Goal: Task Accomplishment & Management: Manage account settings

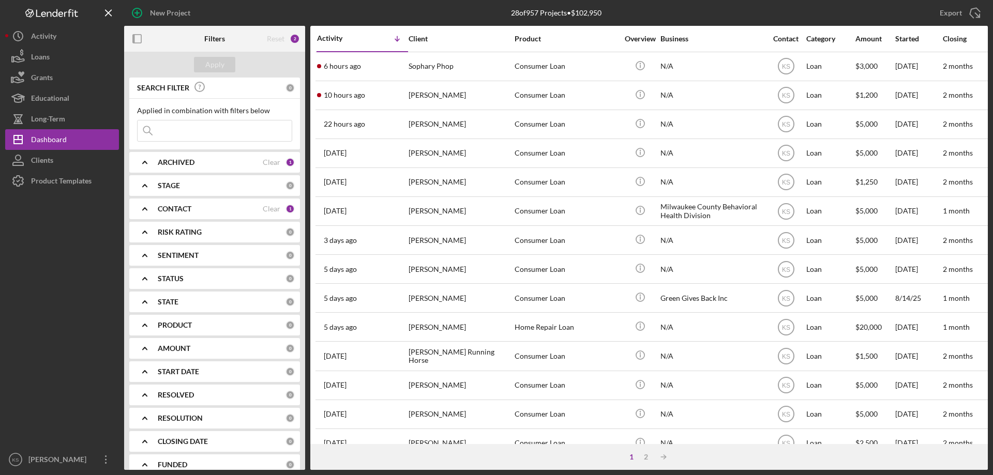
click at [225, 204] on div "CONTACT Clear 1" at bounding box center [226, 209] width 137 height 21
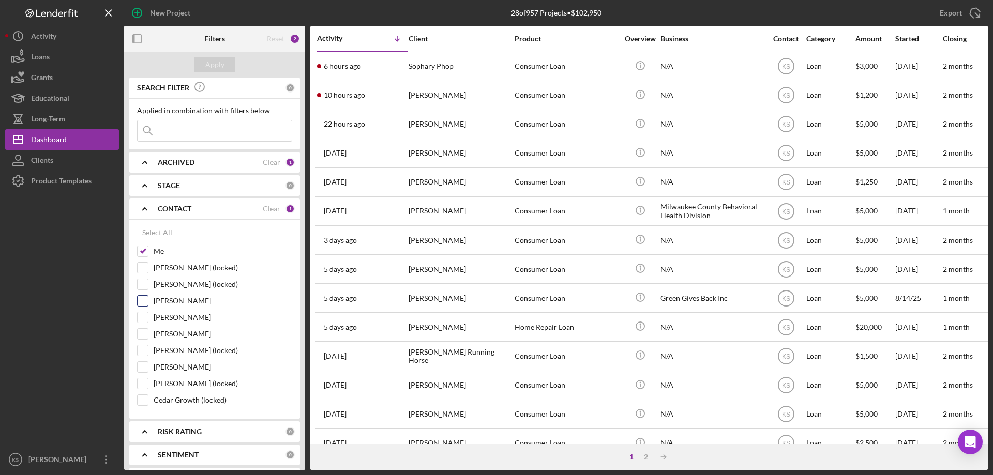
click at [141, 299] on input "[PERSON_NAME]" at bounding box center [143, 301] width 10 height 10
checkbox input "true"
click at [141, 331] on input "[PERSON_NAME]" at bounding box center [143, 334] width 10 height 10
checkbox input "true"
click at [145, 367] on input "[PERSON_NAME]" at bounding box center [143, 367] width 10 height 10
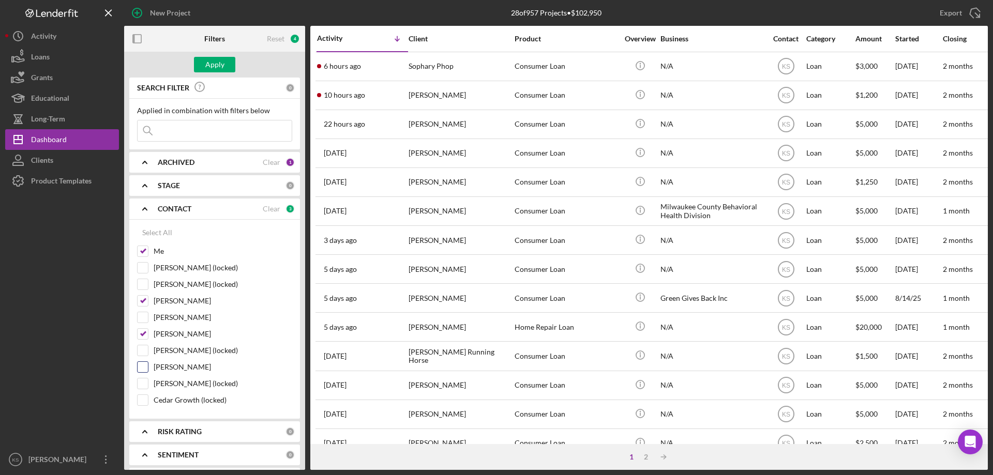
checkbox input "true"
click at [220, 69] on div "Apply" at bounding box center [214, 65] width 19 height 16
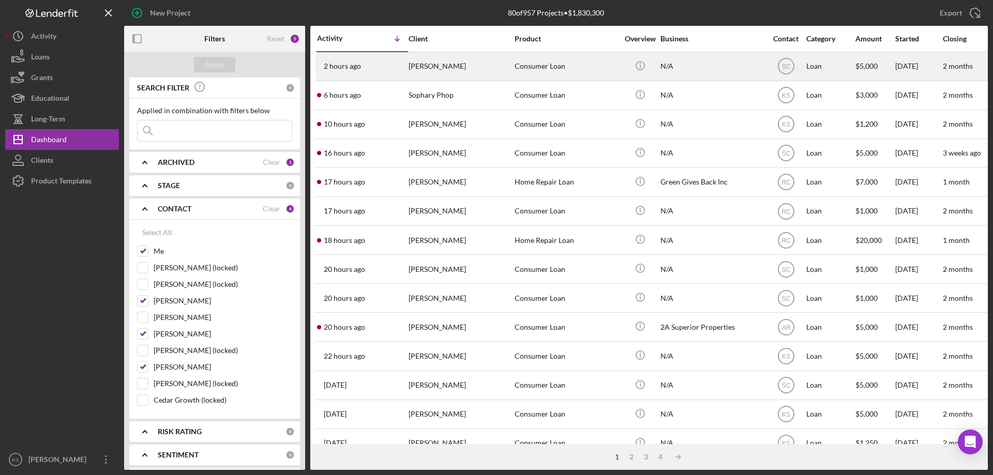
click at [593, 70] on div "Consumer Loan" at bounding box center [565, 66] width 103 height 27
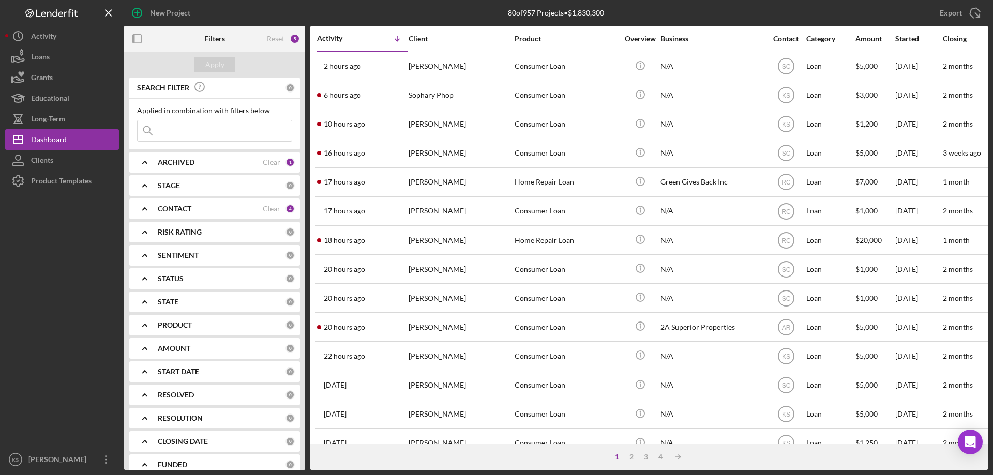
click at [104, 463] on icon "Icon/Overflow" at bounding box center [106, 460] width 26 height 26
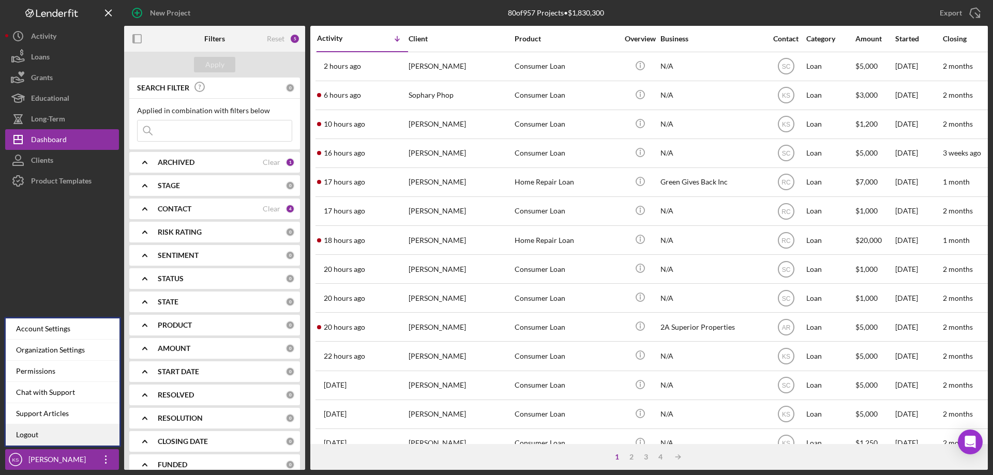
click at [73, 435] on link "Logout" at bounding box center [63, 434] width 114 height 21
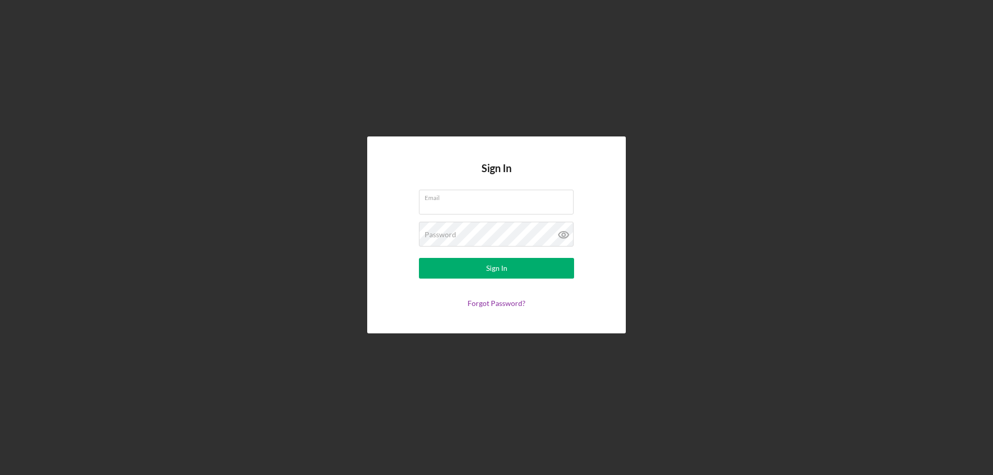
type input "[PERSON_NAME][EMAIL_ADDRESS][PERSON_NAME][DOMAIN_NAME]"
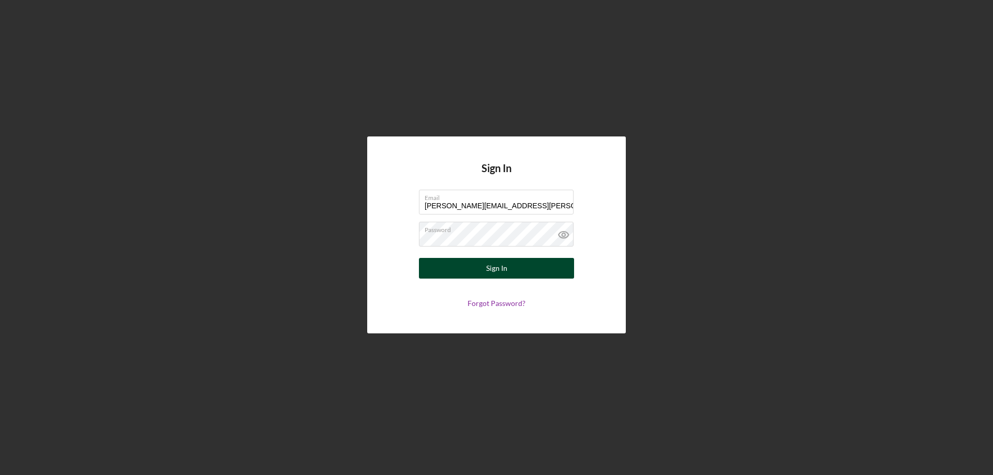
click at [511, 267] on button "Sign In" at bounding box center [496, 268] width 155 height 21
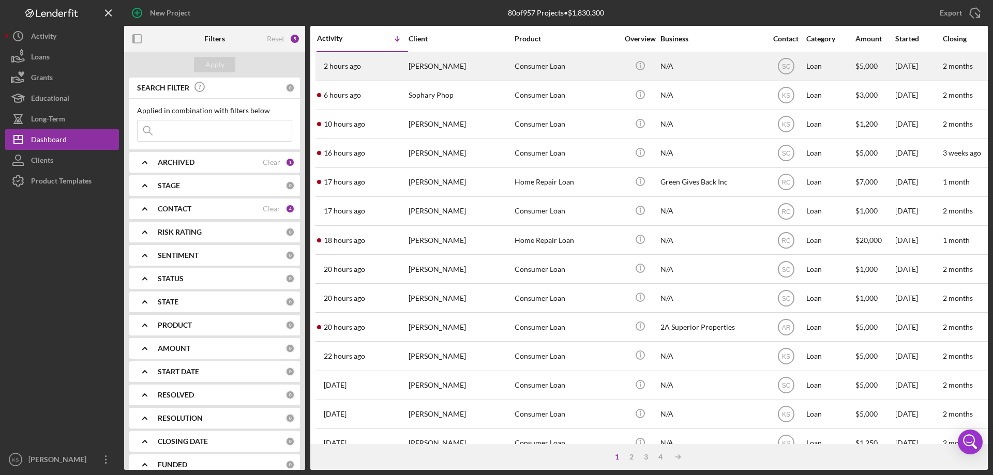
click at [522, 67] on div "Consumer Loan" at bounding box center [565, 66] width 103 height 27
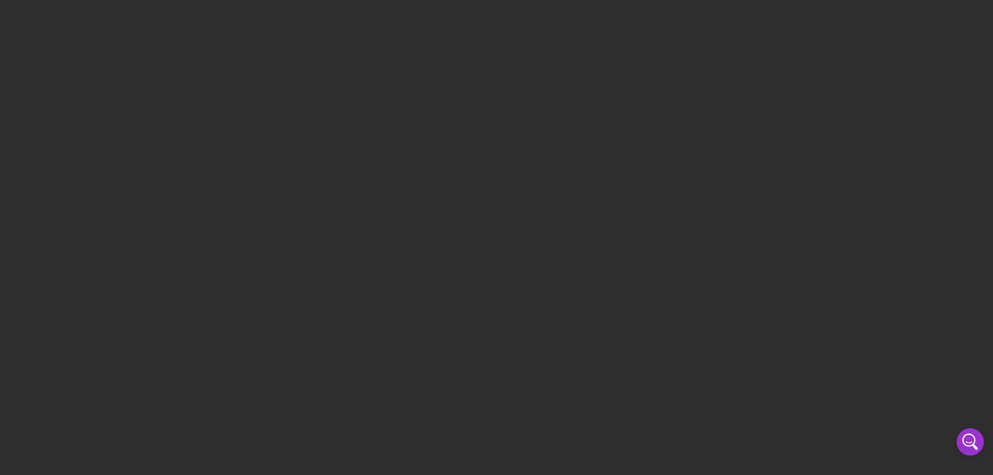
click at [968, 436] on icon "Open Intercom Messenger" at bounding box center [969, 442] width 25 height 25
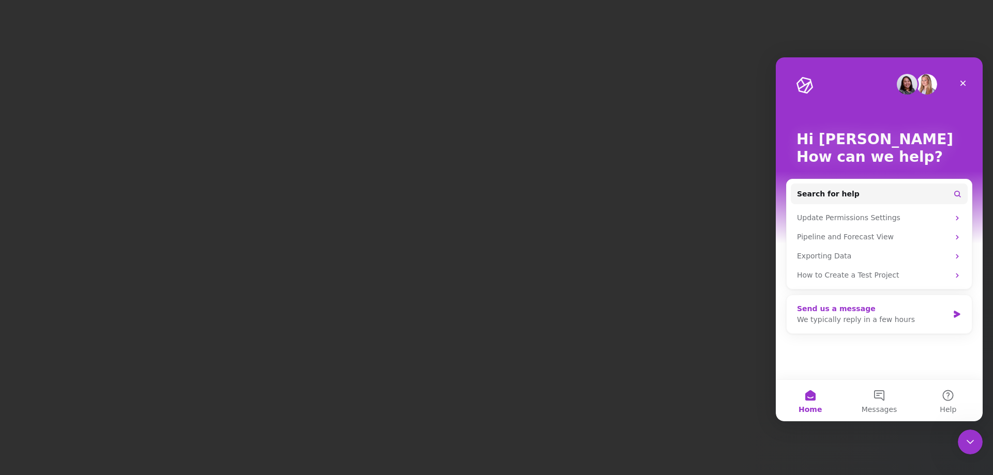
click at [914, 317] on div "We typically reply in a few hours" at bounding box center [872, 319] width 151 height 11
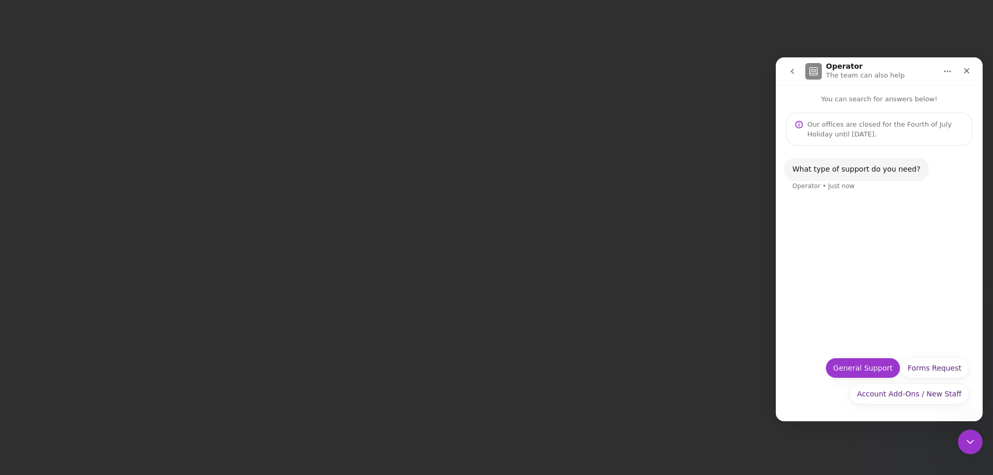
click at [873, 367] on button "General Support" at bounding box center [862, 368] width 75 height 21
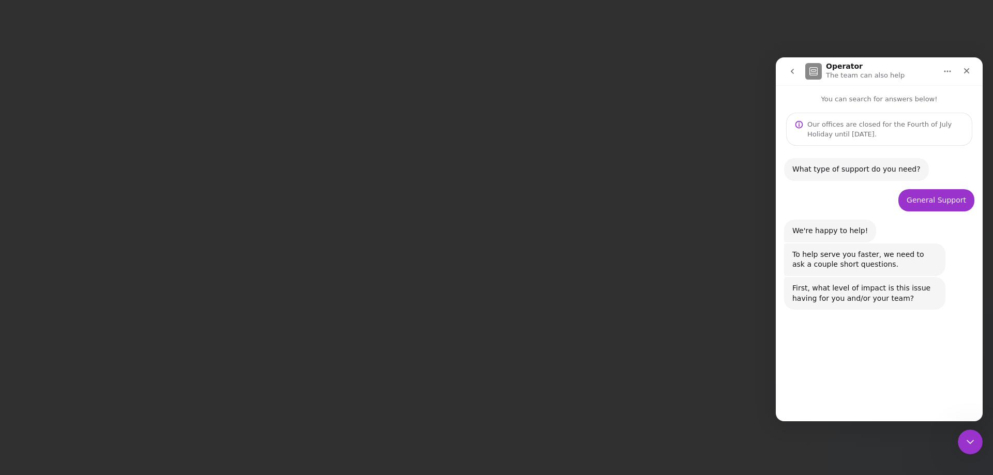
click at [947, 391] on button "Major" at bounding box center [951, 393] width 36 height 21
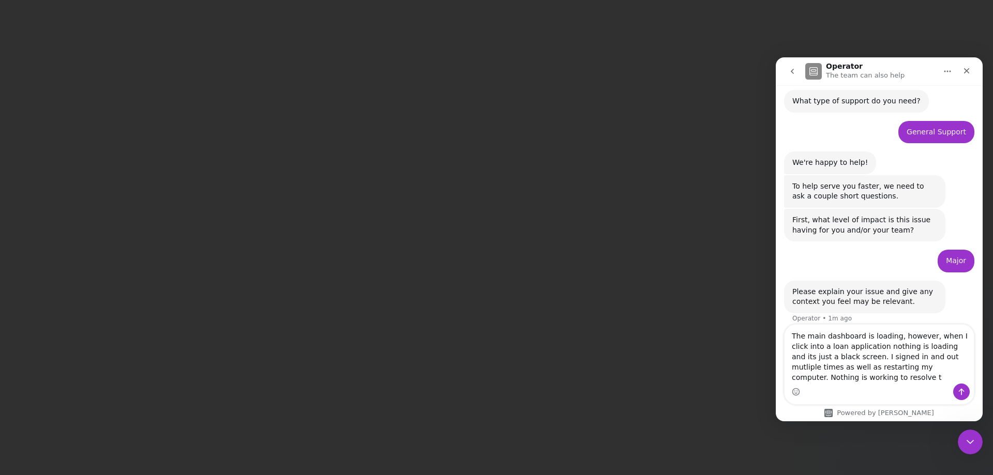
scroll to position [79, 0]
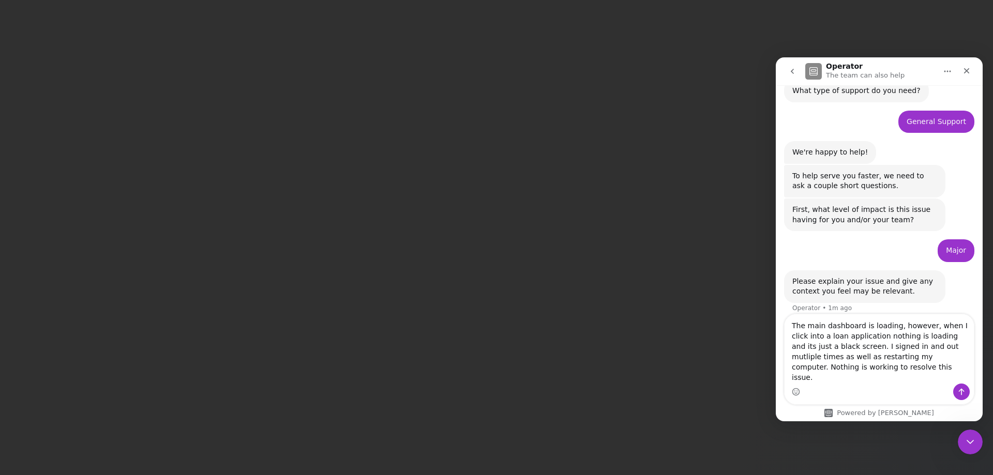
click at [871, 334] on textarea "The main dashboard is loading, however, when I click into a loan application no…" at bounding box center [878, 348] width 189 height 69
click at [775, 57] on span "loading;" at bounding box center [775, 57] width 0 height 0
click at [848, 340] on textarea "The main dashboard is loading; however, when I click into a loan application no…" at bounding box center [878, 348] width 189 height 69
click at [842, 346] on textarea "The main dashboard is loading; however, when I click into a loan application no…" at bounding box center [878, 348] width 189 height 69
click at [775, 57] on qb-div "Add a comma application ," at bounding box center [775, 57] width 0 height 0
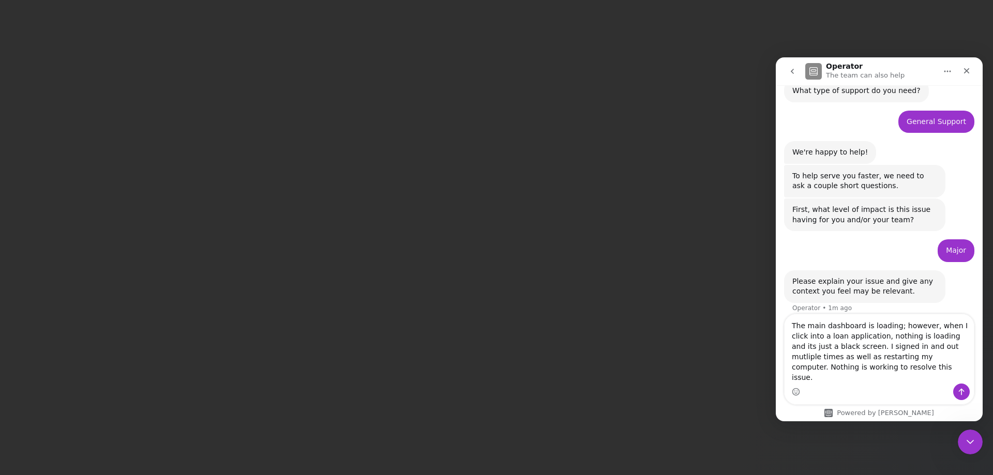
click at [918, 340] on textarea "The main dashboard is loading; however, when I click into a loan application, n…" at bounding box center [878, 348] width 189 height 69
click at [913, 344] on textarea "The main dashboard is loading; however, when I click into a loan application, n…" at bounding box center [878, 348] width 189 height 69
click at [775, 57] on span "loading" at bounding box center [775, 57] width 0 height 0
click at [951, 345] on textarea "The main dashboard is loading; however, when I click into a loan application, n…" at bounding box center [878, 348] width 189 height 69
click at [946, 346] on textarea "The main dashboard is loading; however, when I click into a loan application, n…" at bounding box center [878, 348] width 189 height 69
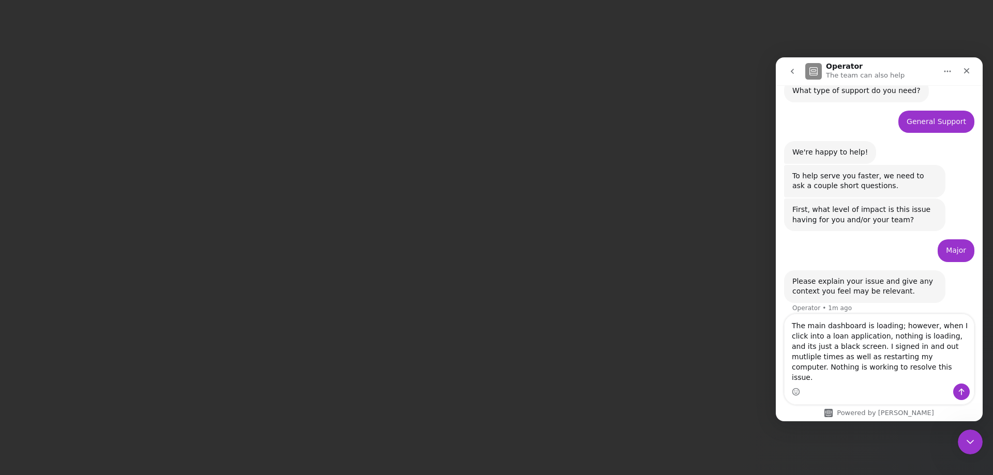
click at [775, 57] on div "it's" at bounding box center [775, 57] width 0 height 0
click at [911, 356] on textarea "The main dashboard is loading; however, when I click into a loan application, n…" at bounding box center [878, 348] width 189 height 69
click at [775, 57] on div "multiple" at bounding box center [775, 57] width 0 height 0
type textarea "The main dashboard is loading; however, when I click into a loan application, n…"
click at [874, 375] on textarea "The main dashboard is loading; however, when I click into a loan application, n…" at bounding box center [878, 348] width 189 height 69
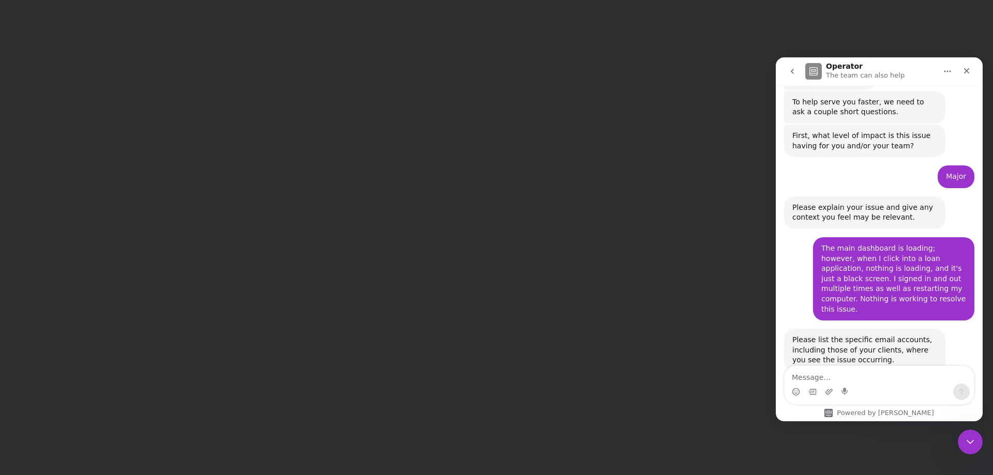
scroll to position [170, 0]
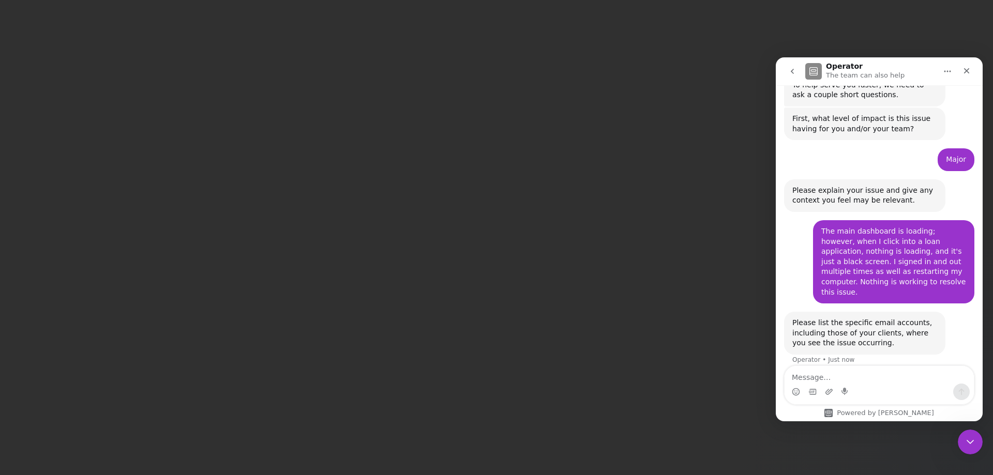
click at [846, 382] on textarea "Message…" at bounding box center [878, 375] width 189 height 18
type textarea "kevin.stevens@ho-chunk.com and all clients arent' loading"
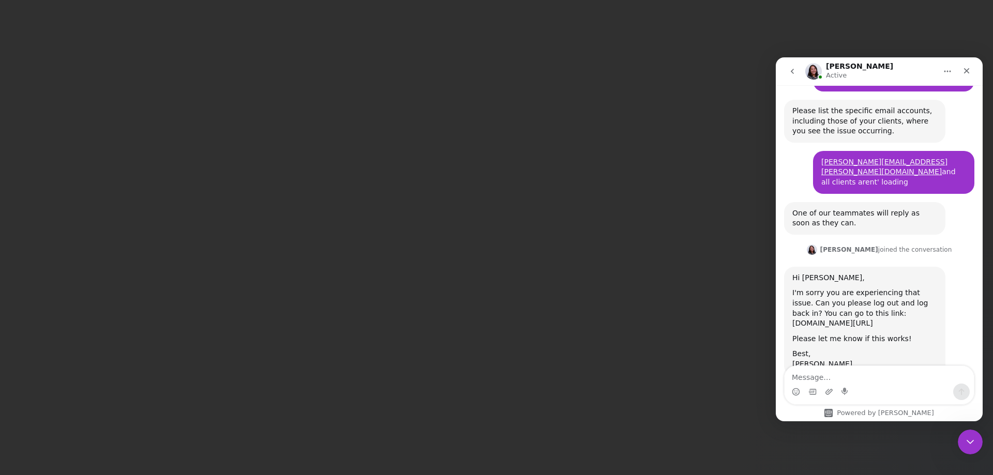
scroll to position [383, 0]
drag, startPoint x: 916, startPoint y: 293, endPoint x: 841, endPoint y: 296, distance: 75.0
click at [841, 296] on div "I'm sorry you are experiencing that issue. Can you please log out and log back …" at bounding box center [864, 307] width 145 height 40
copy div "app.lenderfit.io/signout"
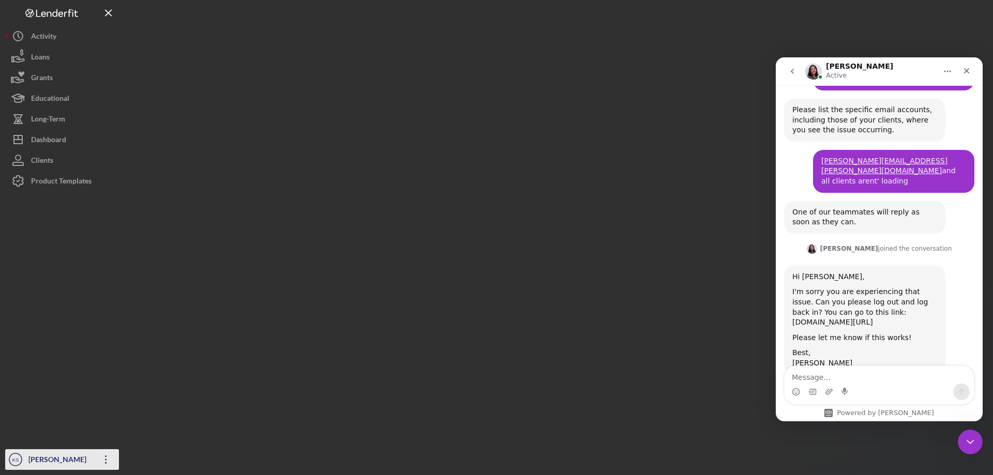
click at [104, 462] on icon "Icon/Overflow" at bounding box center [106, 460] width 26 height 26
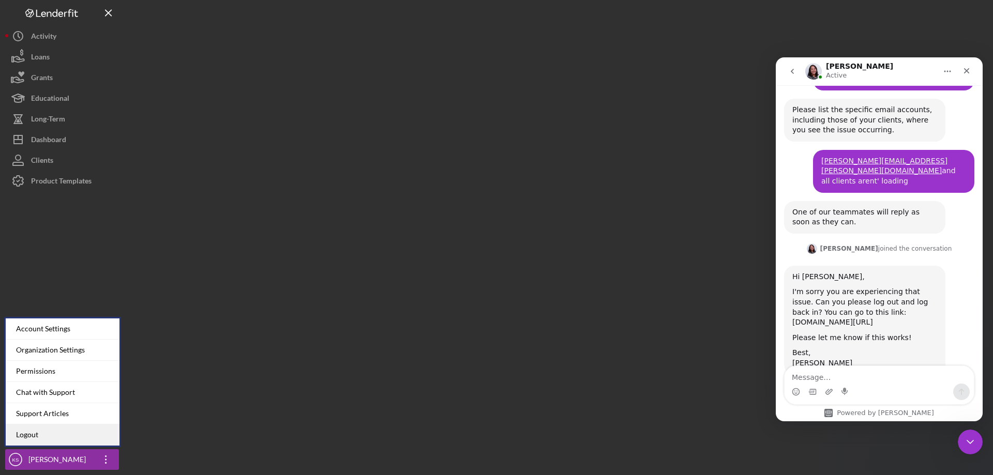
click at [40, 435] on link "Logout" at bounding box center [63, 434] width 114 height 21
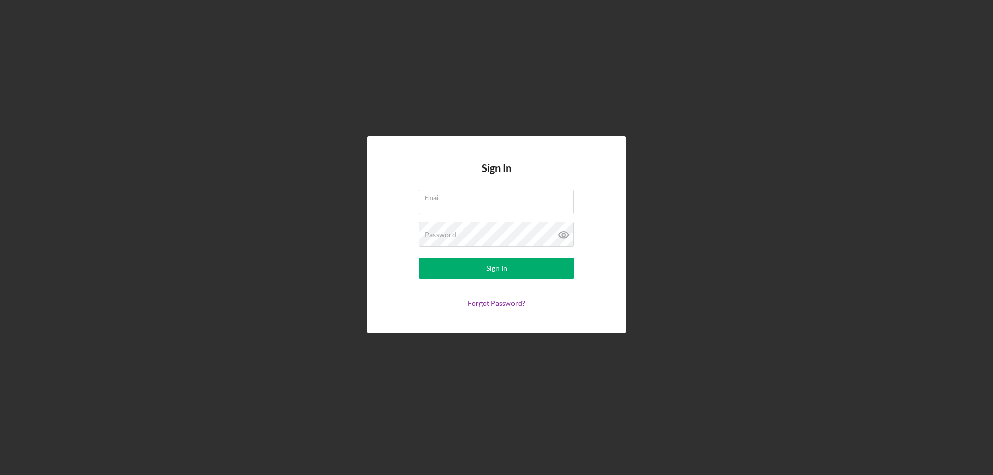
type input "[PERSON_NAME][EMAIL_ADDRESS][PERSON_NAME][DOMAIN_NAME]"
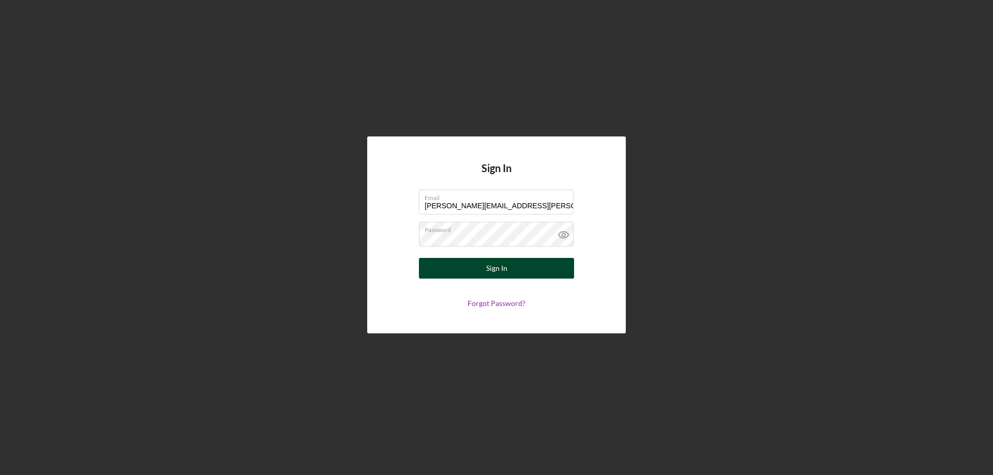
click at [482, 272] on button "Sign In" at bounding box center [496, 268] width 155 height 21
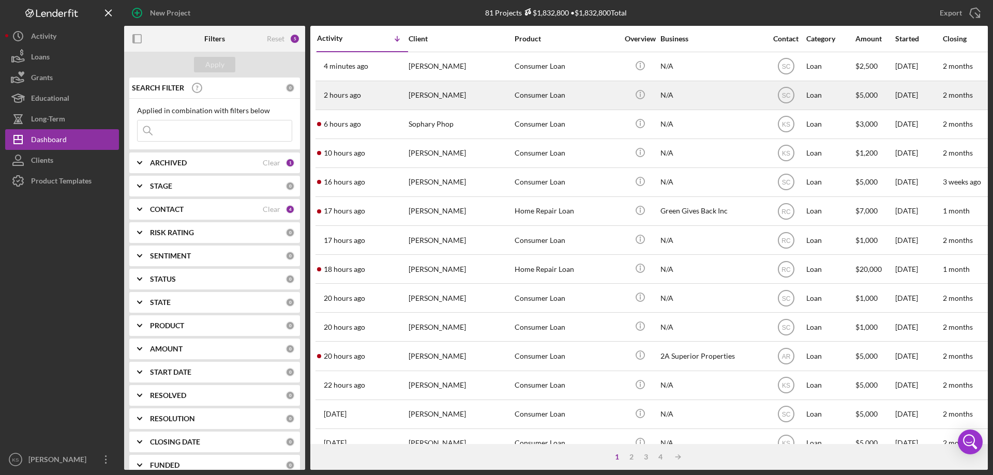
click at [426, 93] on div "[PERSON_NAME]" at bounding box center [459, 95] width 103 height 27
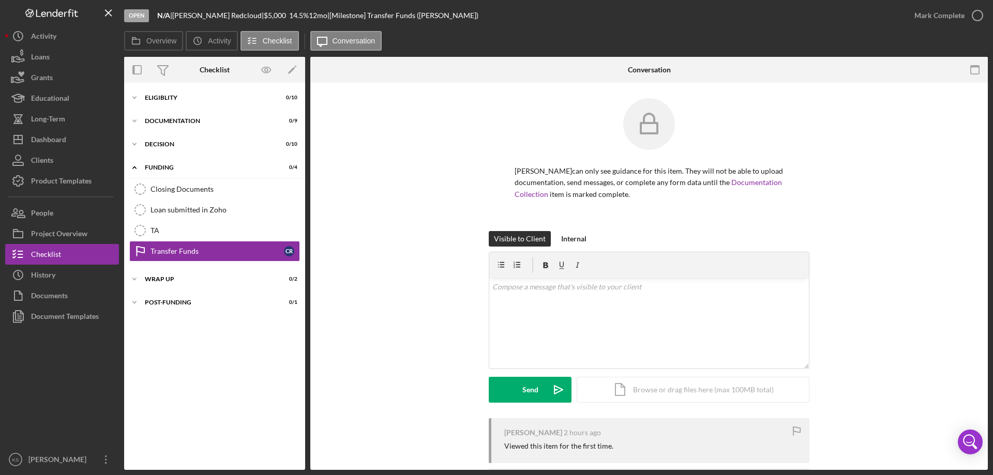
click at [384, 110] on div "[PERSON_NAME] can only see guidance for this item. They will not be able to upl…" at bounding box center [649, 164] width 646 height 133
drag, startPoint x: 417, startPoint y: 163, endPoint x: 428, endPoint y: 212, distance: 50.3
click at [417, 164] on div "[PERSON_NAME] can only see guidance for this item. They will not be able to upl…" at bounding box center [649, 164] width 646 height 133
click at [428, 257] on div "Visible to Client Internal v Color teal Color pink Remove color Add row above A…" at bounding box center [649, 324] width 646 height 187
click at [433, 209] on div "[PERSON_NAME] can only see guidance for this item. They will not be able to upl…" at bounding box center [649, 164] width 646 height 133
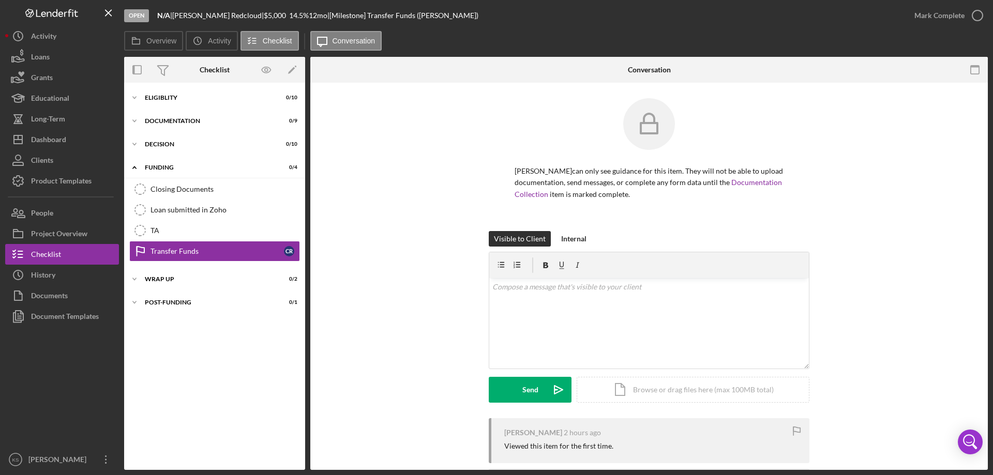
click at [423, 152] on div "[PERSON_NAME] can only see guidance for this item. They will not be able to upl…" at bounding box center [649, 164] width 646 height 133
click at [54, 134] on div "Dashboard" at bounding box center [48, 140] width 35 height 23
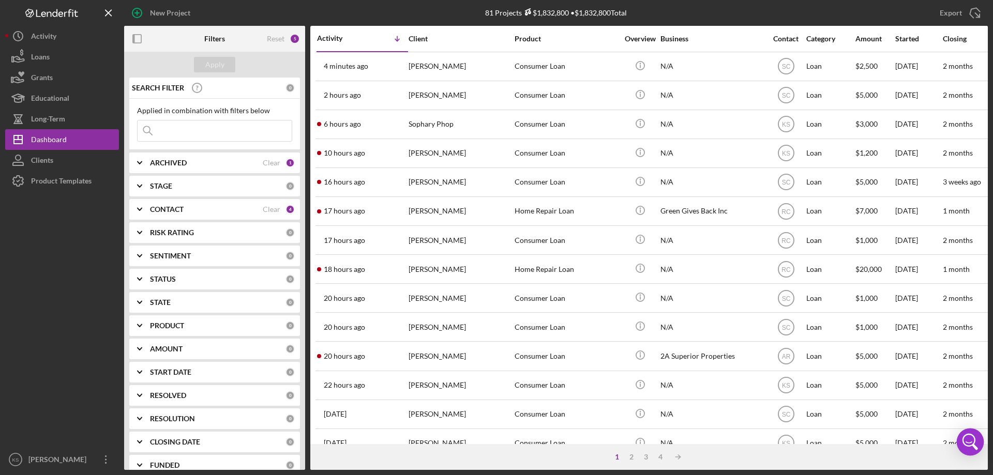
click at [969, 439] on icon "Open Intercom Messenger" at bounding box center [969, 442] width 25 height 25
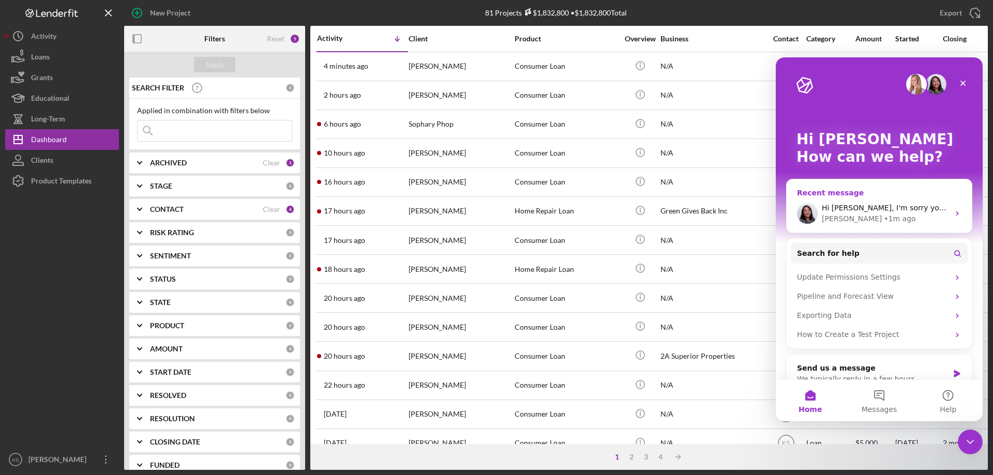
click at [835, 200] on div "Hi Kevin, I'm sorry you are experiencing that issue. Can you please log out and…" at bounding box center [878, 213] width 185 height 38
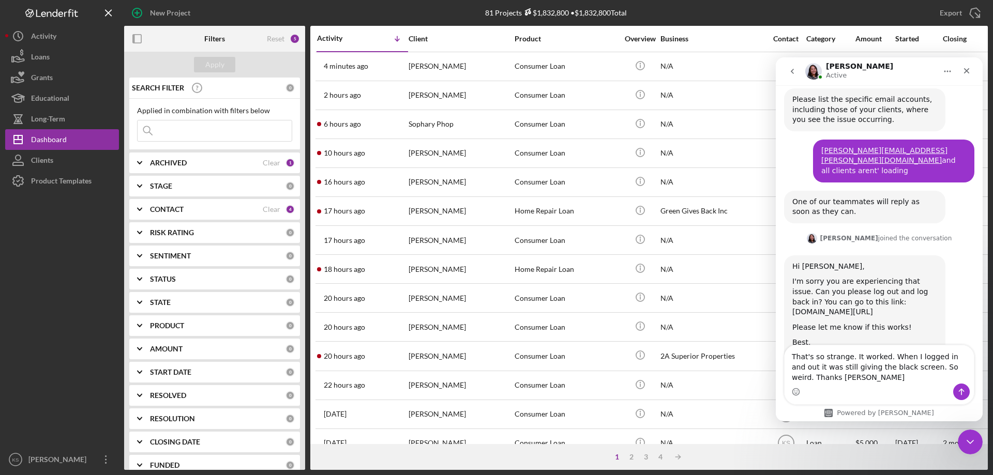
scroll to position [403, 0]
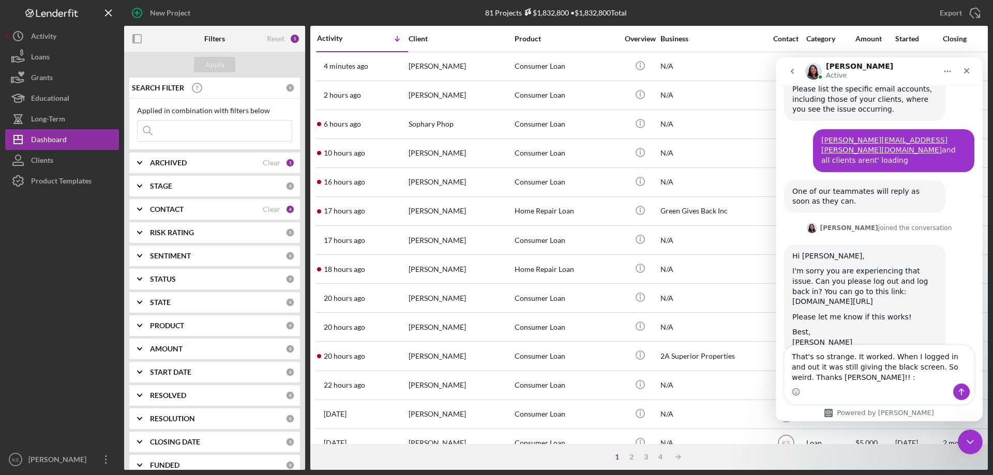
type textarea "That's so strange. It worked. When I logged in and out it was still giving the …"
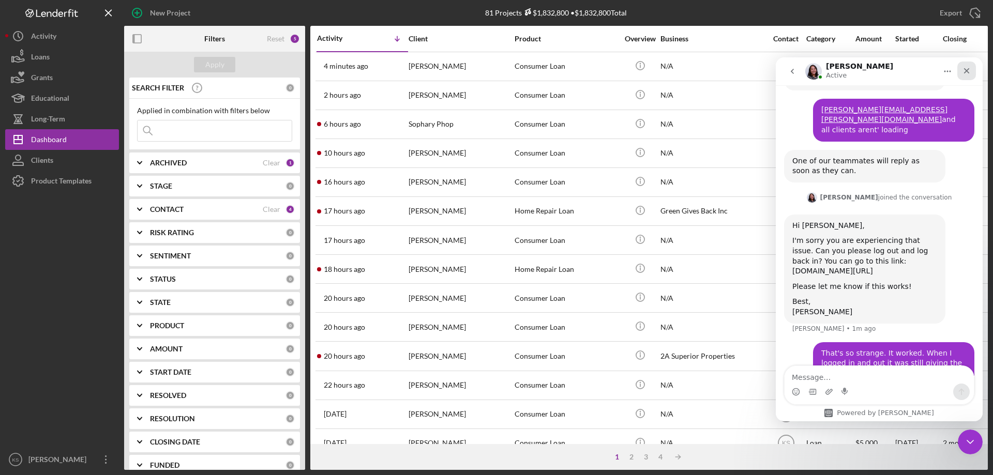
click at [964, 71] on icon "Close" at bounding box center [966, 71] width 8 height 8
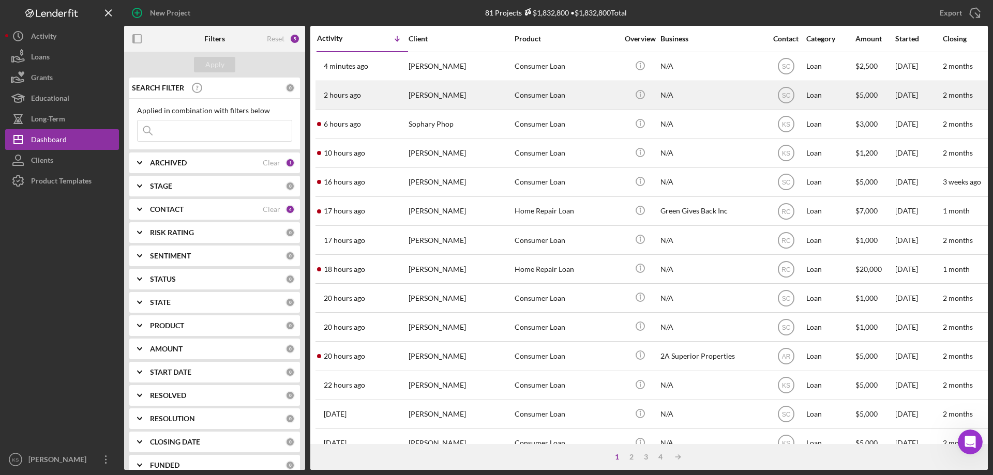
click at [517, 93] on div "Consumer Loan" at bounding box center [565, 95] width 103 height 27
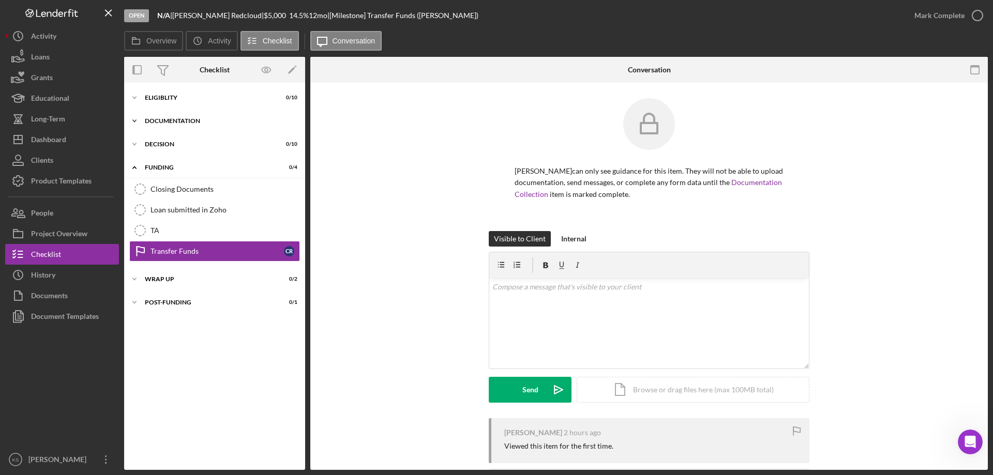
click at [175, 117] on div "Icon/Expander Documentation 0 / 9" at bounding box center [214, 121] width 181 height 21
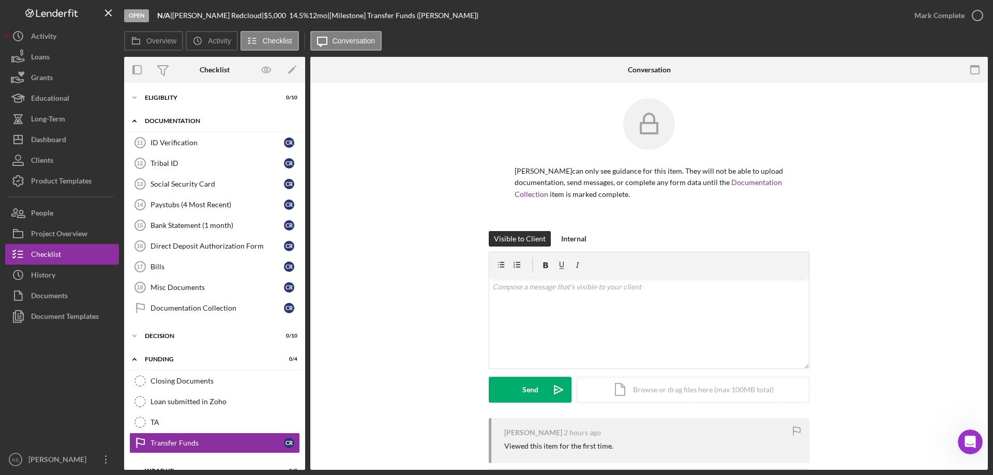
click at [175, 117] on div "Icon/Expander Documentation 0 / 9" at bounding box center [214, 121] width 181 height 21
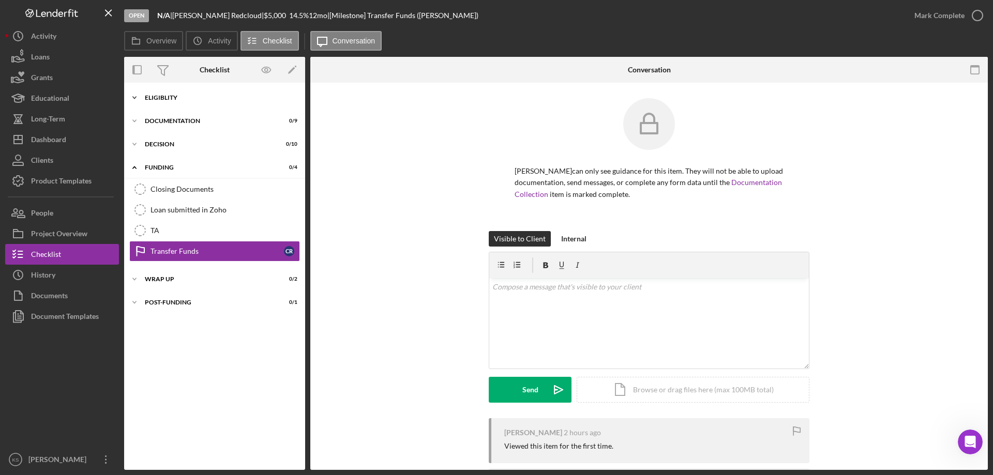
click at [181, 96] on div "Eligiblity" at bounding box center [218, 98] width 147 height 6
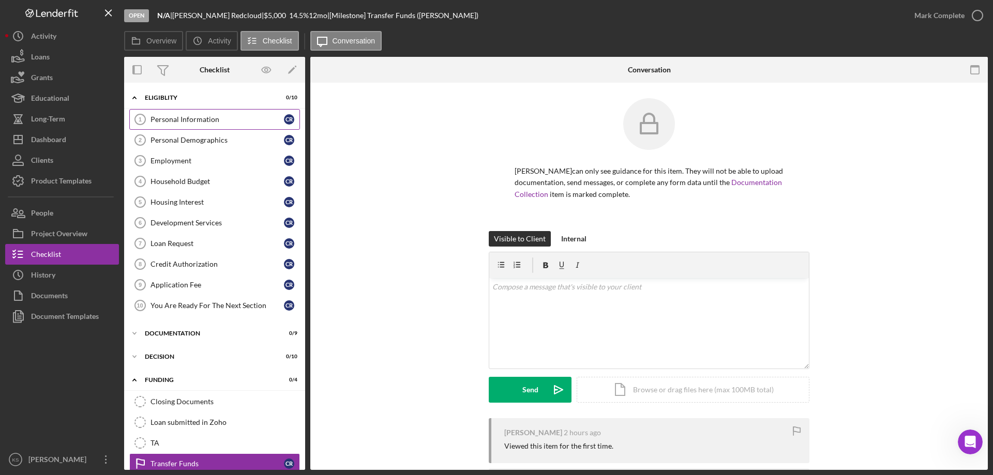
click at [182, 117] on div "Personal Information" at bounding box center [216, 119] width 133 height 8
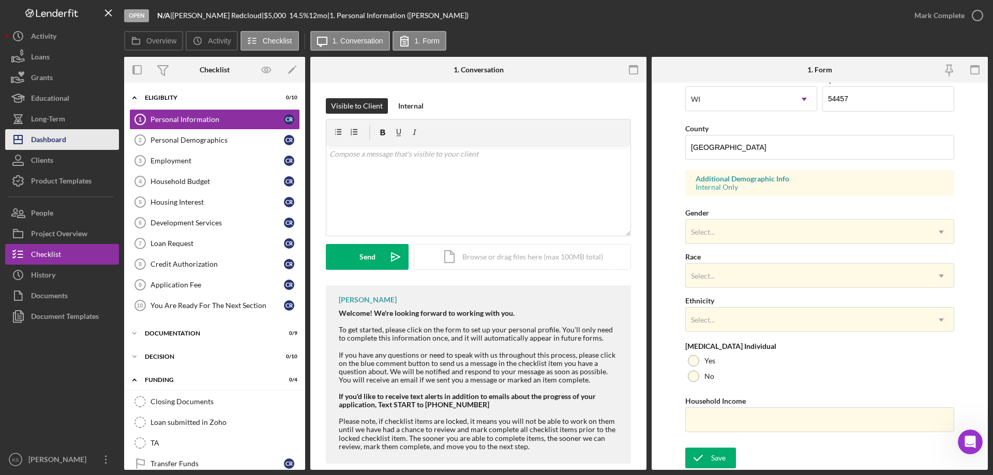
click at [56, 134] on div "Dashboard" at bounding box center [48, 140] width 35 height 23
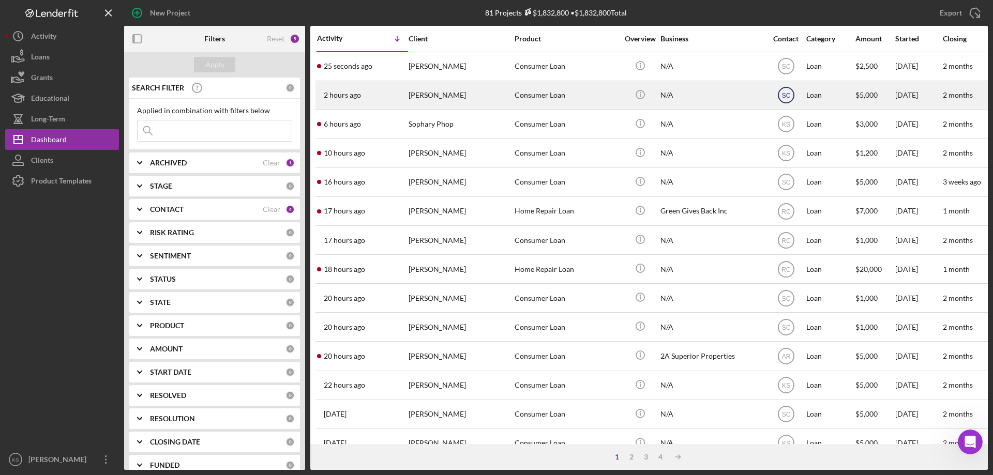
click at [789, 70] on text "SC" at bounding box center [785, 66] width 9 height 7
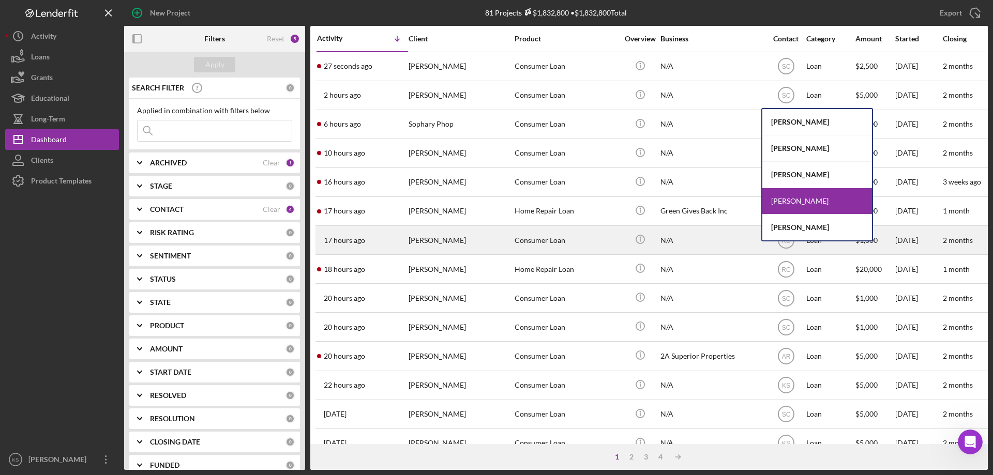
click at [801, 230] on div "[PERSON_NAME]" at bounding box center [817, 228] width 110 height 26
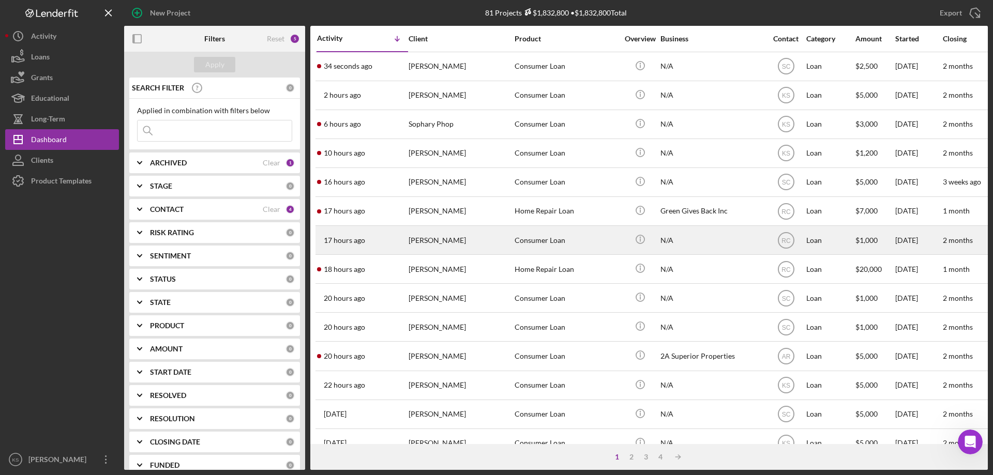
click at [475, 244] on div "[PERSON_NAME]" at bounding box center [459, 239] width 103 height 27
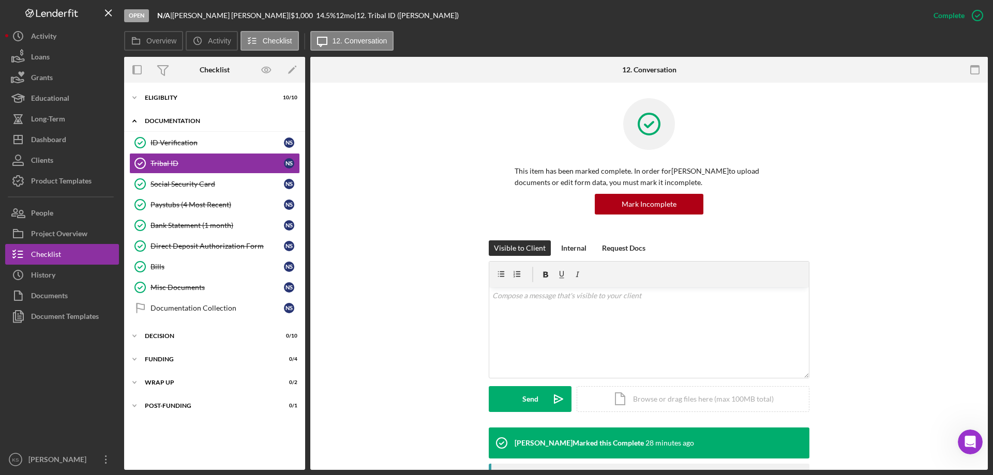
click at [194, 123] on div "Documentation" at bounding box center [218, 121] width 147 height 6
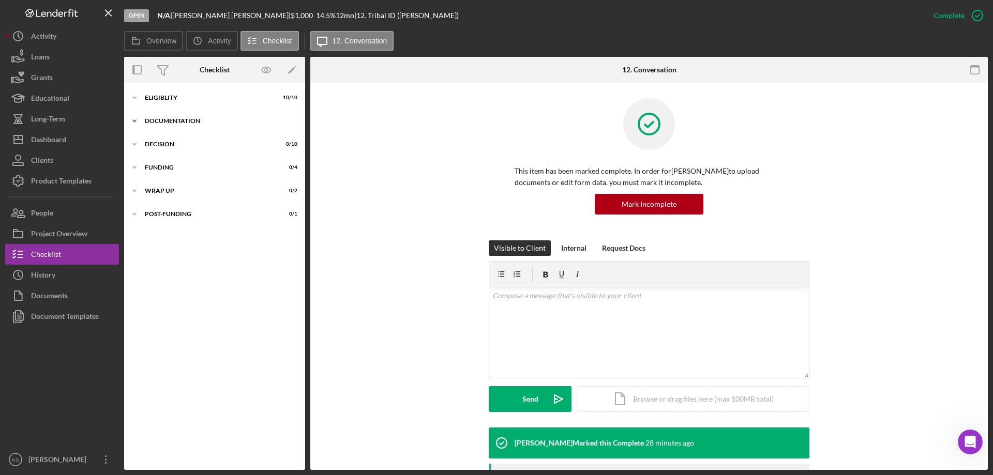
click at [194, 123] on div "Documentation" at bounding box center [218, 121] width 147 height 6
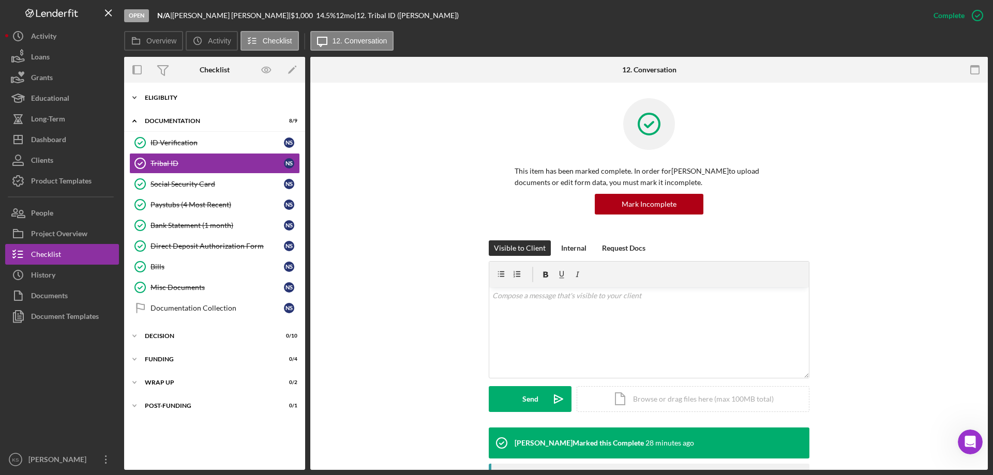
click at [159, 89] on div "Icon/Expander Eligiblity 10 / 10" at bounding box center [214, 97] width 181 height 21
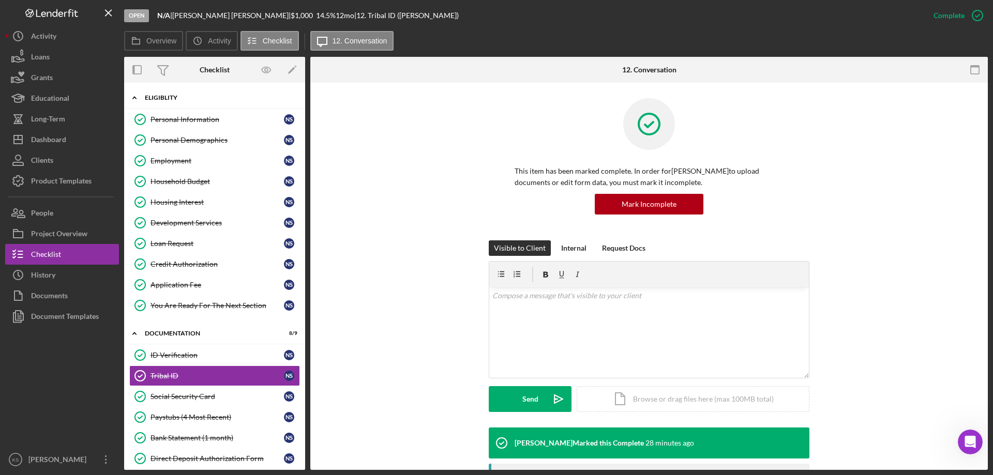
click at [160, 95] on div "Icon/Expander Eligiblity 10 / 10" at bounding box center [214, 97] width 181 height 21
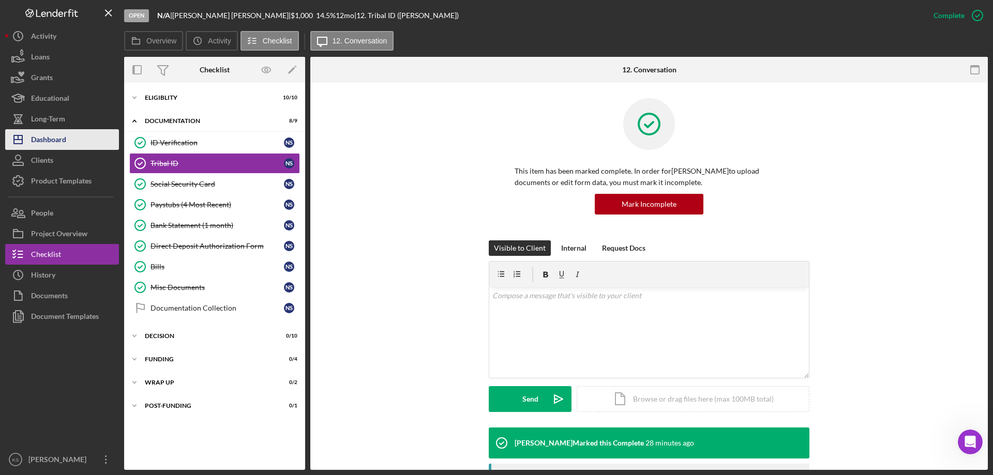
click at [52, 136] on div "Dashboard" at bounding box center [48, 140] width 35 height 23
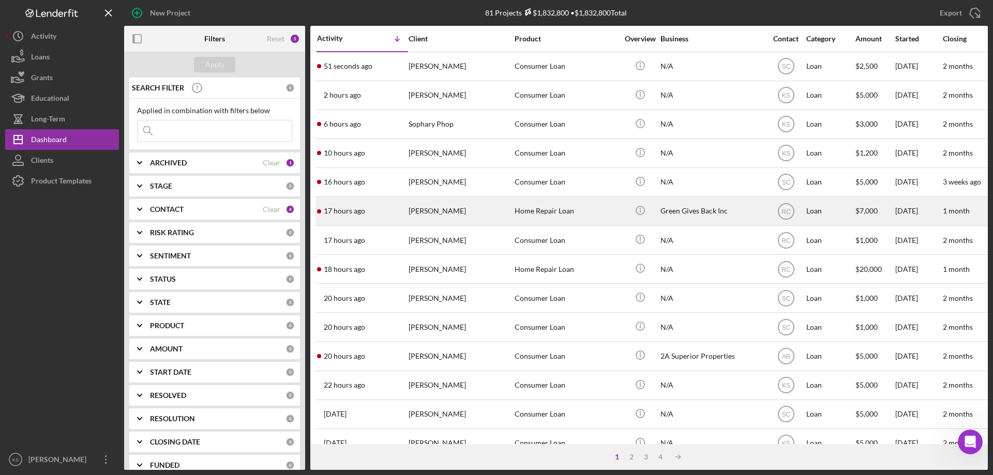
click at [524, 213] on div "Home Repair Loan" at bounding box center [565, 210] width 103 height 27
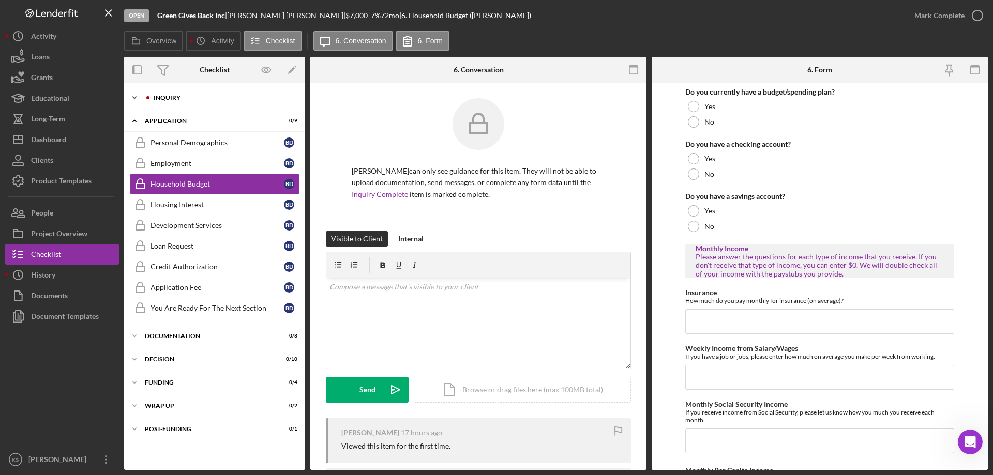
click at [166, 97] on div "Inquiry" at bounding box center [223, 98] width 139 height 6
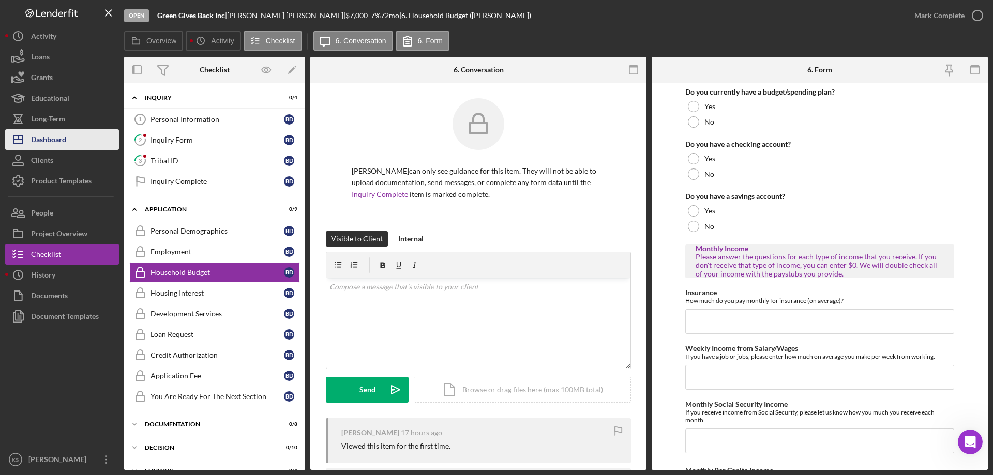
click at [48, 137] on div "Dashboard" at bounding box center [48, 140] width 35 height 23
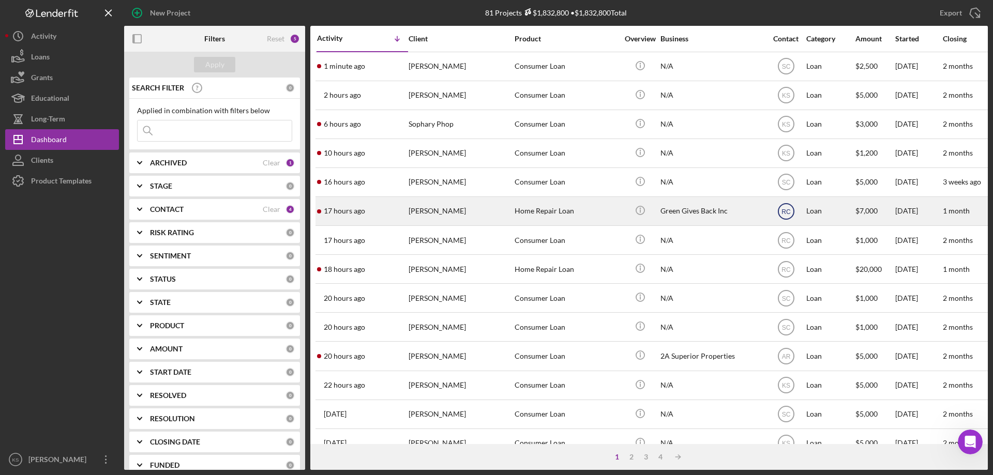
click at [785, 70] on text "RC" at bounding box center [785, 66] width 9 height 7
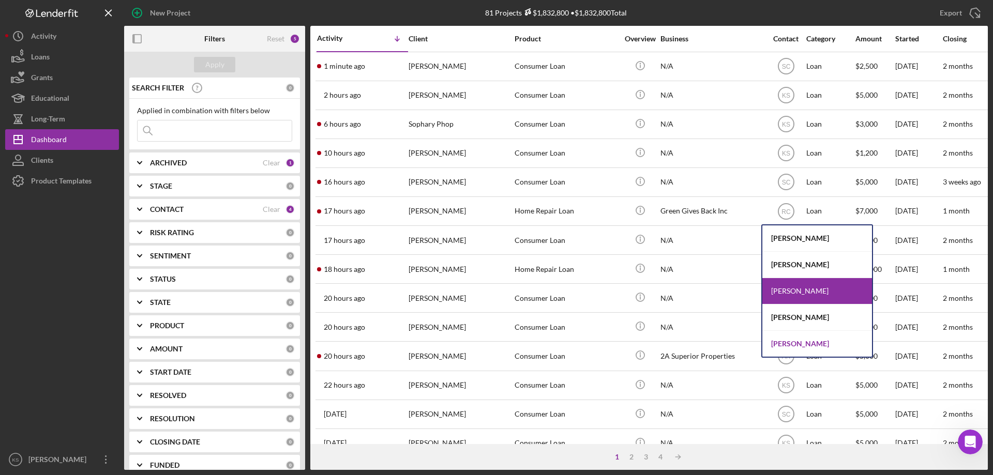
click at [792, 337] on div "[PERSON_NAME]" at bounding box center [817, 344] width 110 height 26
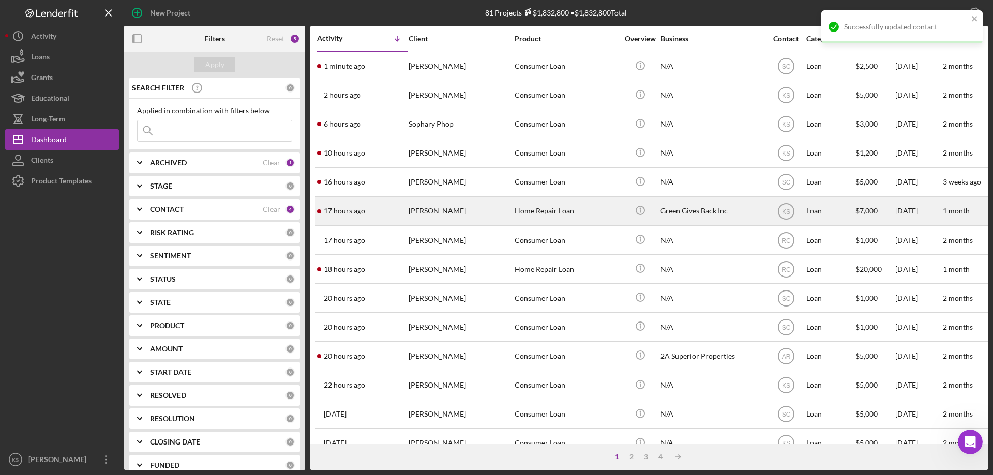
click at [541, 212] on div "Home Repair Loan" at bounding box center [565, 210] width 103 height 27
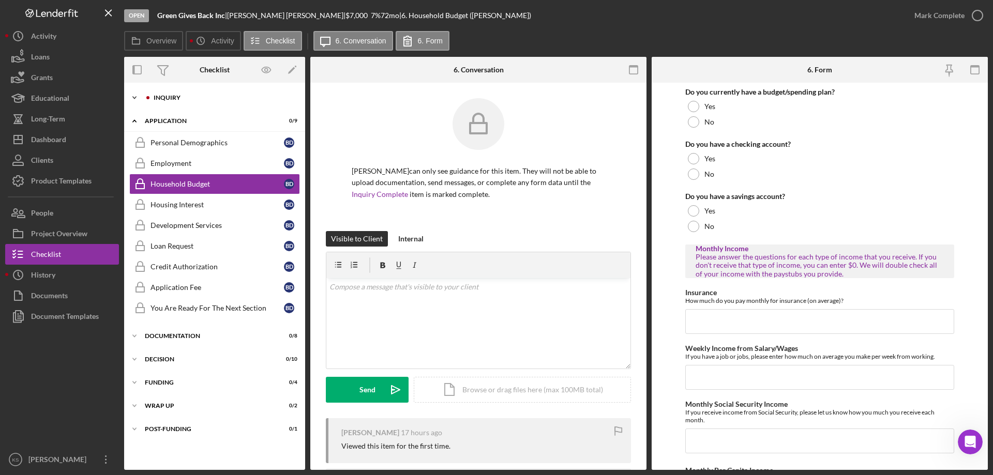
click at [176, 103] on div "Icon/Expander Inquiry 0 / 4" at bounding box center [214, 97] width 181 height 21
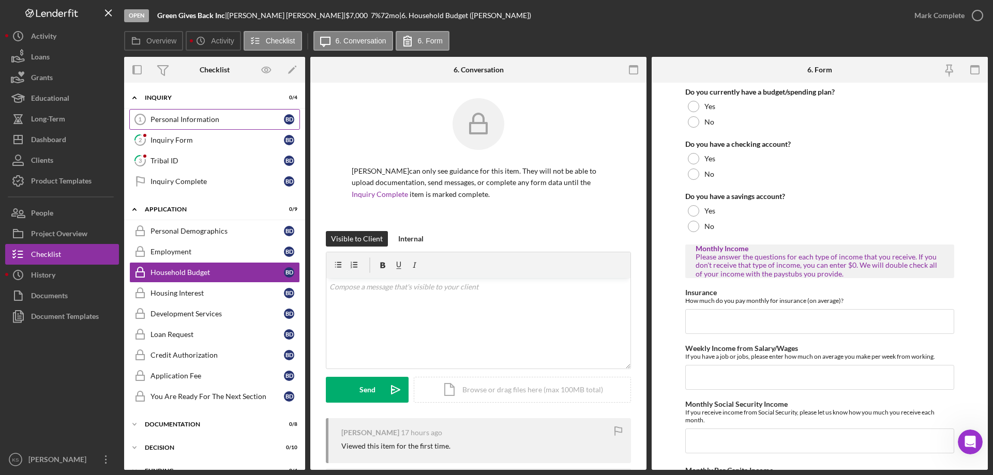
click at [186, 117] on div "Personal Information" at bounding box center [216, 119] width 133 height 8
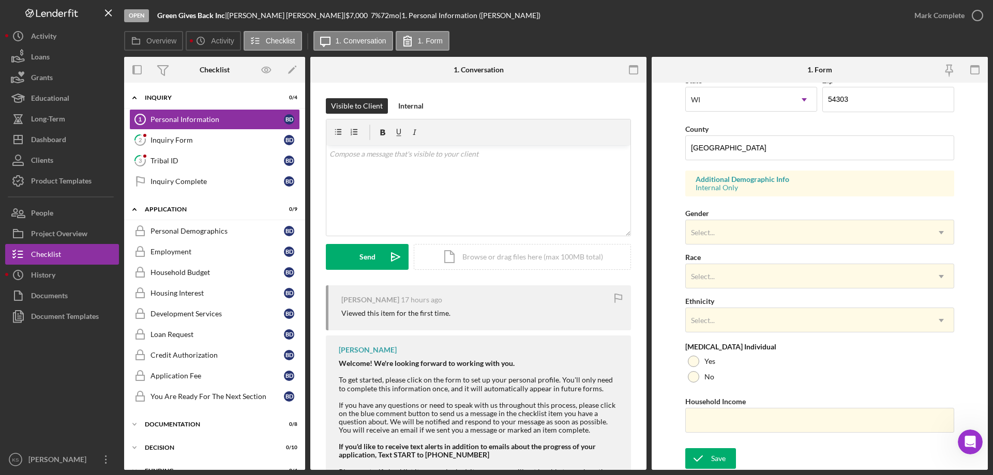
scroll to position [303, 0]
click at [717, 236] on div "Select..." at bounding box center [806, 232] width 243 height 24
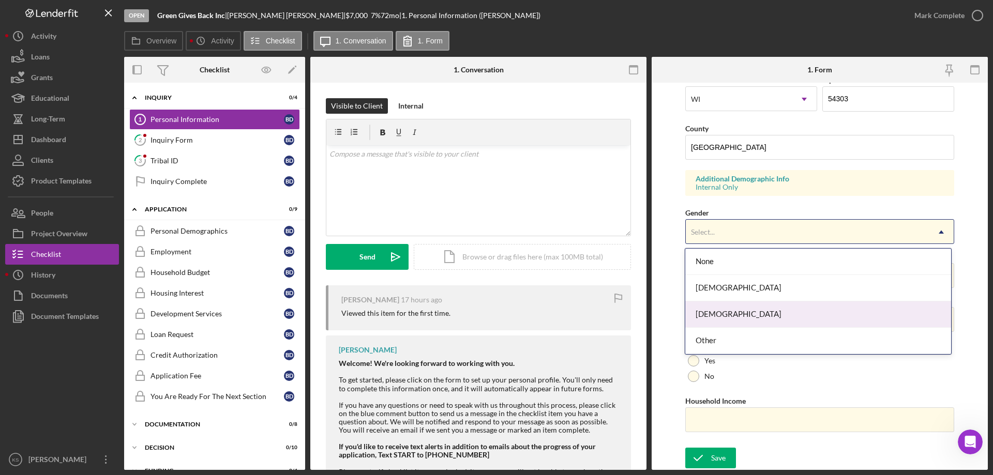
click at [714, 310] on div "[DEMOGRAPHIC_DATA]" at bounding box center [817, 314] width 265 height 26
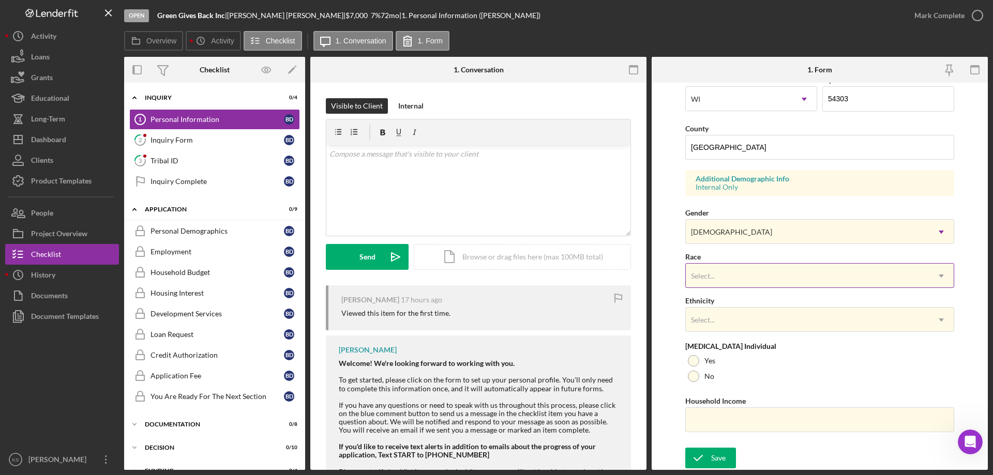
click at [720, 283] on div "Select..." at bounding box center [806, 276] width 243 height 24
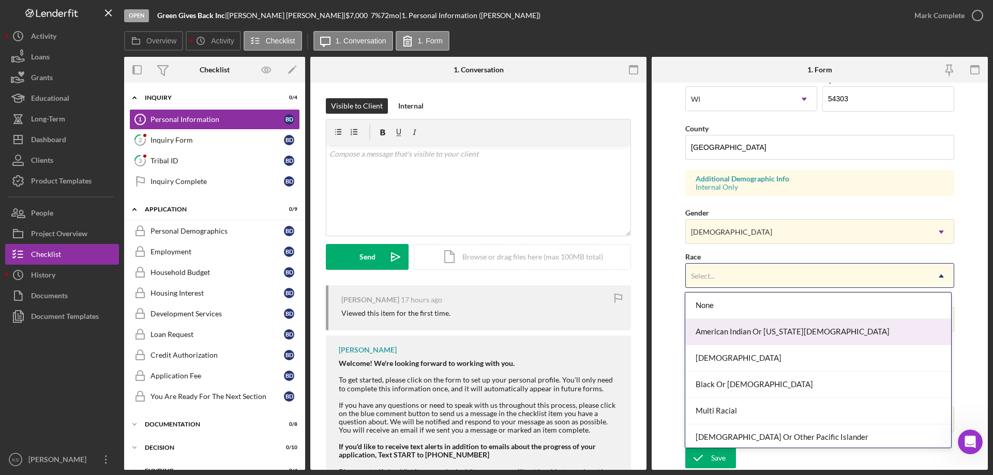
click at [735, 330] on div "American Indian Or [US_STATE][DEMOGRAPHIC_DATA]" at bounding box center [817, 332] width 265 height 26
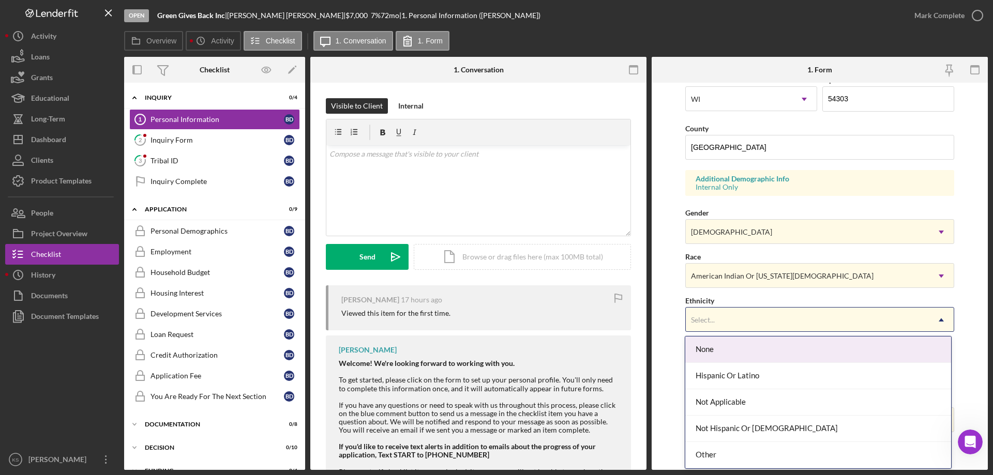
click at [733, 329] on div "Select..." at bounding box center [806, 320] width 243 height 24
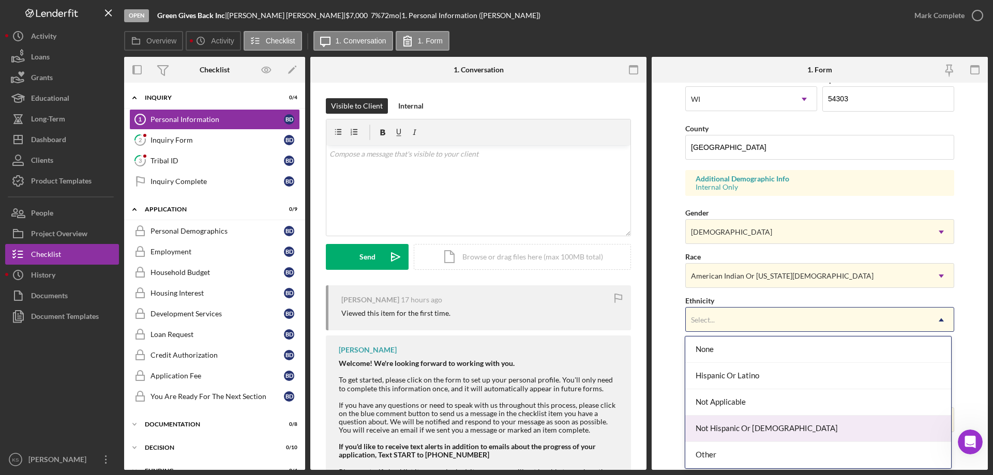
click at [738, 424] on div "Not Hispanic Or [DEMOGRAPHIC_DATA]" at bounding box center [817, 429] width 265 height 26
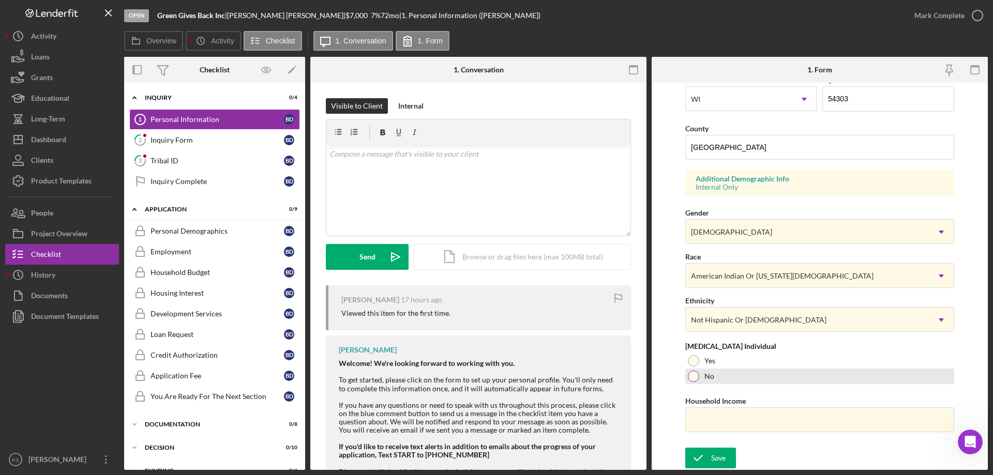
click at [691, 376] on div at bounding box center [693, 376] width 11 height 11
click at [720, 459] on div "Save" at bounding box center [718, 458] width 14 height 21
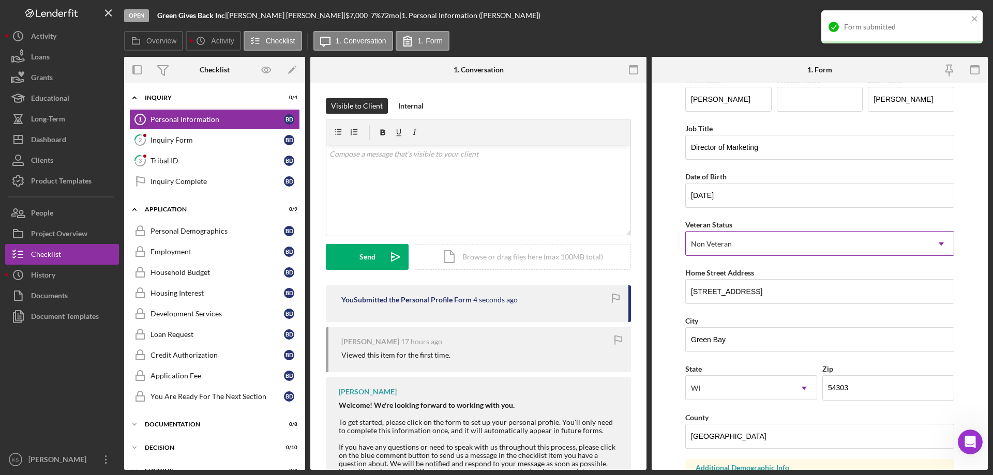
scroll to position [0, 0]
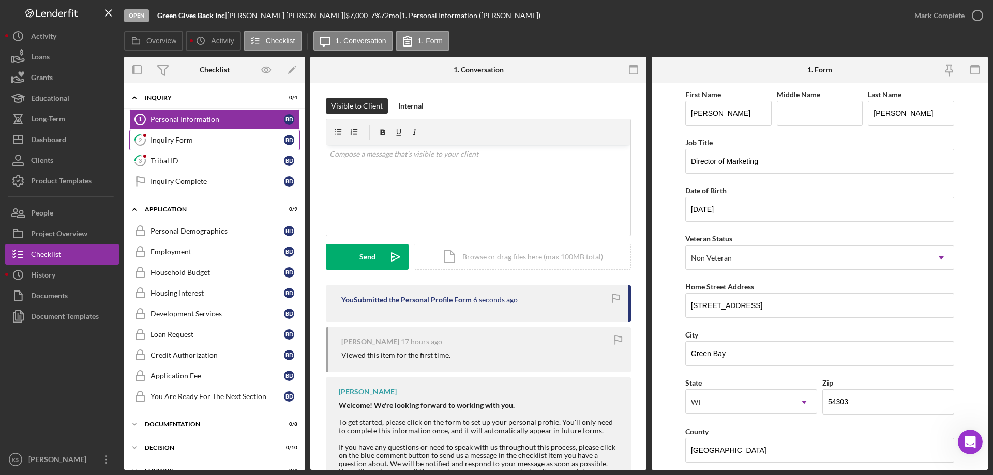
click at [166, 144] on div "Inquiry Form" at bounding box center [216, 140] width 133 height 8
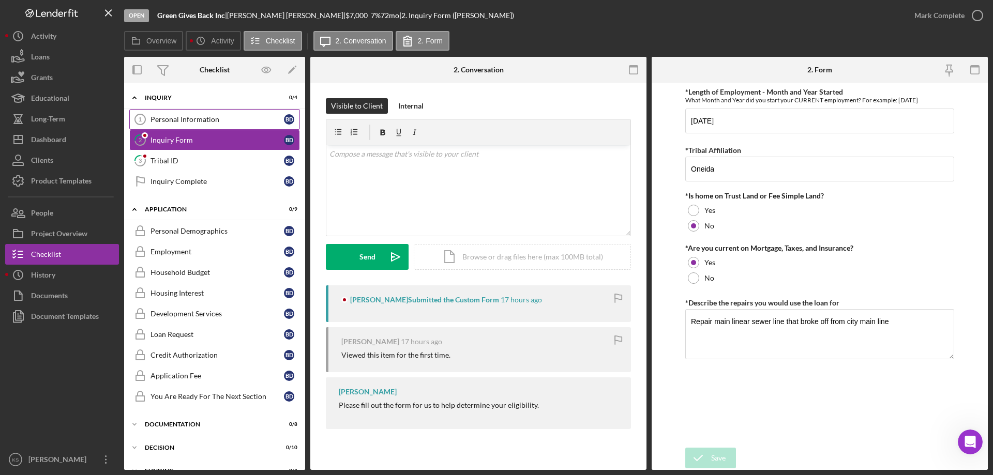
click at [196, 116] on div "Personal Information" at bounding box center [216, 119] width 133 height 8
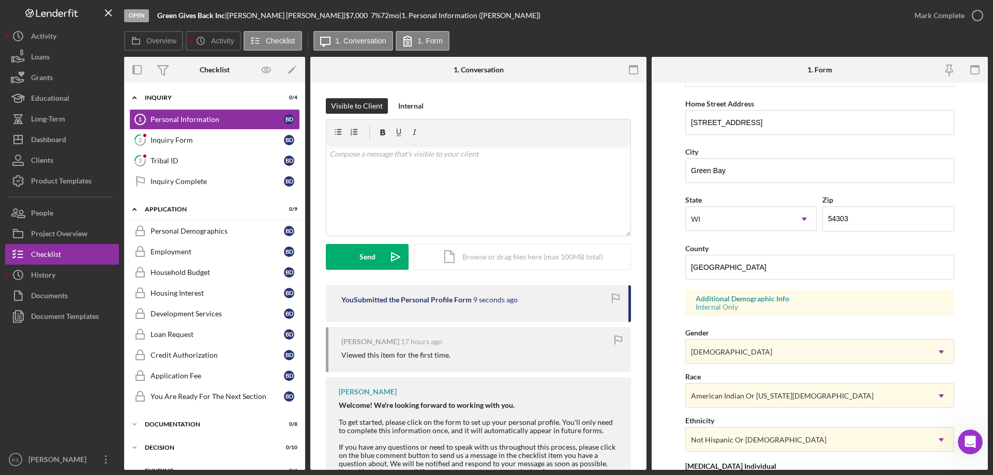
scroll to position [44, 0]
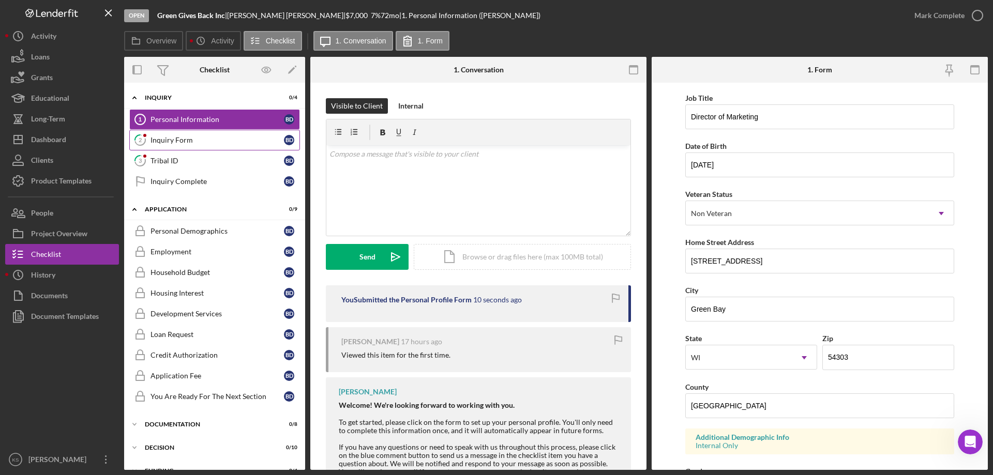
click at [204, 141] on div "Inquiry Form" at bounding box center [216, 140] width 133 height 8
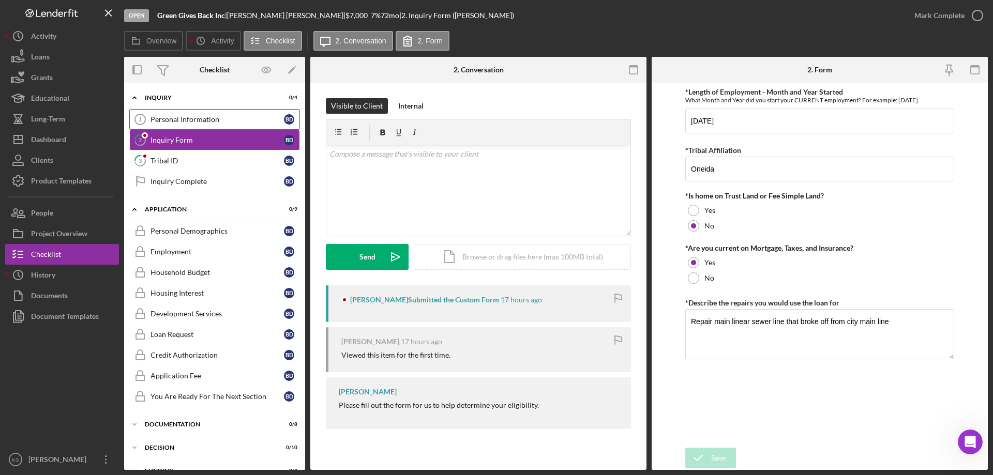
drag, startPoint x: 252, startPoint y: 118, endPoint x: 272, endPoint y: 118, distance: 20.7
click at [252, 118] on div "Personal Information" at bounding box center [216, 119] width 133 height 8
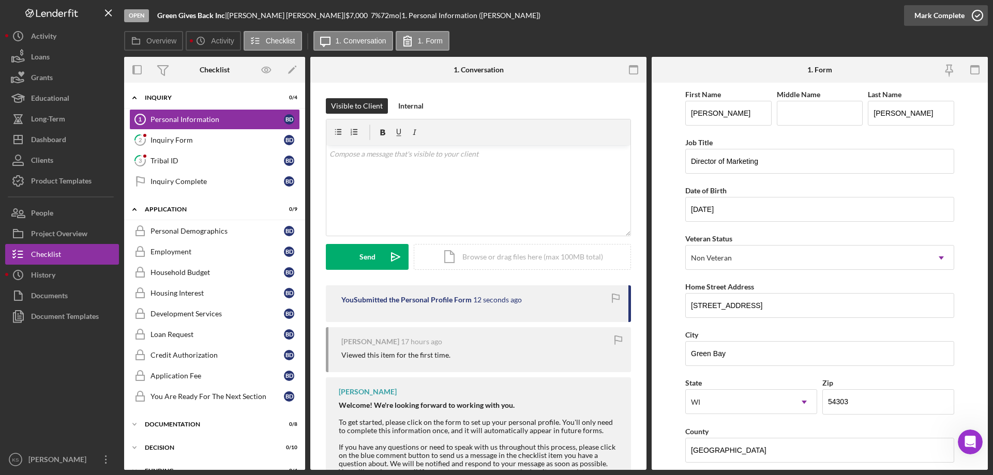
click at [947, 24] on div "Mark Complete" at bounding box center [939, 15] width 50 height 21
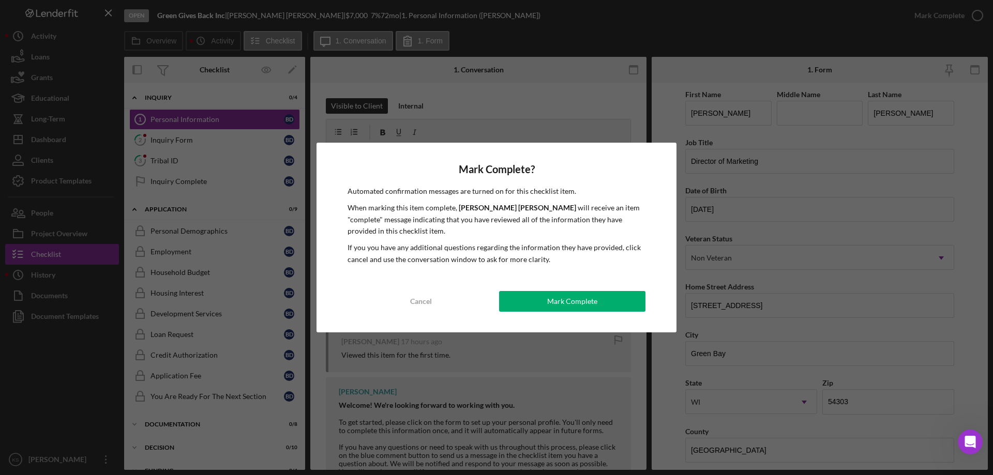
drag, startPoint x: 620, startPoint y: 279, endPoint x: 614, endPoint y: 292, distance: 14.1
click at [618, 281] on div "Mark Complete? Automated confirmation messages are turned on for this checklist…" at bounding box center [496, 238] width 360 height 190
click at [613, 295] on button "Mark Complete" at bounding box center [572, 301] width 146 height 21
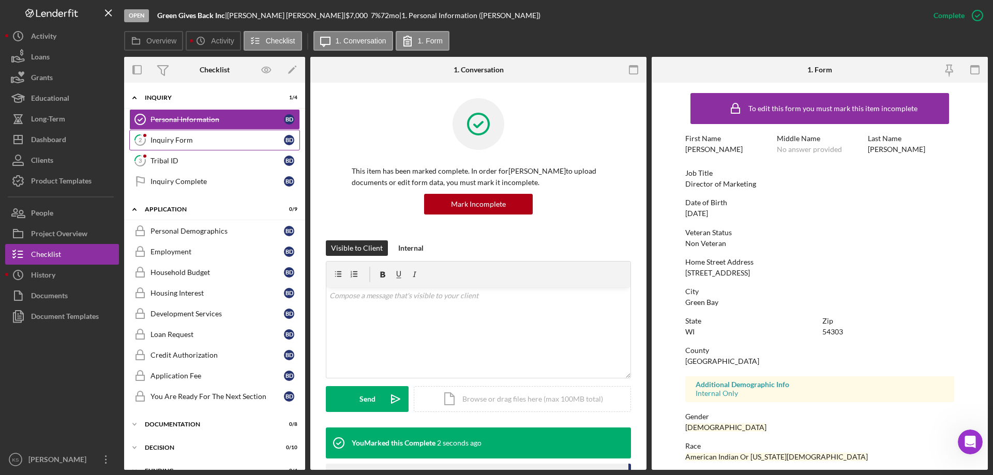
click at [167, 143] on div "Inquiry Form" at bounding box center [216, 140] width 133 height 8
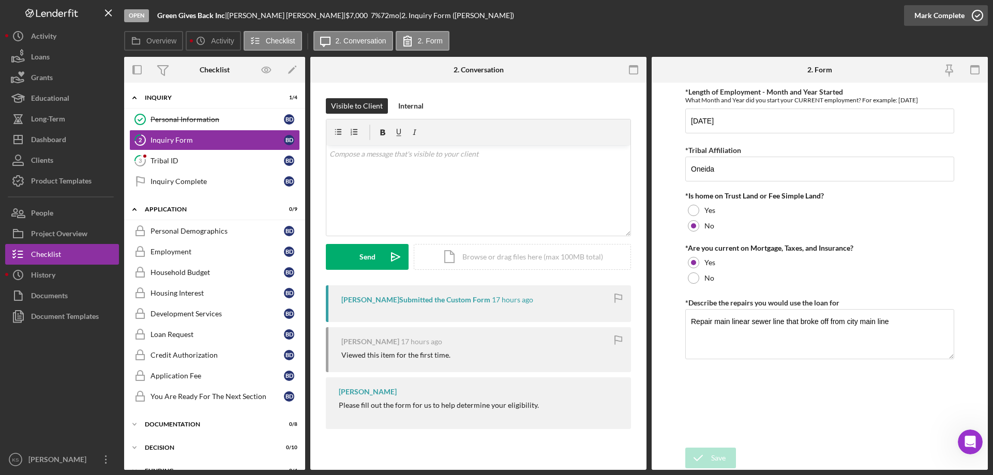
click at [941, 20] on div "Mark Complete" at bounding box center [939, 15] width 50 height 21
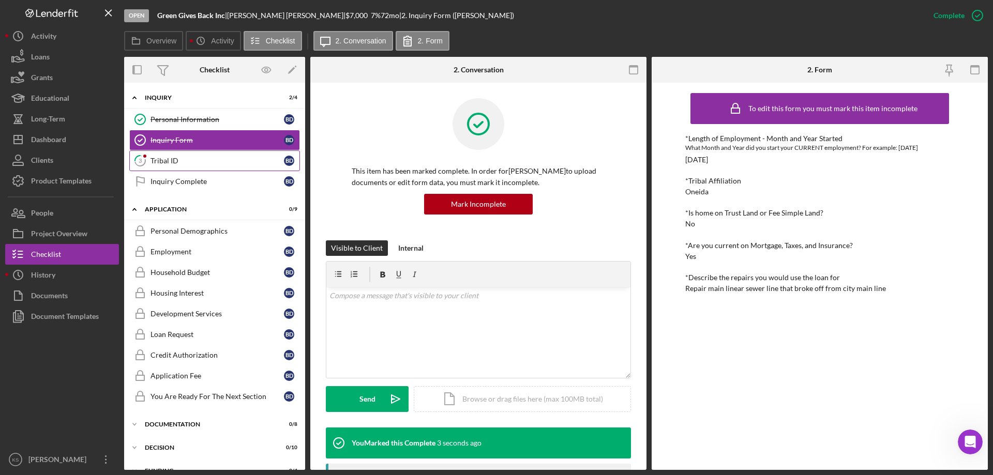
click at [142, 164] on icon "3" at bounding box center [140, 161] width 26 height 26
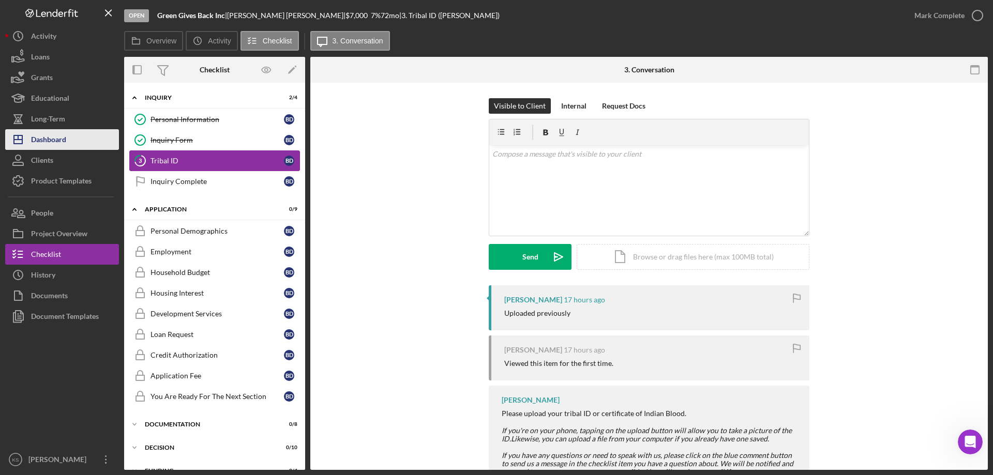
click at [69, 141] on button "Icon/Dashboard Dashboard" at bounding box center [62, 139] width 114 height 21
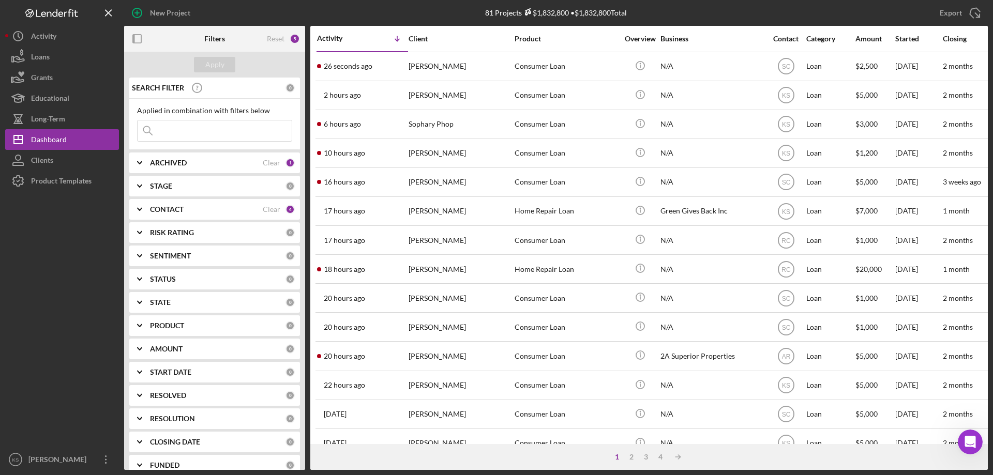
click at [197, 133] on input at bounding box center [215, 130] width 154 height 21
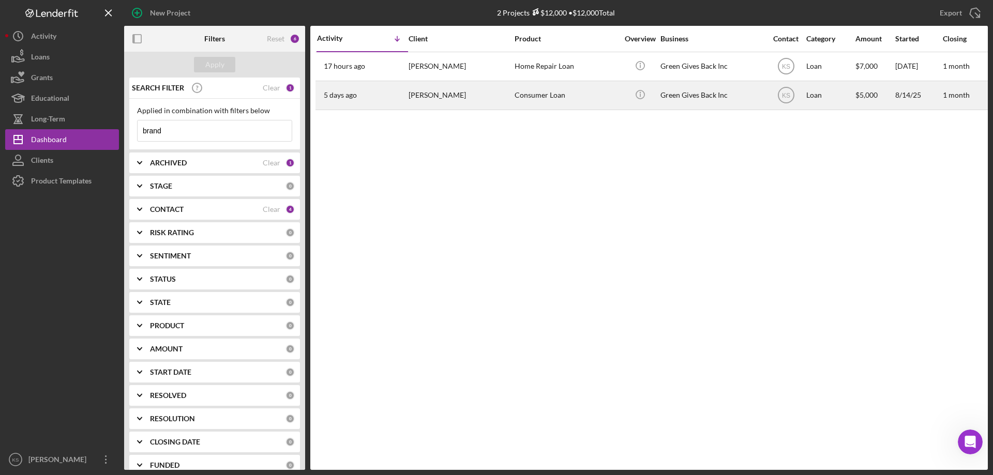
type input "brand"
click at [577, 99] on div "Consumer Loan" at bounding box center [565, 95] width 103 height 27
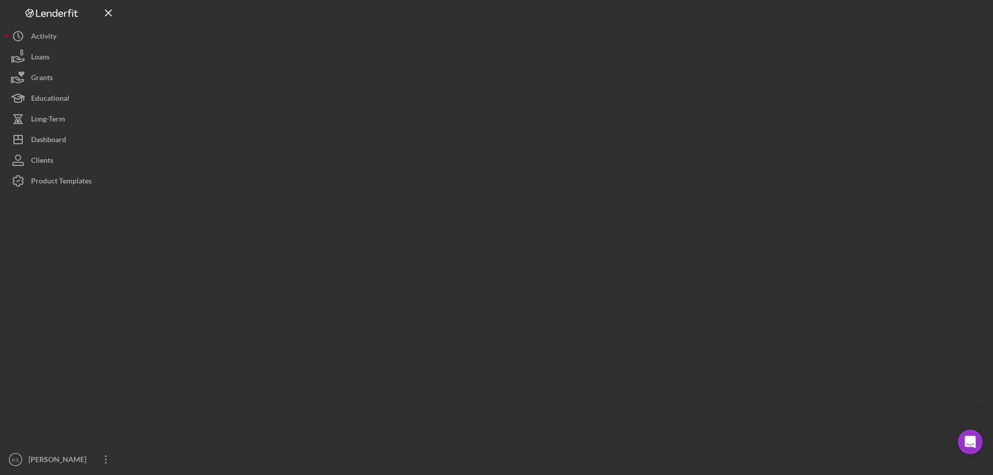
click at [577, 99] on div at bounding box center [555, 235] width 863 height 470
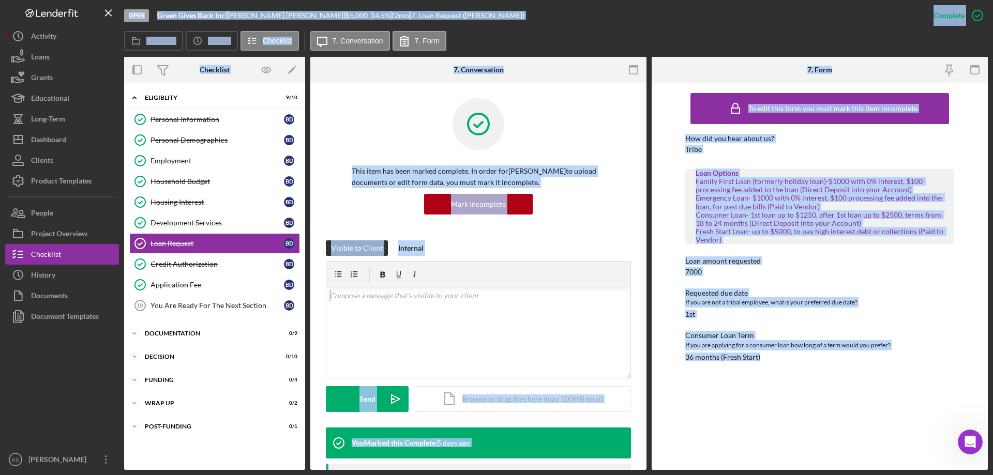
click at [372, 132] on div at bounding box center [478, 131] width 253 height 67
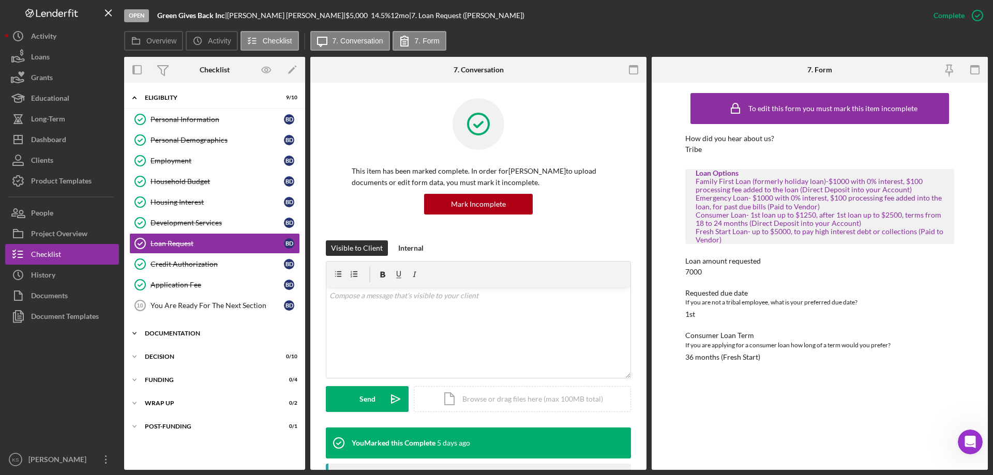
click at [163, 330] on div "Icon/Expander Documentation 0 / 9" at bounding box center [214, 333] width 181 height 21
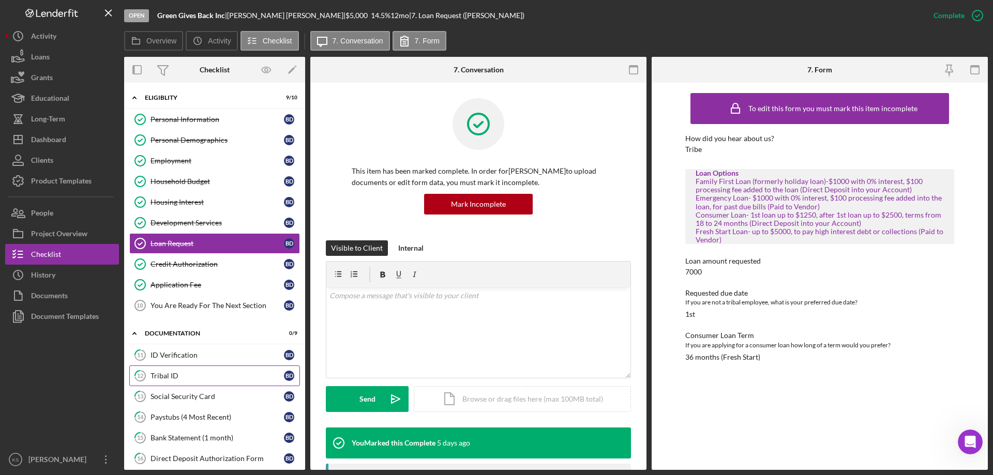
click at [175, 374] on div "Tribal ID" at bounding box center [216, 376] width 133 height 8
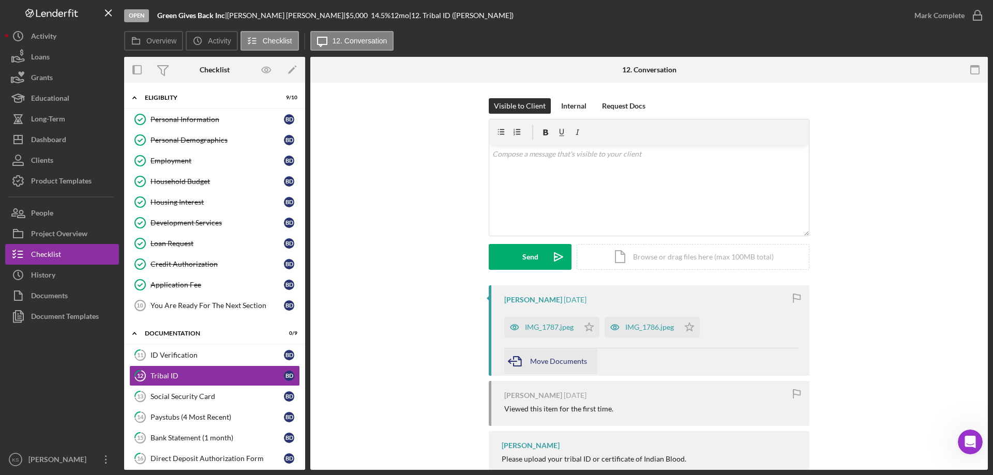
click at [539, 362] on span "Move Documents" at bounding box center [558, 361] width 57 height 9
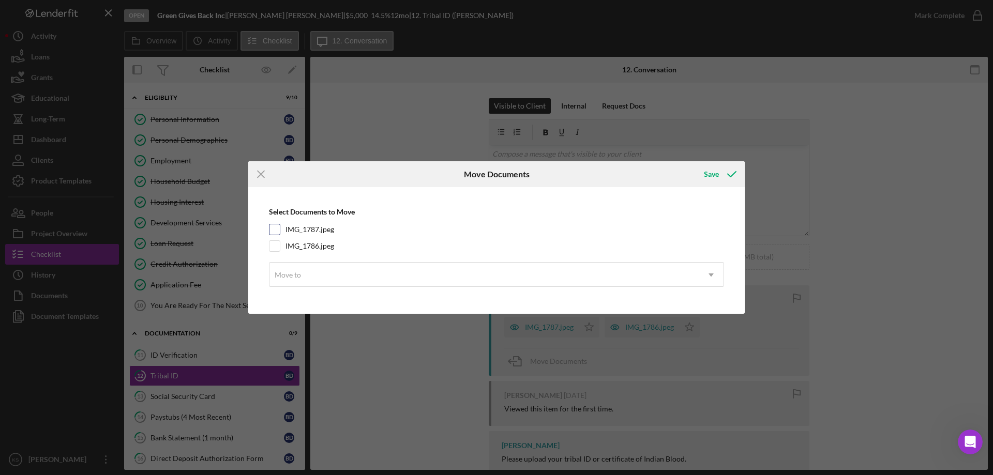
click at [269, 230] on div at bounding box center [274, 229] width 11 height 11
click at [272, 246] on input "IMG_1786.jpeg" at bounding box center [274, 246] width 10 height 10
checkbox input "true"
click at [275, 226] on input "IMG_1787.jpeg" at bounding box center [274, 229] width 10 height 10
checkbox input "true"
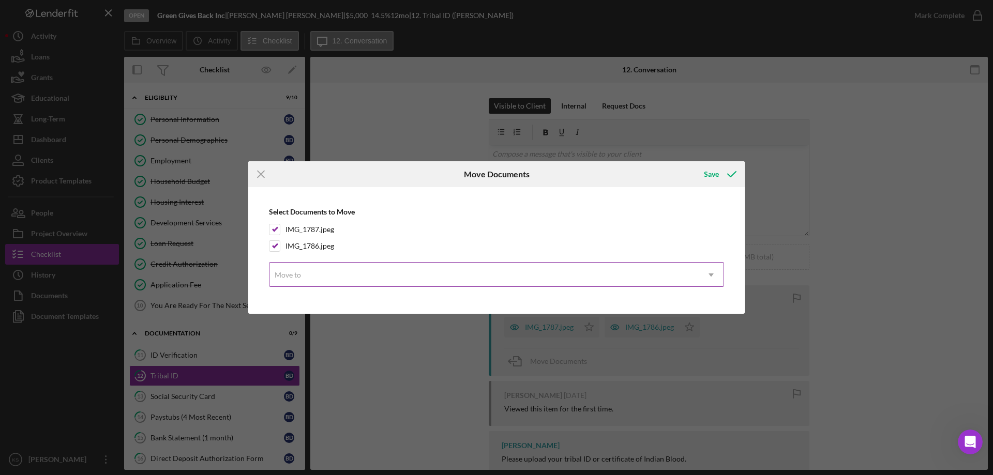
click at [330, 270] on div "Move to" at bounding box center [483, 275] width 429 height 24
click at [529, 204] on div "Select Documents to Move IMG_1787.jpeg IMG_1786.jpeg Move to Icon/Dropdown Arrow" at bounding box center [496, 250] width 486 height 116
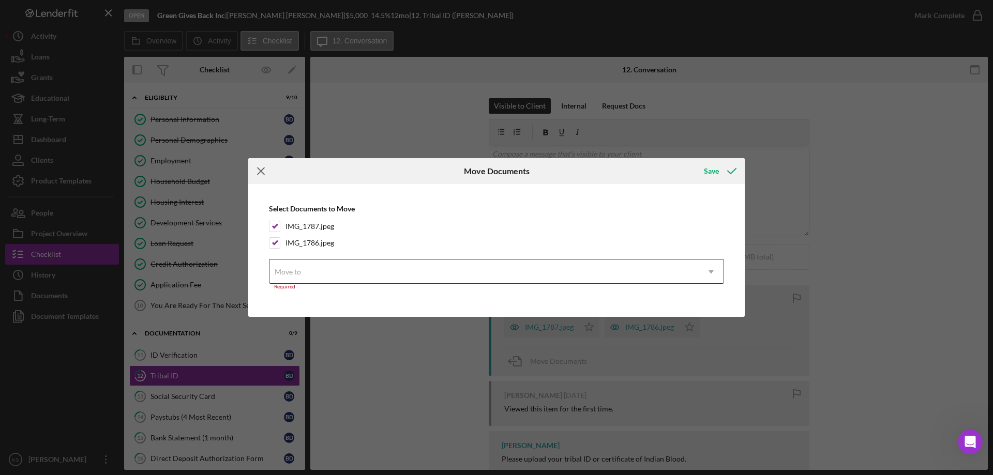
click at [265, 171] on icon "Icon/Menu Close" at bounding box center [261, 171] width 26 height 26
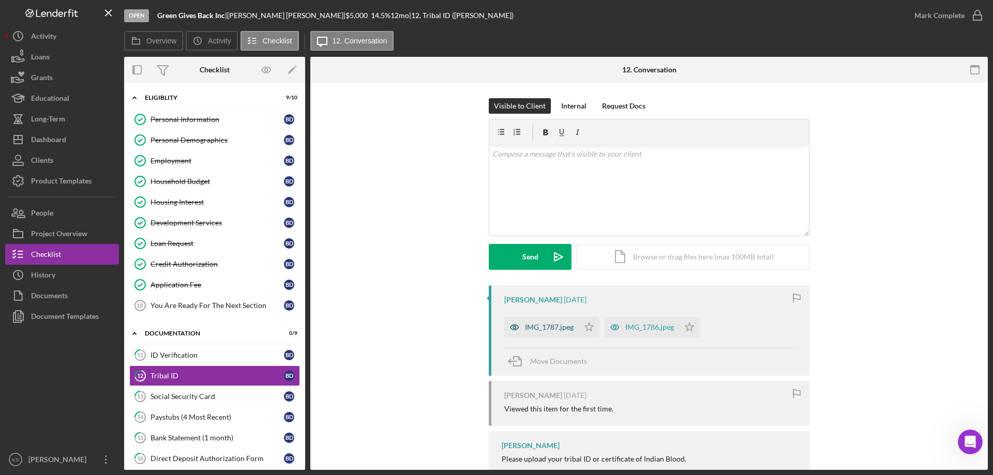
click at [563, 327] on div "IMG_1787.jpeg" at bounding box center [549, 327] width 49 height 8
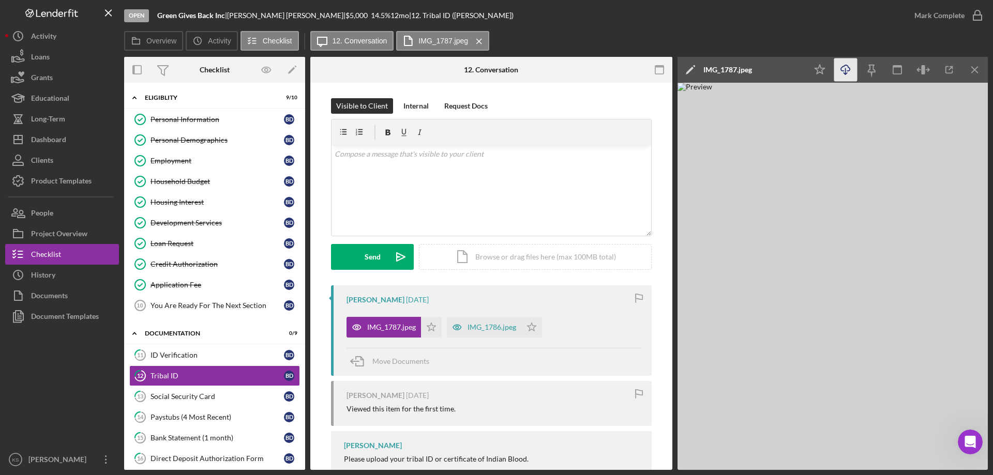
click at [842, 71] on icon "Icon/Download" at bounding box center [845, 69] width 23 height 23
click at [472, 331] on div "IMG_1786.jpeg" at bounding box center [491, 327] width 49 height 8
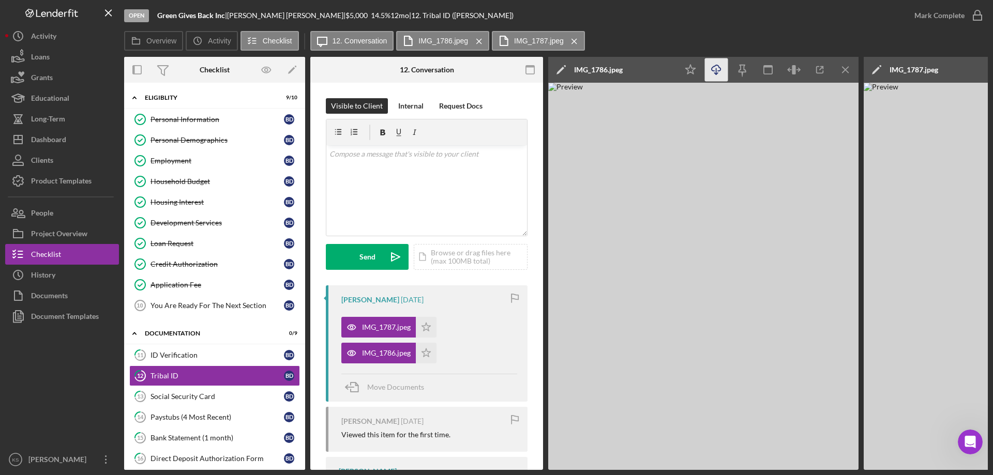
click at [717, 70] on icon "Icon/Download" at bounding box center [716, 69] width 23 height 23
click at [62, 140] on div "Dashboard" at bounding box center [48, 140] width 35 height 23
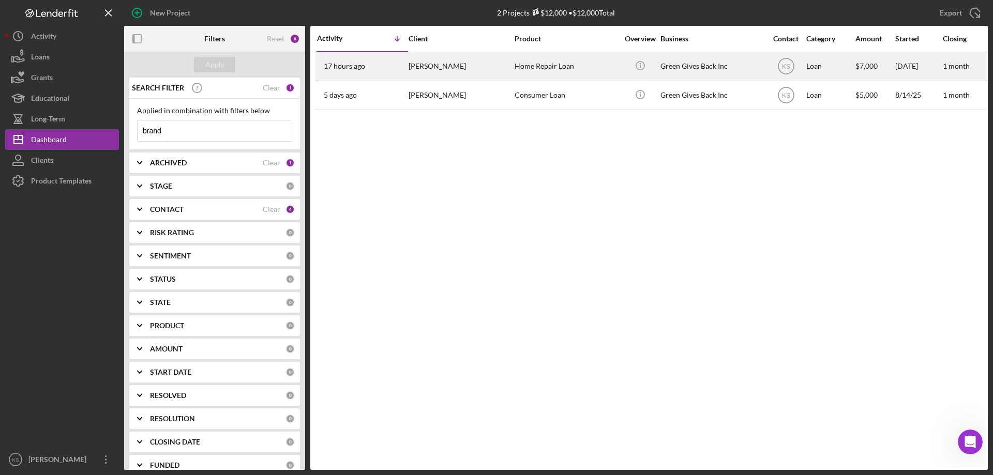
click at [557, 70] on div "Home Repair Loan" at bounding box center [565, 66] width 103 height 27
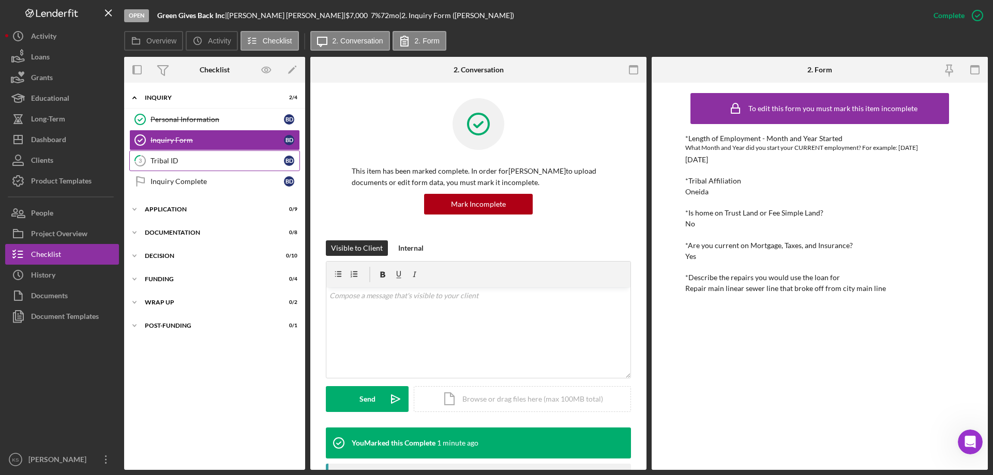
click at [233, 166] on link "3 Tribal ID B D" at bounding box center [214, 160] width 171 height 21
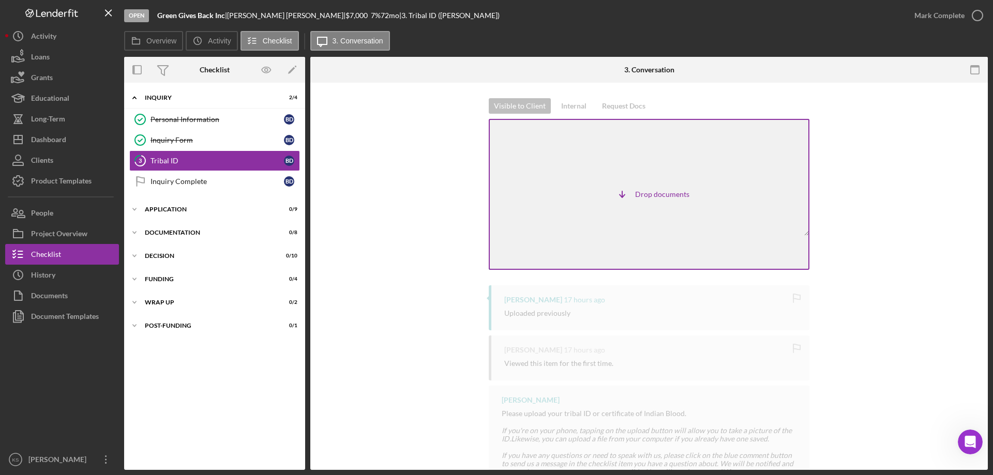
scroll to position [474, 0]
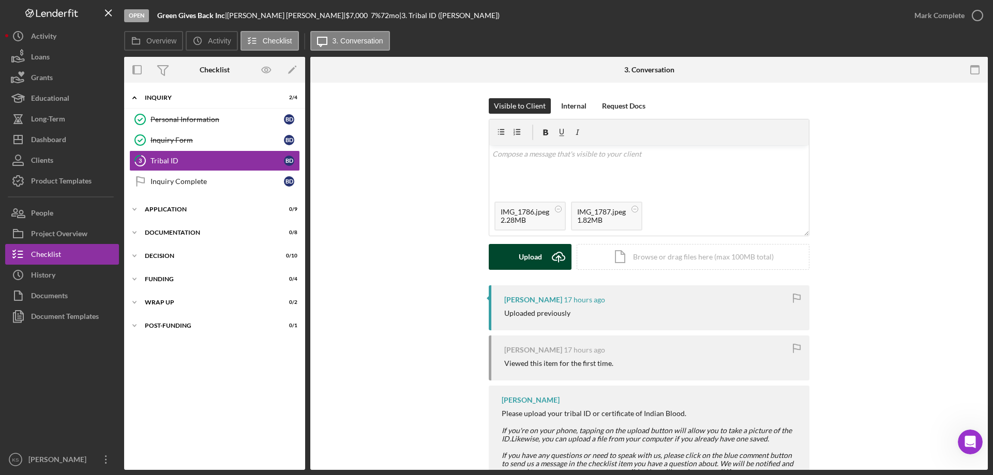
click at [538, 259] on div "Upload" at bounding box center [530, 257] width 23 height 26
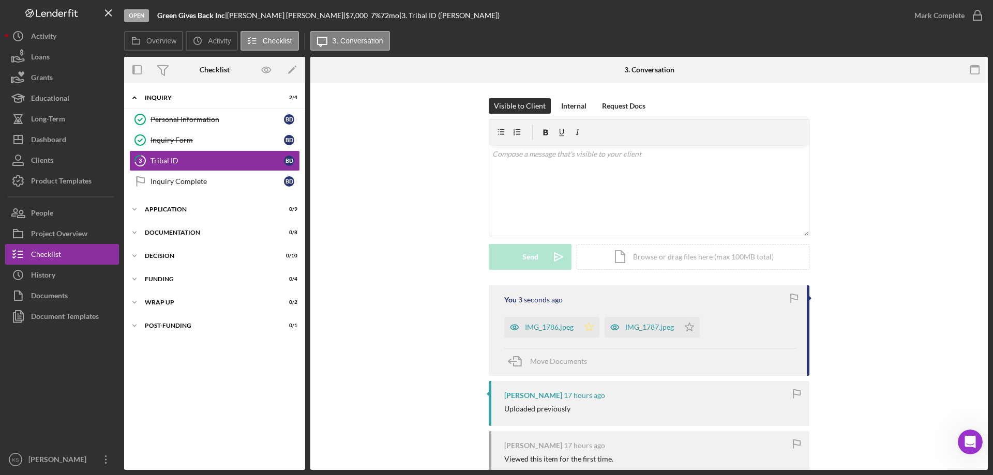
click at [589, 326] on polygon "button" at bounding box center [589, 327] width 9 height 8
click at [692, 327] on icon "Icon/Star" at bounding box center [689, 327] width 21 height 21
click at [931, 17] on div "Mark Complete" at bounding box center [939, 15] width 50 height 21
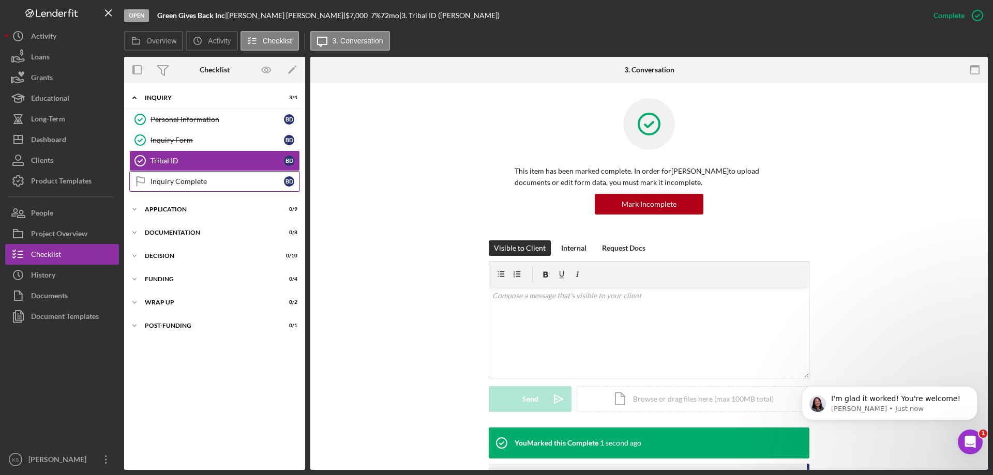
scroll to position [464, 0]
click at [165, 180] on div "Inquiry Complete" at bounding box center [216, 181] width 133 height 8
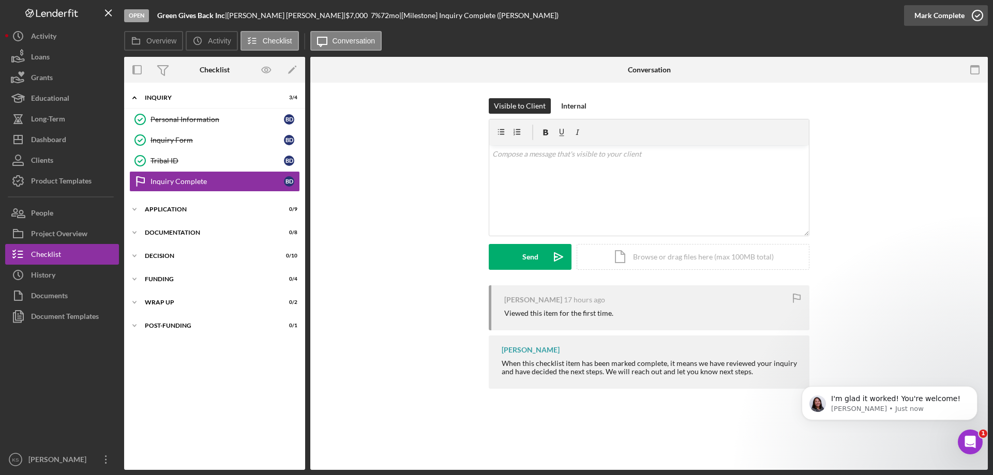
click at [941, 13] on div "Mark Complete" at bounding box center [939, 15] width 50 height 21
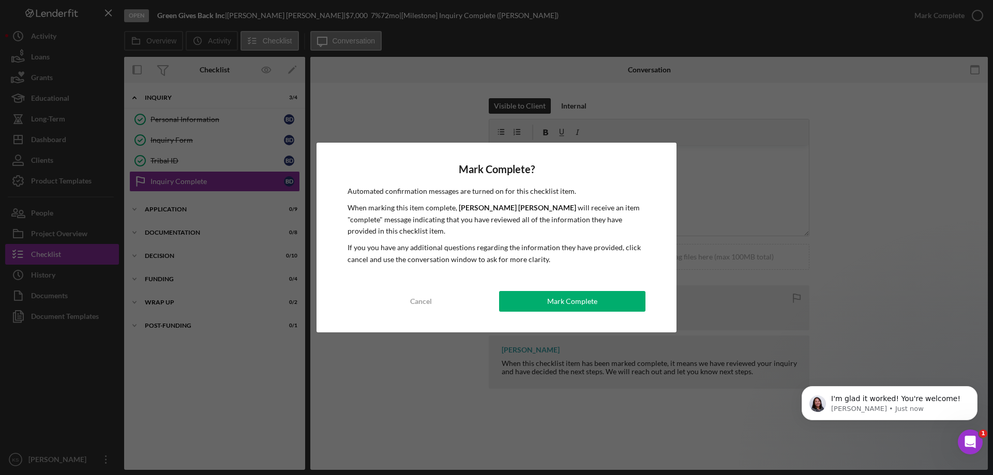
click at [568, 306] on div "Mark Complete" at bounding box center [572, 301] width 50 height 21
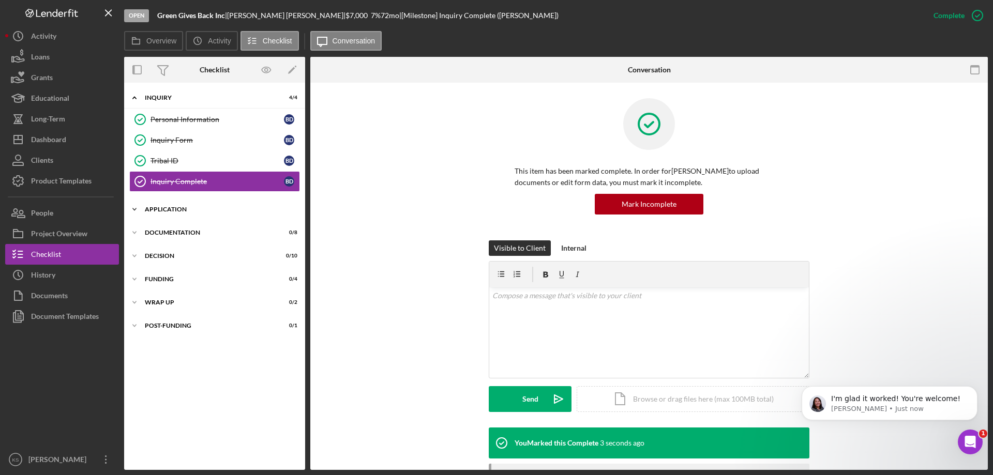
click at [170, 210] on div "Application" at bounding box center [218, 209] width 147 height 6
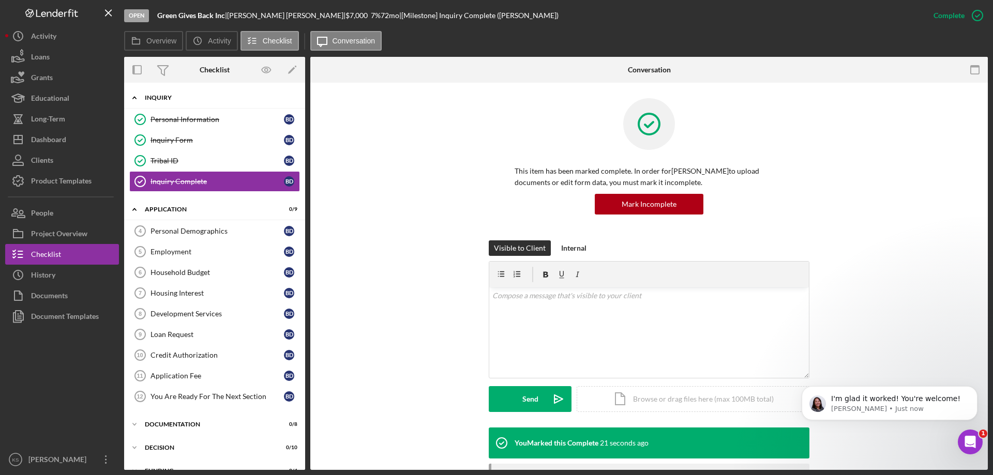
click at [142, 101] on icon "Icon/Expander" at bounding box center [134, 97] width 21 height 21
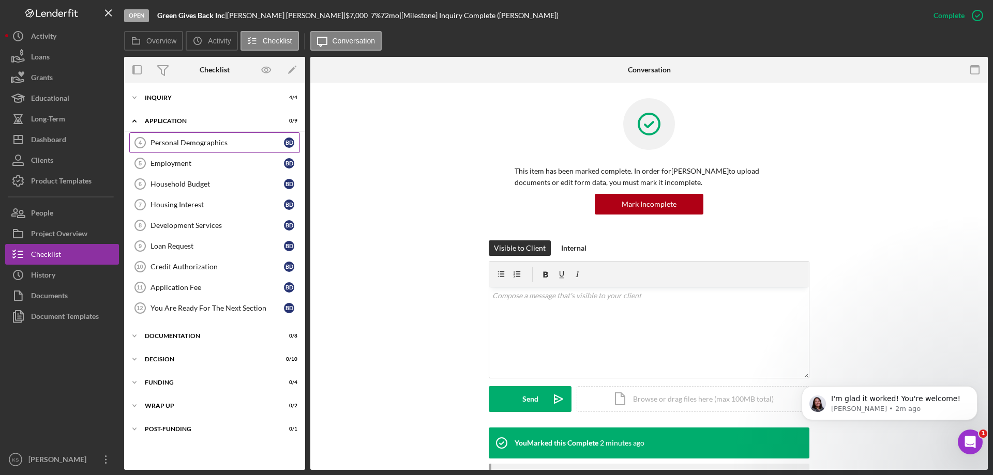
click at [200, 147] on link "Personal Demographics 4 Personal Demographics B D" at bounding box center [214, 142] width 171 height 21
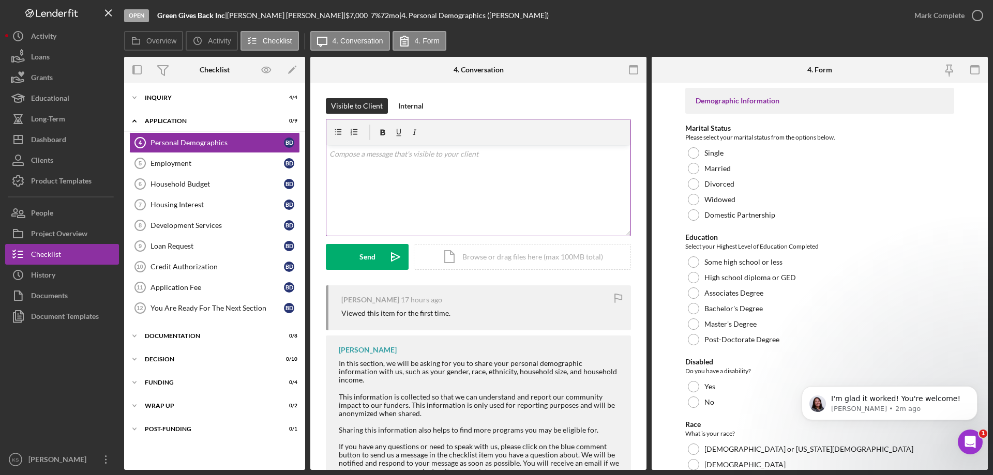
click at [428, 193] on div "v Color teal Color pink Remove color Add row above Add row below Add column bef…" at bounding box center [478, 190] width 304 height 90
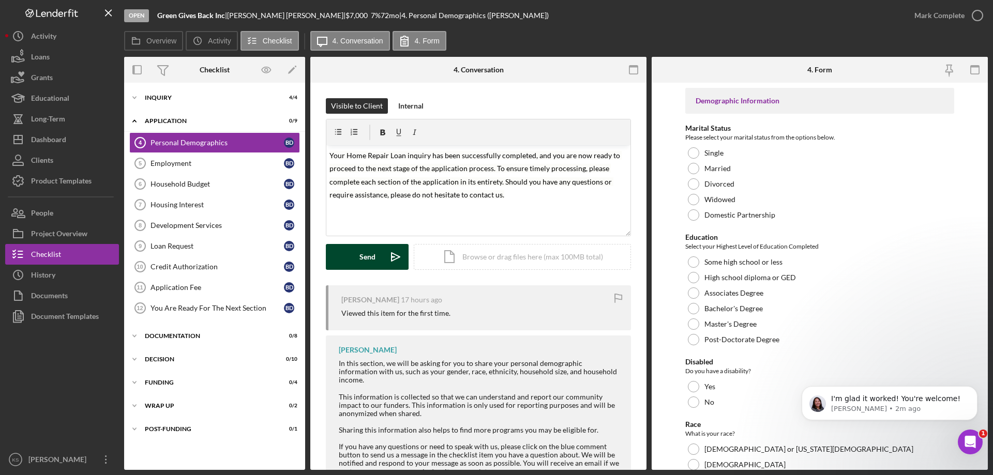
click at [384, 253] on icon "Icon/icon-invite-send" at bounding box center [396, 257] width 26 height 26
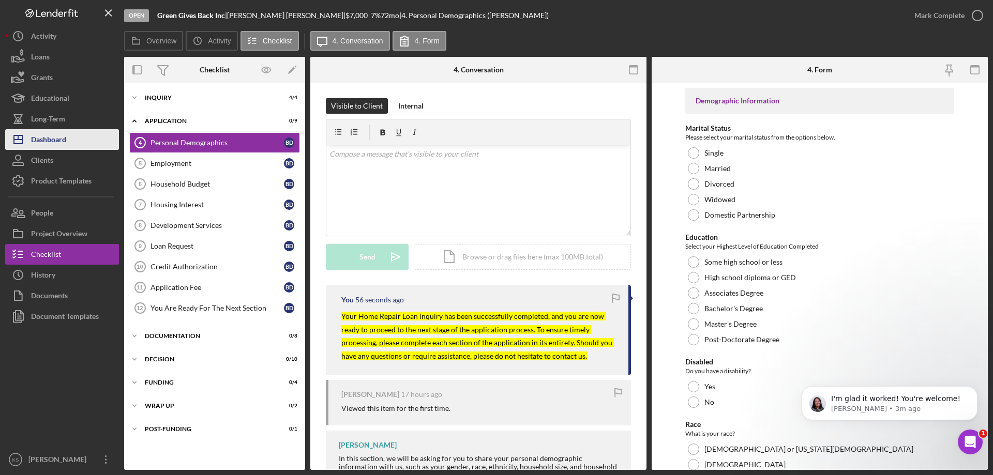
click at [61, 136] on div "Dashboard" at bounding box center [48, 140] width 35 height 23
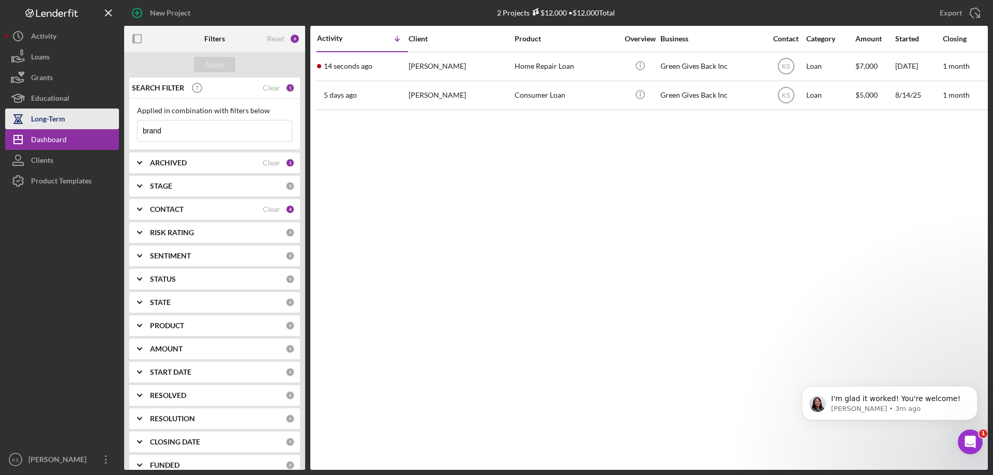
drag, startPoint x: 115, startPoint y: 128, endPoint x: 42, endPoint y: 126, distance: 72.9
click at [41, 126] on div "New Project 2 Projects $12,000 • $12,000 Total brand Export Icon/Export Filters…" at bounding box center [496, 235] width 982 height 470
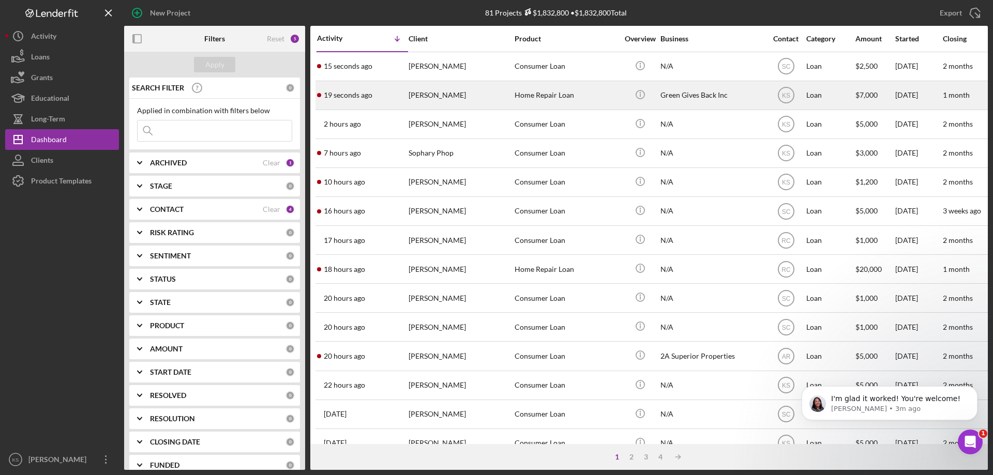
click at [589, 97] on div "Home Repair Loan" at bounding box center [565, 95] width 103 height 27
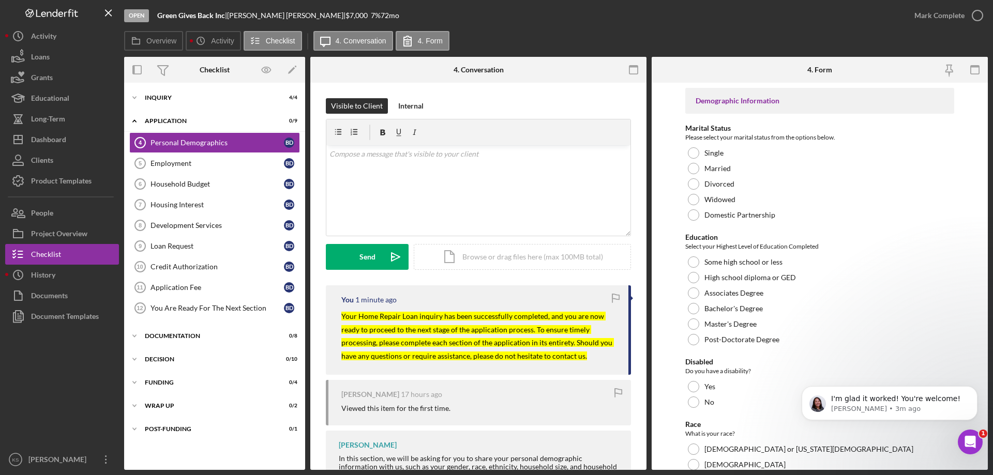
type input "2"
type input "$130,000"
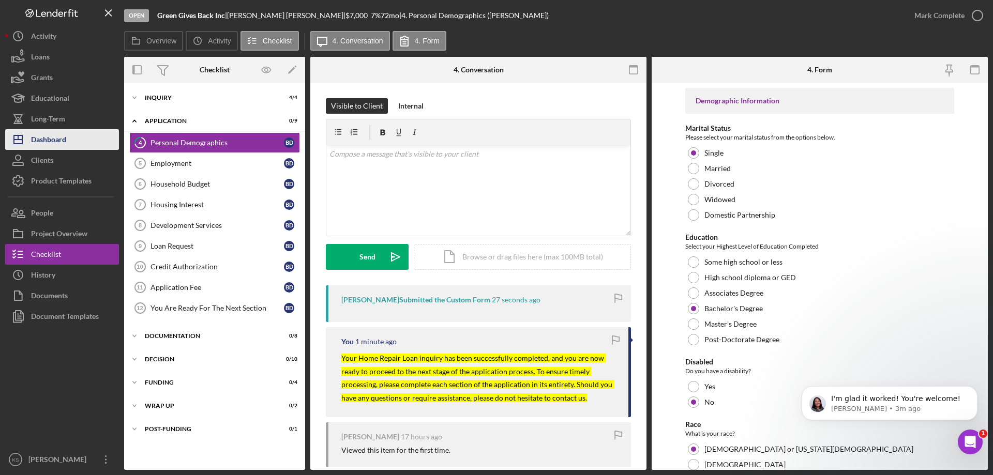
click at [50, 134] on div "Dashboard" at bounding box center [48, 140] width 35 height 23
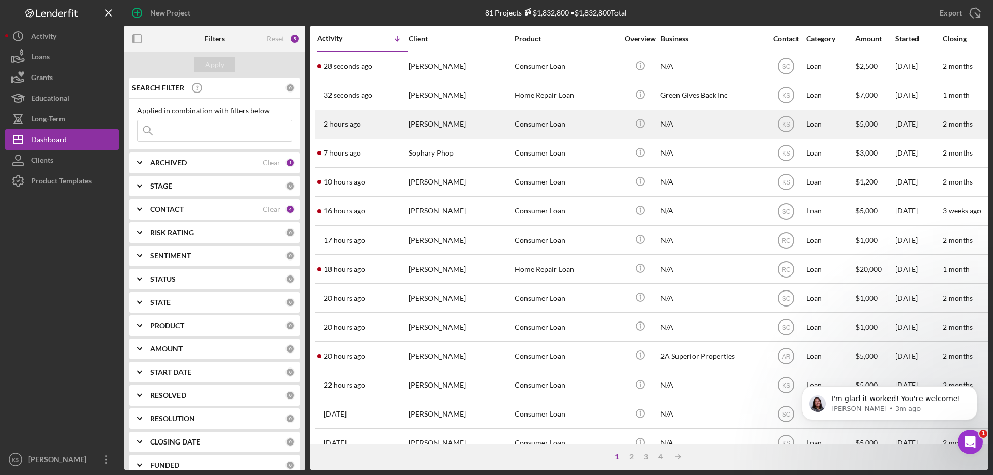
click at [547, 125] on div "Consumer Loan" at bounding box center [565, 124] width 103 height 27
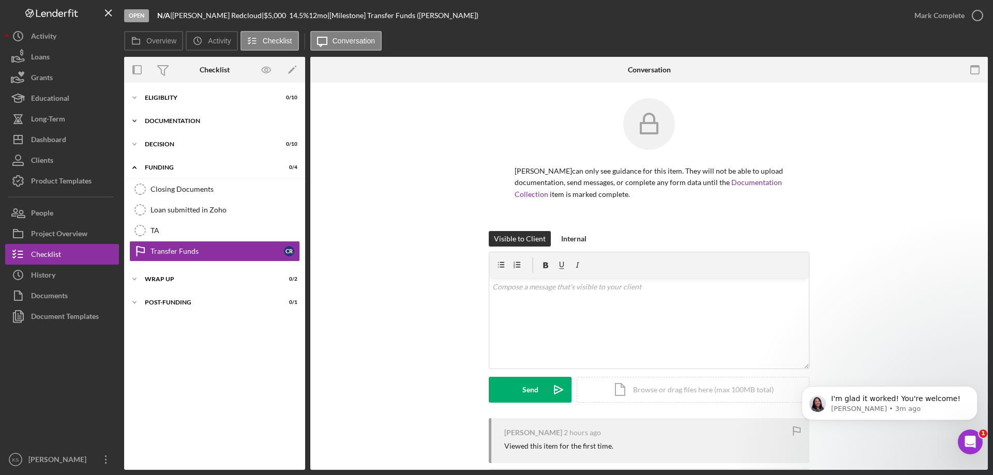
click at [172, 119] on div "Documentation" at bounding box center [218, 121] width 147 height 6
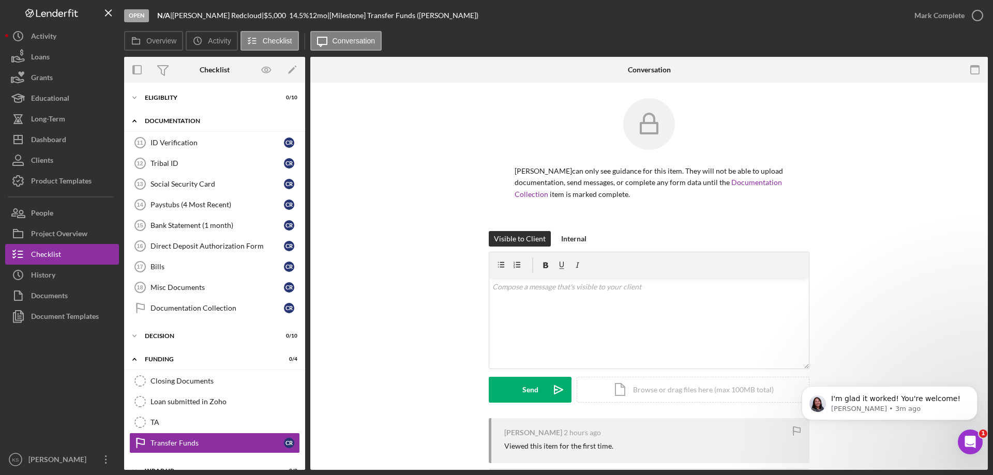
click at [172, 119] on div "Documentation" at bounding box center [218, 121] width 147 height 6
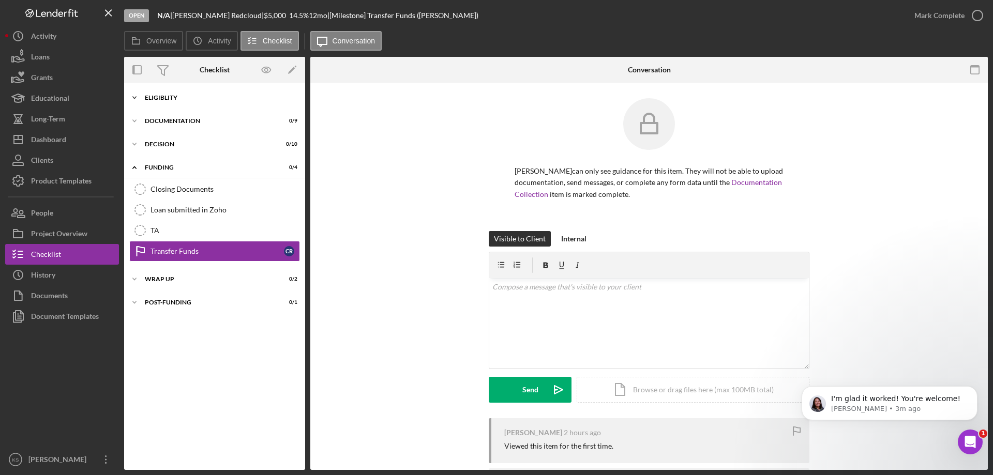
click at [170, 97] on div "Eligiblity" at bounding box center [218, 98] width 147 height 6
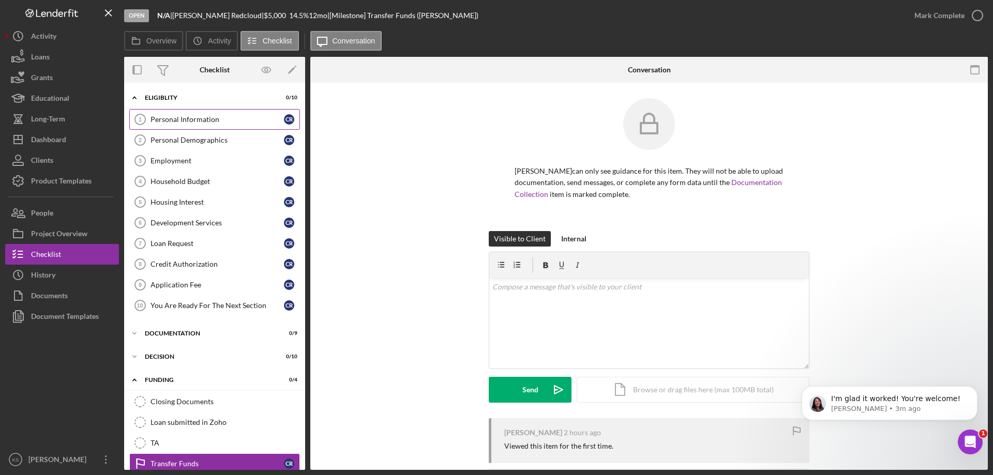
click at [175, 117] on div "Personal Information" at bounding box center [216, 119] width 133 height 8
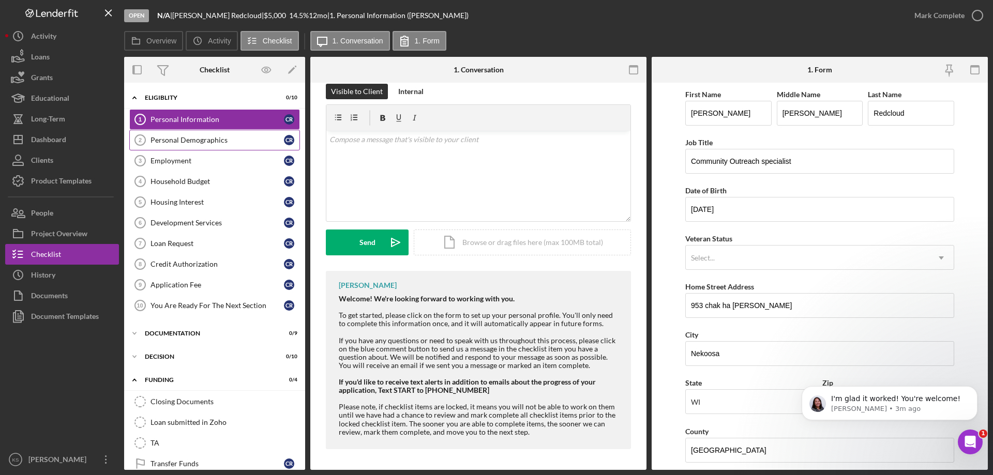
click at [151, 140] on div "Personal Demographics" at bounding box center [216, 140] width 133 height 8
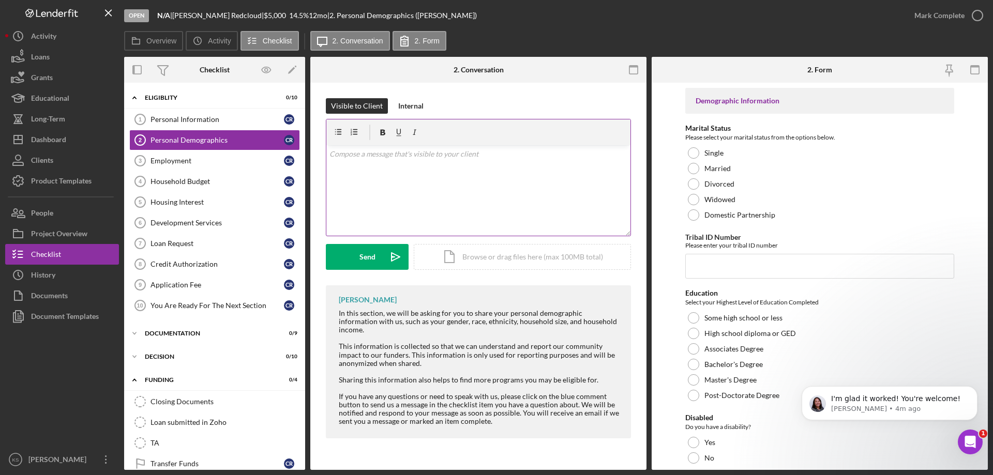
click at [504, 167] on div "v Color teal Color pink Remove color Add row above Add row below Add column bef…" at bounding box center [478, 190] width 304 height 90
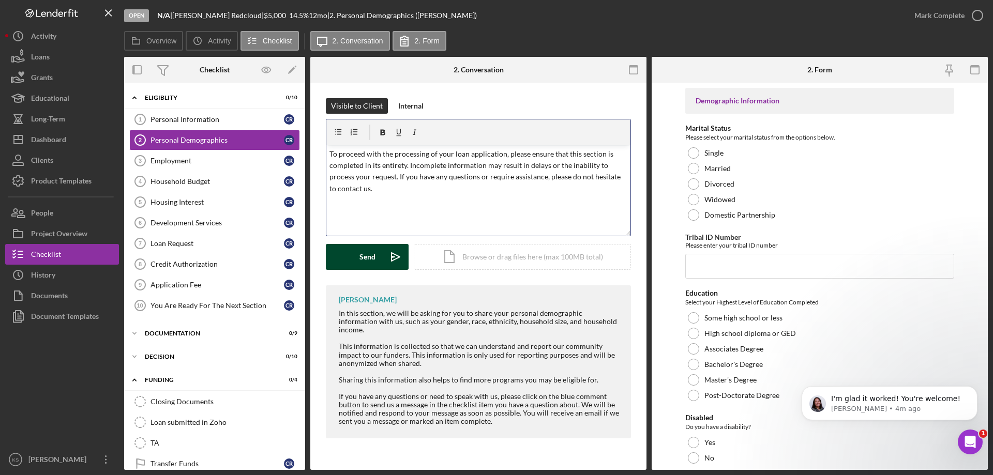
click at [370, 254] on div "Send" at bounding box center [367, 257] width 16 height 26
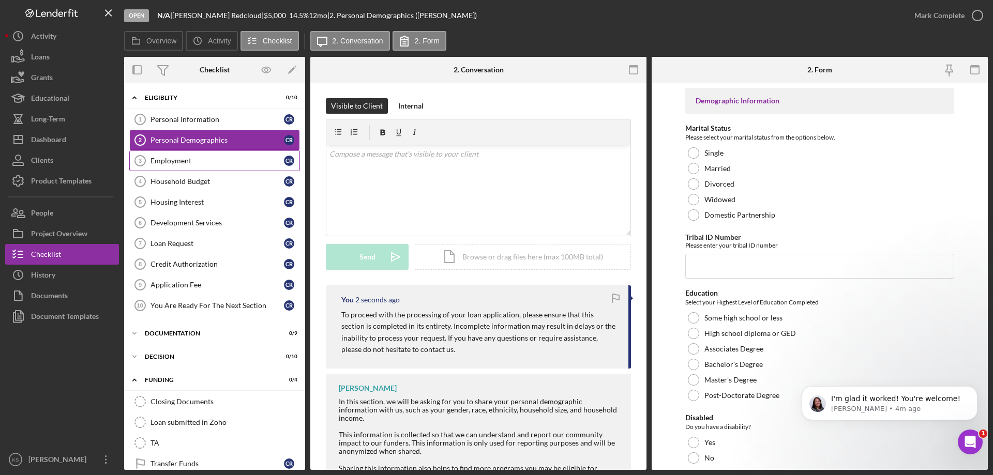
click at [212, 163] on div "Employment" at bounding box center [216, 161] width 133 height 8
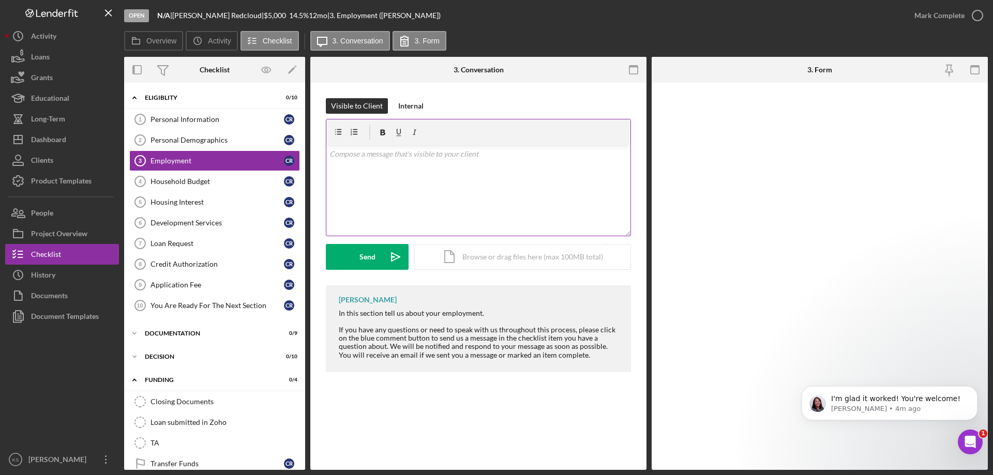
click at [409, 164] on div "v Color teal Color pink Remove color Add row above Add row below Add column bef…" at bounding box center [478, 190] width 304 height 90
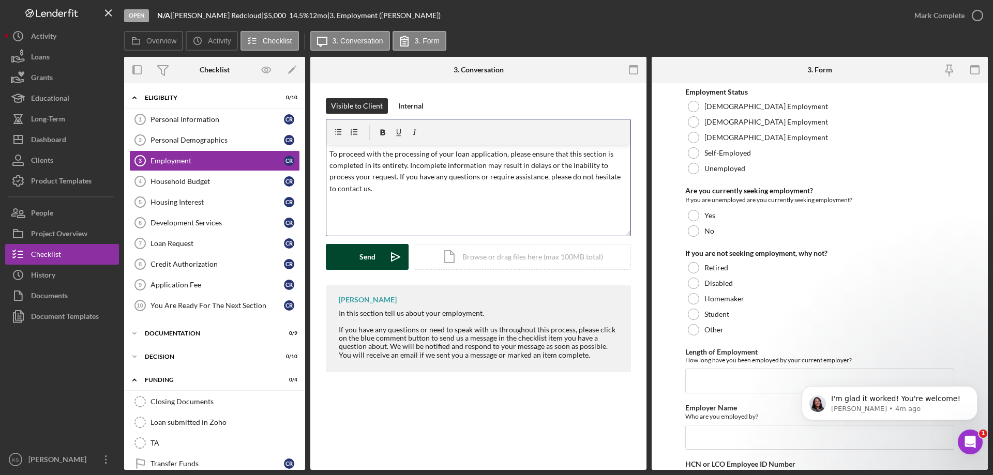
click at [361, 257] on div "Send" at bounding box center [367, 257] width 16 height 26
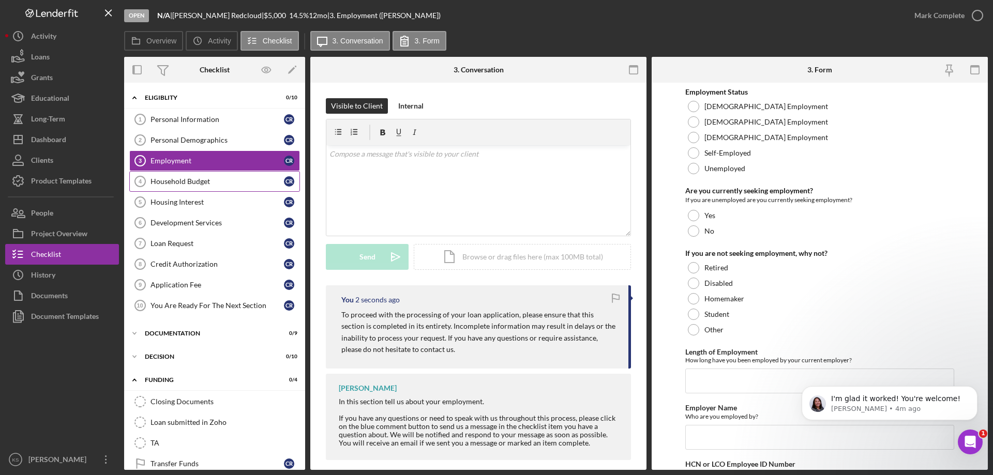
click at [198, 187] on link "Household Budget 4 Household Budget C R" at bounding box center [214, 181] width 171 height 21
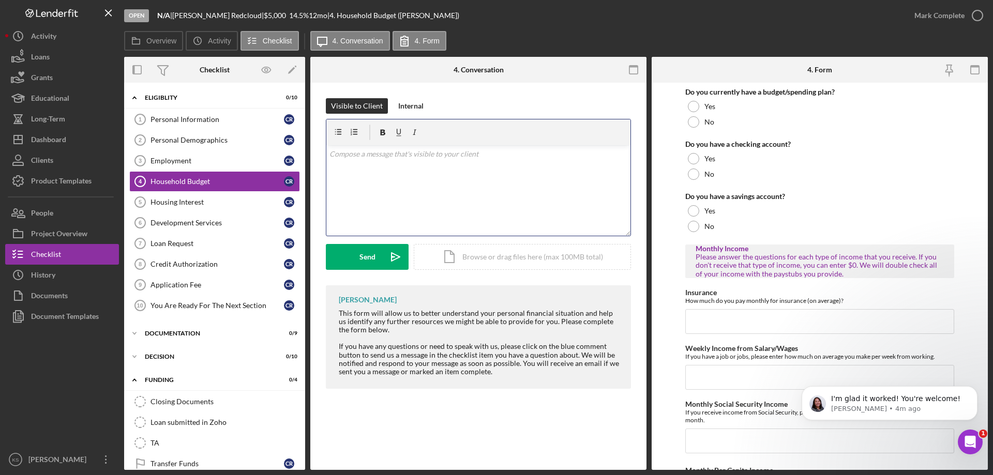
click at [422, 182] on div "v Color teal Color pink Remove color Add row above Add row below Add column bef…" at bounding box center [478, 190] width 304 height 90
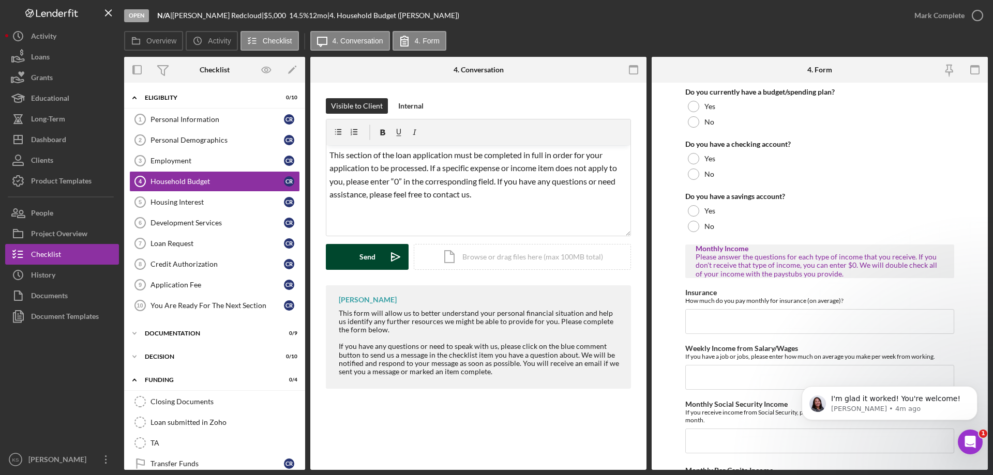
click at [355, 253] on button "Send Icon/icon-invite-send" at bounding box center [367, 257] width 83 height 26
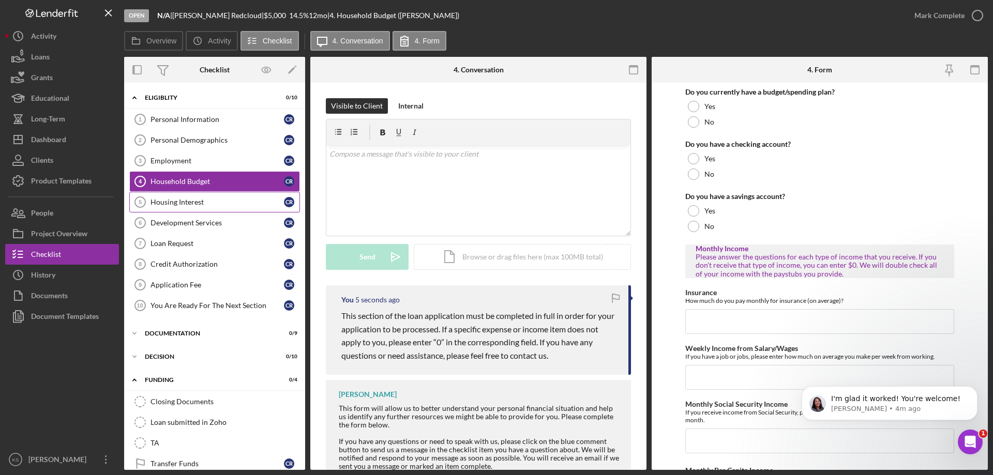
click at [166, 193] on link "Housing Interest 5 Housing Interest C R" at bounding box center [214, 202] width 171 height 21
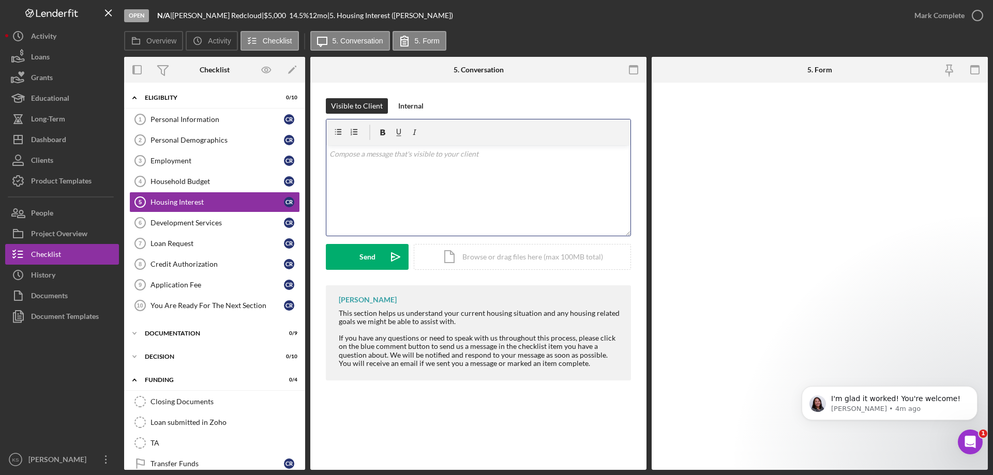
click at [441, 179] on div "v Color teal Color pink Remove color Add row above Add row below Add column bef…" at bounding box center [478, 190] width 304 height 90
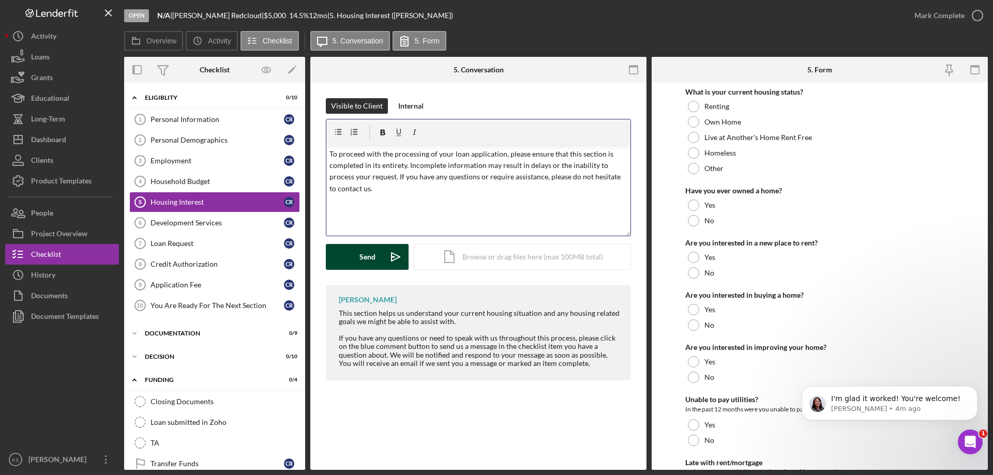
click at [372, 256] on div "Send" at bounding box center [367, 257] width 16 height 26
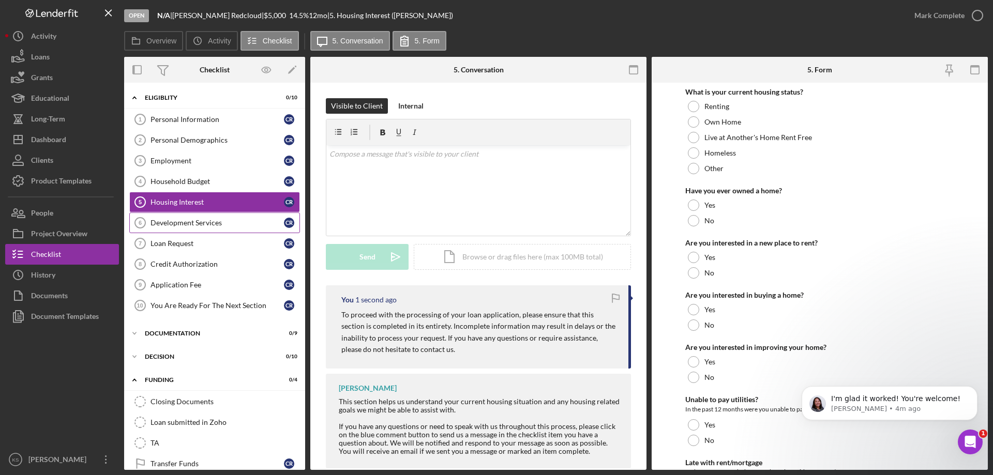
click at [206, 216] on link "Development Services 6 Development Services C R" at bounding box center [214, 222] width 171 height 21
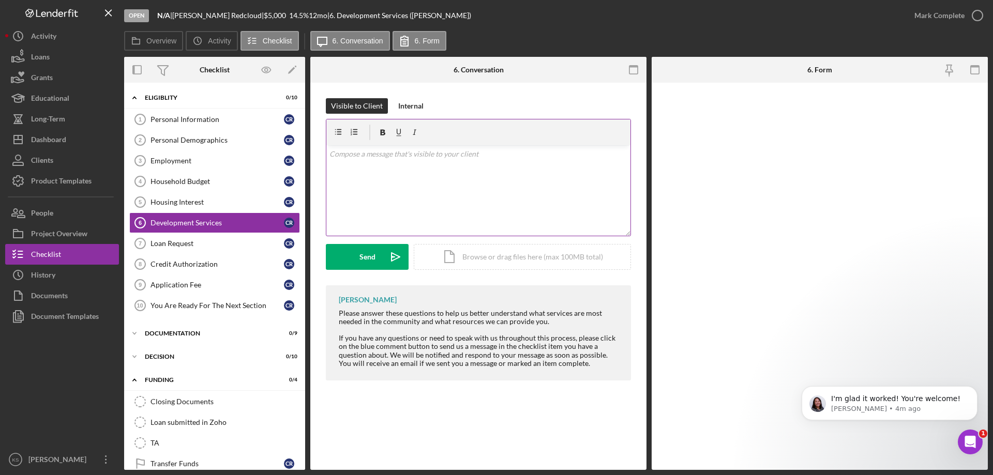
click at [428, 180] on div "v Color teal Color pink Remove color Add row above Add row below Add column bef…" at bounding box center [478, 190] width 304 height 90
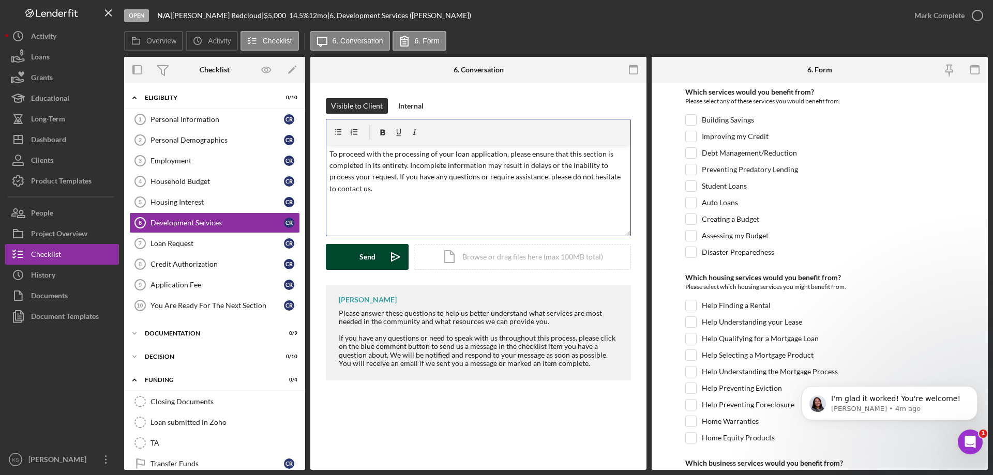
click at [379, 253] on button "Send Icon/icon-invite-send" at bounding box center [367, 257] width 83 height 26
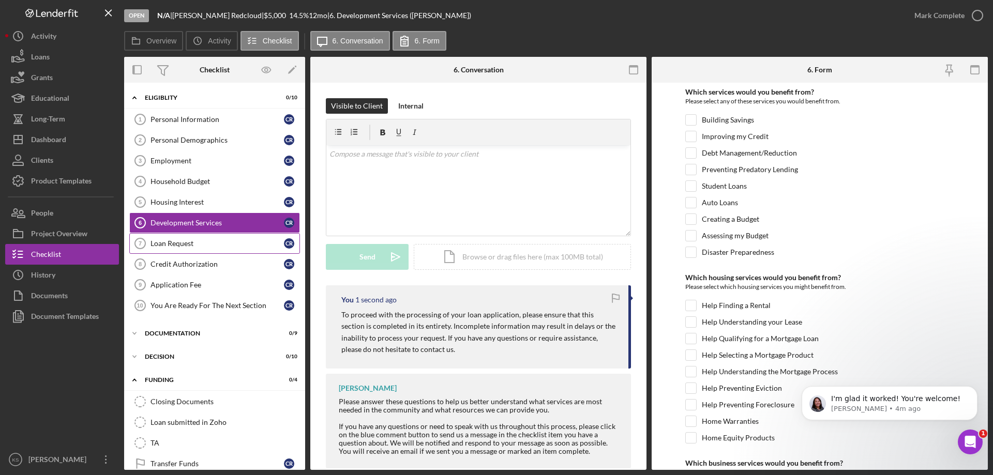
click at [232, 243] on div "Loan Request" at bounding box center [216, 243] width 133 height 8
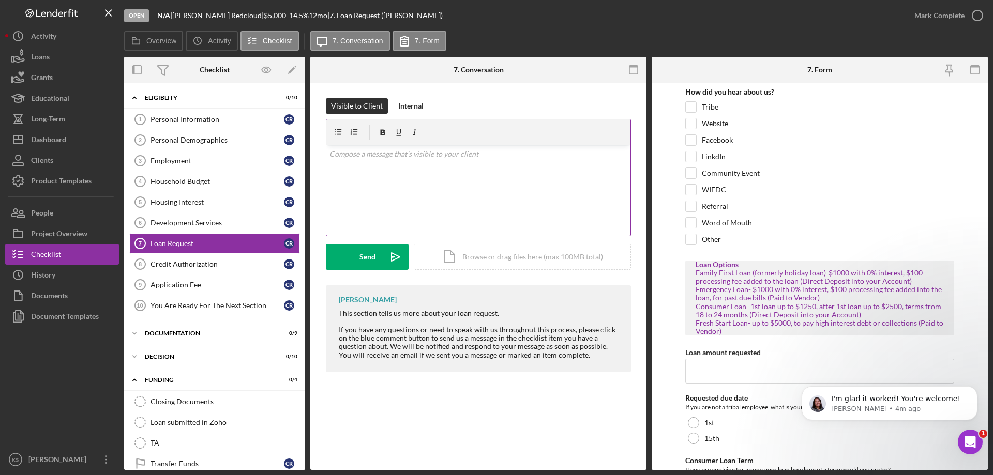
click at [414, 194] on div "v Color teal Color pink Remove color Add row above Add row below Add column bef…" at bounding box center [478, 190] width 304 height 90
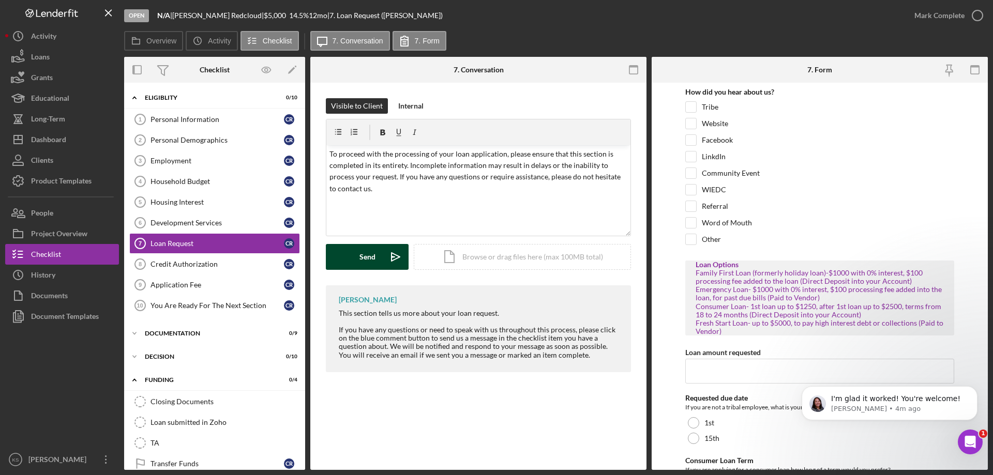
click at [362, 254] on div "Send" at bounding box center [367, 257] width 16 height 26
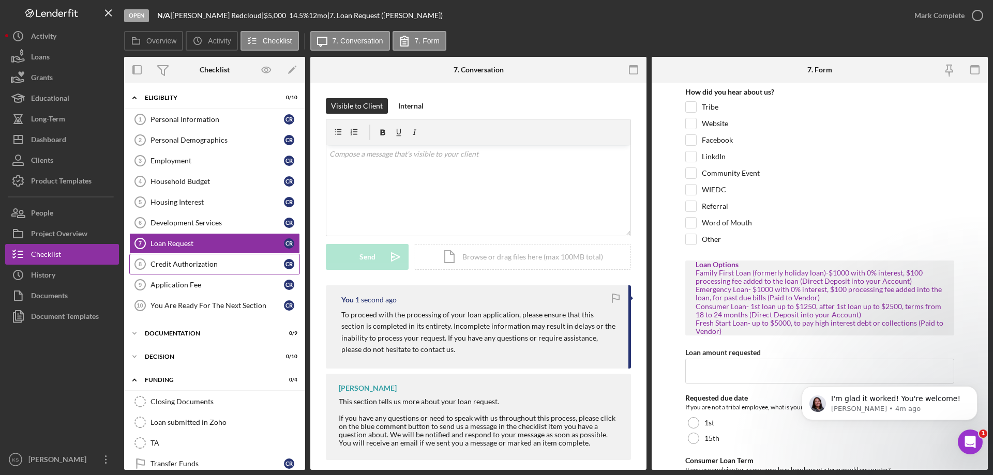
click at [232, 260] on div "Credit Authorization" at bounding box center [216, 264] width 133 height 8
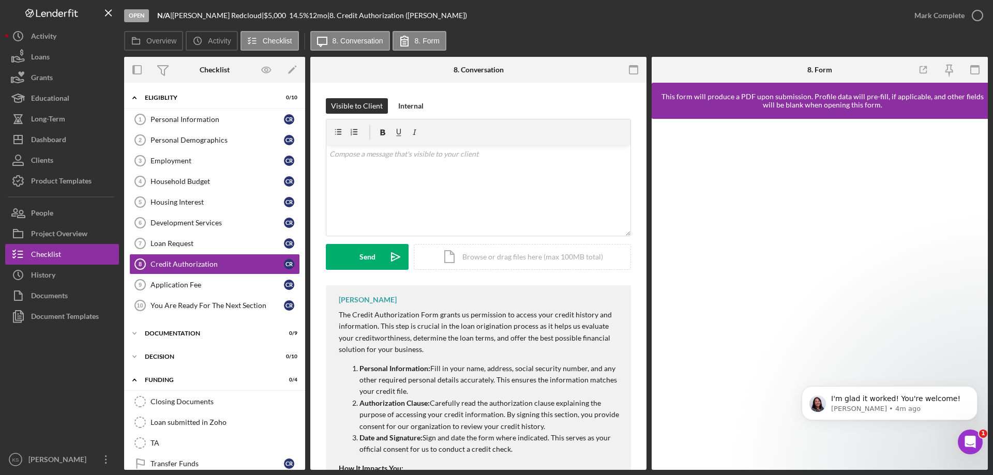
click at [448, 193] on div "v Color teal Color pink Remove color Add row above Add row below Add column bef…" at bounding box center [478, 190] width 304 height 90
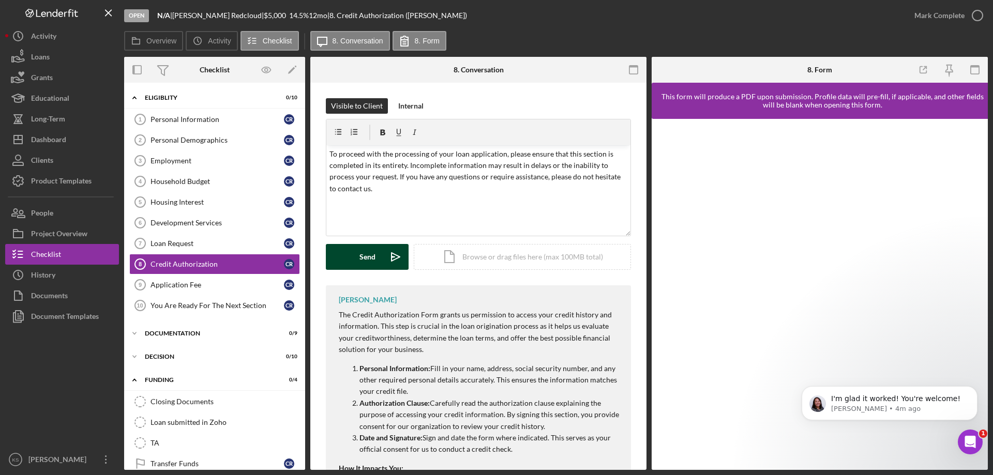
click at [363, 249] on div "Send" at bounding box center [367, 257] width 16 height 26
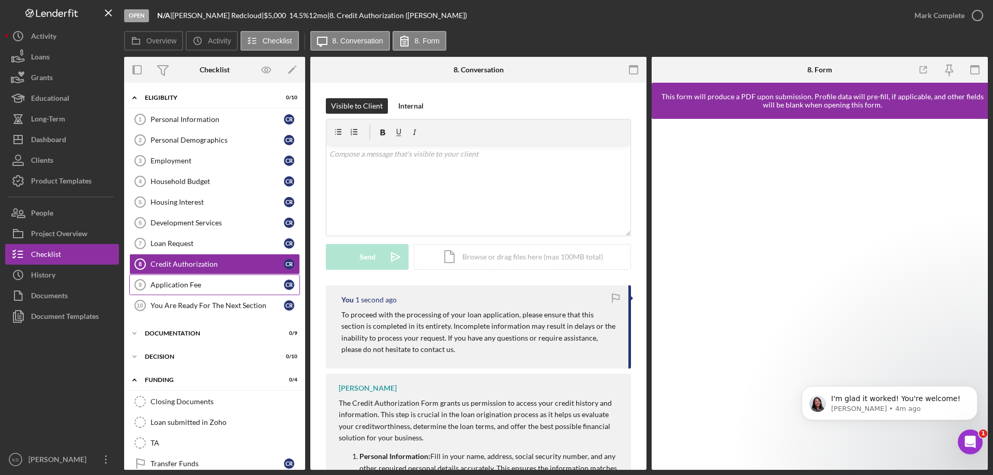
click at [205, 283] on div "Application Fee" at bounding box center [216, 285] width 133 height 8
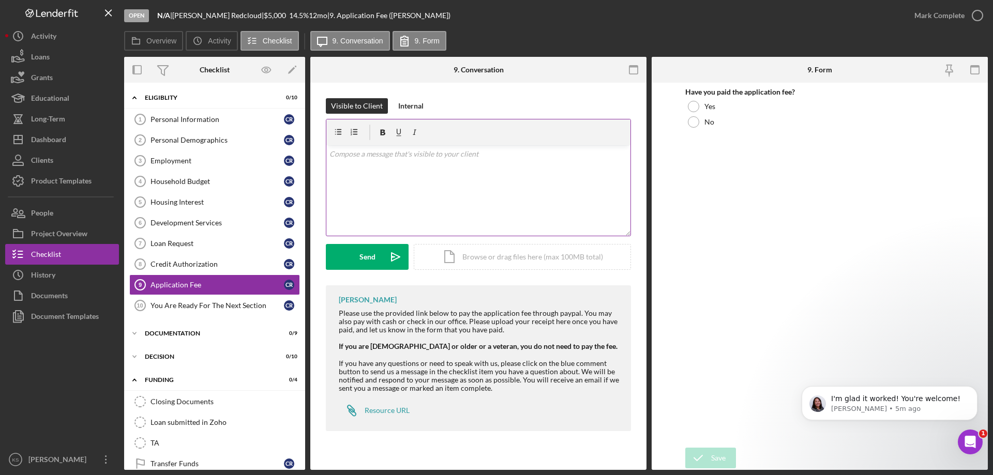
click at [421, 201] on div "v Color teal Color pink Remove color Add row above Add row below Add column bef…" at bounding box center [478, 190] width 304 height 90
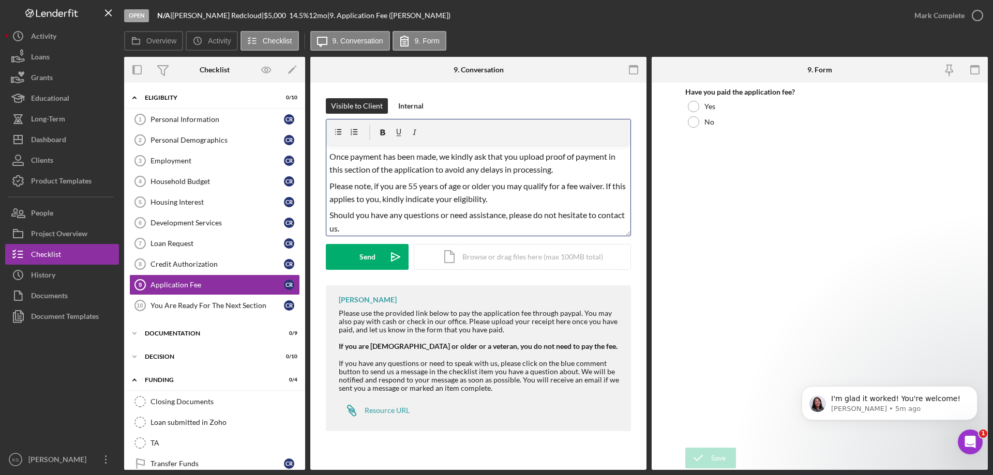
scroll to position [72, 0]
click at [364, 263] on div "Send" at bounding box center [367, 257] width 16 height 26
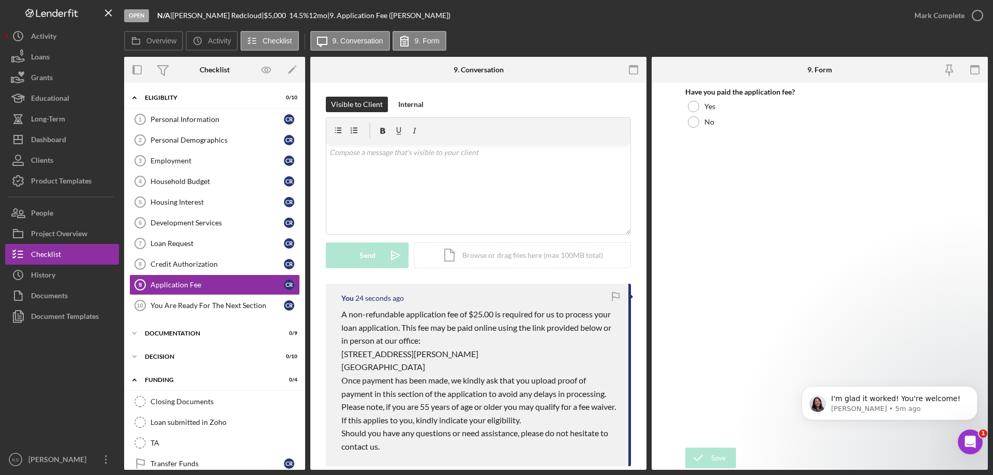
scroll to position [0, 0]
click at [35, 132] on div "Dashboard" at bounding box center [48, 140] width 35 height 23
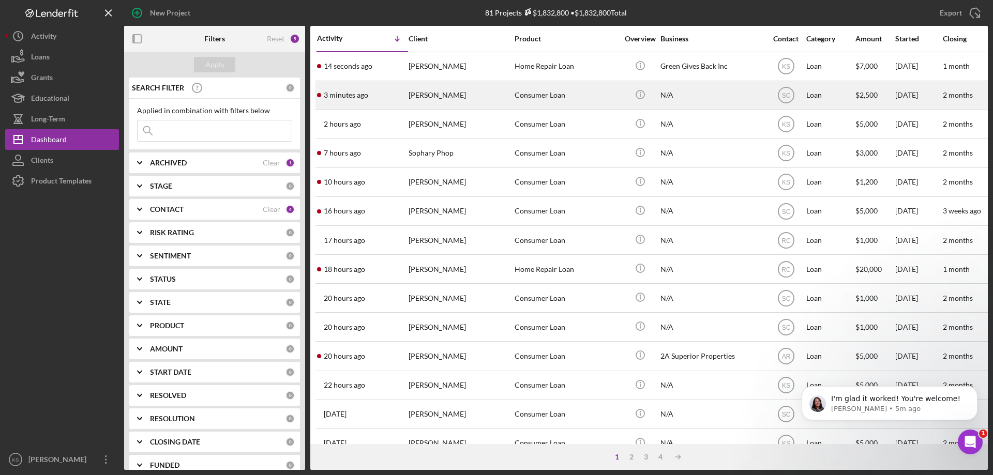
click at [419, 92] on div "[PERSON_NAME]" at bounding box center [459, 95] width 103 height 27
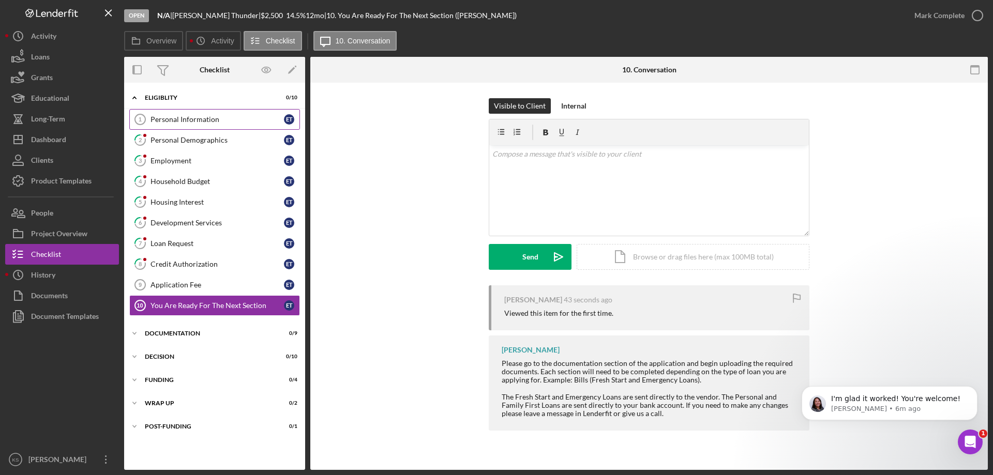
click at [191, 121] on div "Personal Information" at bounding box center [216, 119] width 133 height 8
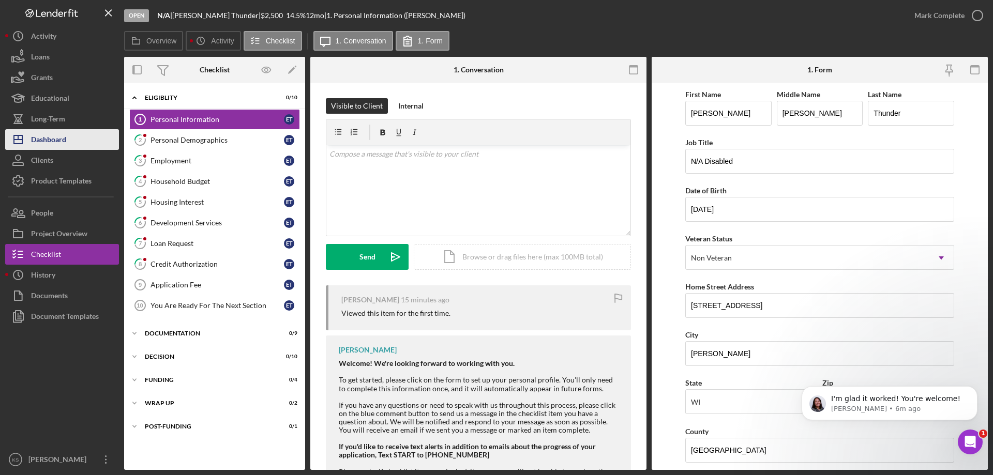
click at [59, 138] on div "Dashboard" at bounding box center [48, 140] width 35 height 23
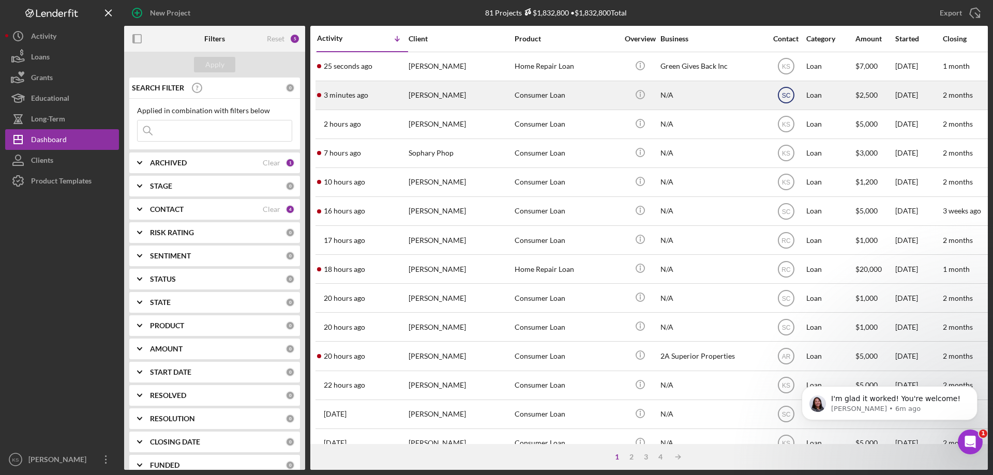
click at [787, 70] on text "SC" at bounding box center [785, 66] width 8 height 7
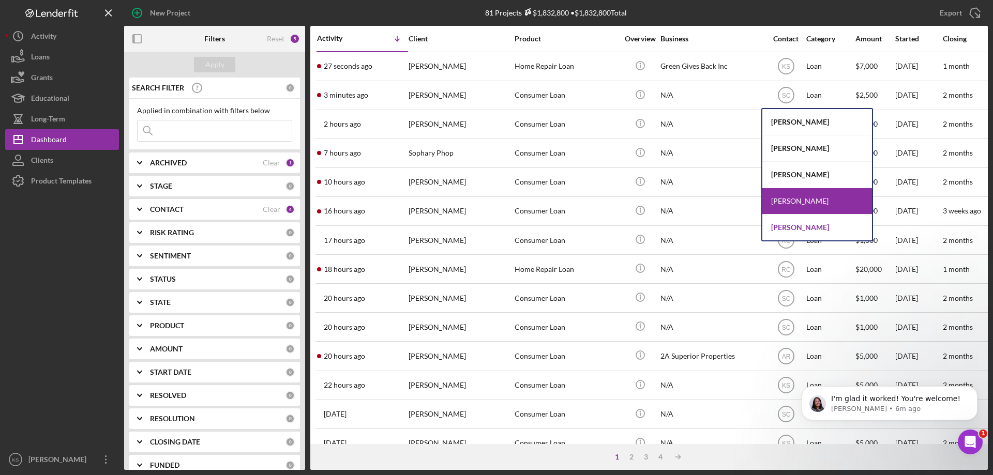
click at [797, 228] on div "[PERSON_NAME]" at bounding box center [817, 228] width 110 height 26
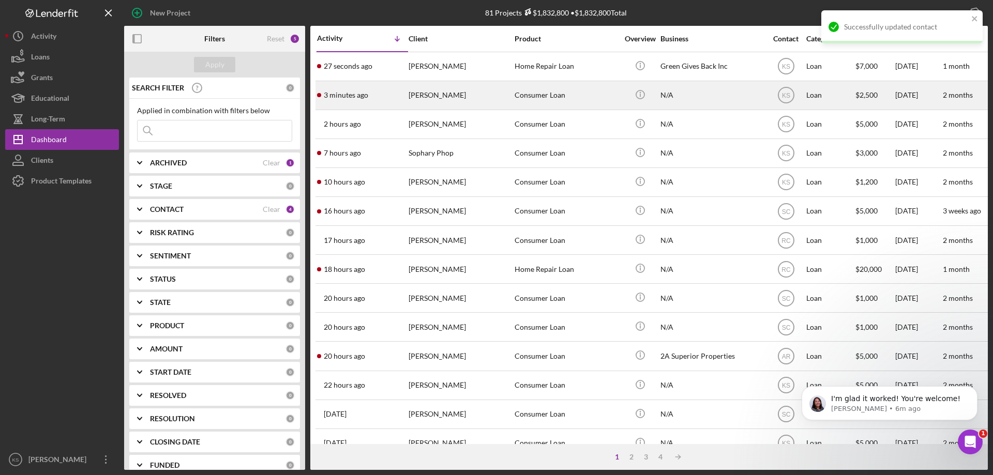
click at [484, 100] on div "[PERSON_NAME]" at bounding box center [459, 95] width 103 height 27
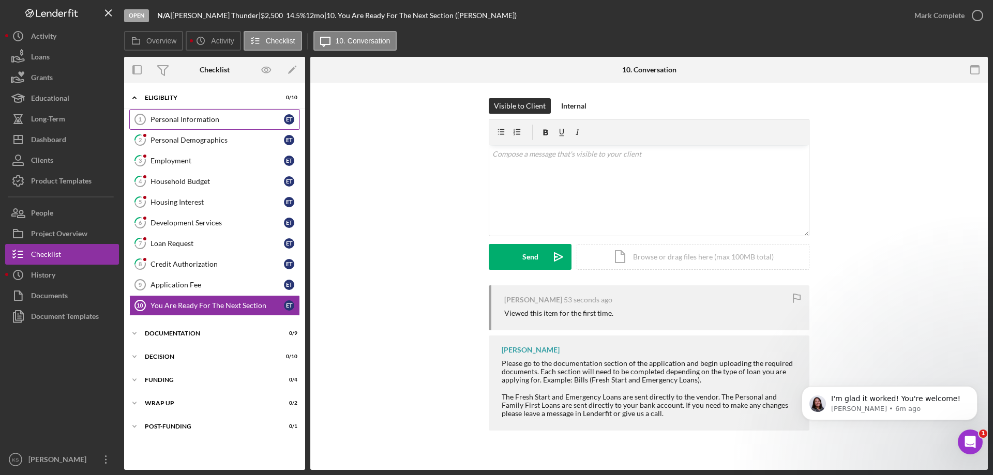
click at [182, 116] on div "Personal Information" at bounding box center [216, 119] width 133 height 8
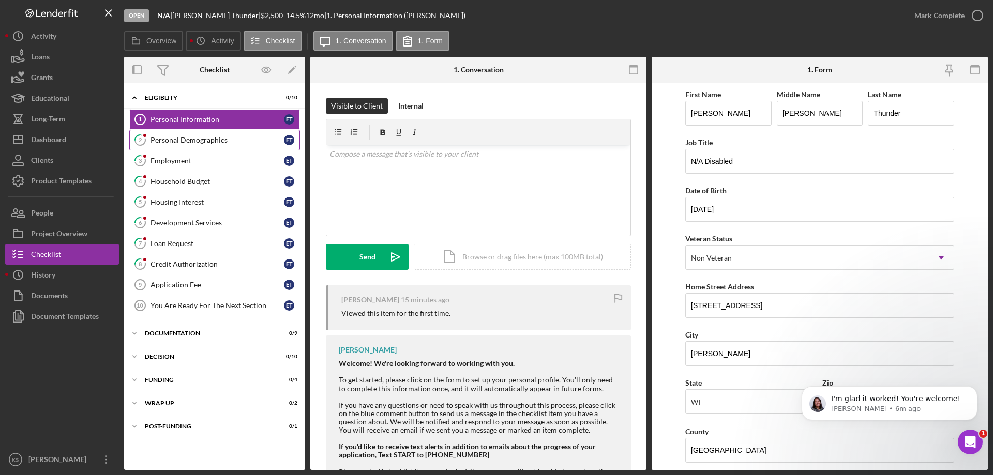
click at [199, 136] on div "Personal Demographics" at bounding box center [216, 140] width 133 height 8
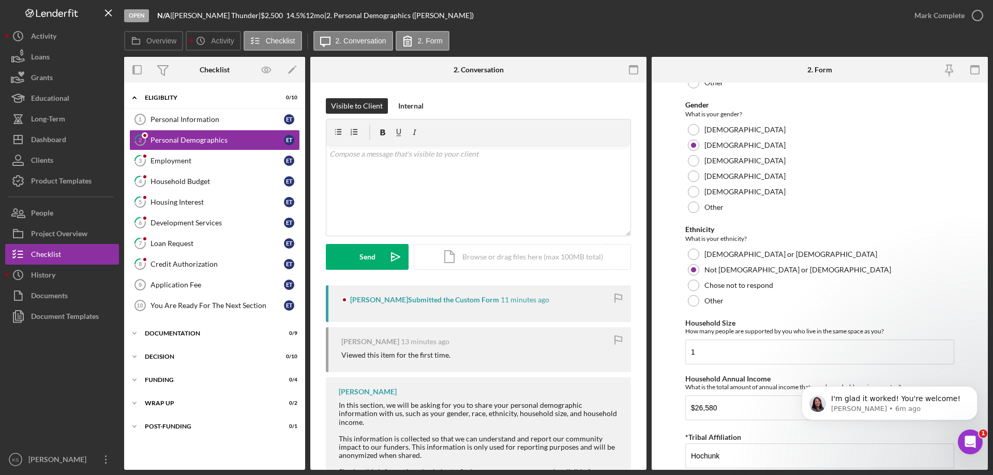
scroll to position [568, 0]
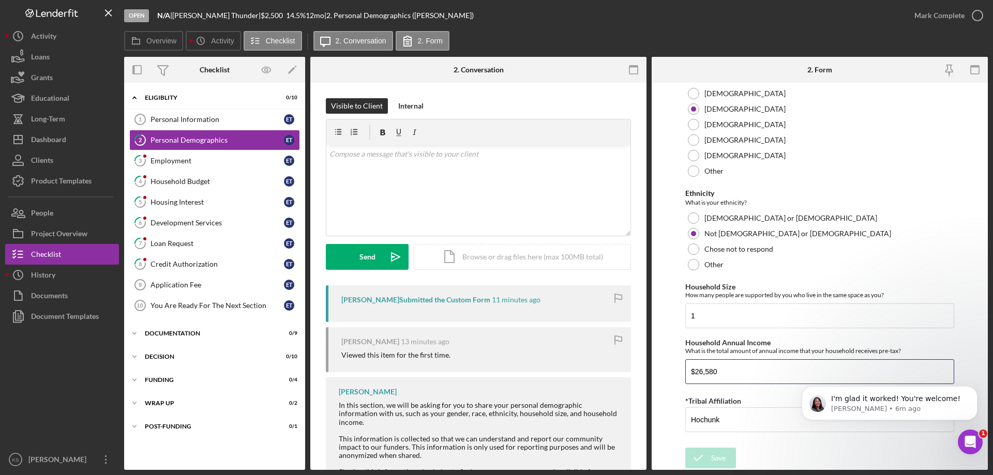
drag, startPoint x: 734, startPoint y: 373, endPoint x: 670, endPoint y: 372, distance: 63.6
click at [670, 372] on form "Demographic Information Marital Status Please select your marital status from t…" at bounding box center [819, 276] width 336 height 387
click at [217, 116] on div "Personal Information" at bounding box center [216, 119] width 133 height 8
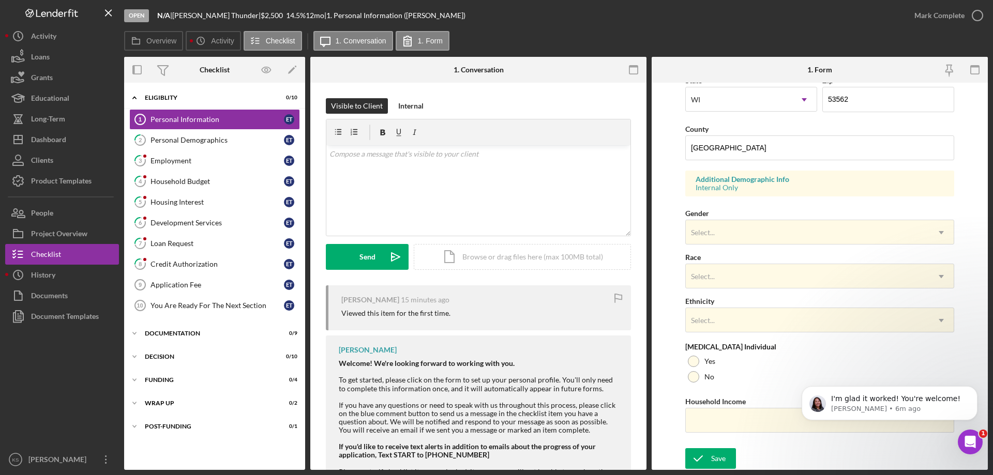
scroll to position [303, 0]
click at [723, 233] on div "Select..." at bounding box center [806, 232] width 243 height 24
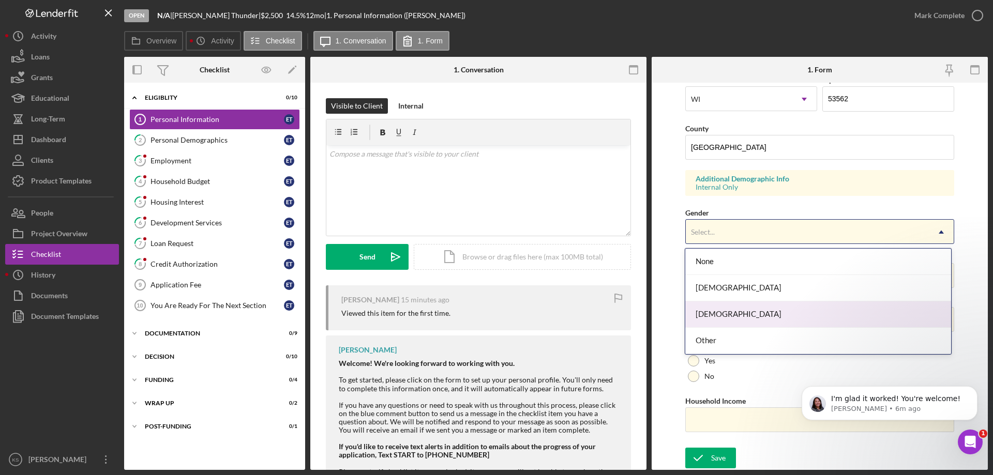
click at [717, 314] on div "[DEMOGRAPHIC_DATA]" at bounding box center [817, 314] width 265 height 26
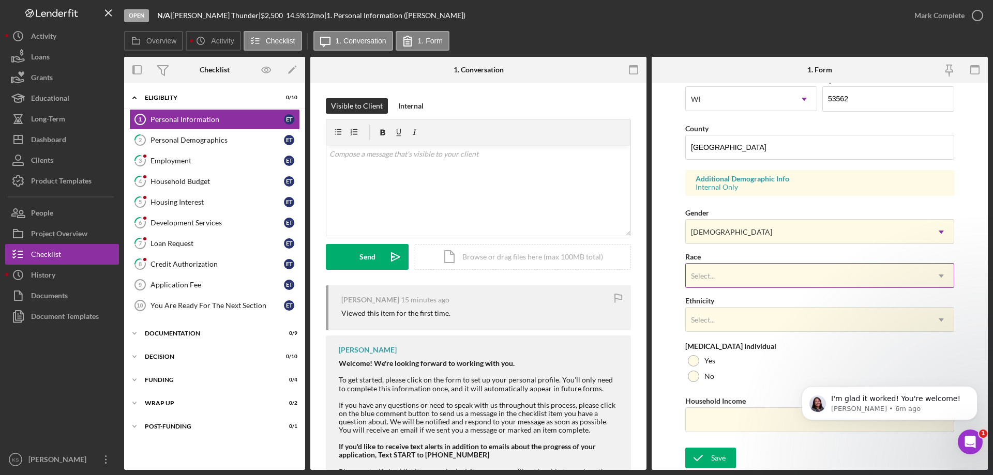
click at [735, 273] on div "Select..." at bounding box center [806, 276] width 243 height 24
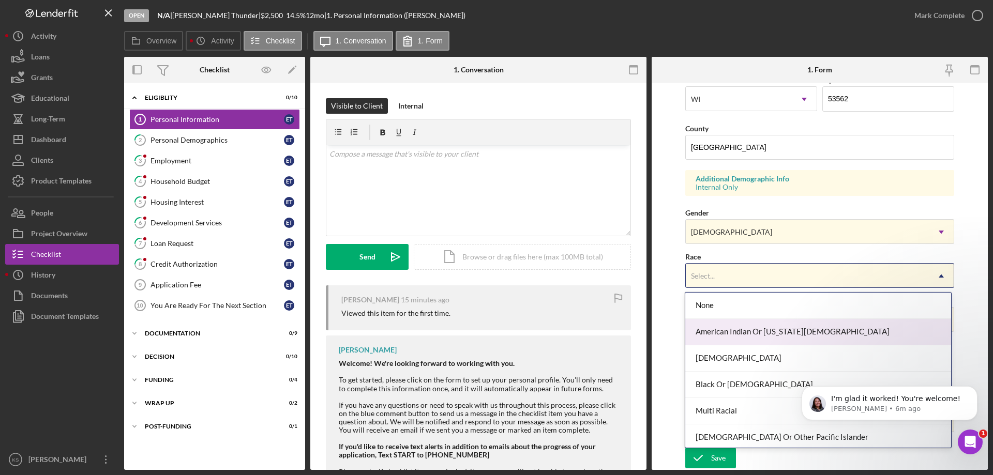
click at [755, 326] on div "American Indian Or [US_STATE][DEMOGRAPHIC_DATA]" at bounding box center [817, 332] width 265 height 26
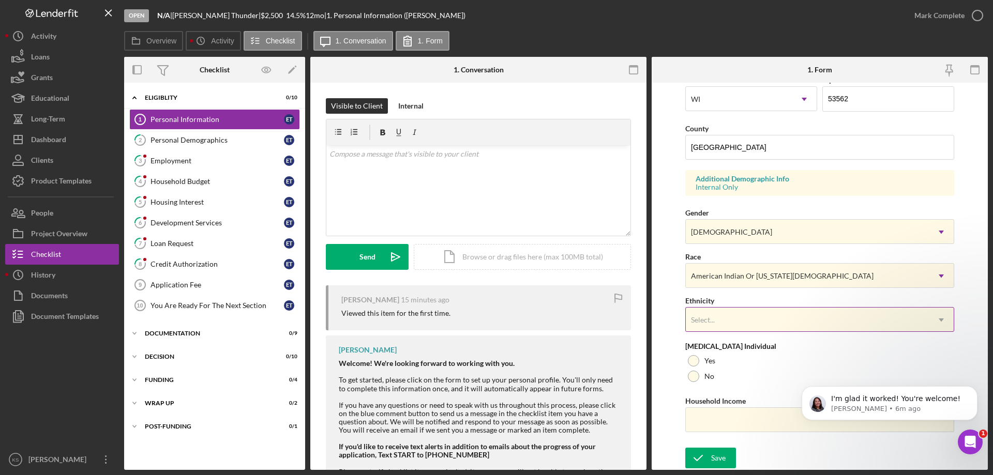
click at [753, 326] on div "Select..." at bounding box center [806, 320] width 243 height 24
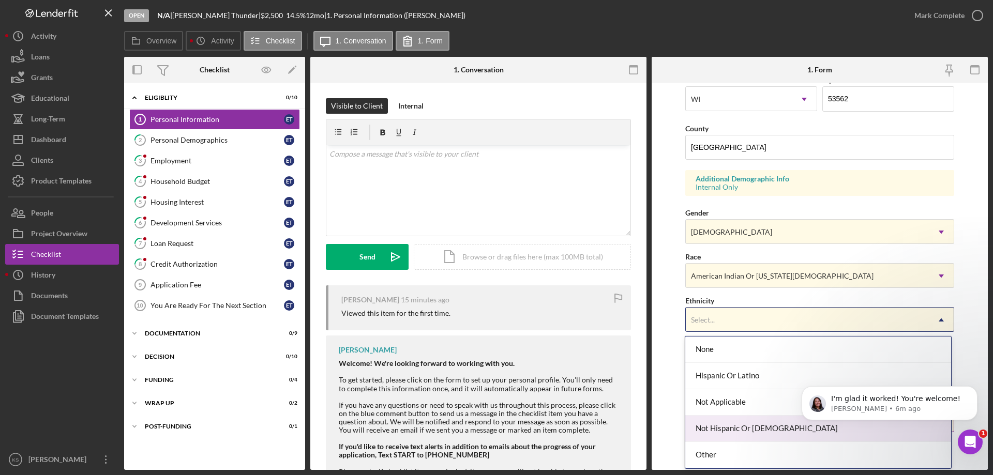
click at [748, 424] on div "Not Hispanic Or [DEMOGRAPHIC_DATA]" at bounding box center [817, 429] width 265 height 26
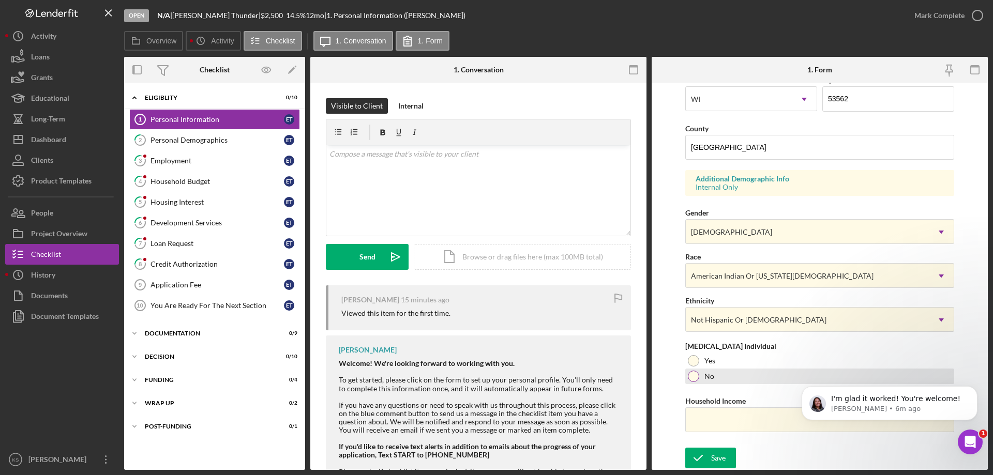
click at [698, 371] on div "No" at bounding box center [819, 377] width 269 height 16
click at [696, 359] on div at bounding box center [693, 360] width 11 height 11
click at [711, 421] on input "Household Income" at bounding box center [819, 419] width 269 height 25
paste input "$26,580"
type input "$26,580"
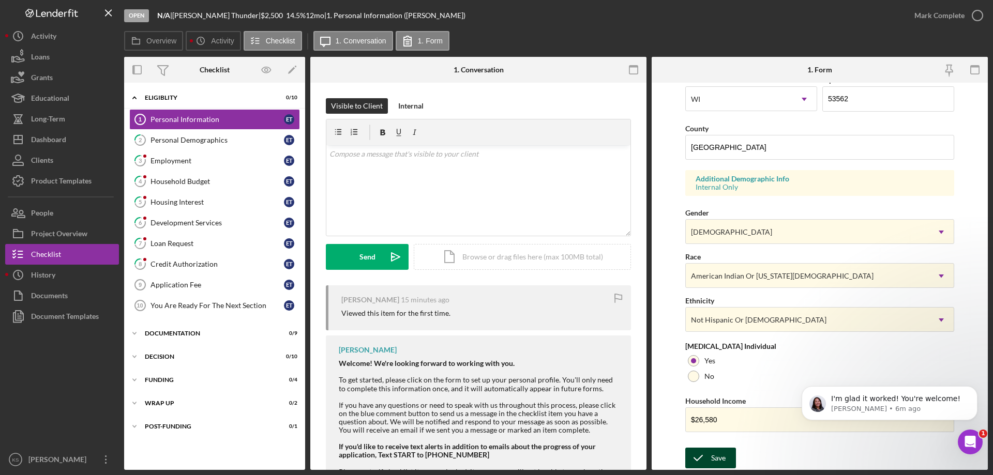
click at [713, 455] on div "Save" at bounding box center [718, 458] width 14 height 21
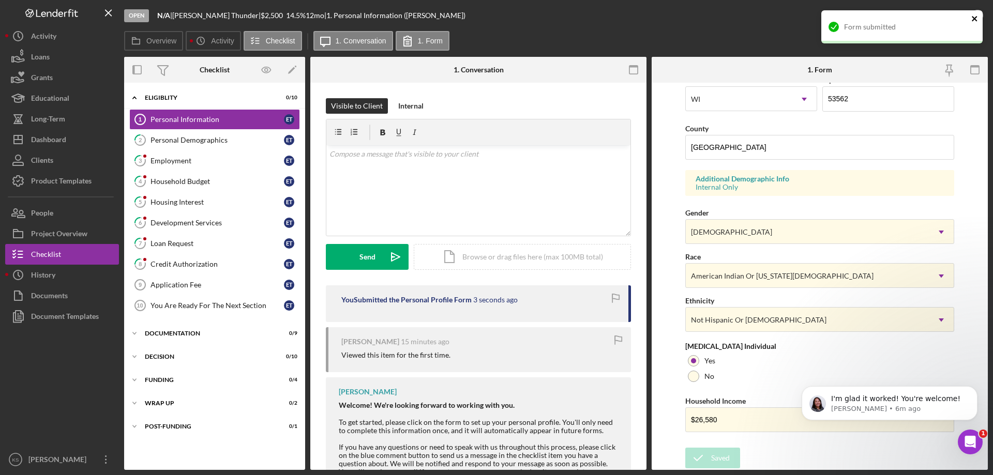
click at [972, 19] on icon "close" at bounding box center [974, 18] width 7 height 8
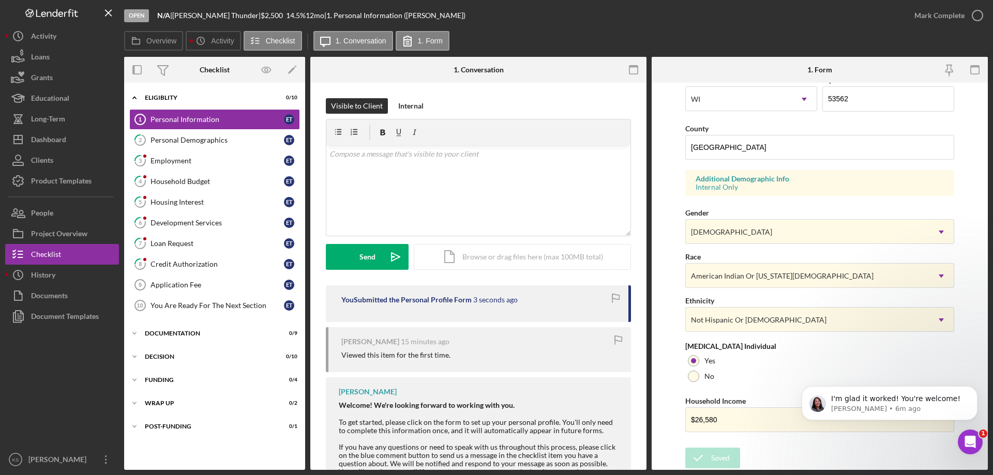
click at [965, 16] on div "Form submitted" at bounding box center [901, 30] width 165 height 45
click at [951, 16] on div "Mark Complete" at bounding box center [939, 15] width 50 height 21
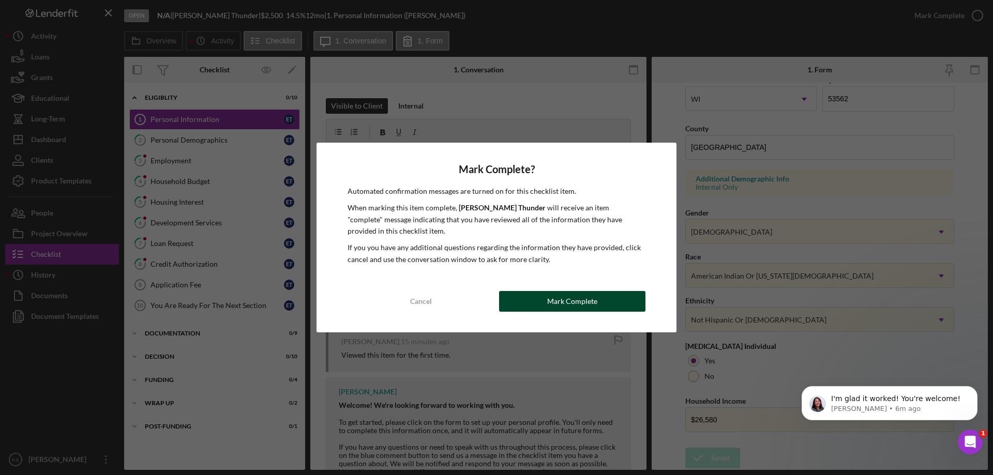
click at [576, 302] on div "Mark Complete" at bounding box center [572, 301] width 50 height 21
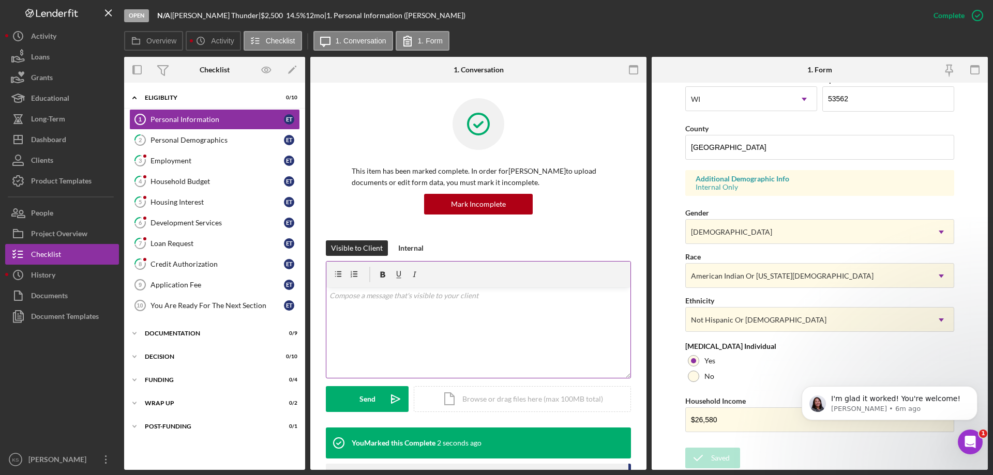
scroll to position [95, 0]
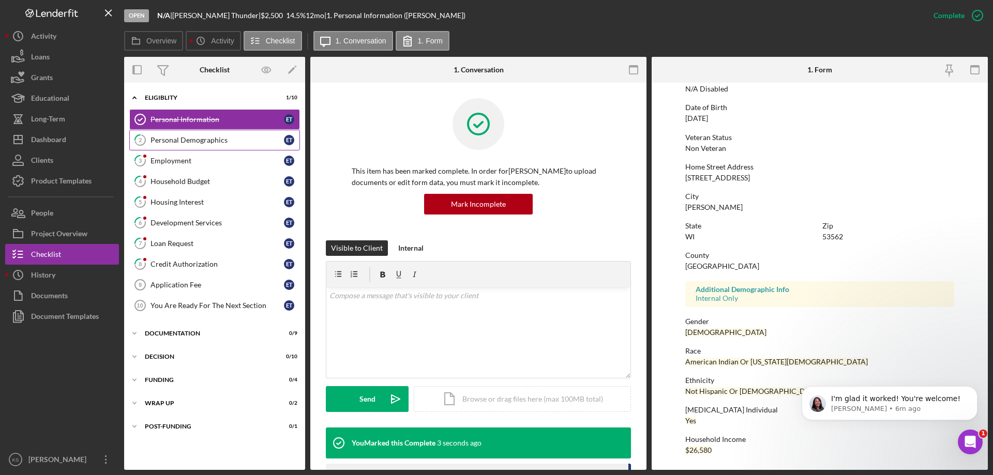
click at [198, 136] on div "Personal Demographics" at bounding box center [216, 140] width 133 height 8
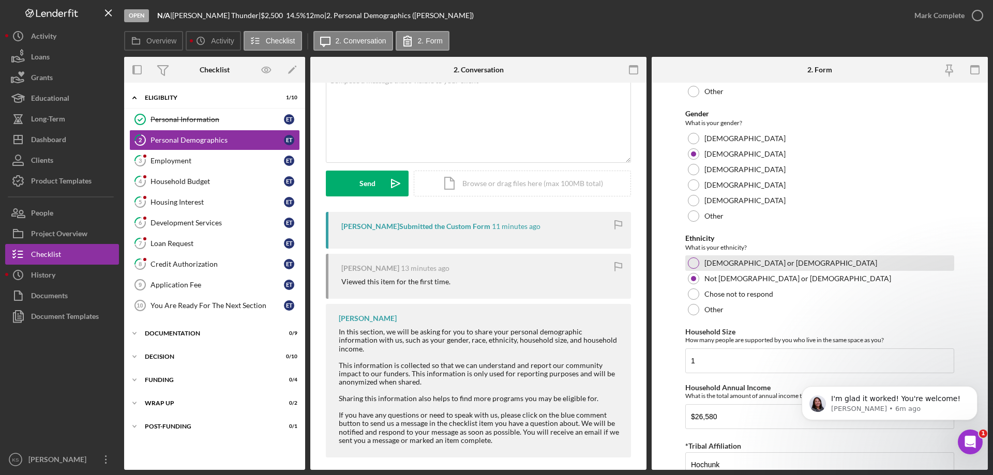
scroll to position [568, 0]
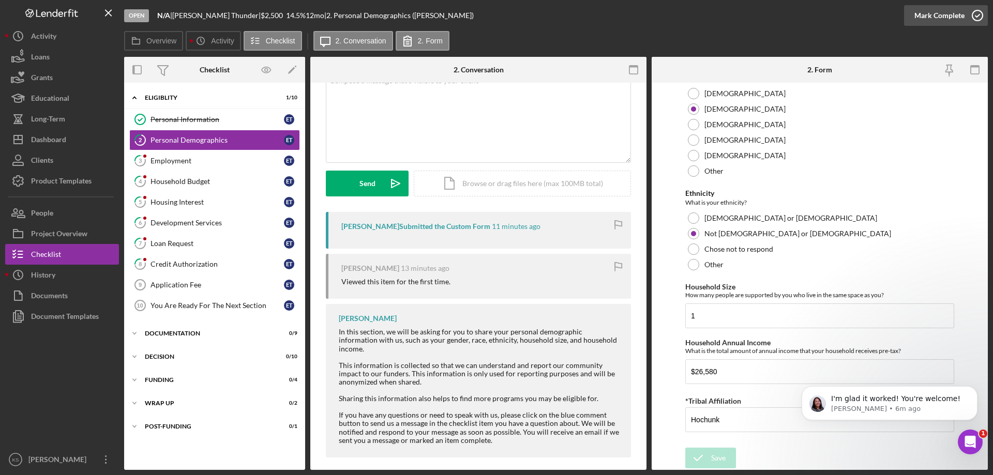
click at [946, 19] on div "Mark Complete" at bounding box center [939, 15] width 50 height 21
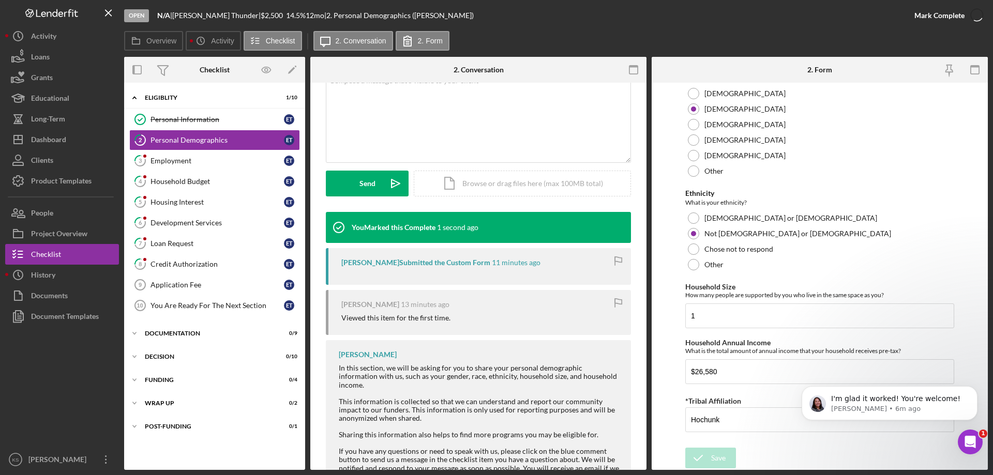
scroll to position [609, 0]
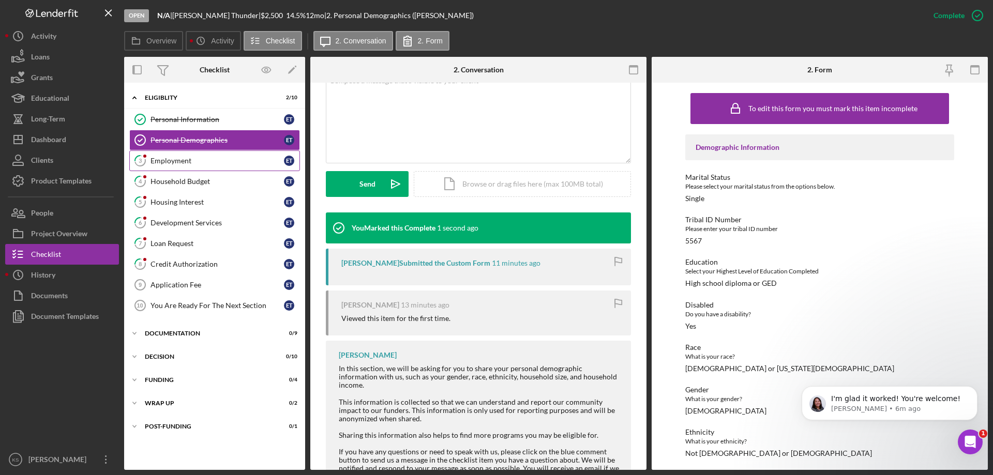
click at [205, 162] on div "Employment" at bounding box center [216, 161] width 133 height 8
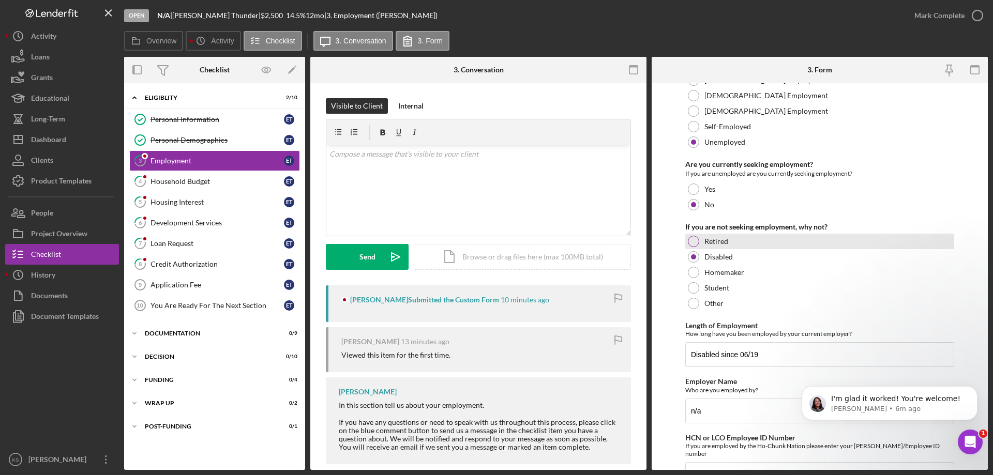
scroll to position [73, 0]
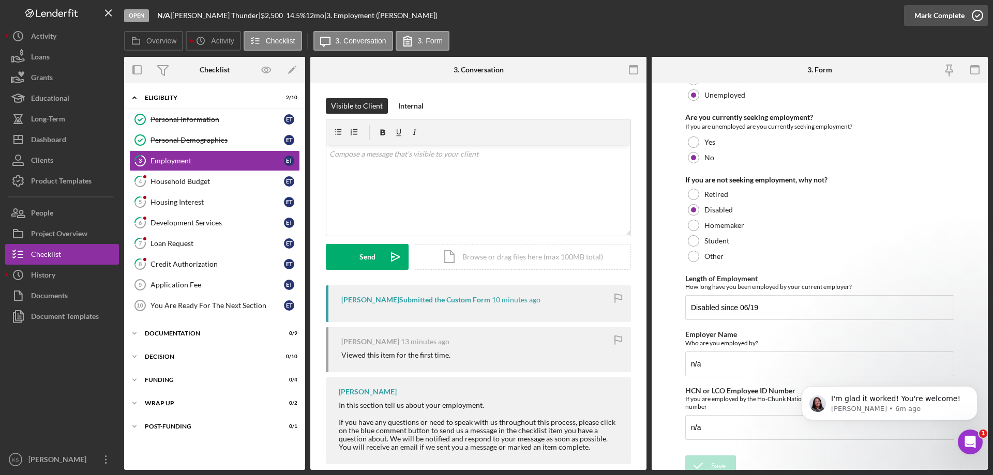
click at [943, 18] on div "Mark Complete" at bounding box center [939, 15] width 50 height 21
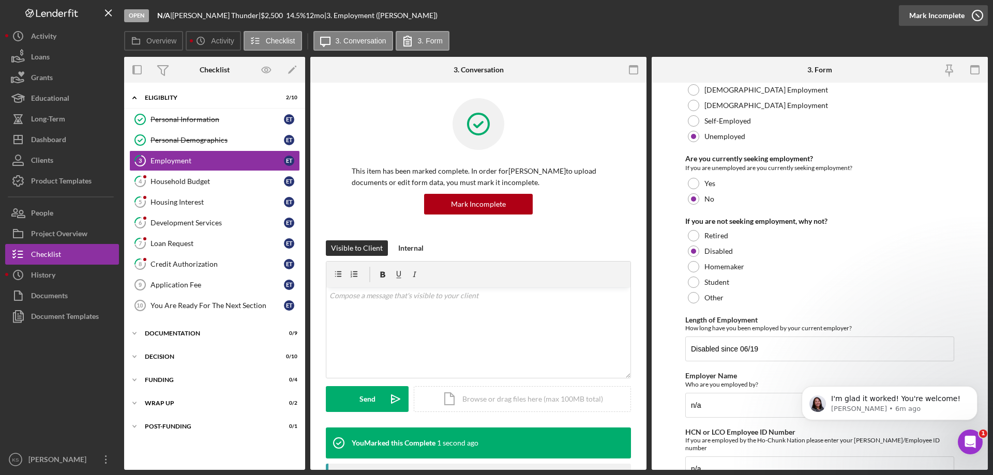
scroll to position [115, 0]
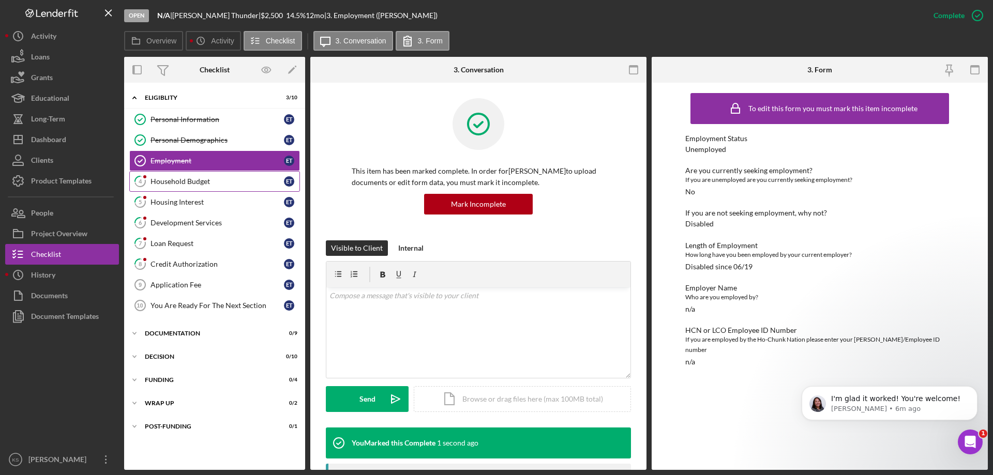
click at [215, 182] on div "Household Budget" at bounding box center [216, 181] width 133 height 8
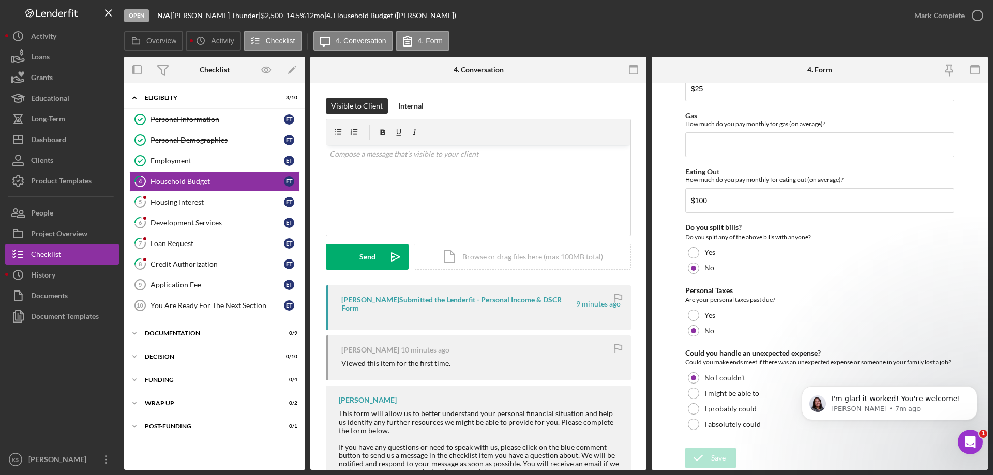
scroll to position [32, 0]
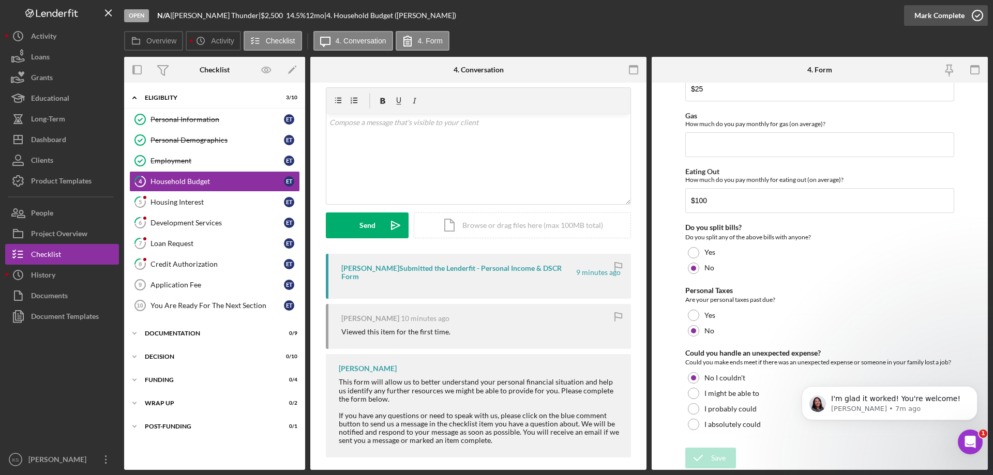
click at [942, 15] on div "Mark Complete" at bounding box center [939, 15] width 50 height 21
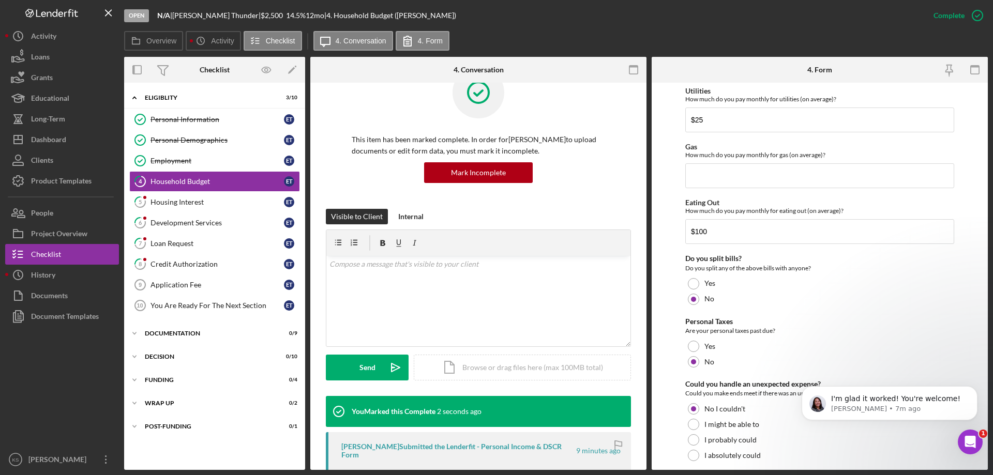
scroll to position [712, 0]
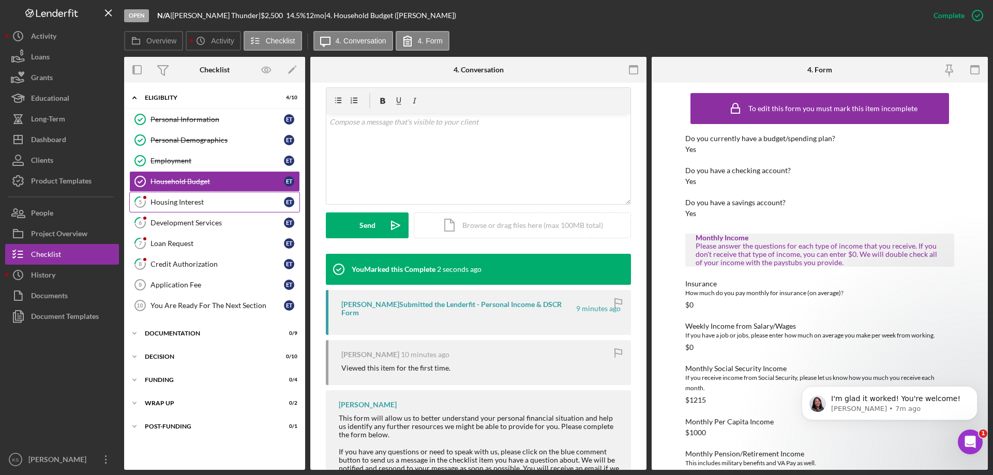
click at [196, 203] on div "Housing Interest" at bounding box center [216, 202] width 133 height 8
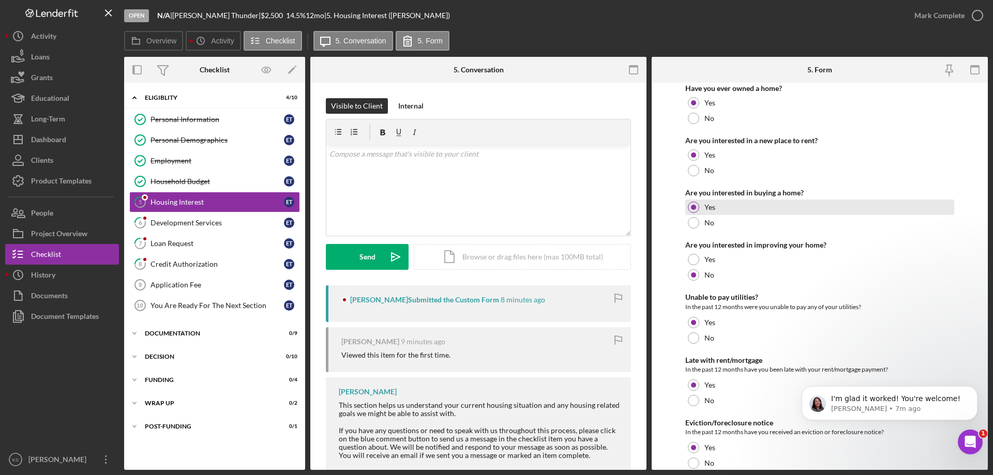
scroll to position [141, 0]
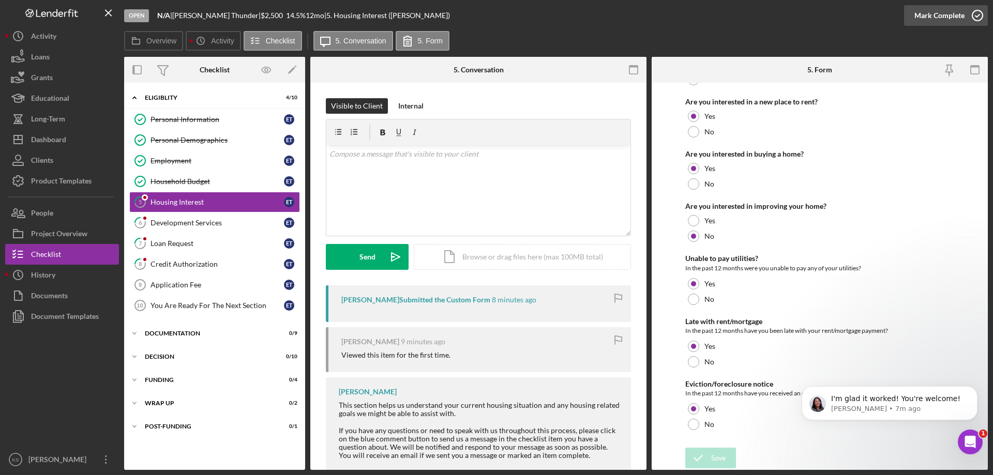
click at [940, 21] on div "Mark Complete" at bounding box center [939, 15] width 50 height 21
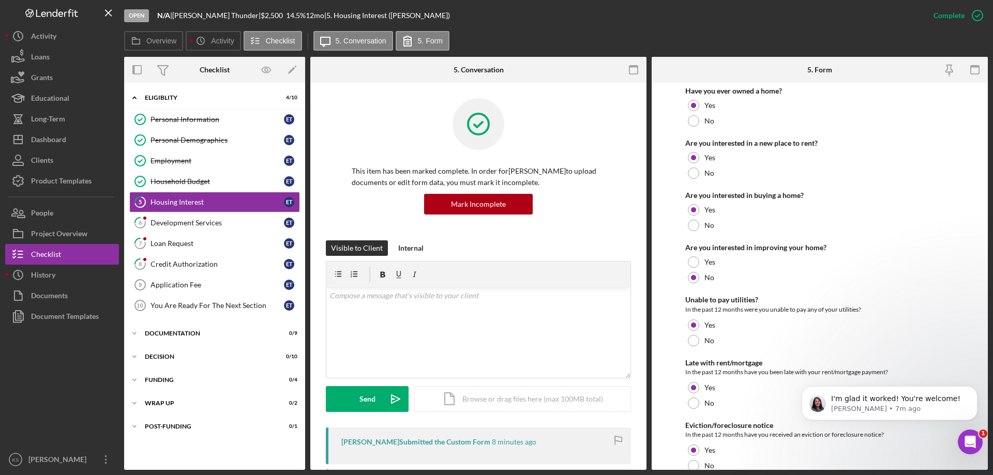
scroll to position [182, 0]
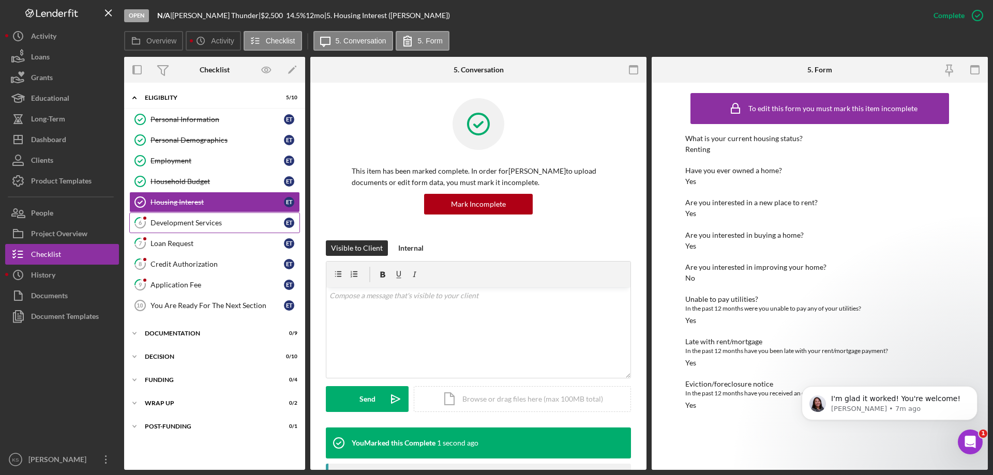
click at [214, 220] on div "Development Services" at bounding box center [216, 223] width 133 height 8
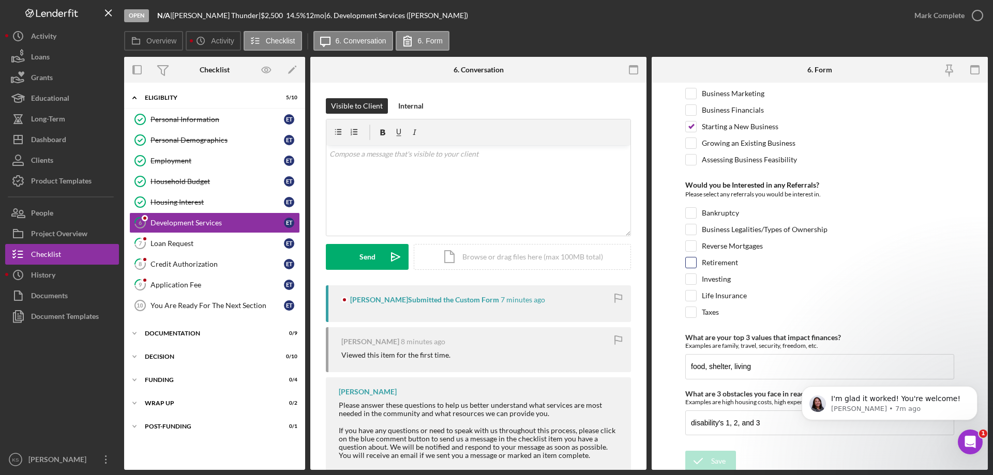
scroll to position [434, 0]
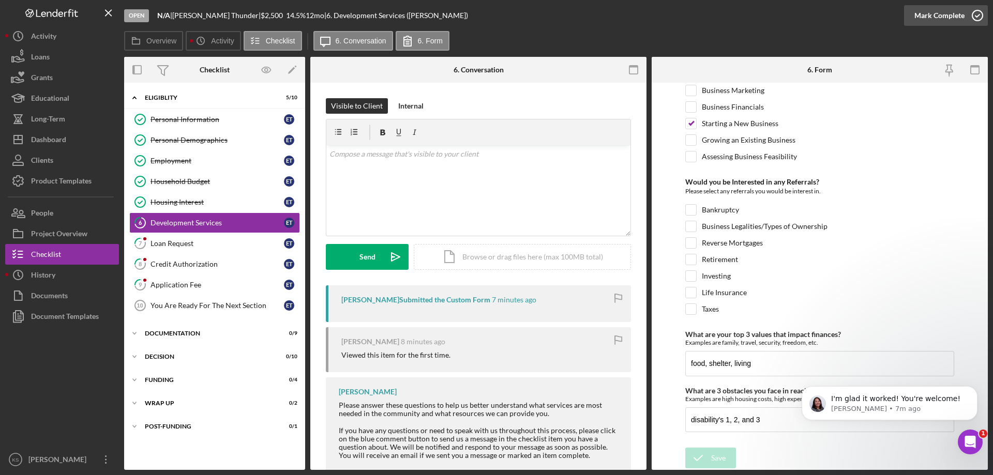
click at [950, 17] on div "Mark Complete" at bounding box center [939, 15] width 50 height 21
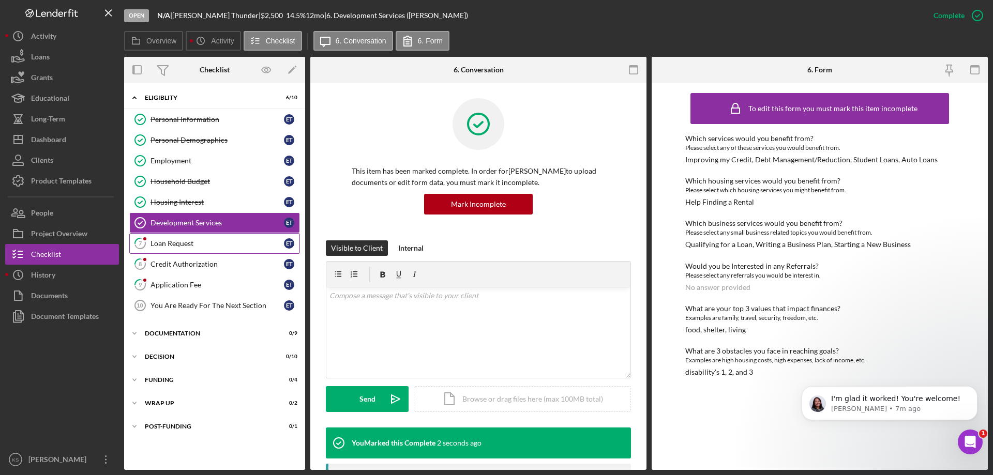
click at [206, 245] on div "Loan Request" at bounding box center [216, 243] width 133 height 8
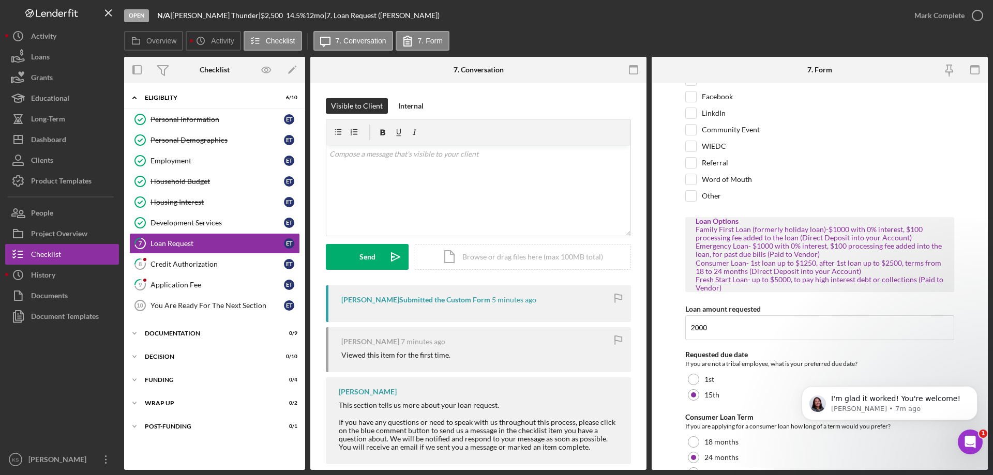
scroll to position [92, 0]
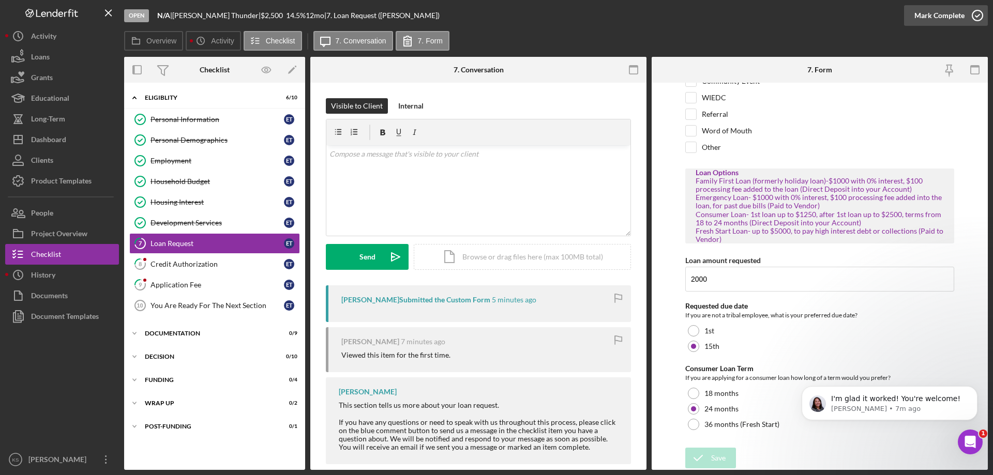
click at [936, 14] on div "Mark Complete" at bounding box center [939, 15] width 50 height 21
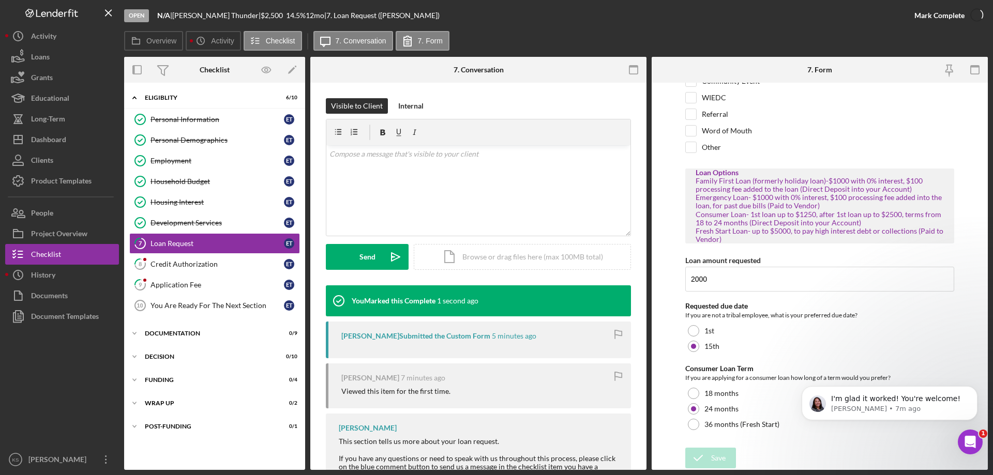
scroll to position [133, 0]
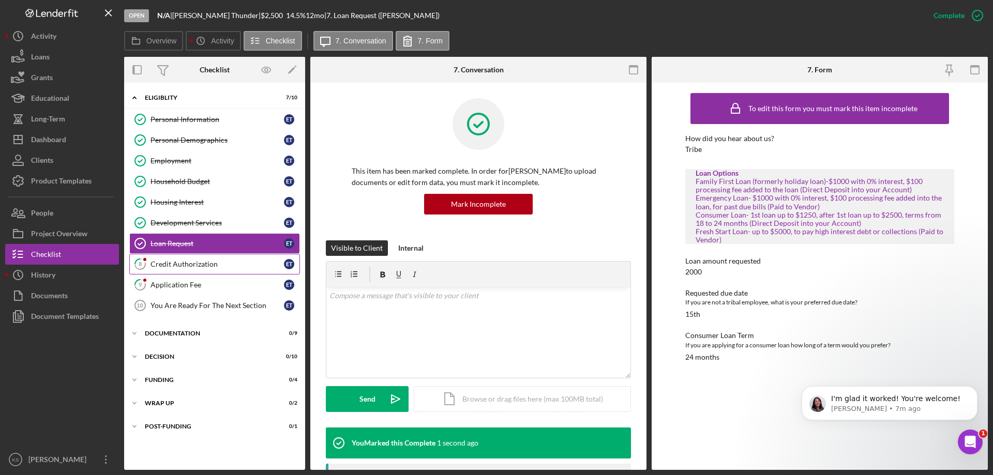
click at [230, 257] on link "8 Credit Authorization E T" at bounding box center [214, 264] width 171 height 21
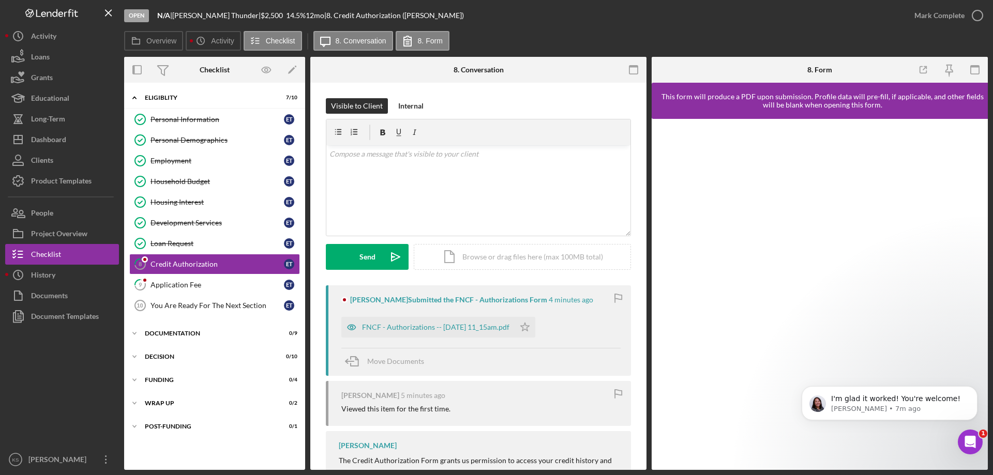
click at [540, 323] on div "FNCF - Authorizations -- 2025-09-03 11_15am.pdf Icon/Star" at bounding box center [440, 325] width 199 height 26
click at [535, 323] on icon "Icon/Star" at bounding box center [524, 327] width 21 height 21
click at [931, 15] on div "Mark Complete" at bounding box center [939, 15] width 50 height 21
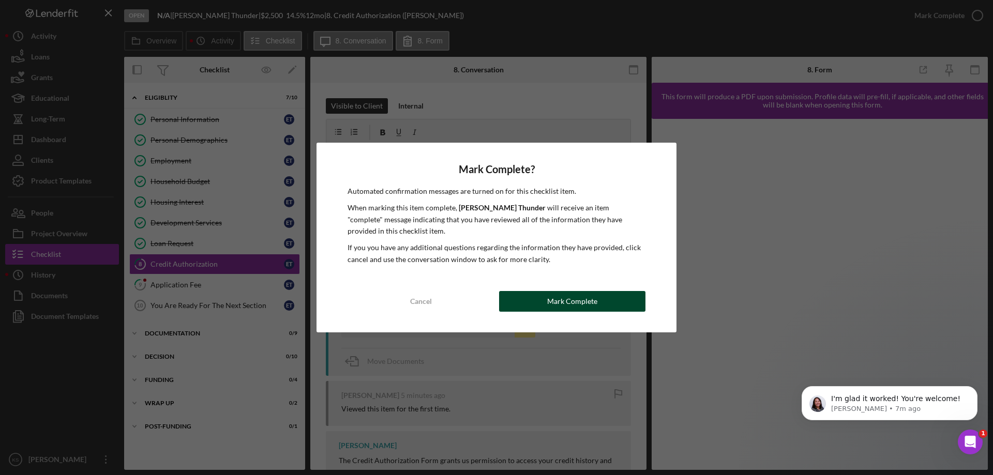
click at [566, 302] on div "Mark Complete" at bounding box center [572, 301] width 50 height 21
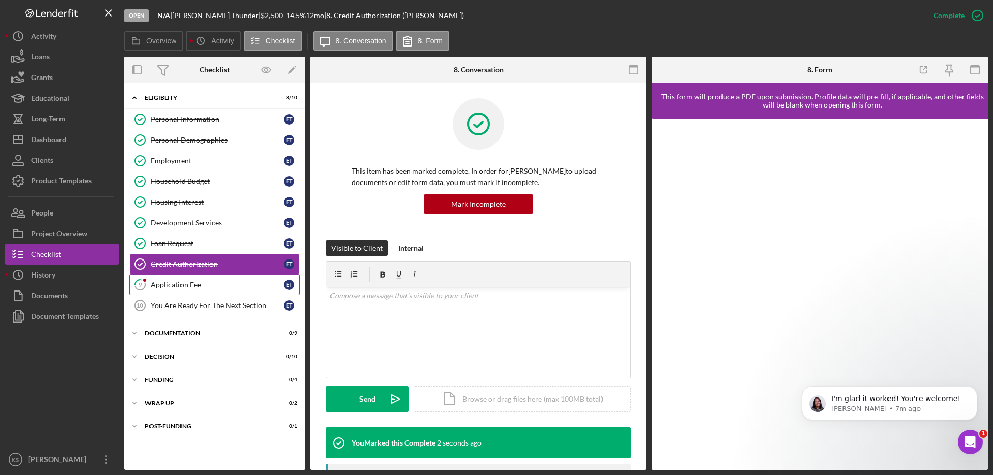
click at [208, 286] on div "Application Fee" at bounding box center [216, 285] width 133 height 8
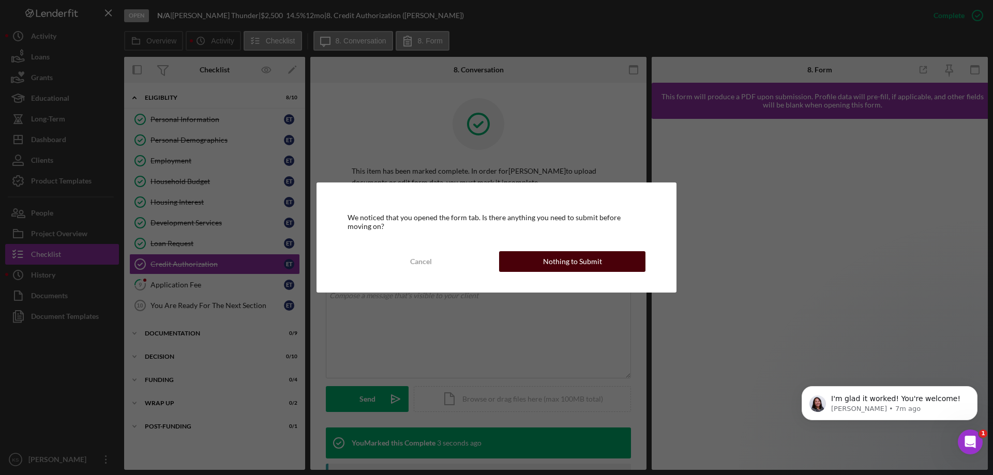
click at [580, 259] on div "Nothing to Submit" at bounding box center [572, 261] width 59 height 21
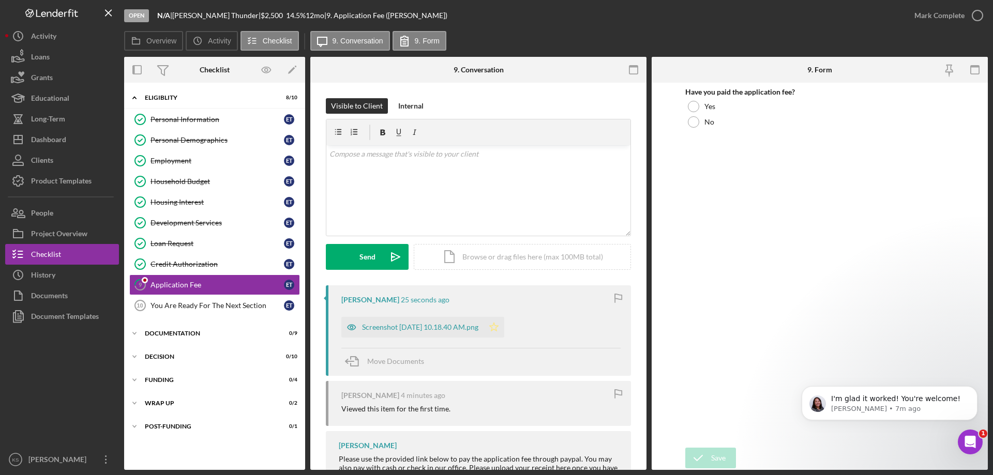
click at [504, 324] on icon "Icon/Star" at bounding box center [493, 327] width 21 height 21
click at [928, 10] on div "Mark Complete" at bounding box center [939, 15] width 50 height 21
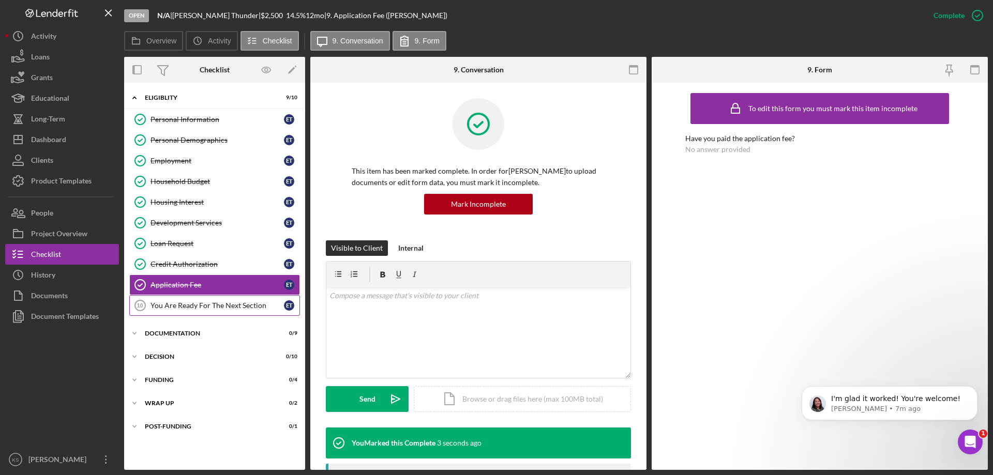
click at [217, 312] on link "You Are Ready For The Next Section 10 You Are Ready For The Next Section E T" at bounding box center [214, 305] width 171 height 21
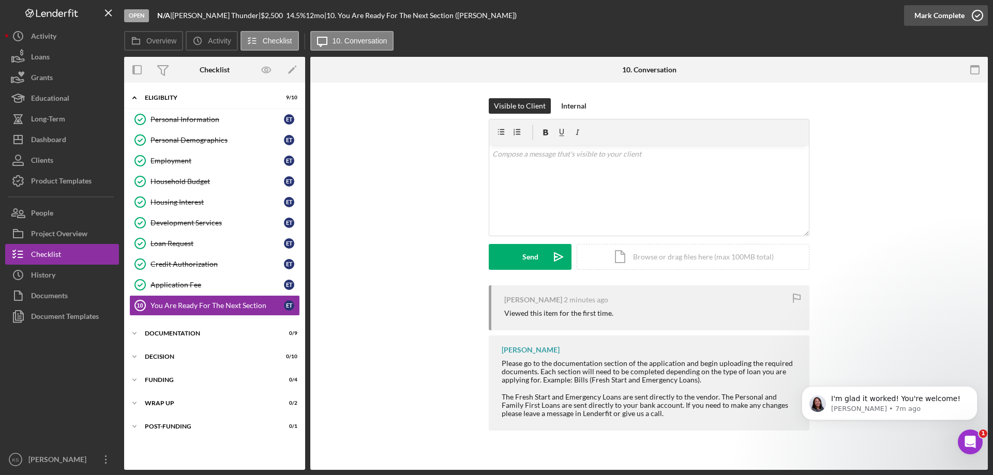
click at [929, 17] on div "Mark Complete" at bounding box center [939, 15] width 50 height 21
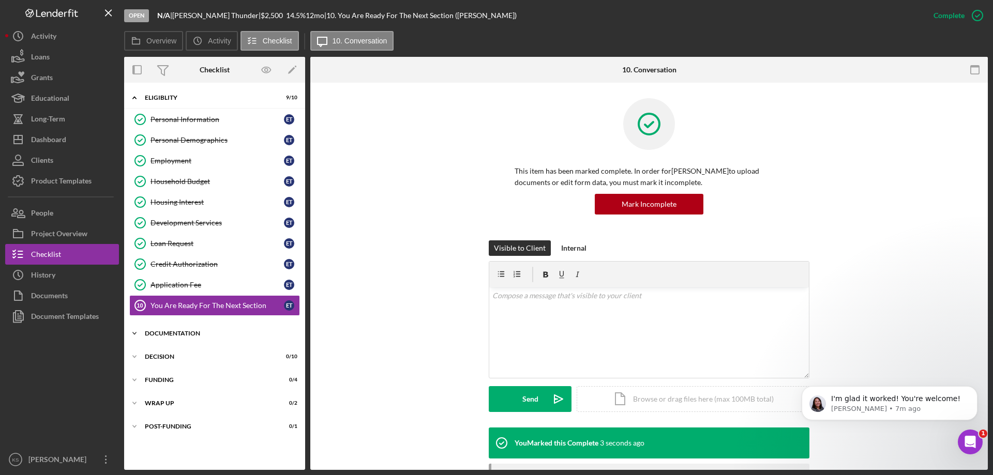
click at [155, 336] on div "Documentation" at bounding box center [218, 333] width 147 height 6
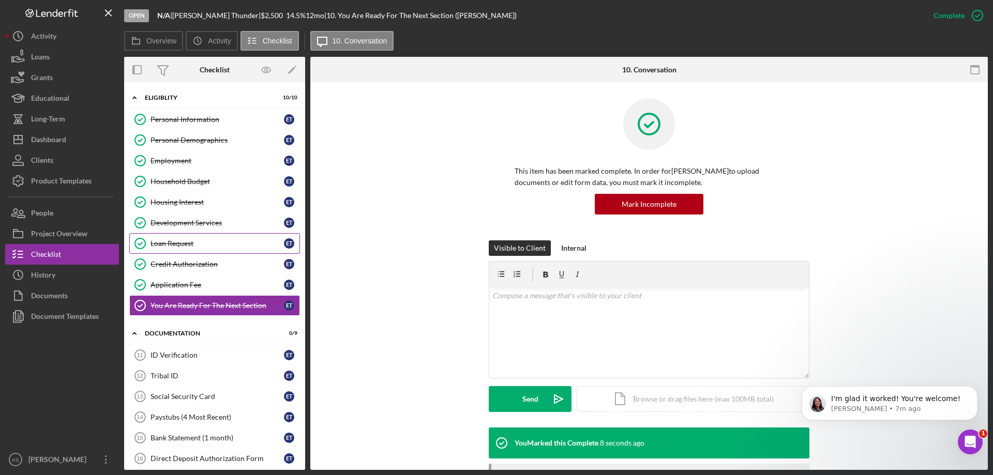
click at [185, 240] on div "Loan Request" at bounding box center [216, 243] width 133 height 8
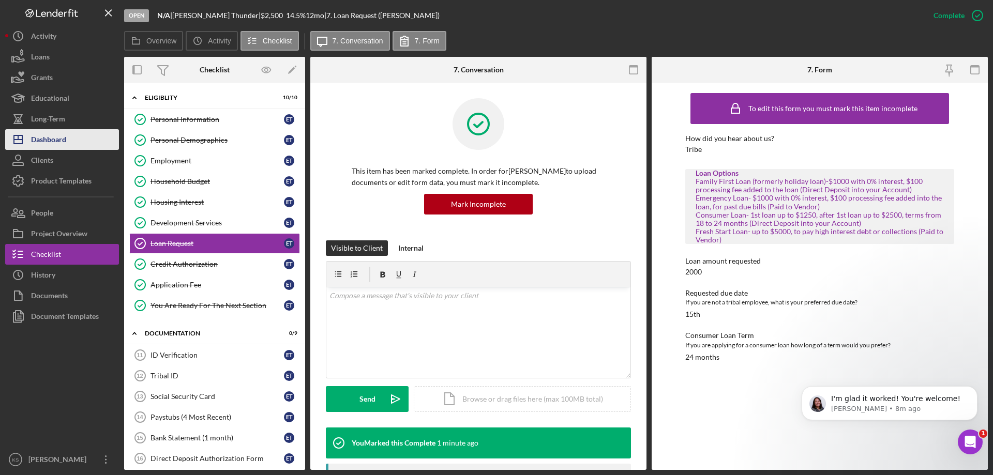
click at [65, 142] on div "Dashboard" at bounding box center [48, 140] width 35 height 23
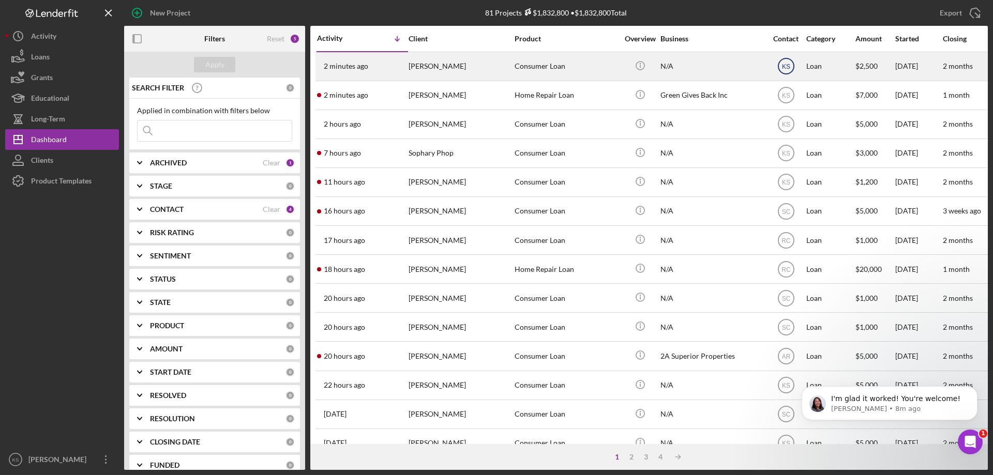
click at [797, 65] on icon "KS" at bounding box center [786, 66] width 26 height 26
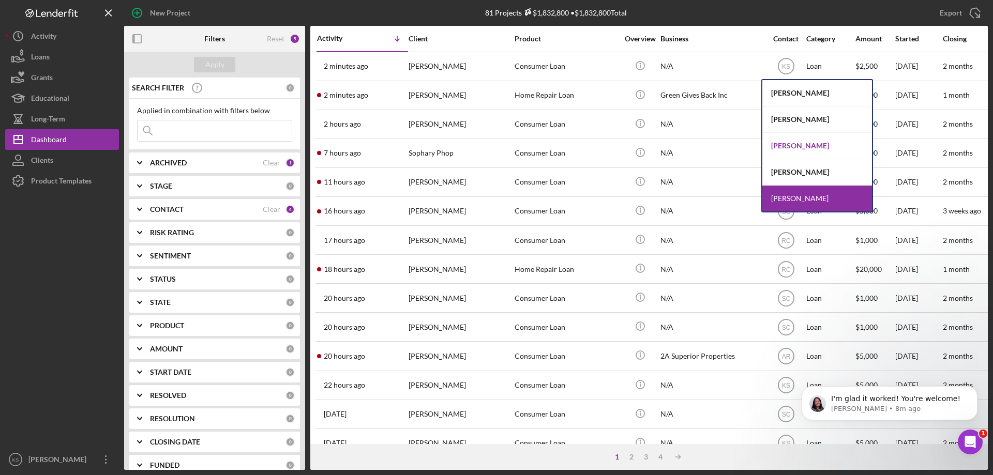
click at [807, 147] on div "Rita Casper" at bounding box center [817, 146] width 110 height 26
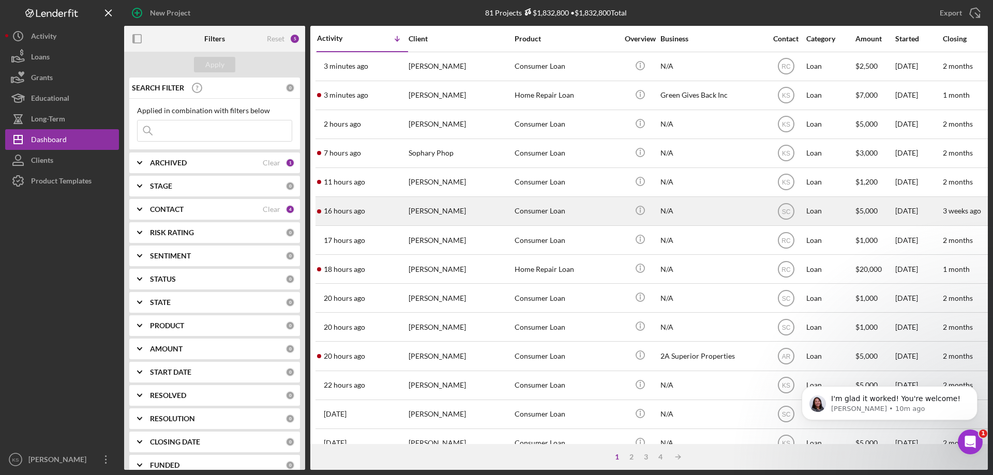
click at [466, 214] on div "[PERSON_NAME]" at bounding box center [459, 210] width 103 height 27
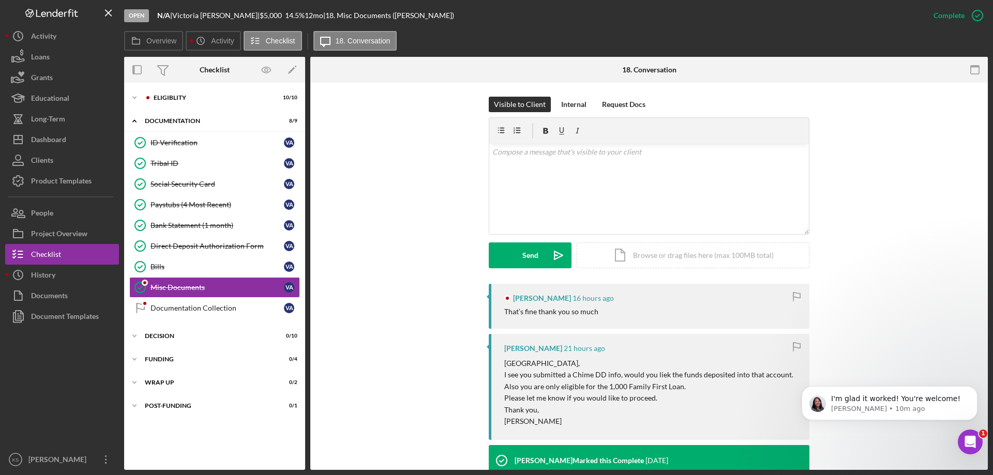
scroll to position [207, 0]
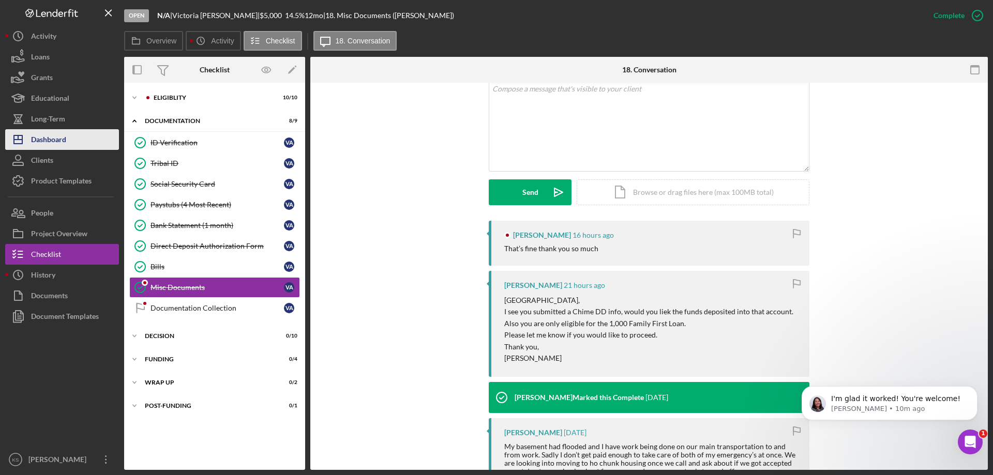
click at [58, 139] on div "Dashboard" at bounding box center [48, 140] width 35 height 23
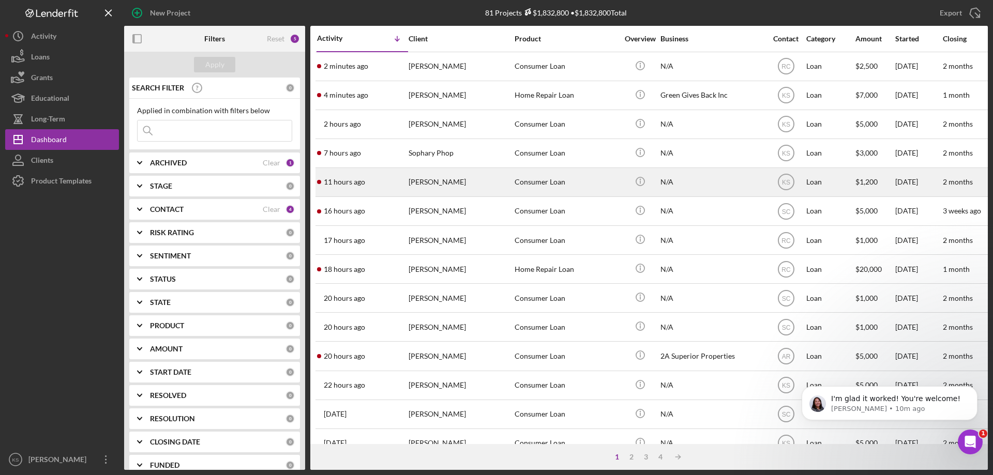
click at [474, 186] on div "[PERSON_NAME]" at bounding box center [459, 182] width 103 height 27
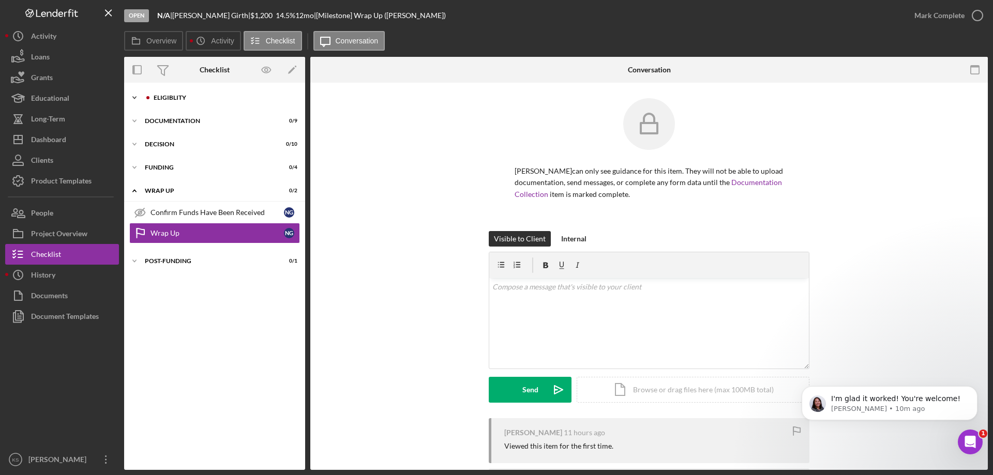
click at [161, 92] on div "Icon/Expander Eligiblity 0 / 10" at bounding box center [214, 97] width 181 height 21
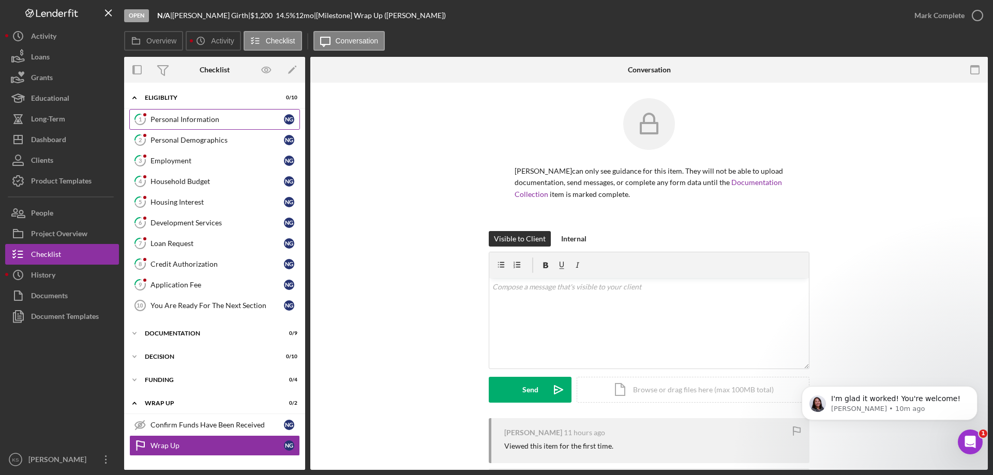
click at [187, 118] on div "Personal Information" at bounding box center [216, 119] width 133 height 8
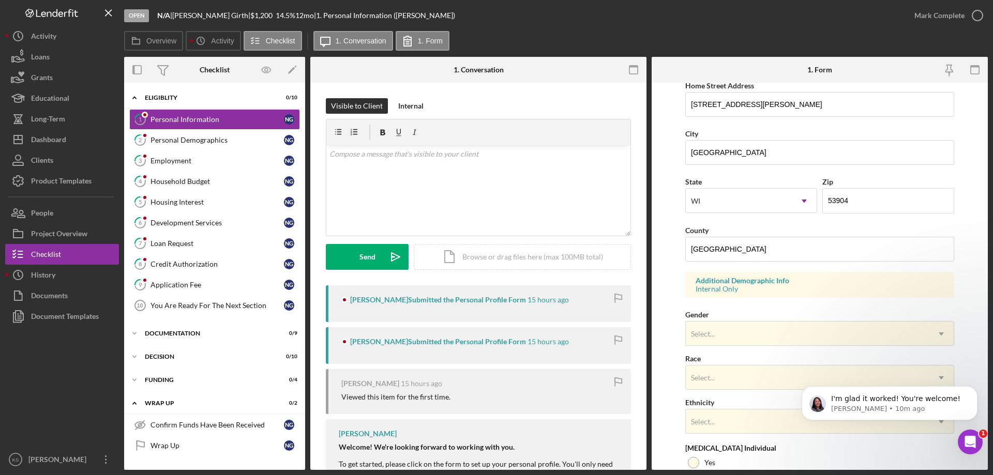
scroll to position [207, 0]
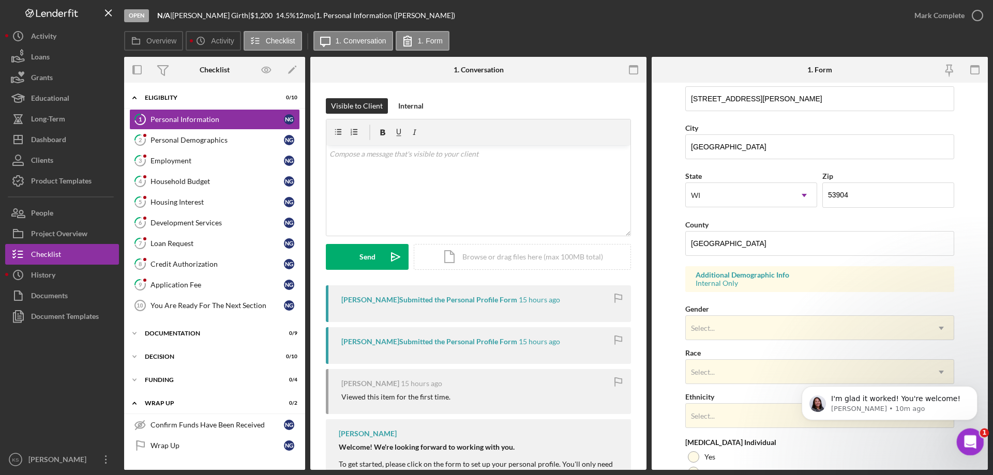
click at [965, 447] on div "Open Intercom Messenger" at bounding box center [968, 440] width 34 height 34
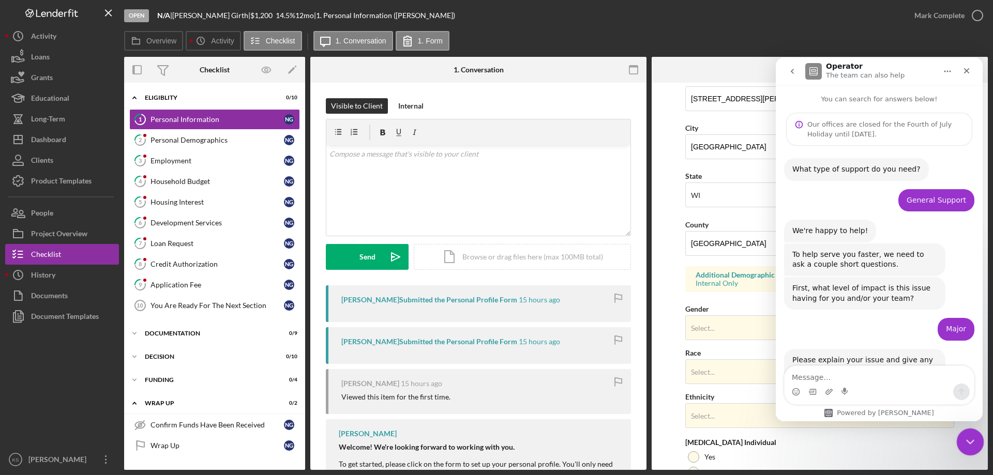
click at [965, 447] on div "Close Intercom Messenger" at bounding box center [968, 440] width 25 height 25
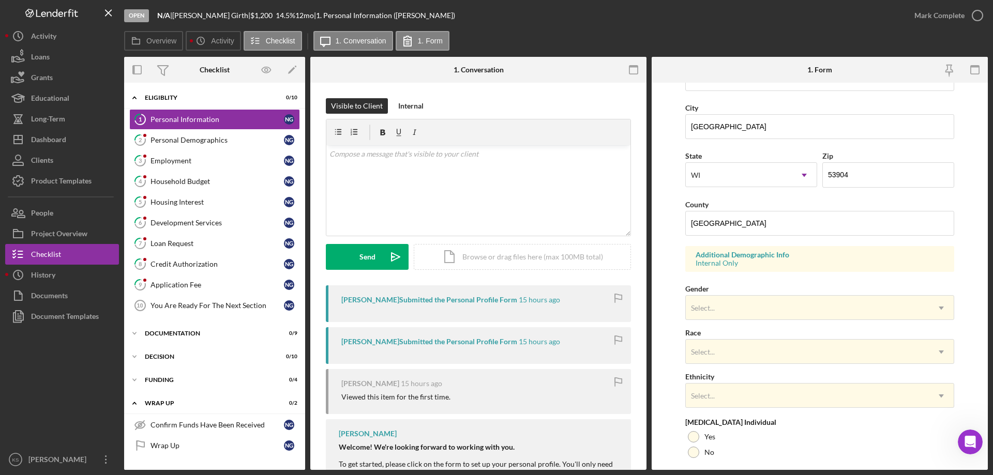
scroll to position [96, 0]
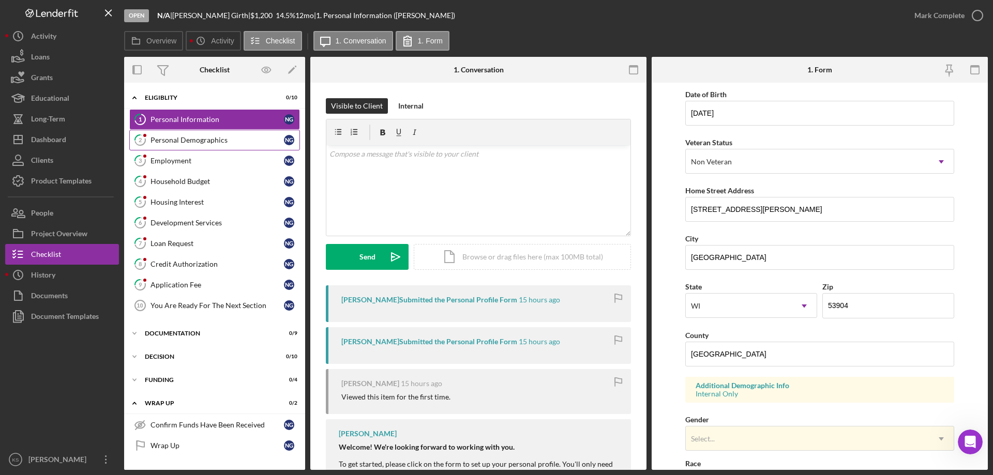
click at [209, 142] on div "Personal Demographics" at bounding box center [216, 140] width 133 height 8
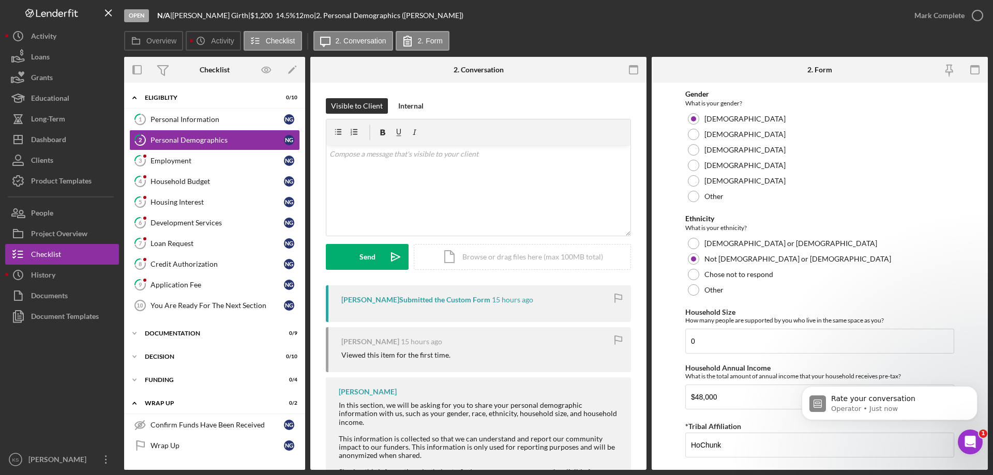
scroll to position [568, 0]
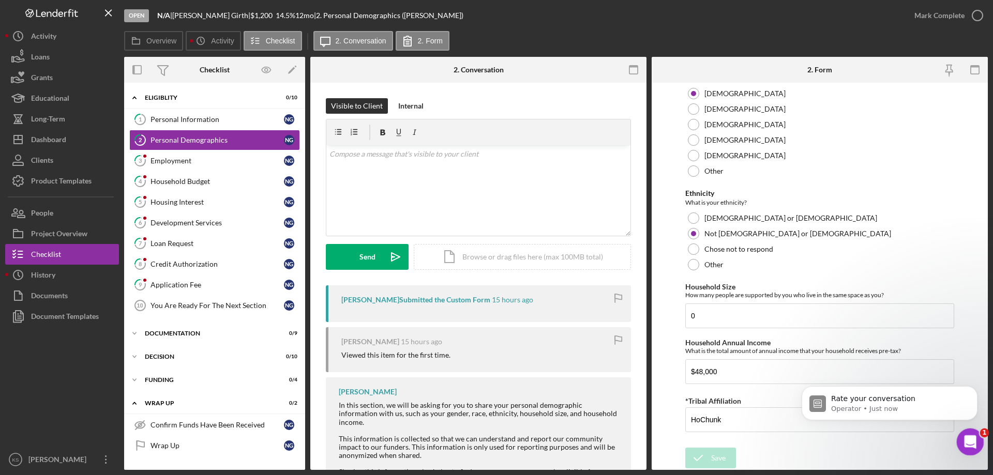
click at [957, 442] on div "Open Intercom Messenger" at bounding box center [968, 440] width 34 height 34
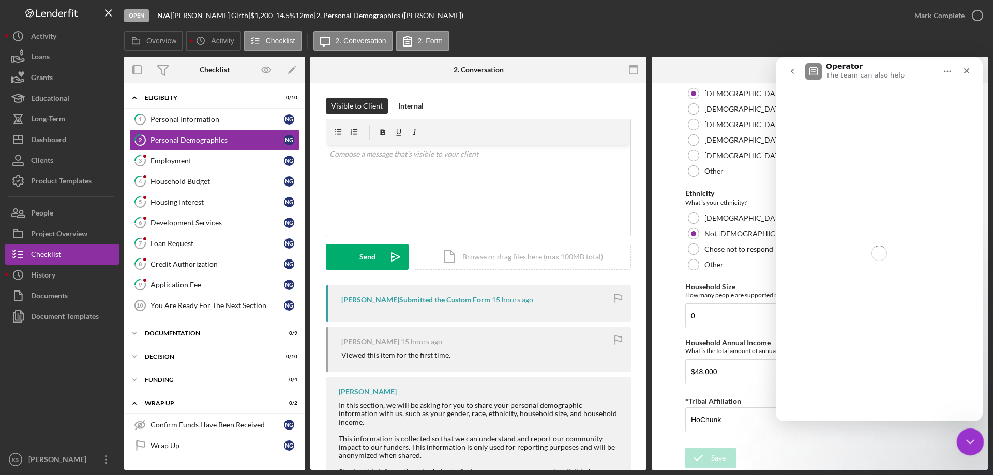
click at [959, 442] on div "Close Intercom Messenger" at bounding box center [968, 440] width 25 height 25
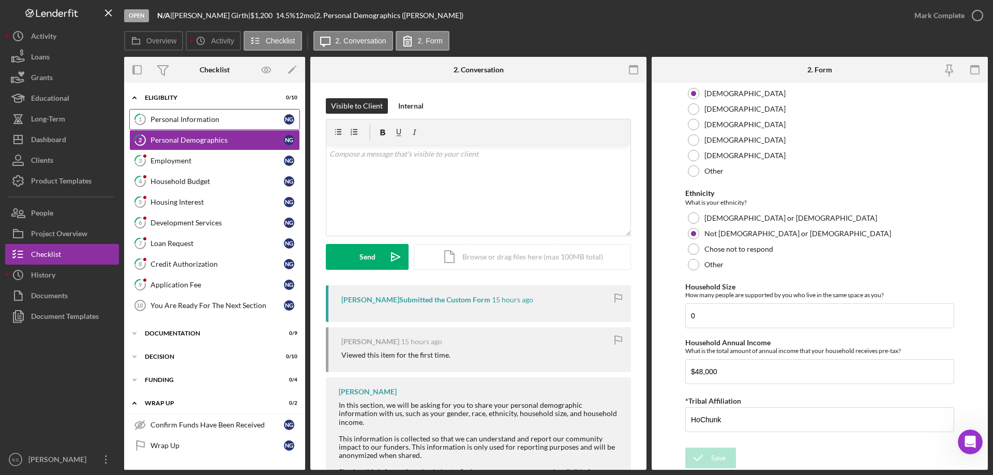
click at [231, 121] on div "Personal Information" at bounding box center [216, 119] width 133 height 8
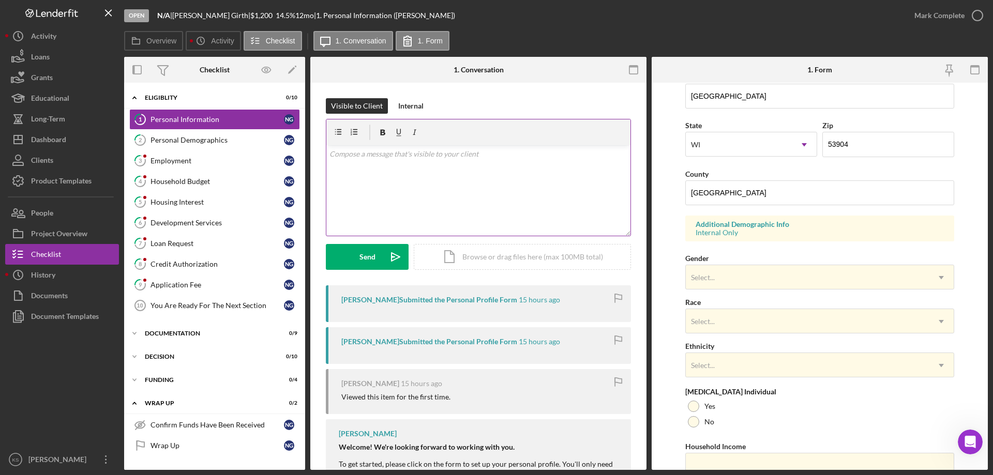
scroll to position [258, 0]
click at [201, 159] on div "Employment" at bounding box center [216, 161] width 133 height 8
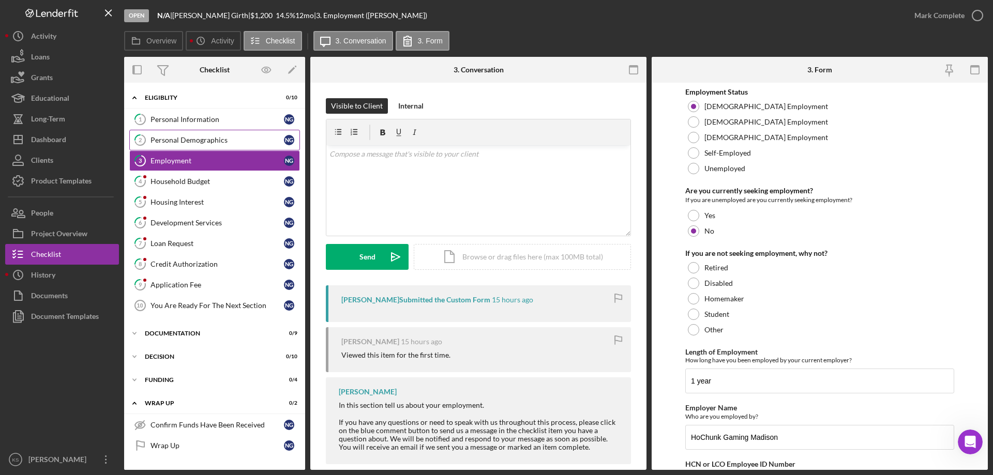
click at [192, 139] on div "Personal Demographics" at bounding box center [216, 140] width 133 height 8
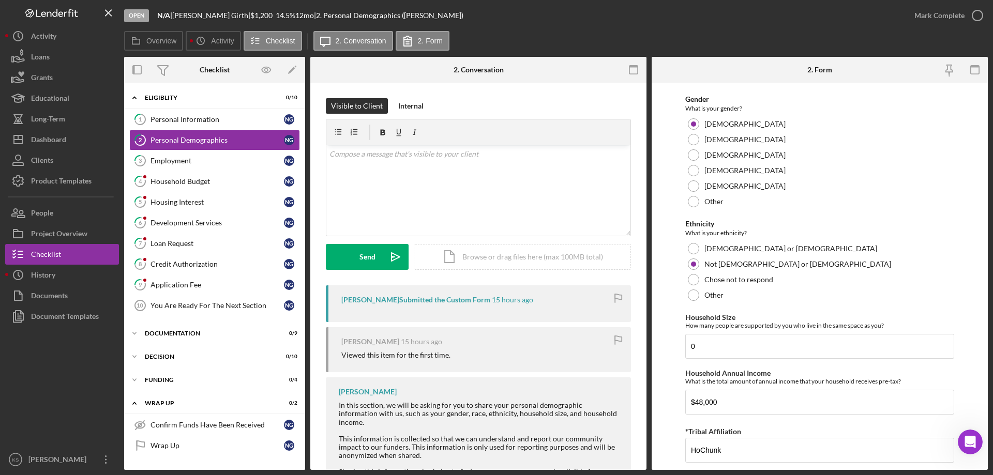
scroll to position [568, 0]
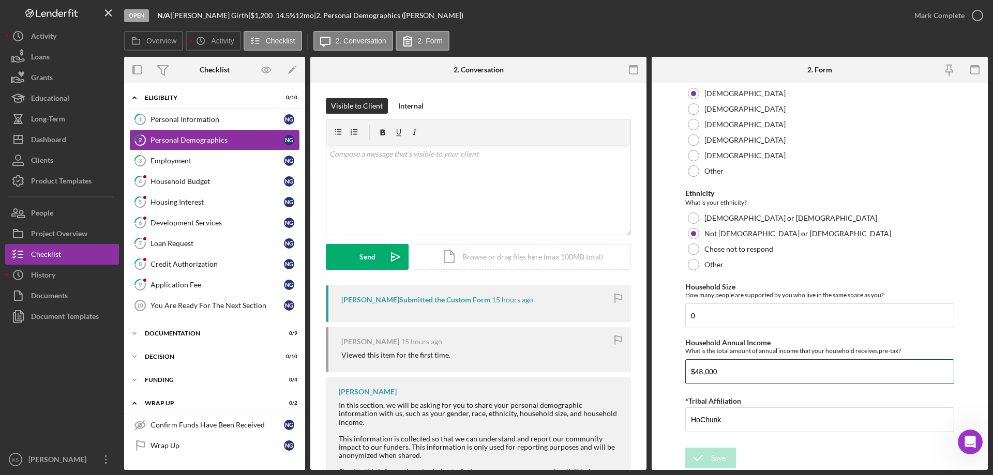
drag, startPoint x: 743, startPoint y: 375, endPoint x: 652, endPoint y: 371, distance: 91.6
click at [652, 371] on form "Demographic Information Marital Status Please select your marital status from t…" at bounding box center [819, 276] width 336 height 387
click at [739, 317] on input "0" at bounding box center [819, 315] width 269 height 25
click at [954, 18] on div "Mark Complete" at bounding box center [939, 15] width 50 height 21
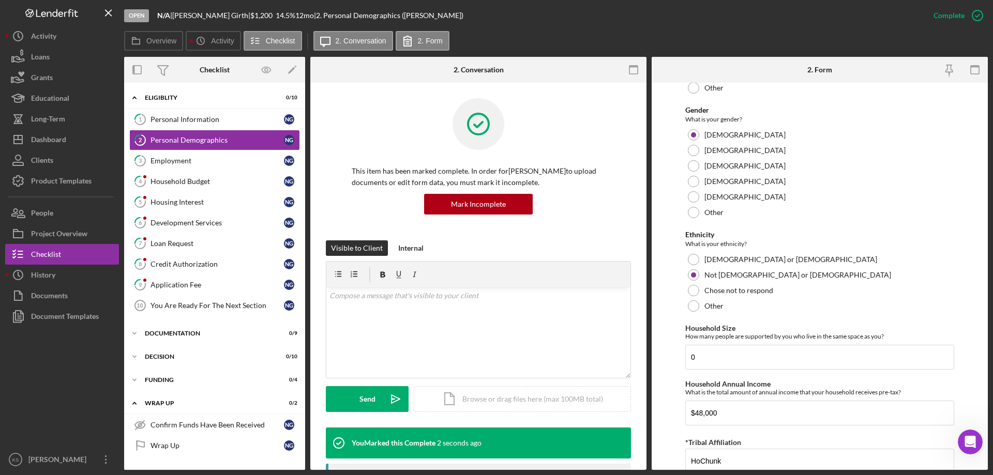
scroll to position [609, 0]
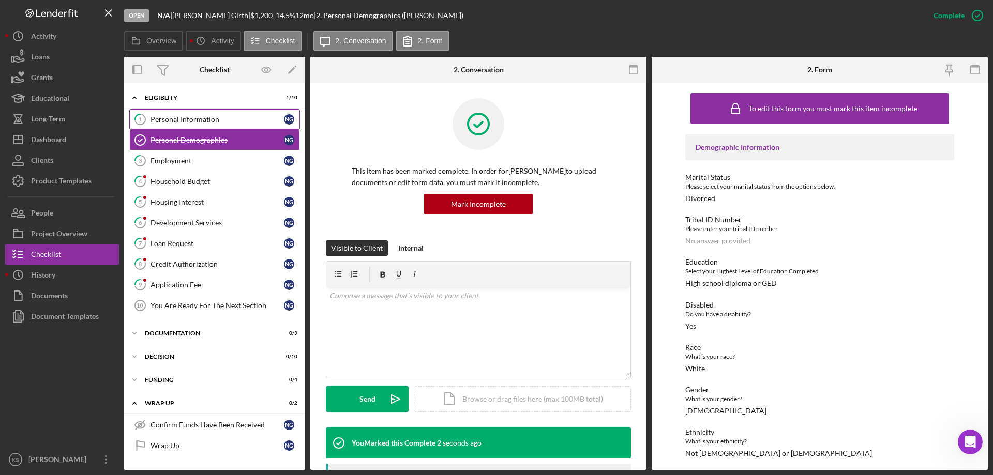
click at [189, 117] on div "Personal Information" at bounding box center [216, 119] width 133 height 8
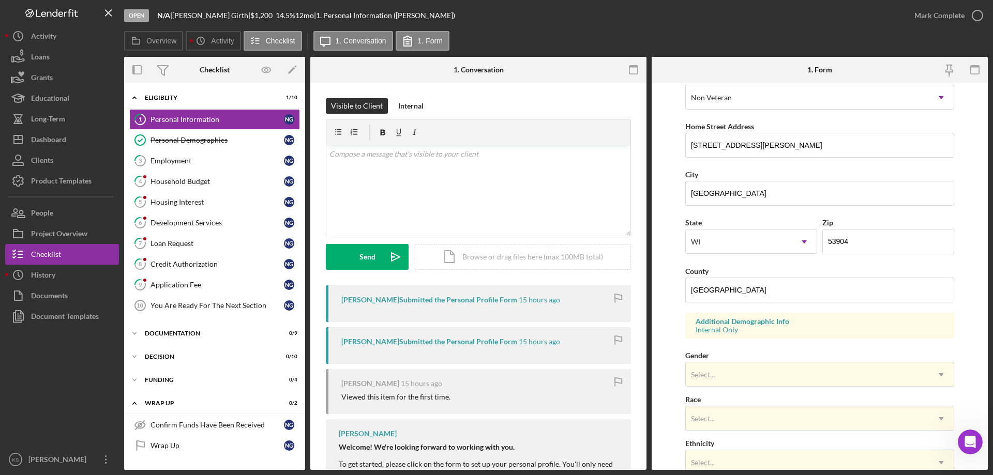
scroll to position [258, 0]
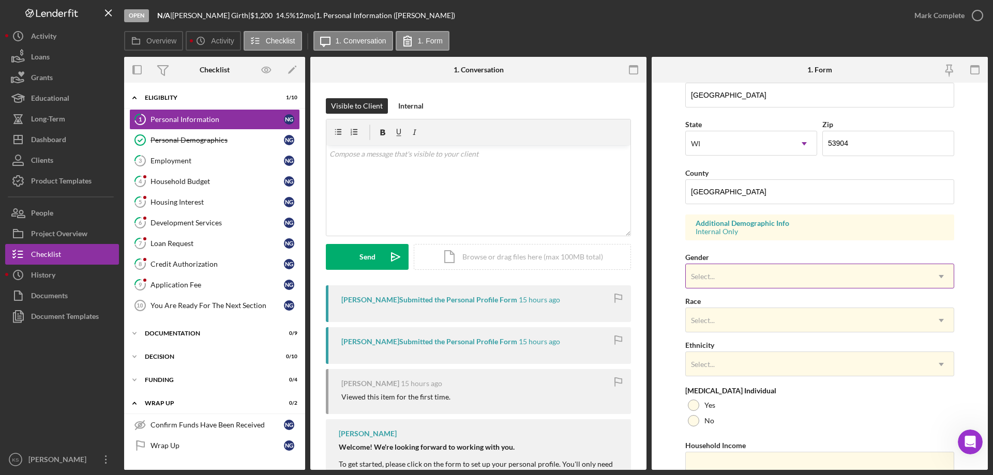
click at [722, 278] on div "Select..." at bounding box center [806, 277] width 243 height 24
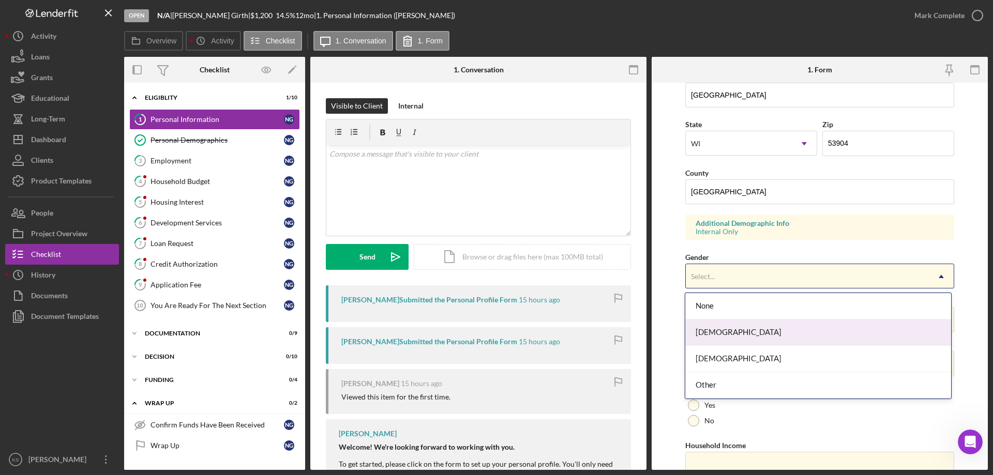
click at [725, 329] on div "[DEMOGRAPHIC_DATA]" at bounding box center [817, 332] width 265 height 26
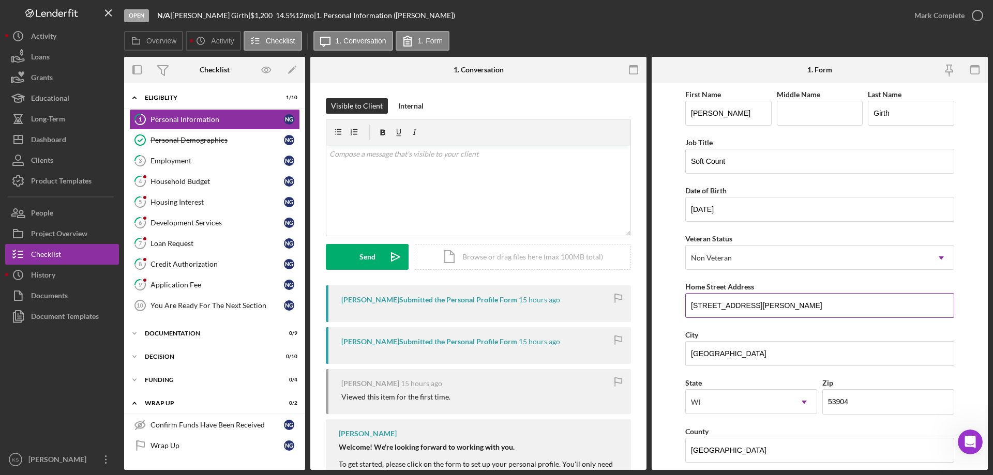
scroll to position [303, 0]
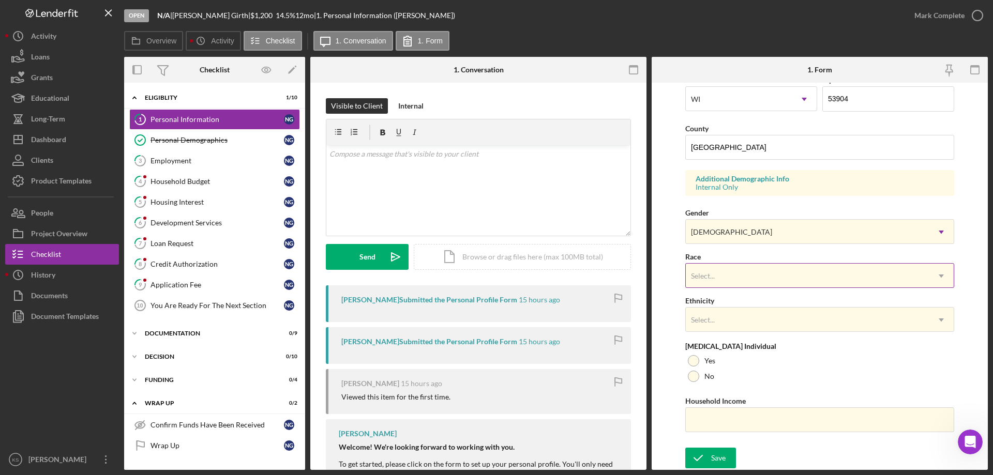
click at [729, 268] on div "Select..." at bounding box center [806, 276] width 243 height 24
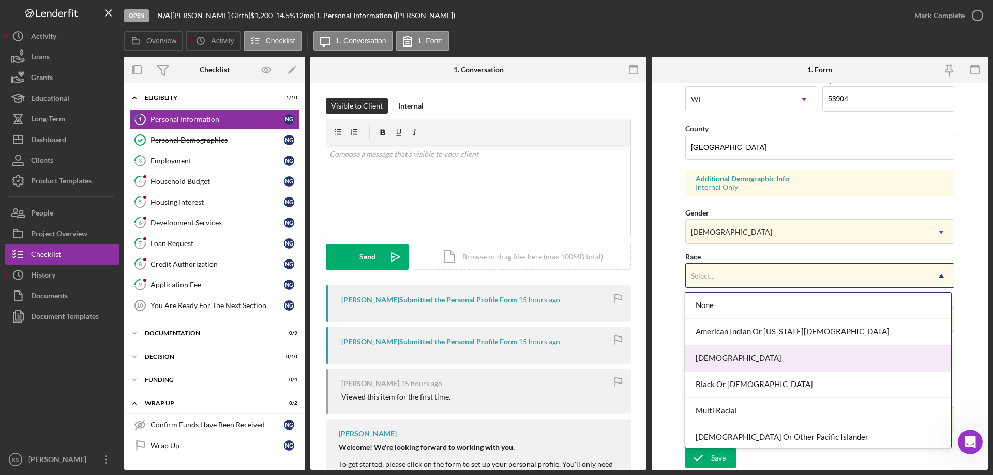
scroll to position [56, 0]
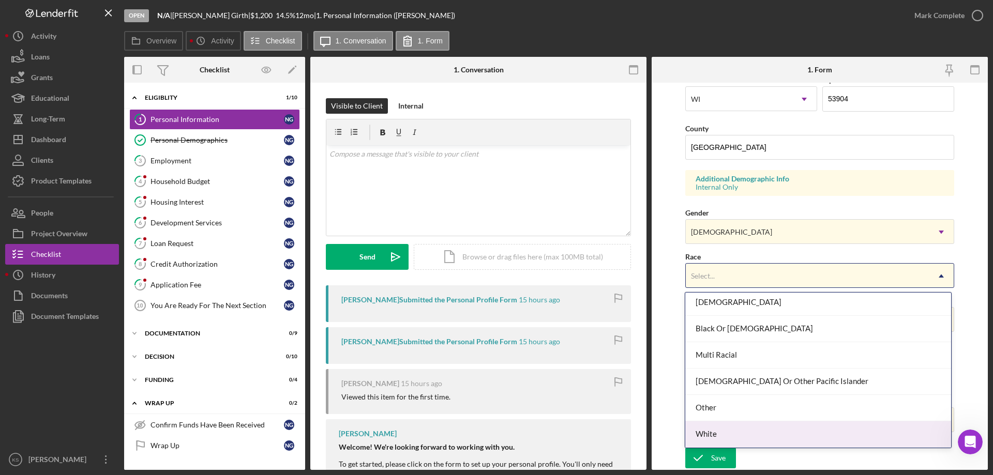
click at [717, 423] on div "White" at bounding box center [817, 434] width 265 height 26
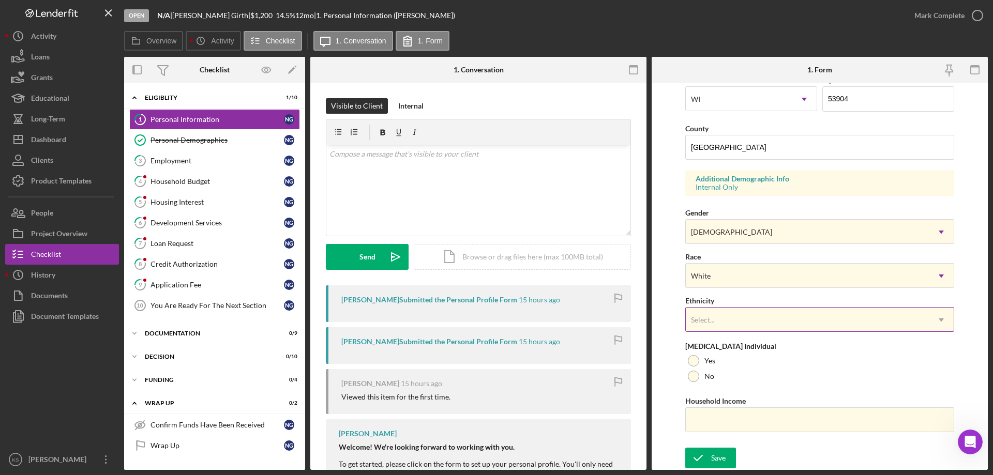
click at [730, 322] on div "Select..." at bounding box center [806, 320] width 243 height 24
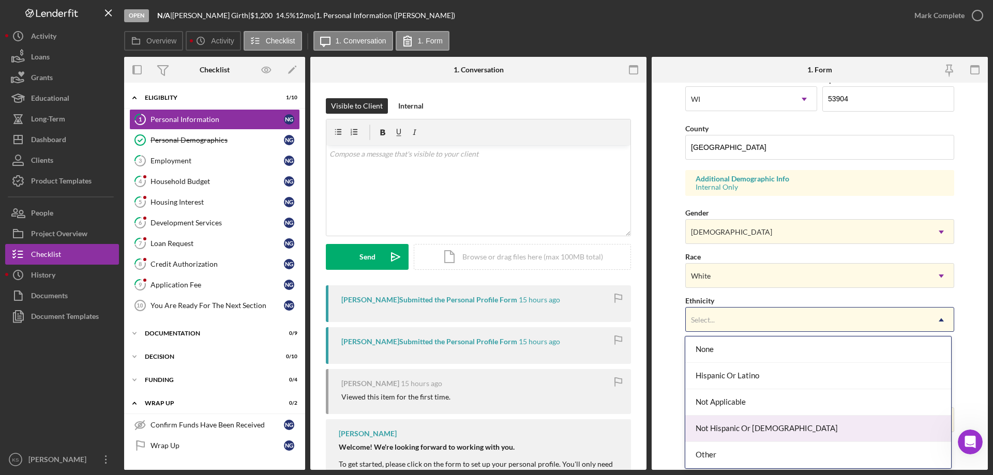
click at [733, 423] on div "Not Hispanic Or [DEMOGRAPHIC_DATA]" at bounding box center [817, 429] width 265 height 26
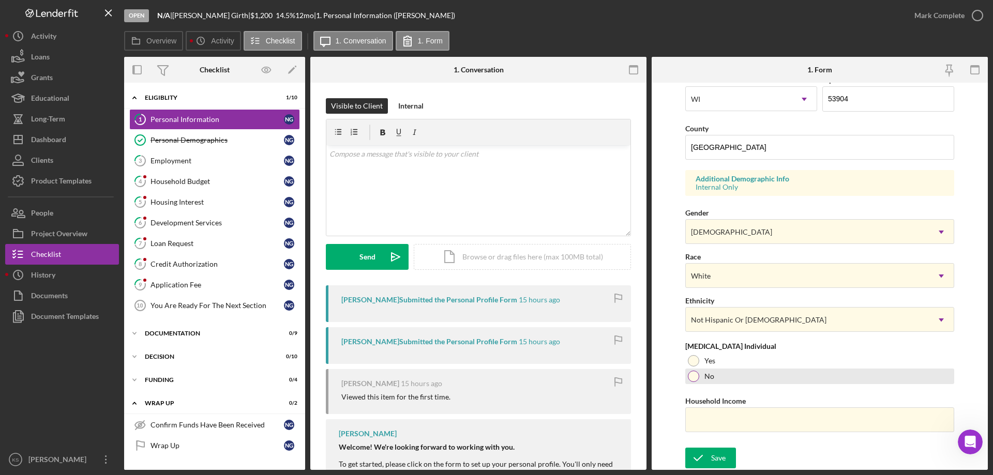
click at [697, 374] on div at bounding box center [693, 376] width 11 height 11
click at [706, 415] on input "Household Income" at bounding box center [819, 419] width 269 height 25
paste input "$48,000"
type input "$48,000"
click at [719, 455] on div "Save" at bounding box center [718, 458] width 14 height 21
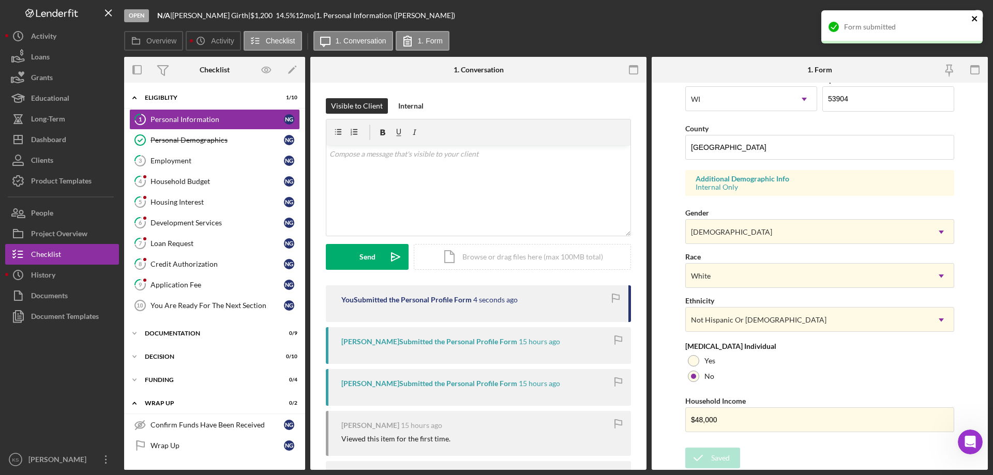
click at [972, 18] on icon "close" at bounding box center [974, 18] width 7 height 8
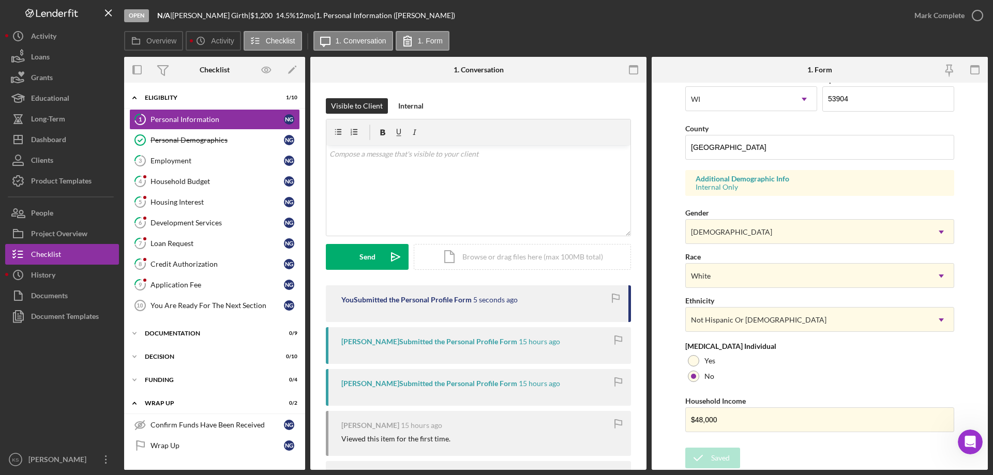
click at [963, 17] on div "Form submitted" at bounding box center [901, 30] width 165 height 45
click at [947, 17] on div "Mark Complete" at bounding box center [939, 15] width 50 height 21
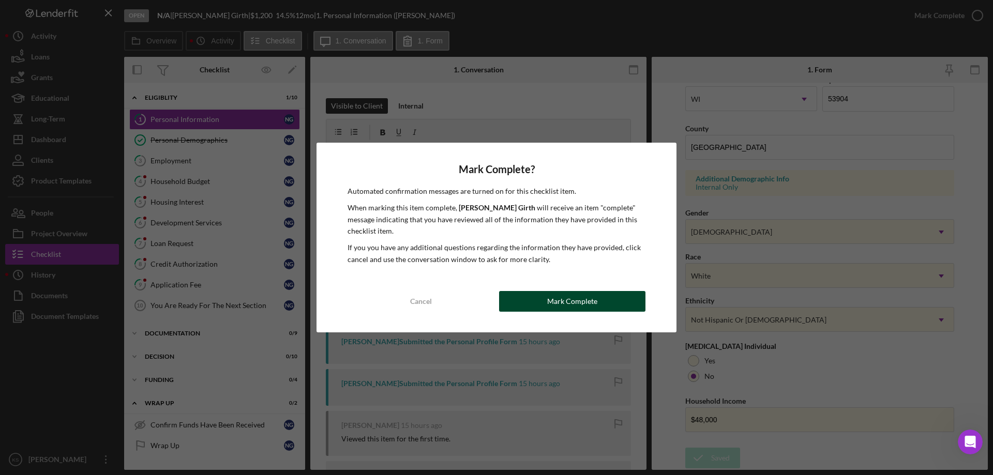
click at [610, 306] on button "Mark Complete" at bounding box center [572, 301] width 146 height 21
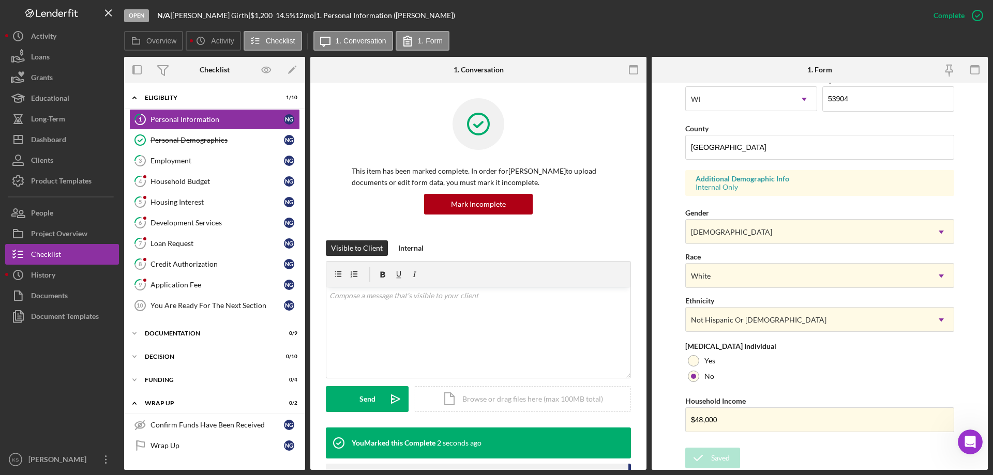
scroll to position [95, 0]
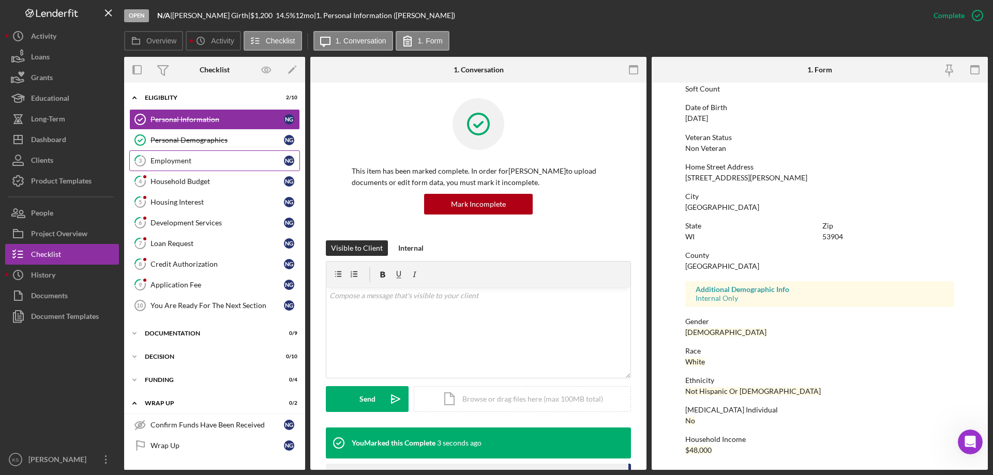
click at [209, 157] on div "Employment" at bounding box center [216, 161] width 133 height 8
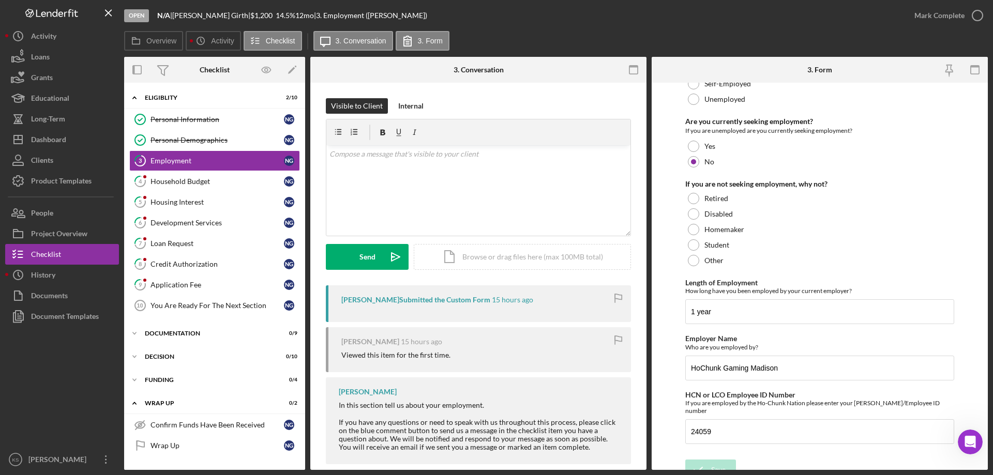
scroll to position [73, 0]
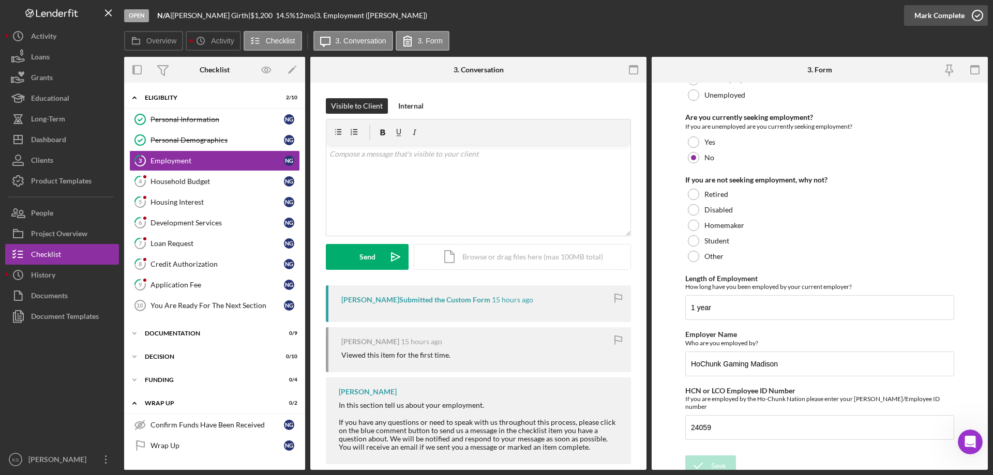
click at [935, 22] on div "Mark Complete" at bounding box center [939, 15] width 50 height 21
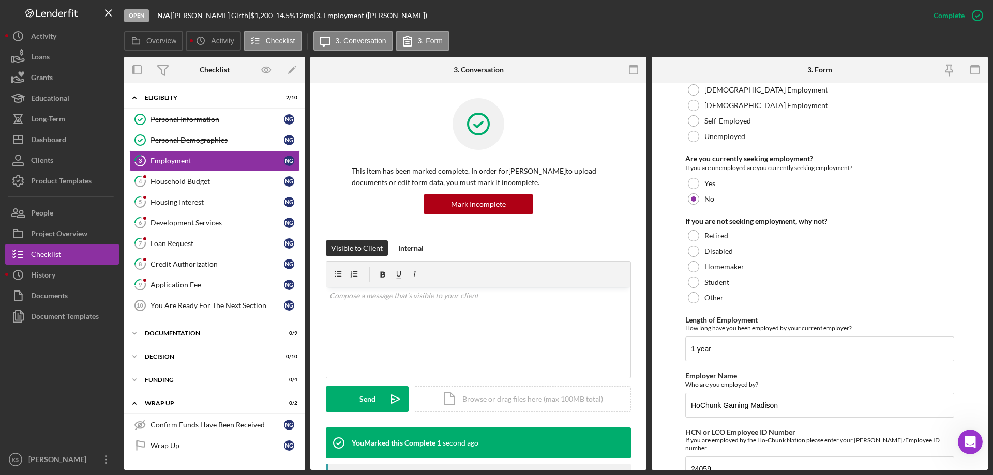
scroll to position [115, 0]
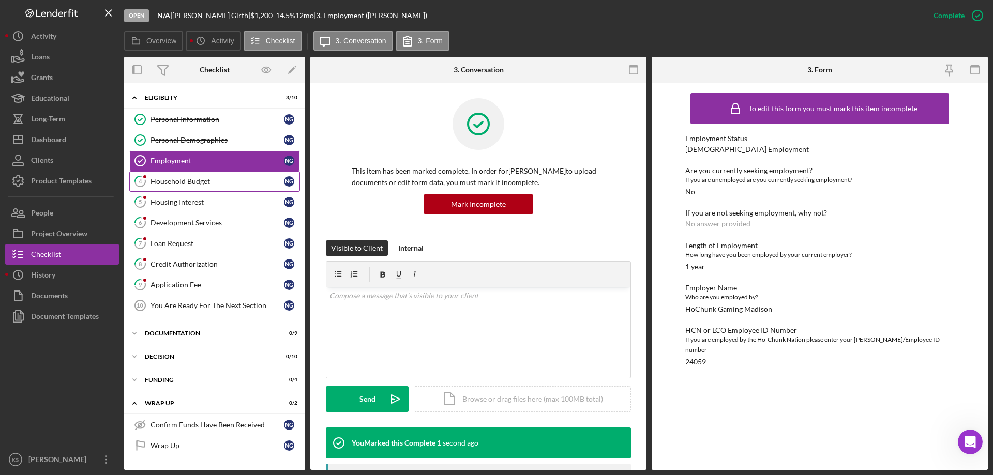
click at [191, 185] on div "Household Budget" at bounding box center [216, 181] width 133 height 8
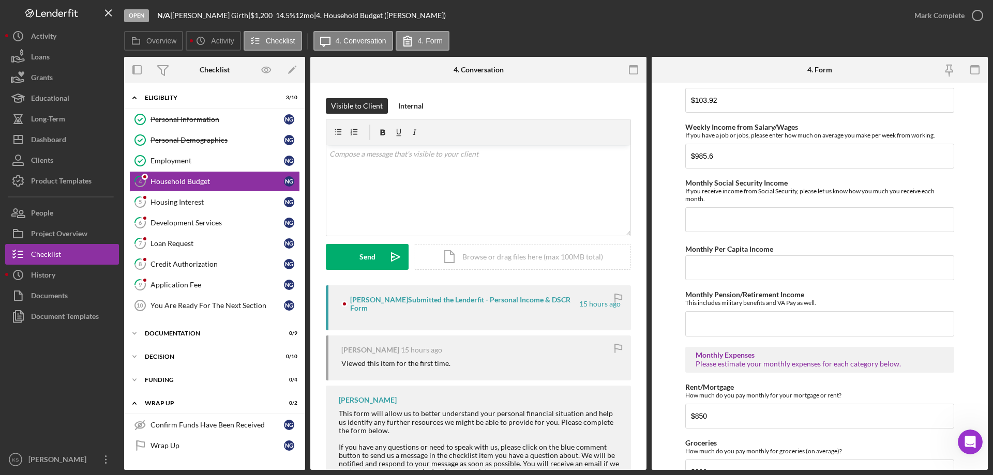
scroll to position [258, 0]
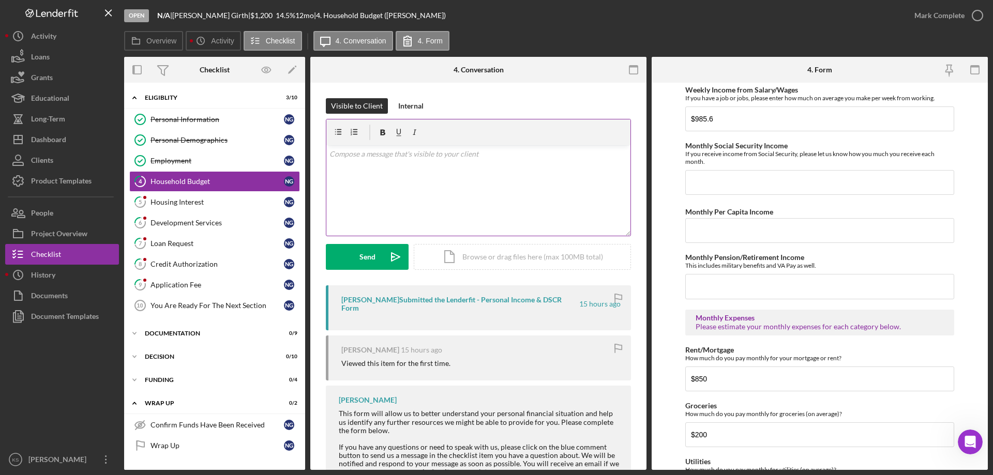
click at [450, 193] on div "v Color teal Color pink Remove color Add row above Add row below Add column bef…" at bounding box center [478, 190] width 304 height 90
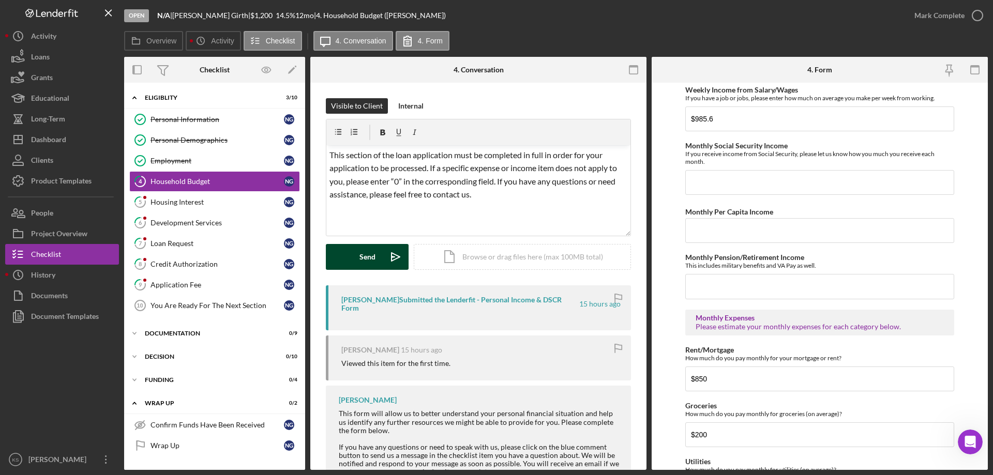
click at [361, 258] on div "Send" at bounding box center [367, 257] width 16 height 26
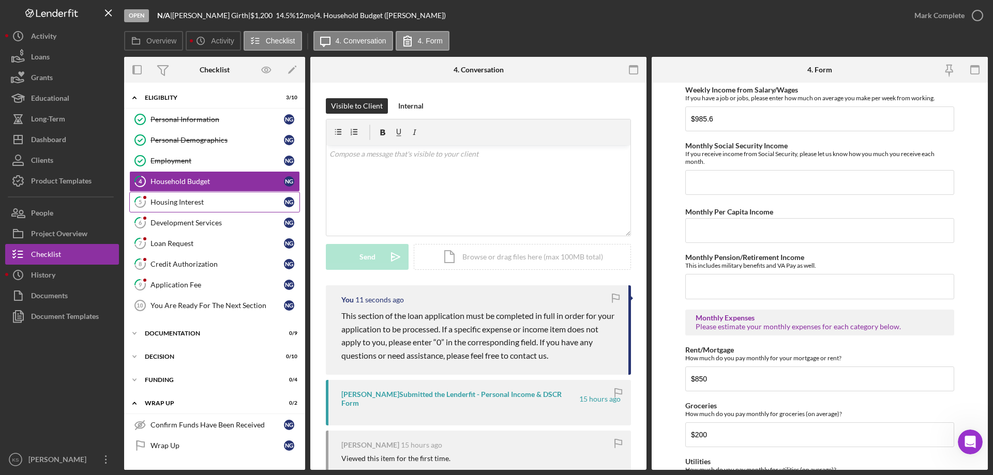
click at [172, 201] on div "Housing Interest" at bounding box center [216, 202] width 133 height 8
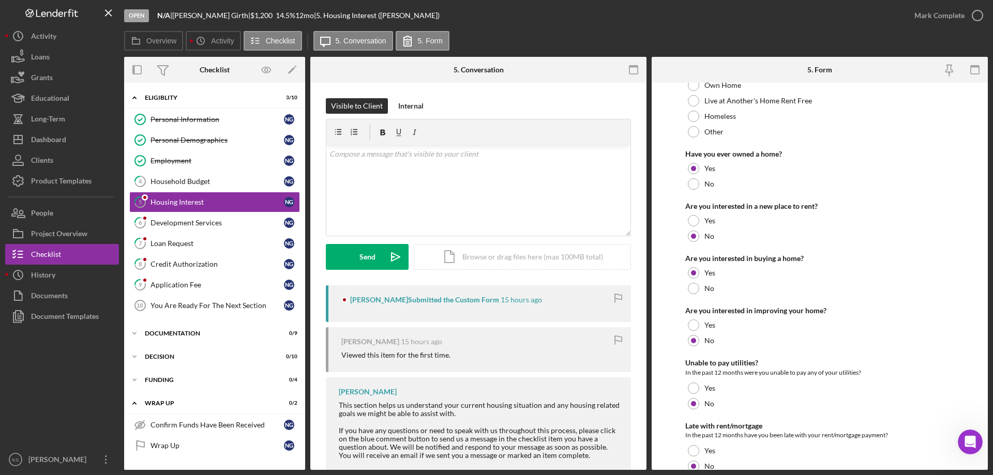
scroll to position [141, 0]
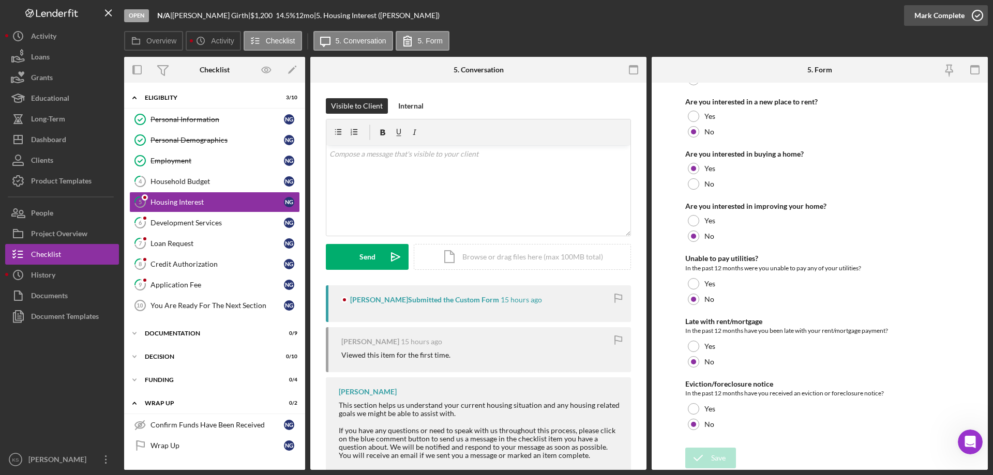
click at [945, 16] on div "Mark Complete" at bounding box center [939, 15] width 50 height 21
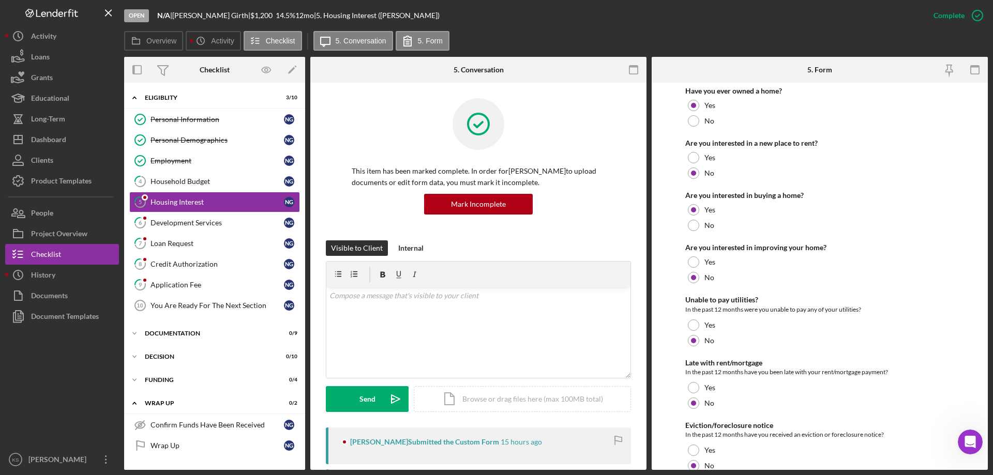
scroll to position [182, 0]
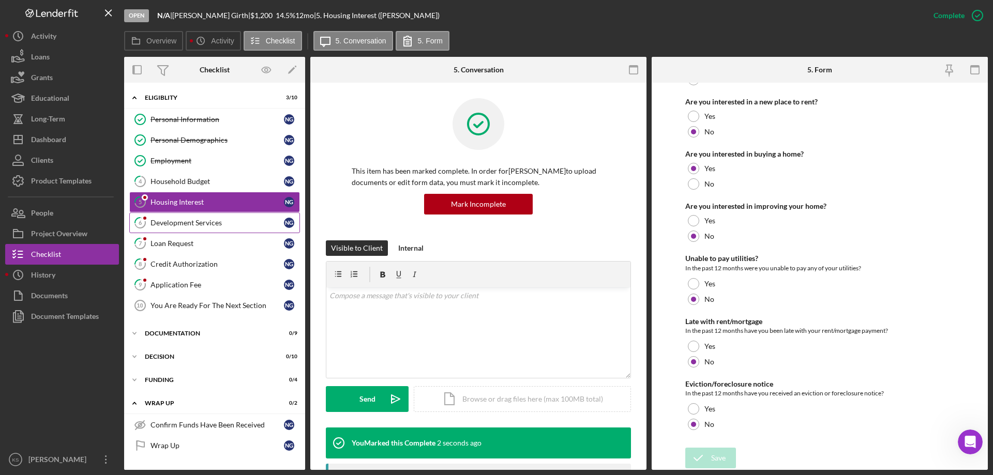
click at [194, 220] on div "Development Services" at bounding box center [216, 223] width 133 height 8
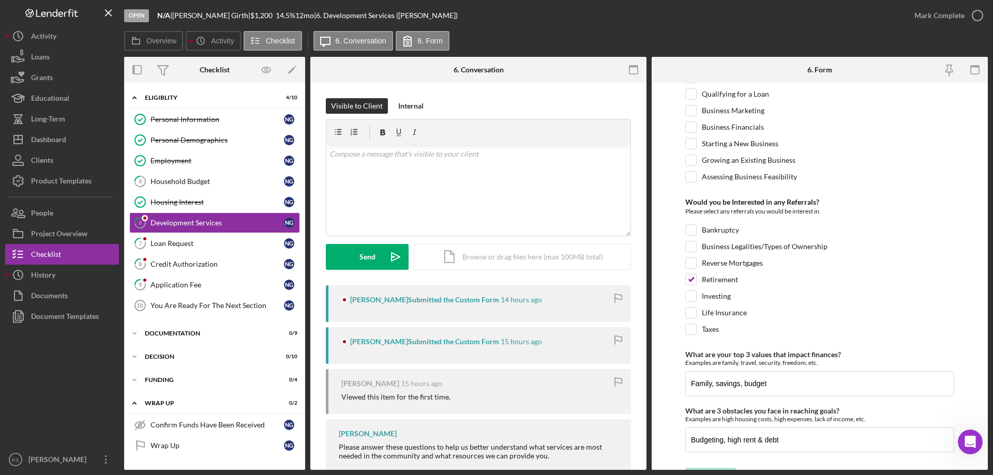
scroll to position [434, 0]
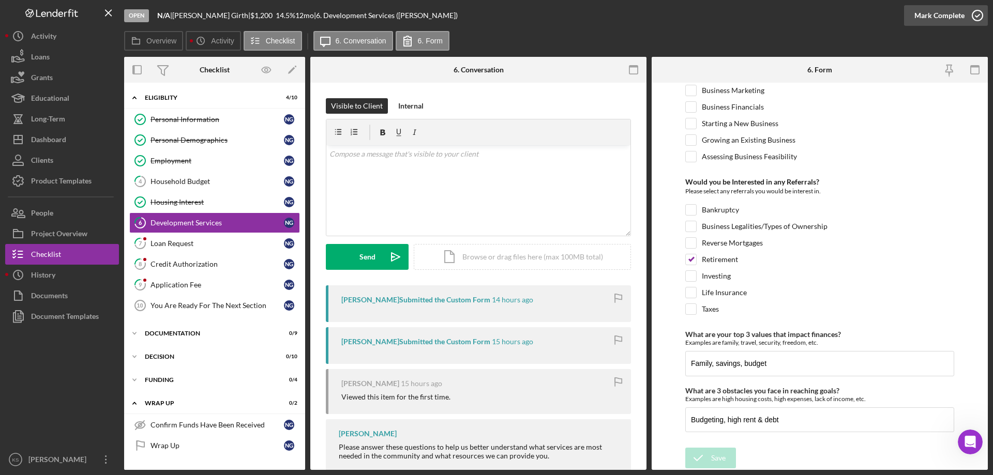
click at [943, 19] on div "Mark Complete" at bounding box center [939, 15] width 50 height 21
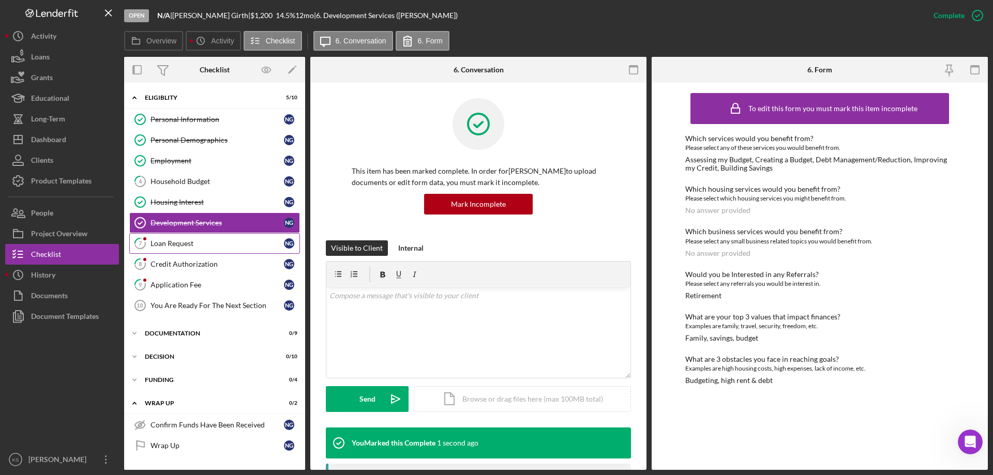
click at [202, 242] on div "Loan Request" at bounding box center [216, 243] width 133 height 8
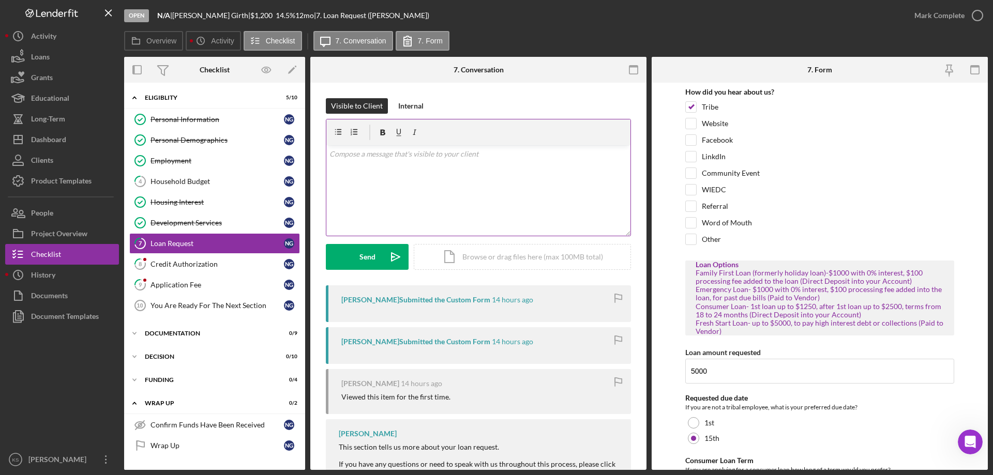
click at [508, 194] on div "v Color teal Color pink Remove color Add row above Add row below Add column bef…" at bounding box center [478, 190] width 304 height 90
click at [370, 257] on div "Send" at bounding box center [367, 257] width 16 height 26
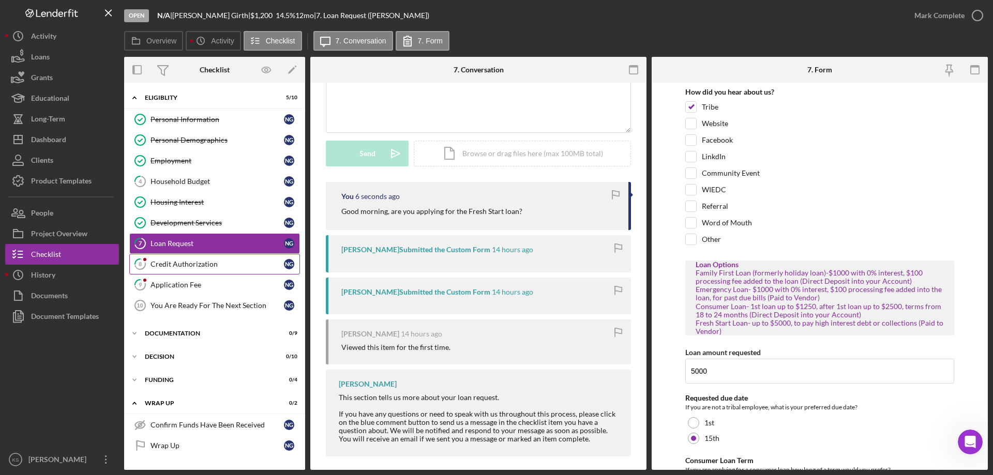
click at [161, 260] on div "Credit Authorization" at bounding box center [216, 264] width 133 height 8
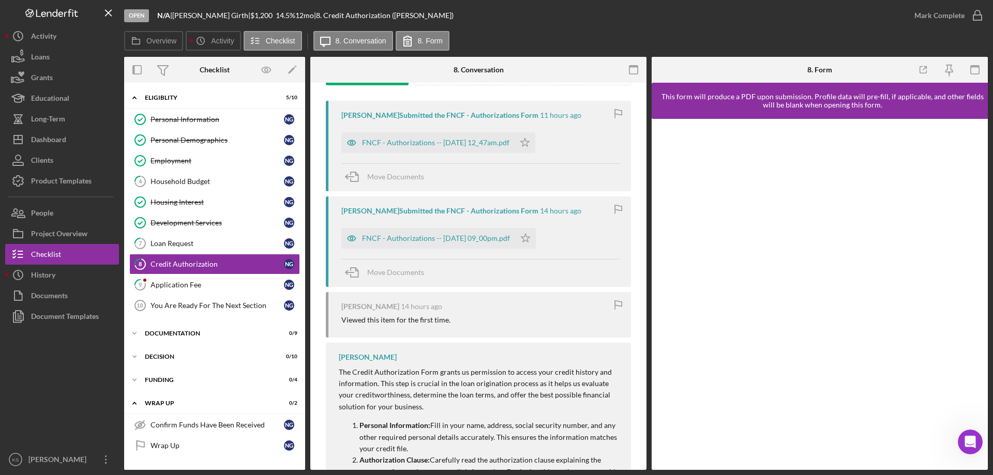
scroll to position [207, 0]
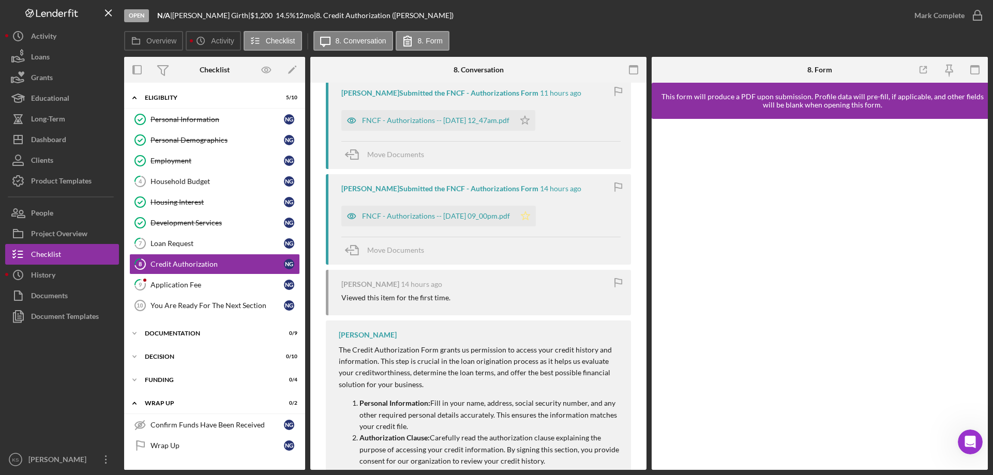
click at [529, 124] on polygon "button" at bounding box center [525, 120] width 9 height 8
click at [529, 123] on polygon "button" at bounding box center [525, 120] width 9 height 8
click at [956, 13] on div "Mark Complete" at bounding box center [939, 15] width 50 height 21
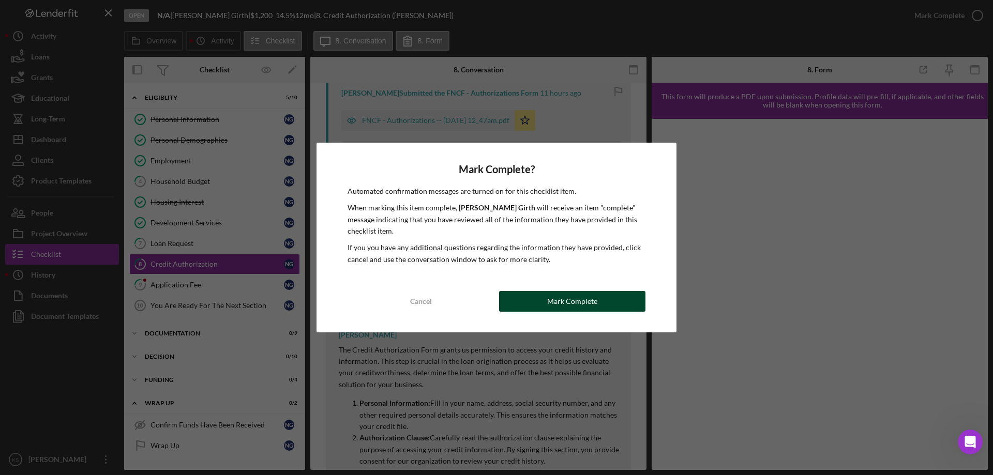
drag, startPoint x: 585, startPoint y: 302, endPoint x: 600, endPoint y: 301, distance: 14.5
click at [586, 302] on div "Mark Complete" at bounding box center [572, 301] width 50 height 21
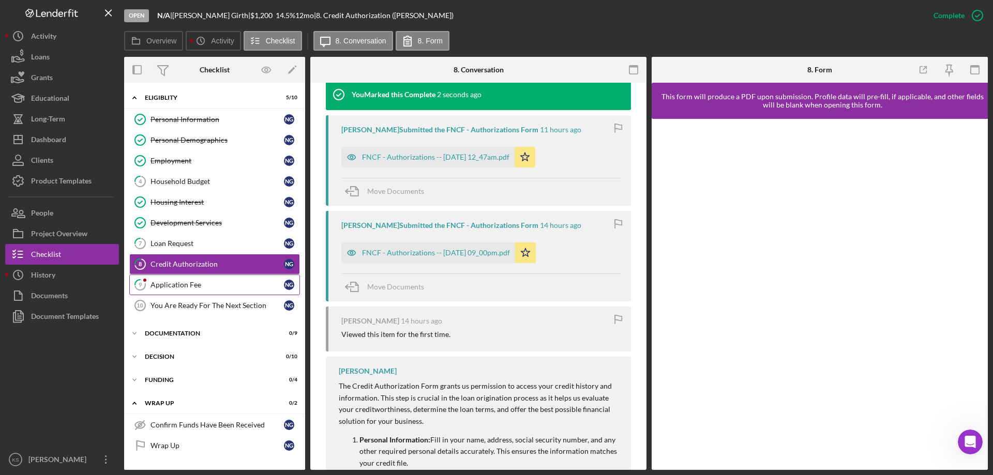
scroll to position [385, 0]
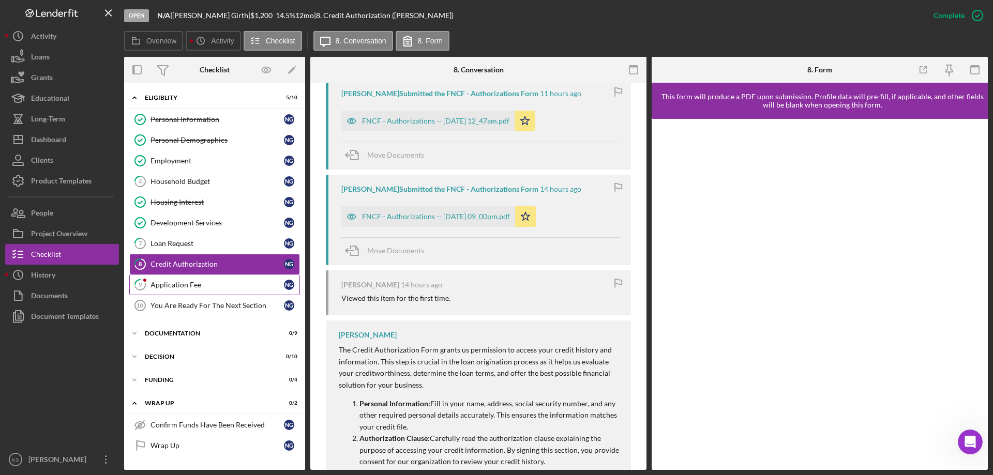
click at [206, 286] on div "Application Fee" at bounding box center [216, 285] width 133 height 8
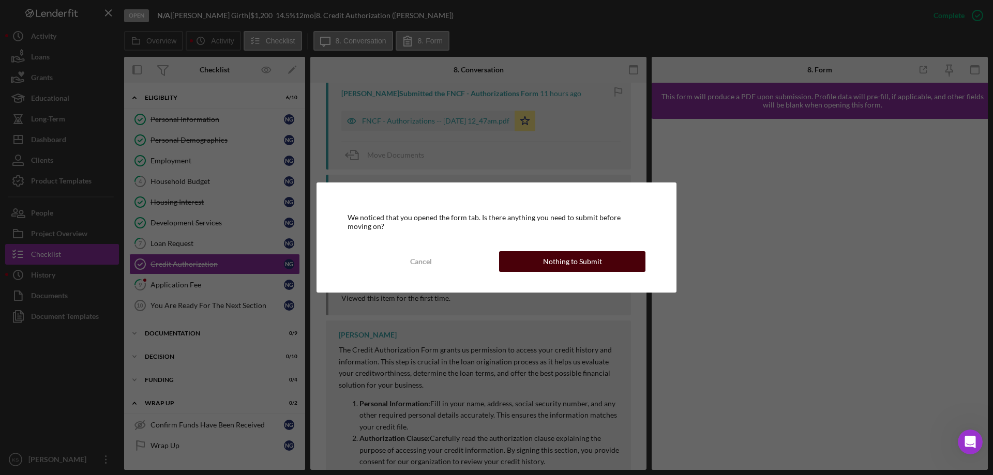
click at [562, 258] on div "Nothing to Submit" at bounding box center [572, 261] width 59 height 21
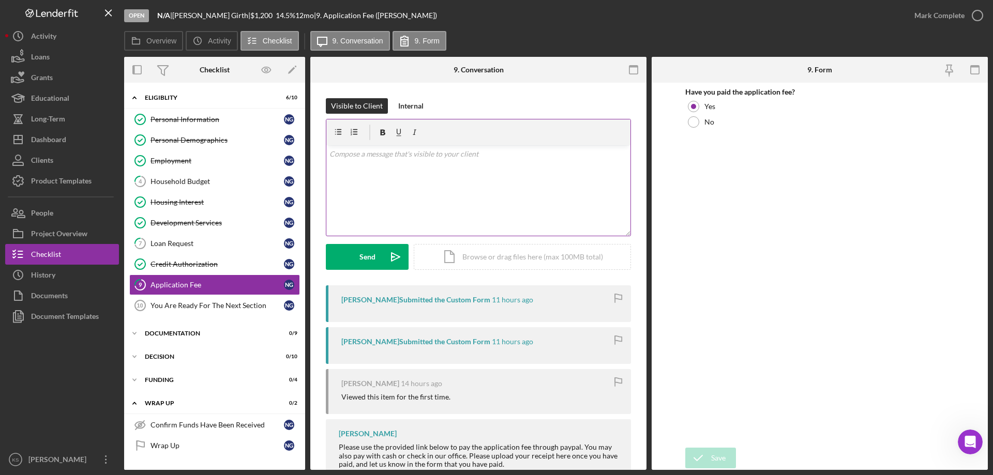
click at [482, 182] on div "v Color teal Color pink Remove color Add row above Add row below Add column bef…" at bounding box center [478, 190] width 304 height 90
click at [372, 262] on div "Send" at bounding box center [367, 257] width 16 height 26
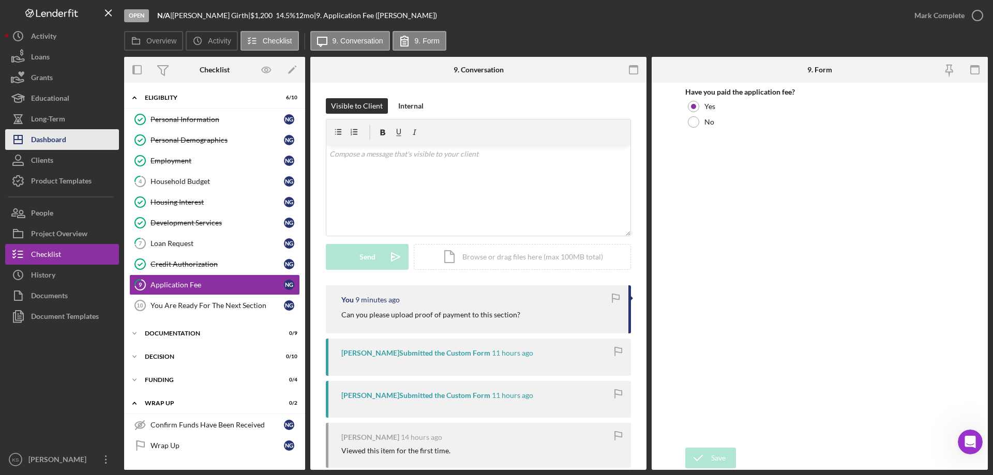
click at [63, 133] on div "Dashboard" at bounding box center [48, 140] width 35 height 23
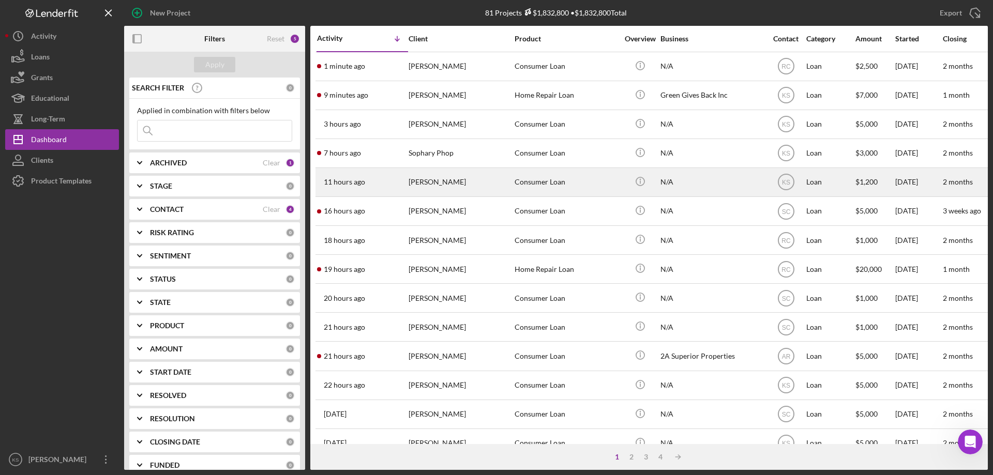
click at [459, 180] on div "[PERSON_NAME]" at bounding box center [459, 182] width 103 height 27
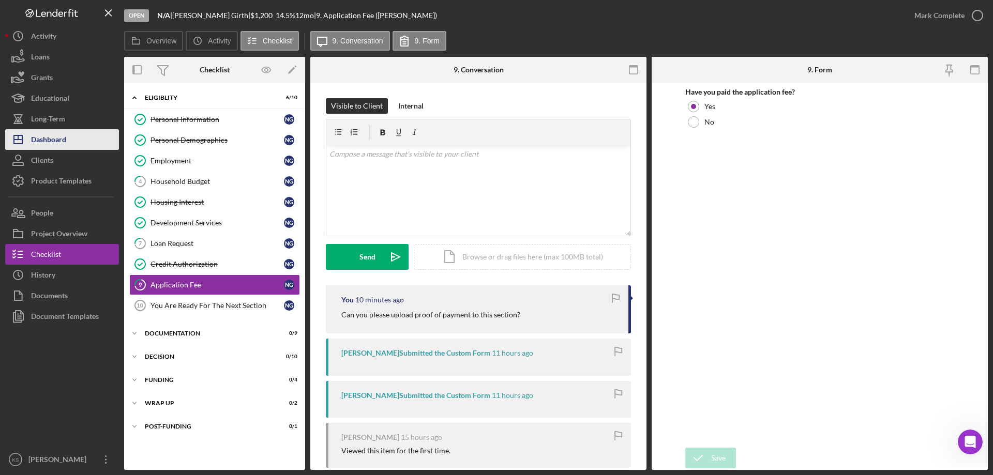
click at [64, 142] on div "Dashboard" at bounding box center [48, 140] width 35 height 23
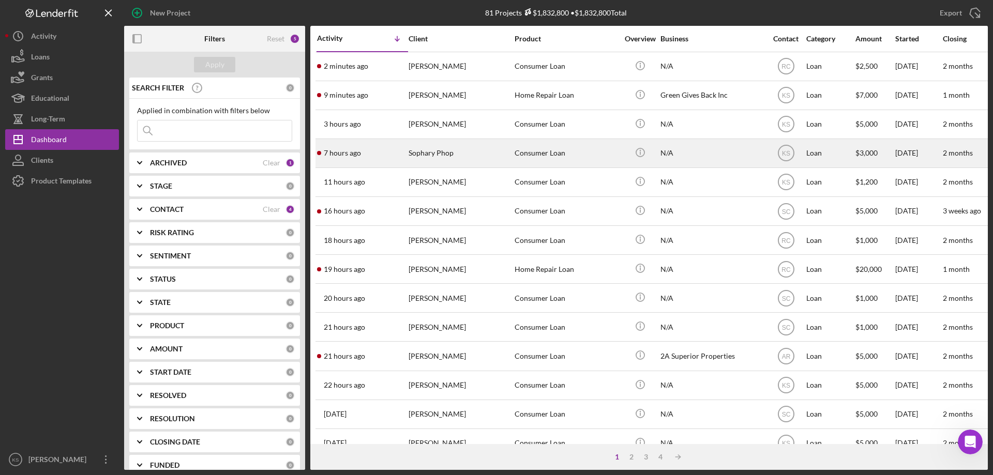
click at [458, 158] on div "Sophary Phop" at bounding box center [459, 153] width 103 height 27
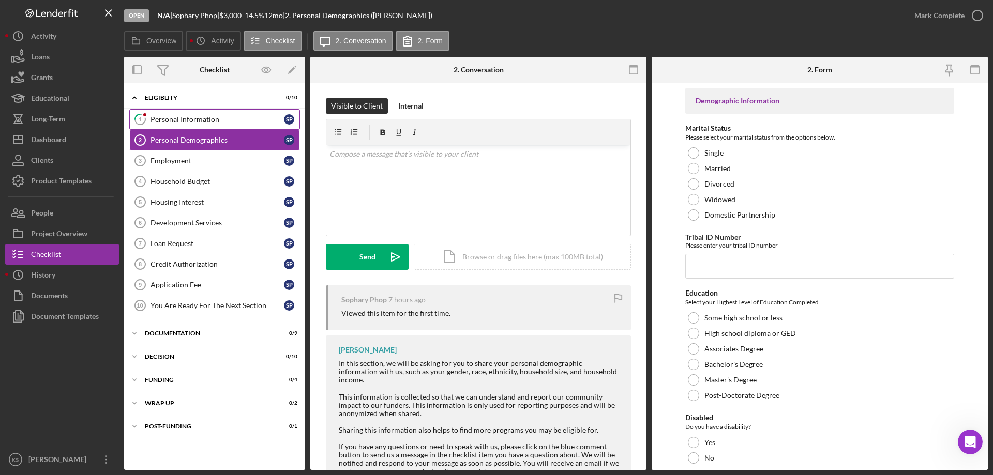
click at [202, 125] on link "1 Personal Information S P" at bounding box center [214, 119] width 171 height 21
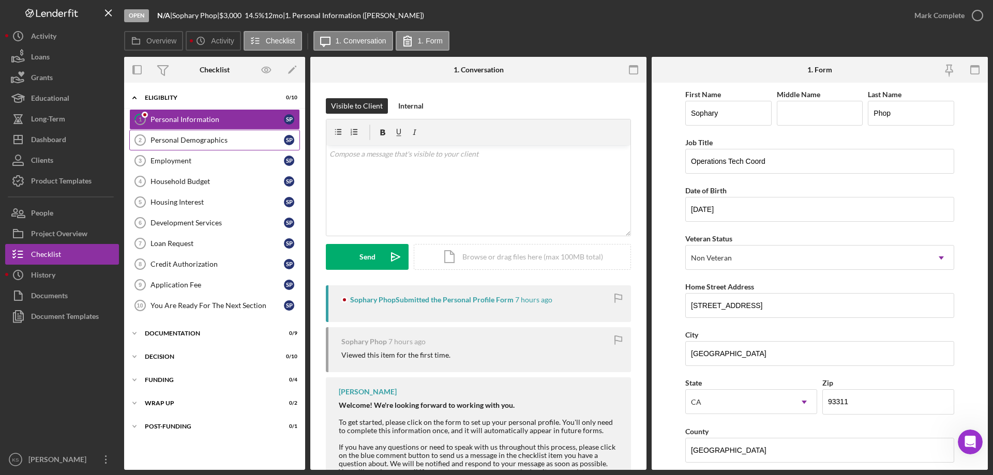
click at [194, 134] on link "Personal Demographics 2 Personal Demographics S P" at bounding box center [214, 140] width 171 height 21
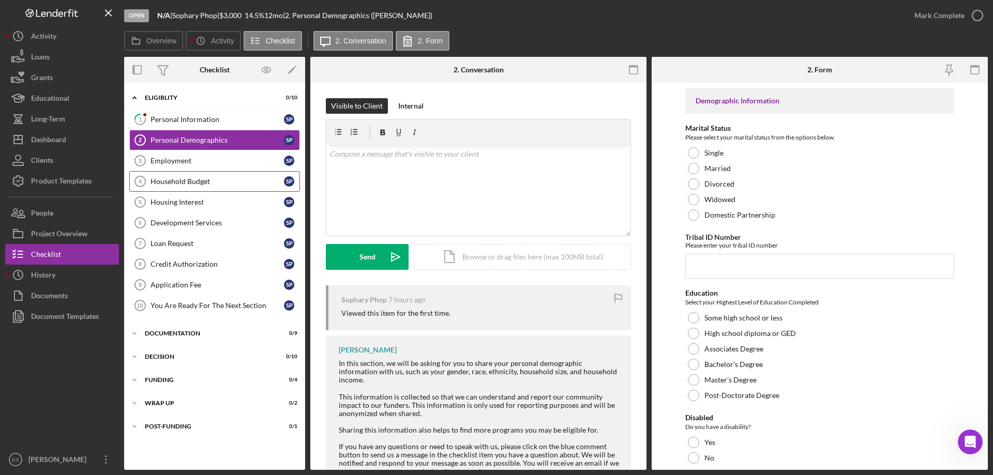
click at [204, 188] on link "Household Budget 4 Household Budget S P" at bounding box center [214, 181] width 171 height 21
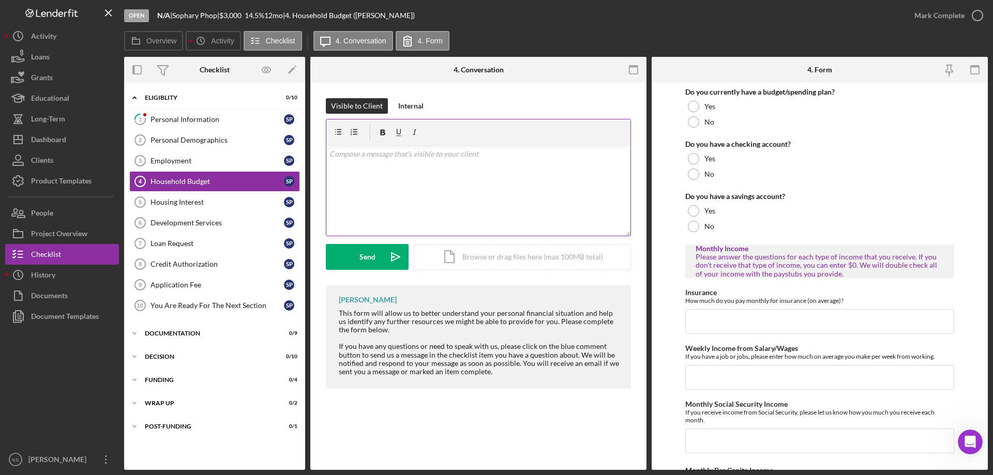
click at [482, 187] on div "v Color teal Color pink Remove color Add row above Add row below Add column bef…" at bounding box center [478, 190] width 304 height 90
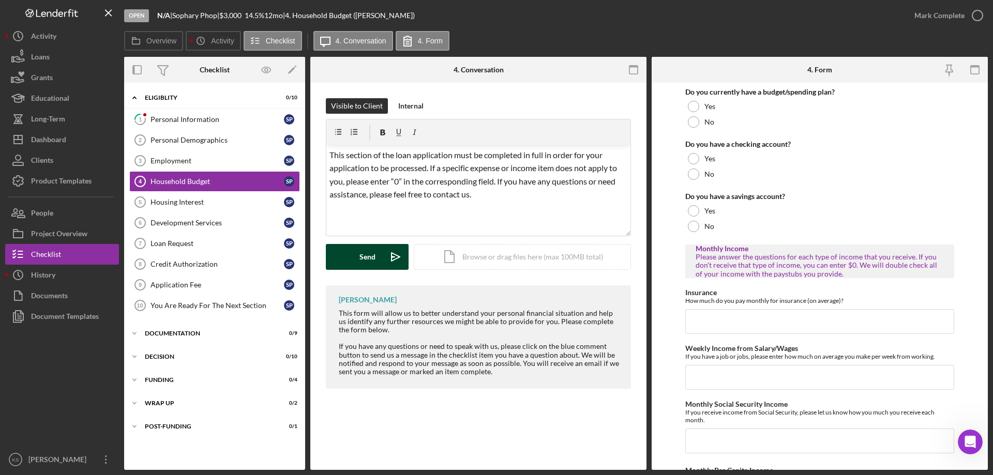
click at [365, 251] on div "Send" at bounding box center [367, 257] width 16 height 26
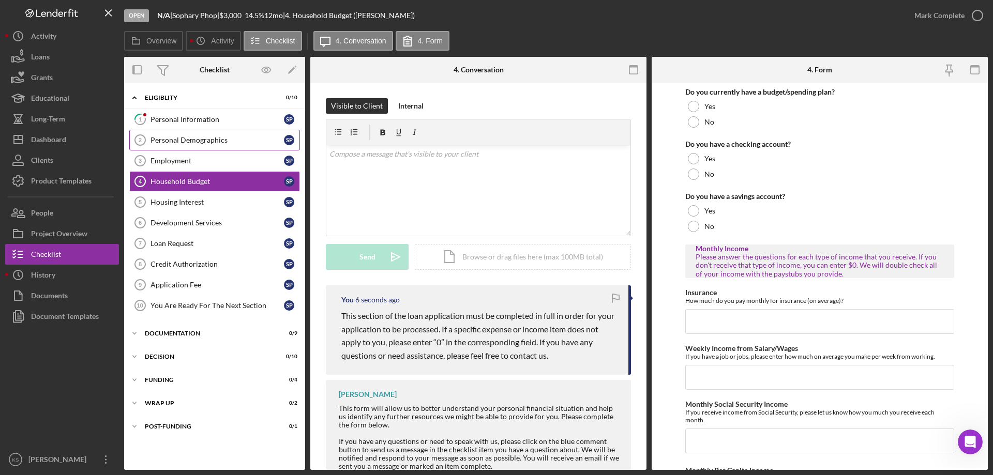
click at [182, 132] on link "Personal Demographics 2 Personal Demographics S P" at bounding box center [214, 140] width 171 height 21
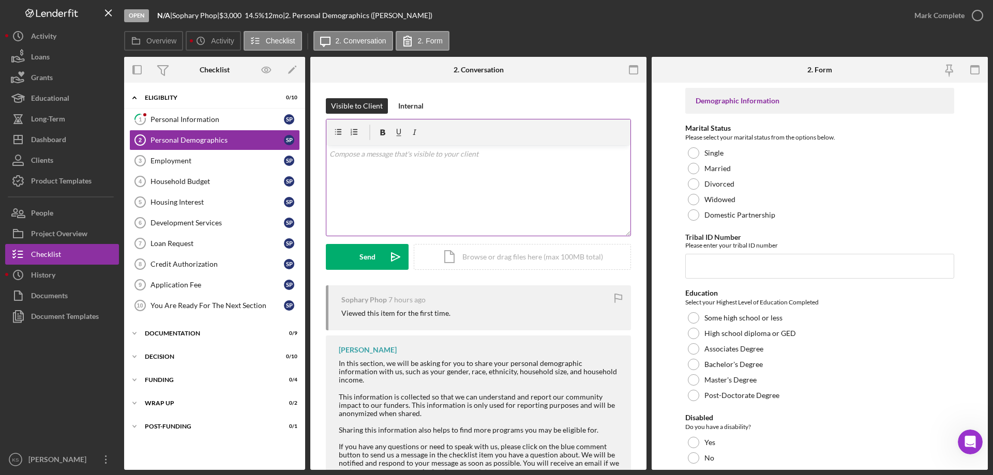
click at [495, 176] on div "v Color teal Color pink Remove color Add row above Add row below Add column bef…" at bounding box center [478, 190] width 304 height 90
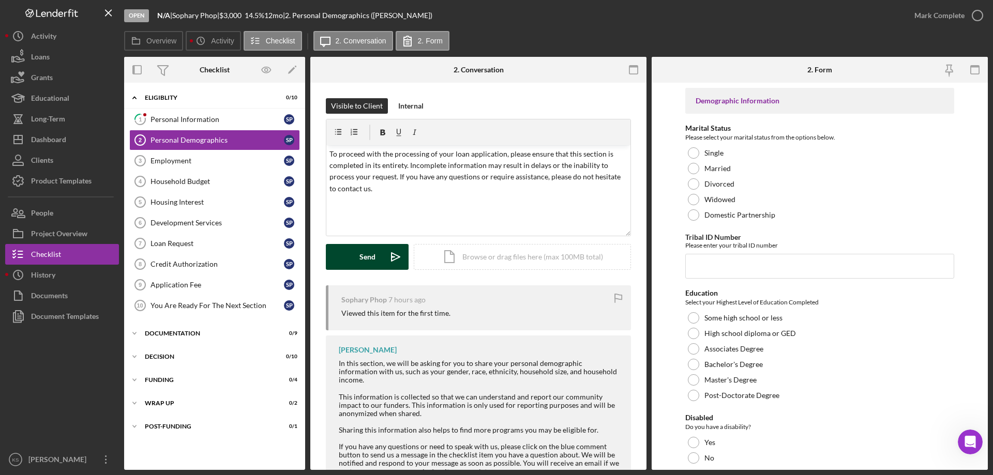
click at [375, 249] on div "Send" at bounding box center [367, 257] width 16 height 26
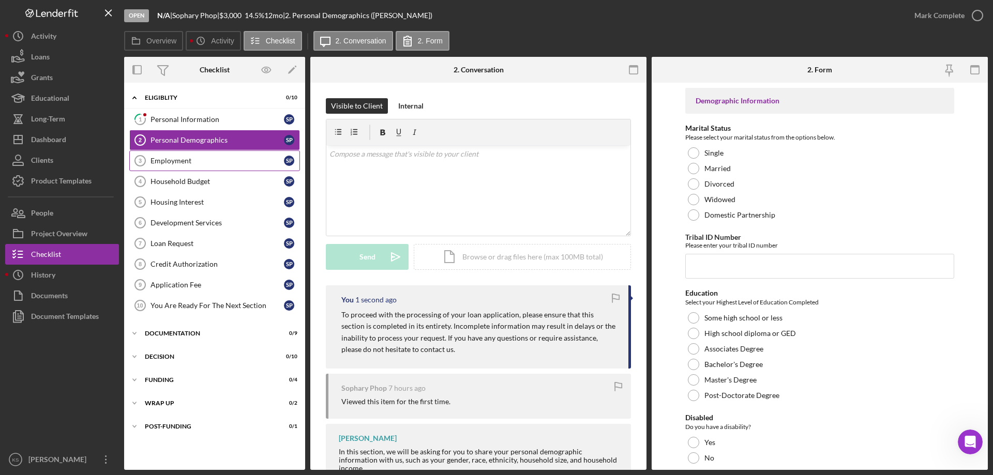
click at [231, 162] on div "Employment" at bounding box center [216, 161] width 133 height 8
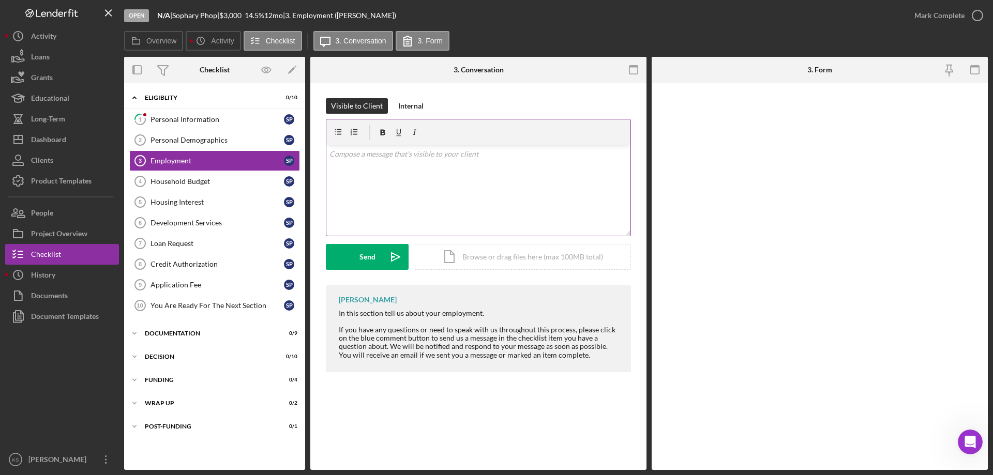
click at [486, 161] on div "v Color teal Color pink Remove color Add row above Add row below Add column bef…" at bounding box center [478, 190] width 304 height 90
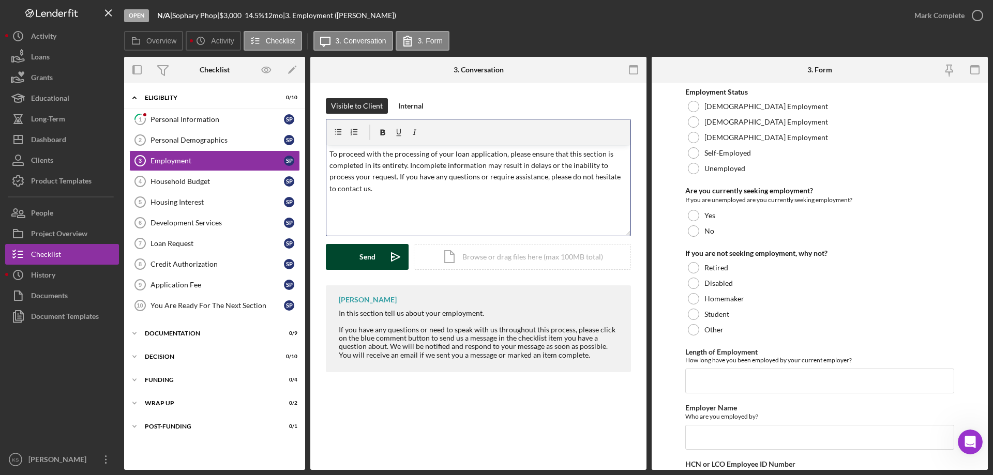
click at [368, 252] on div "Send" at bounding box center [367, 257] width 16 height 26
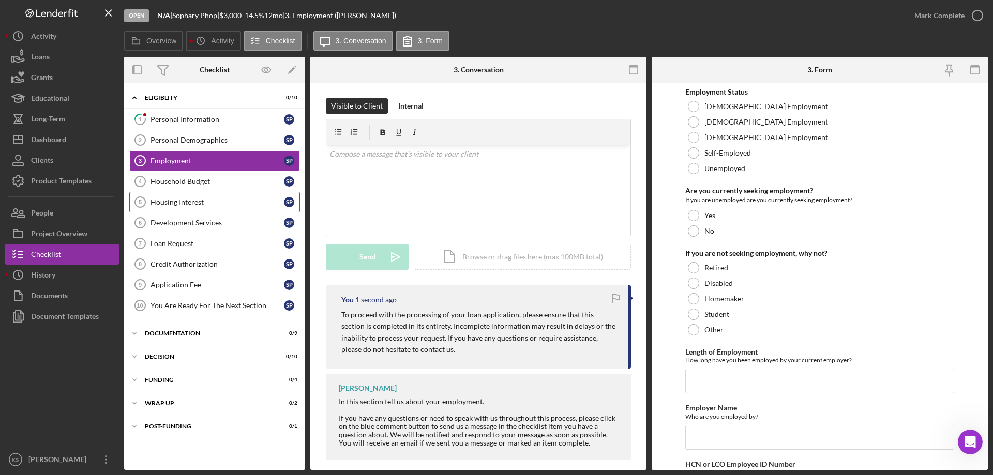
click at [201, 200] on div "Housing Interest" at bounding box center [216, 202] width 133 height 8
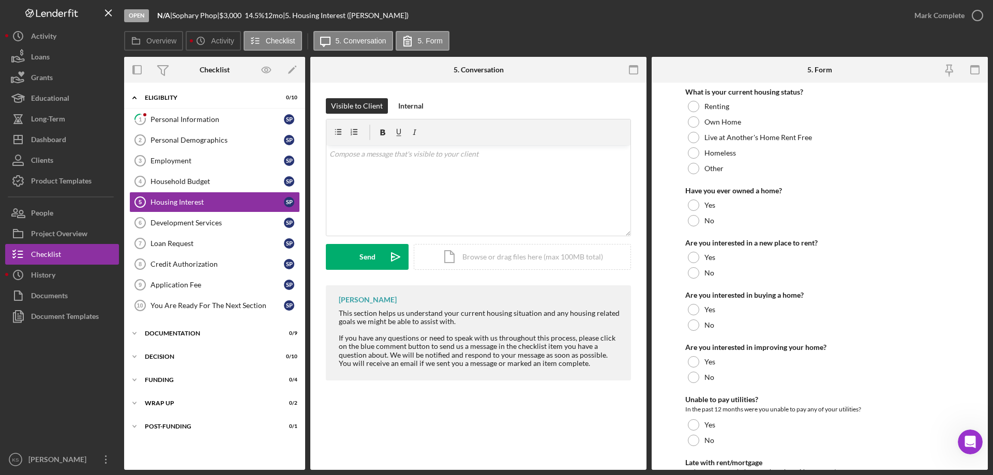
click at [463, 186] on div "v Color teal Color pink Remove color Add row above Add row below Add column bef…" at bounding box center [478, 190] width 304 height 90
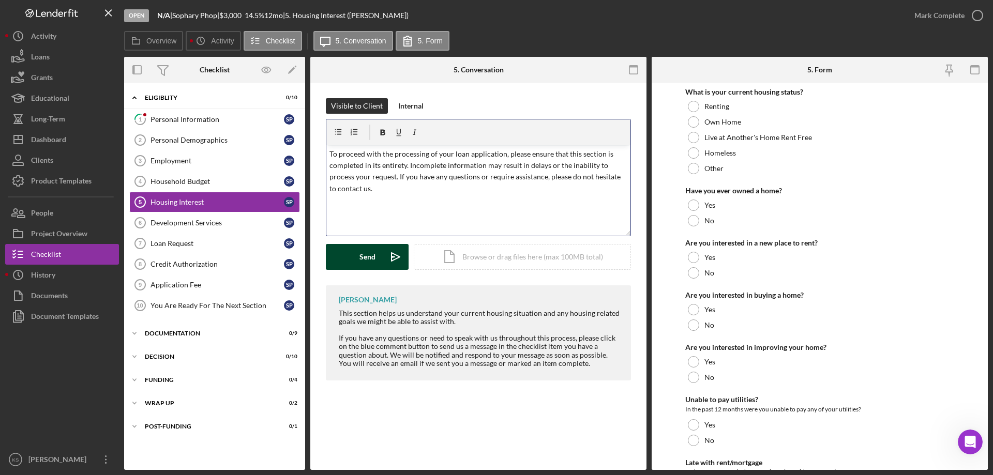
click at [360, 251] on div "Send" at bounding box center [367, 257] width 16 height 26
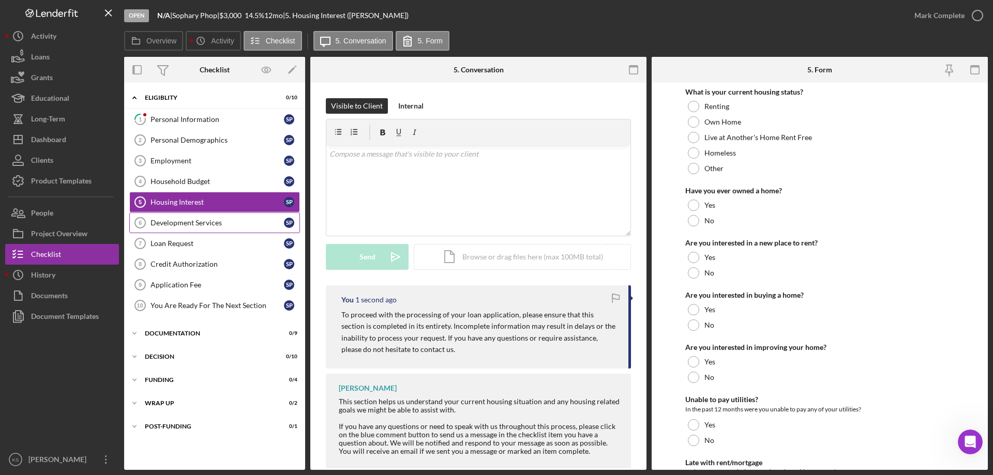
click at [214, 225] on div "Development Services" at bounding box center [216, 223] width 133 height 8
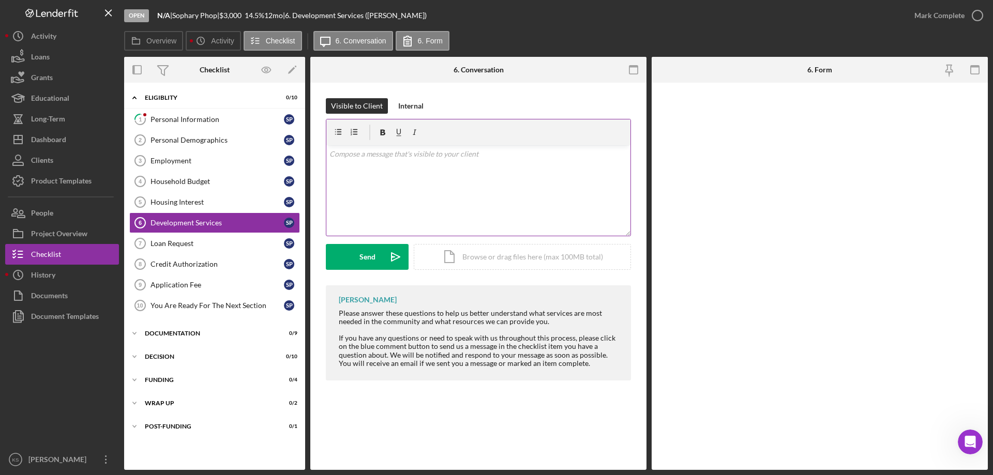
click at [452, 176] on div "v Color teal Color pink Remove color Add row above Add row below Add column bef…" at bounding box center [478, 190] width 304 height 90
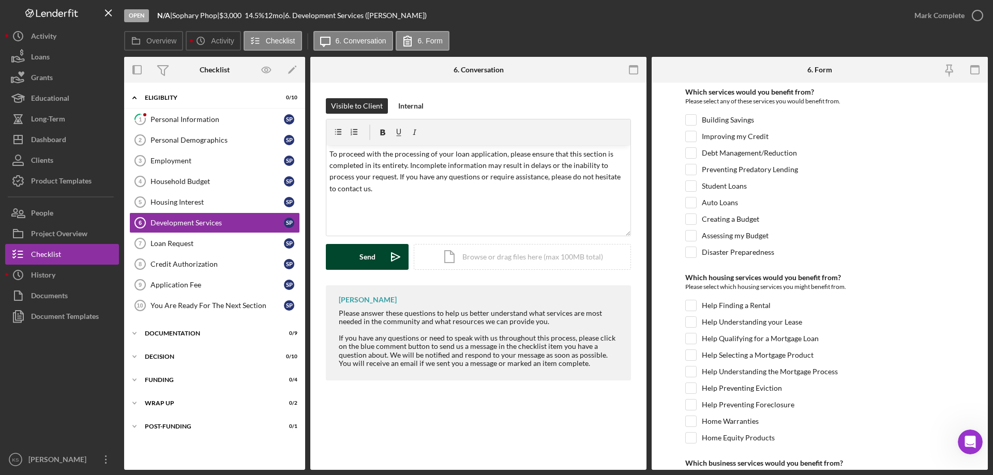
click at [369, 247] on div "Send" at bounding box center [367, 257] width 16 height 26
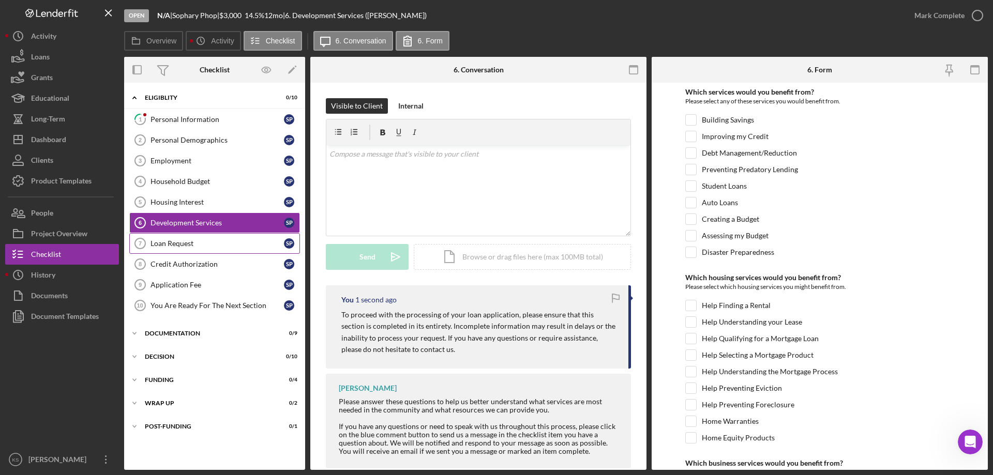
click at [217, 244] on div "Loan Request" at bounding box center [216, 243] width 133 height 8
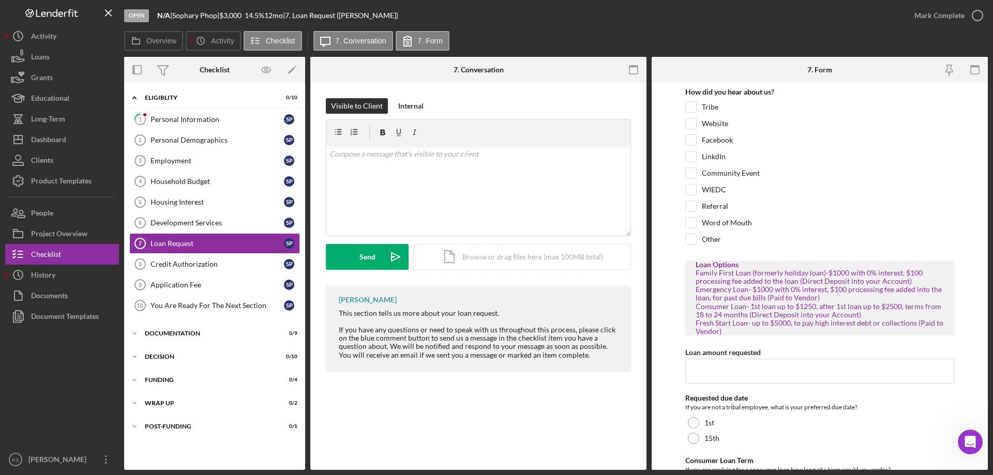
click at [432, 197] on div "v Color teal Color pink Remove color Add row above Add row below Add column bef…" at bounding box center [478, 190] width 304 height 90
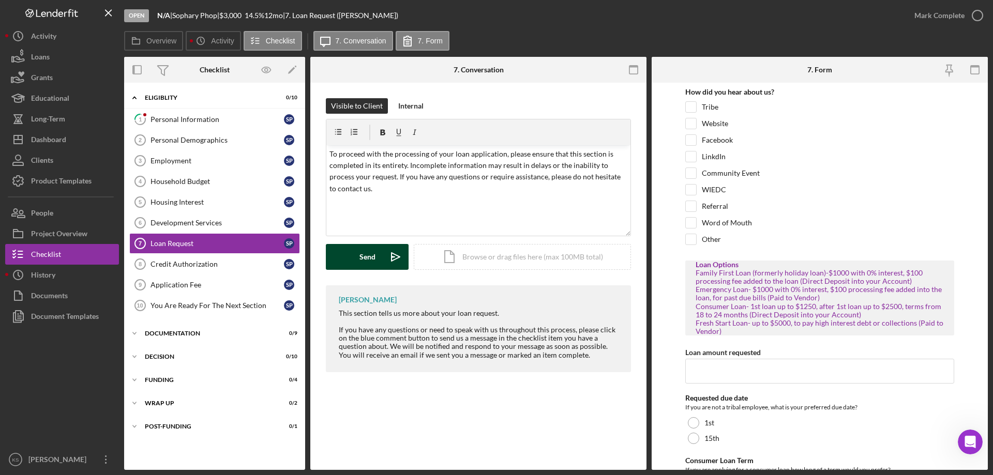
click at [371, 261] on div "Send" at bounding box center [367, 257] width 16 height 26
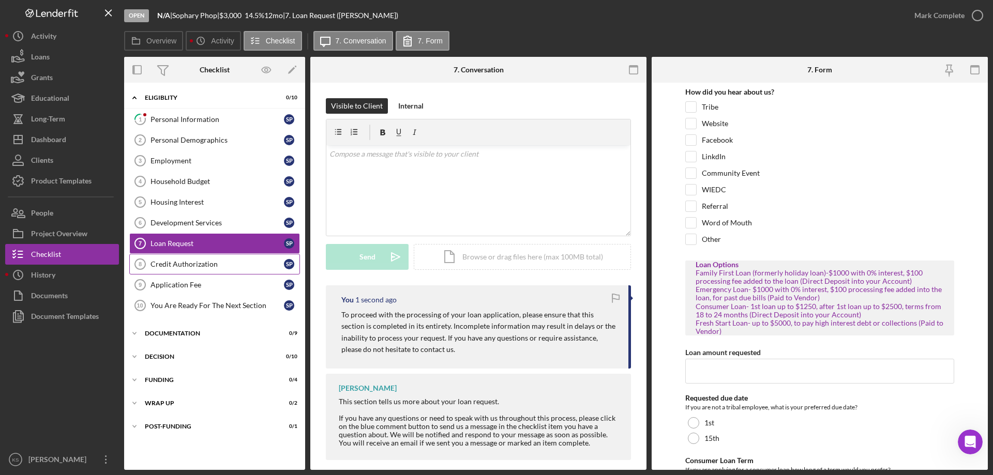
click at [227, 259] on link "Credit Authorization 8 Credit Authorization S P" at bounding box center [214, 264] width 171 height 21
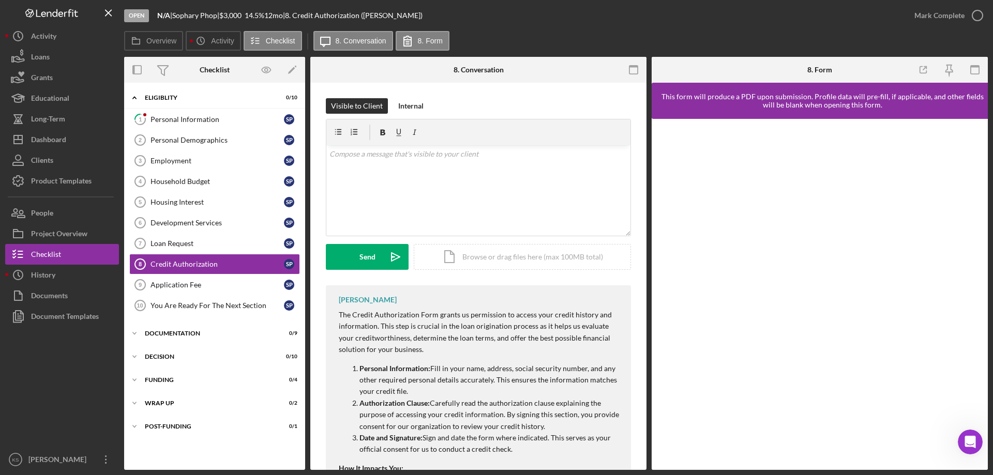
click at [467, 196] on div "v Color teal Color pink Remove color Add row above Add row below Add column bef…" at bounding box center [478, 190] width 304 height 90
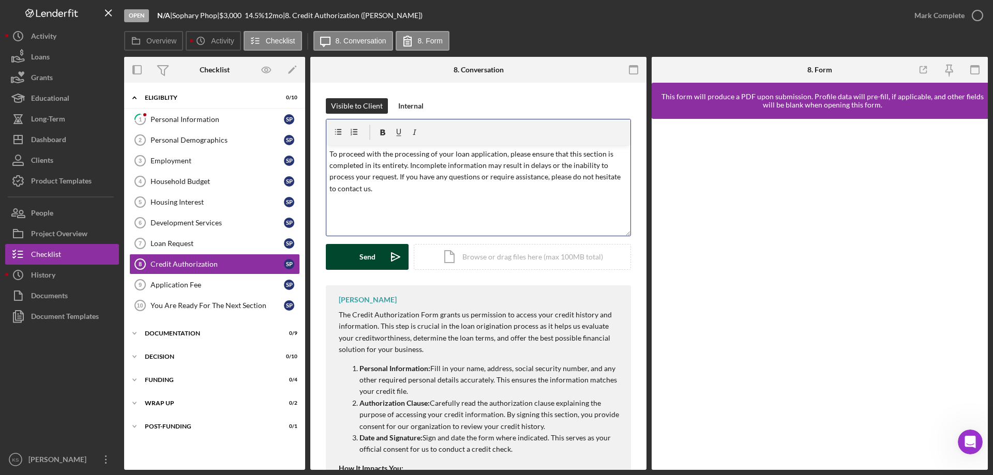
click at [363, 252] on div "Send" at bounding box center [367, 257] width 16 height 26
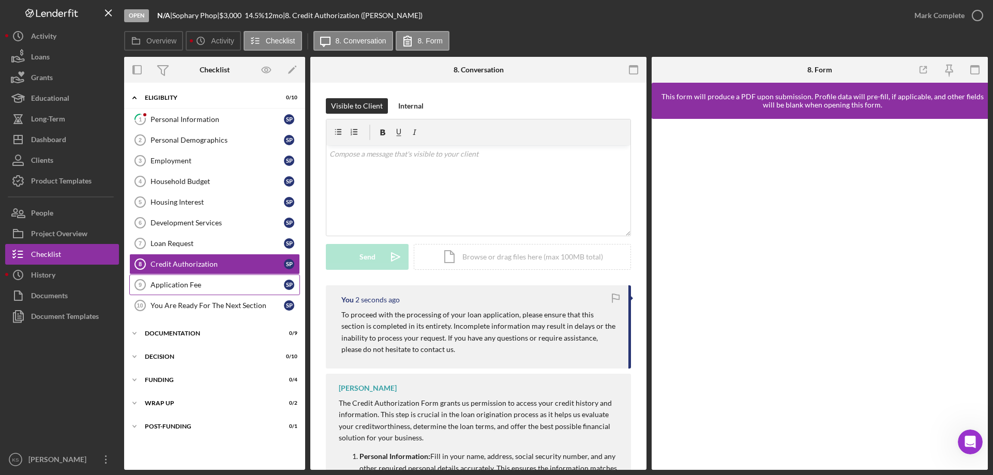
click at [204, 283] on div "Application Fee" at bounding box center [216, 285] width 133 height 8
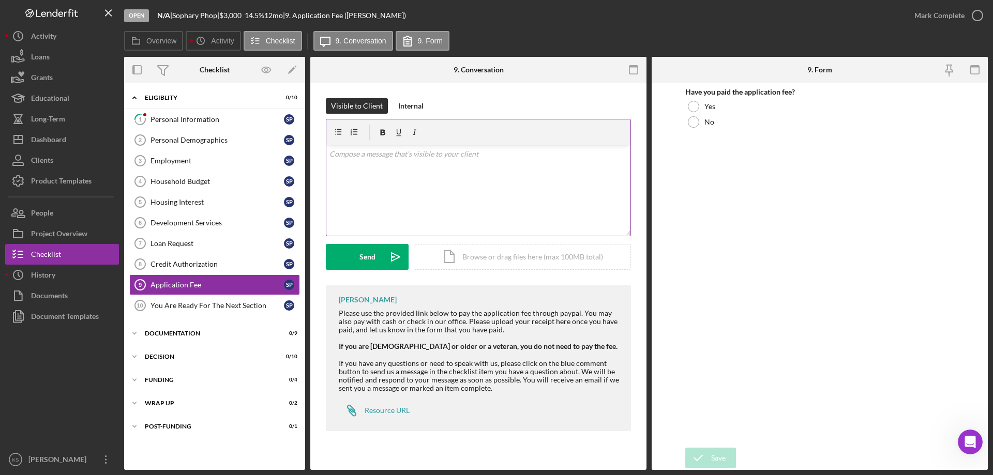
click at [464, 191] on div "v Color teal Color pink Remove color Add row above Add row below Add column bef…" at bounding box center [478, 190] width 304 height 90
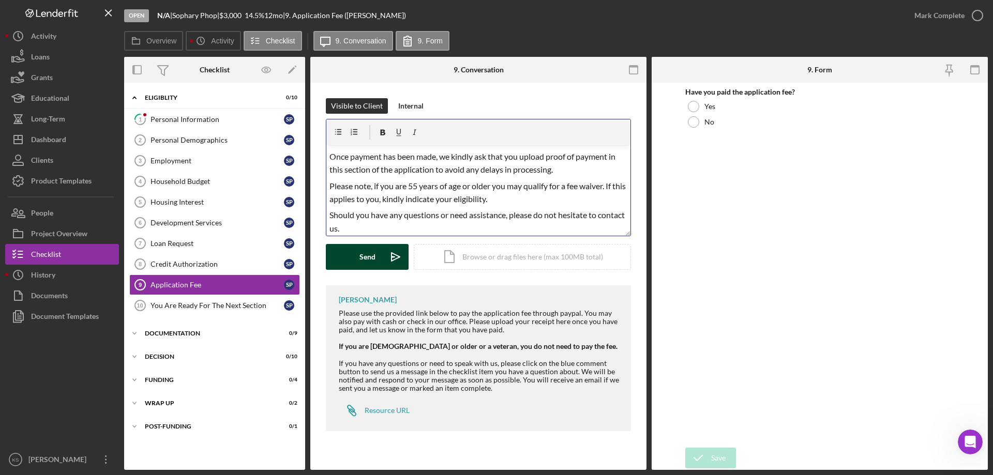
click at [361, 260] on div "Send" at bounding box center [367, 257] width 16 height 26
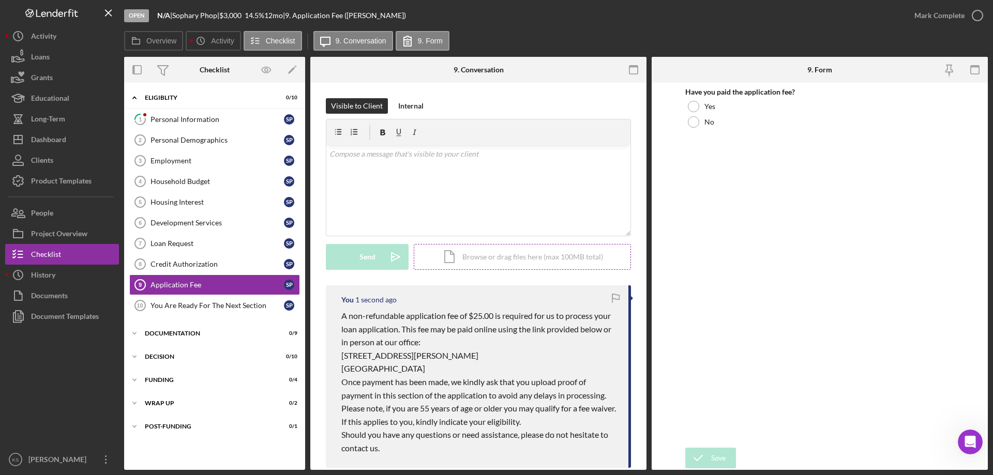
scroll to position [0, 0]
click at [165, 121] on div "Personal Information" at bounding box center [216, 119] width 133 height 8
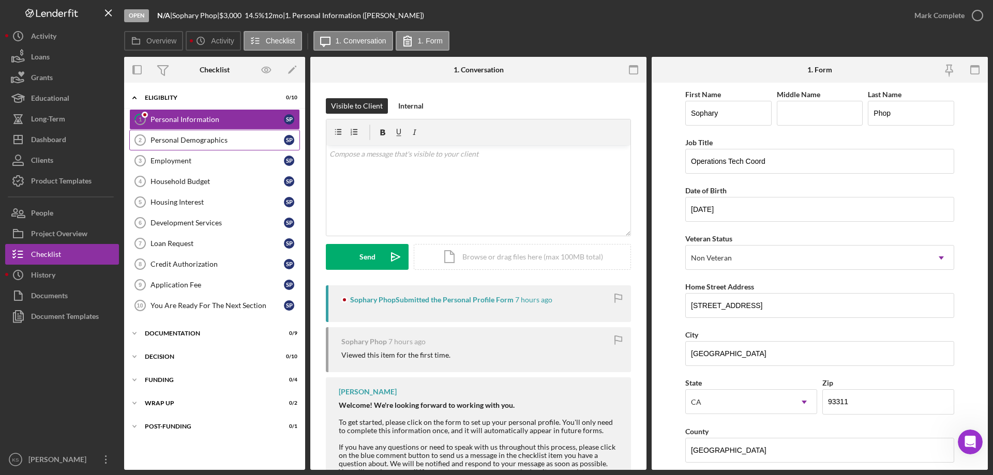
click at [225, 138] on div "Personal Demographics" at bounding box center [216, 140] width 133 height 8
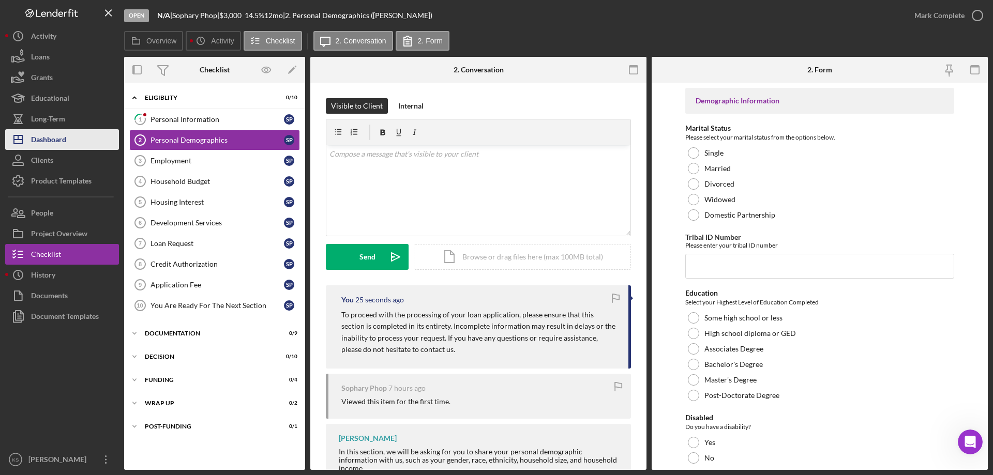
click at [65, 141] on div "Dashboard" at bounding box center [48, 140] width 35 height 23
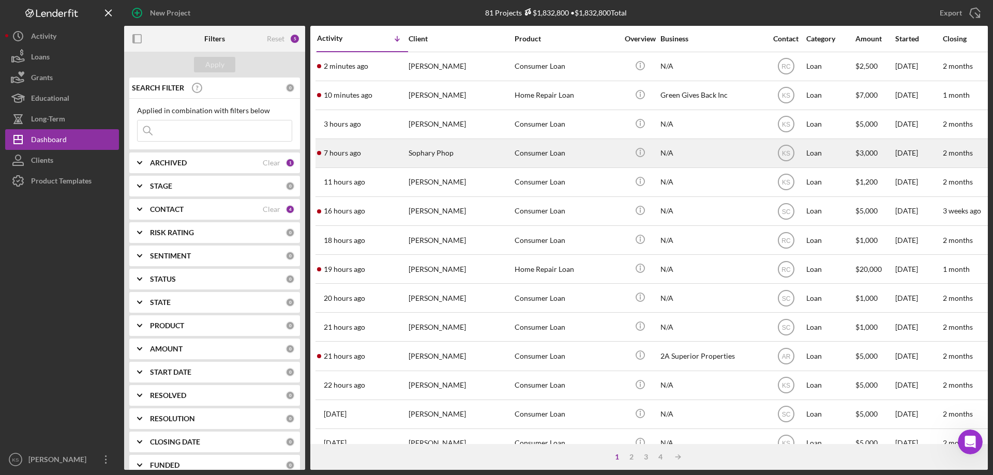
click at [715, 148] on div "N/A" at bounding box center [711, 153] width 103 height 27
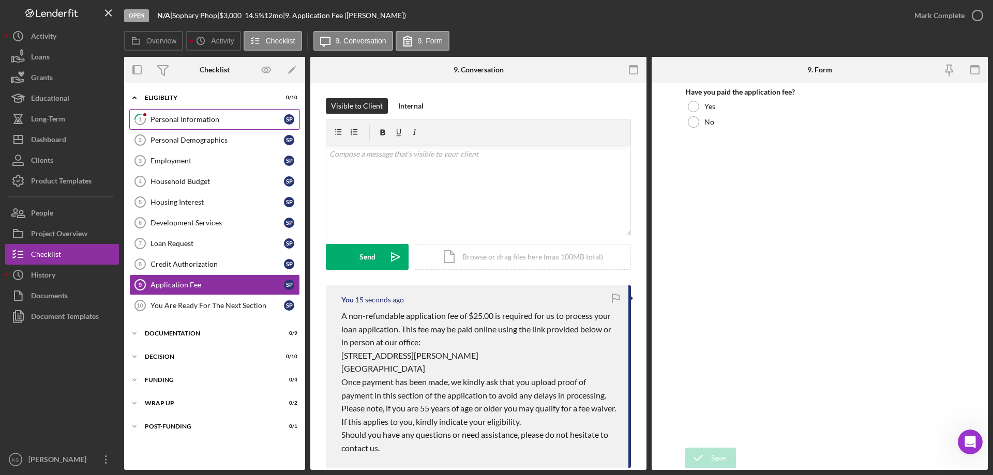
click at [203, 117] on div "Personal Information" at bounding box center [216, 119] width 133 height 8
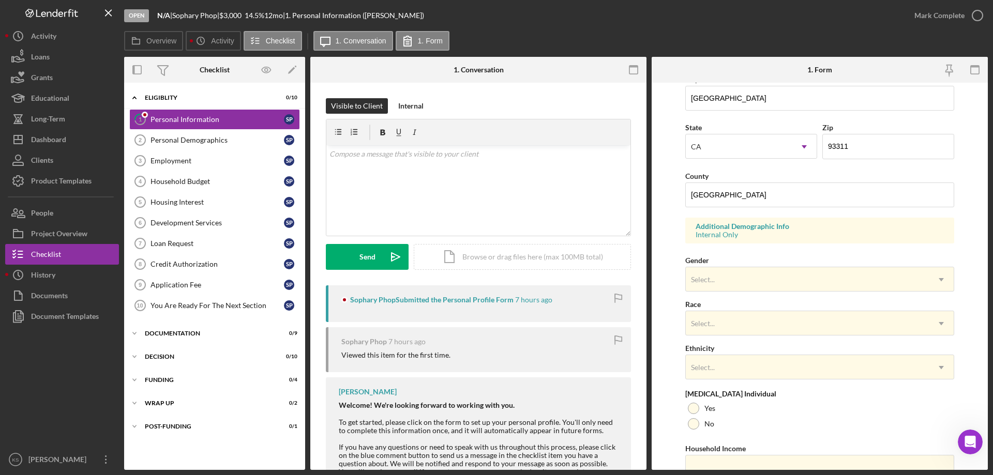
scroll to position [303, 0]
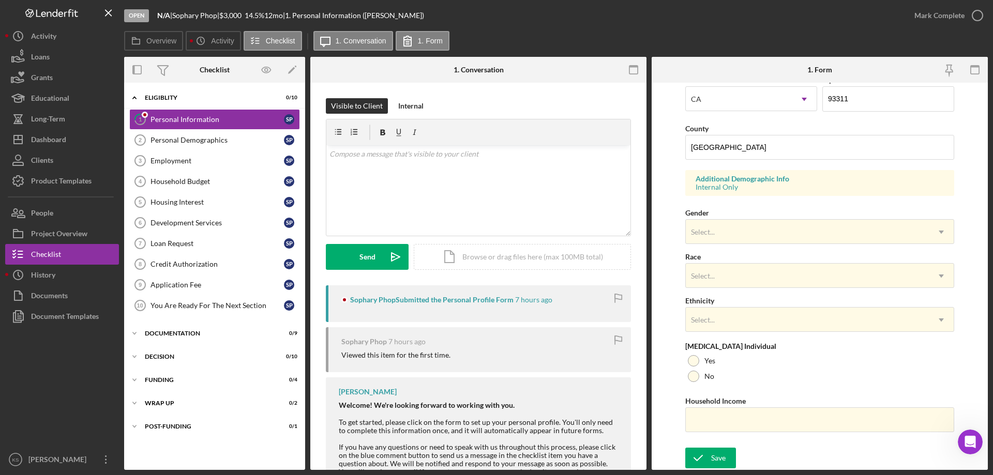
click at [775, 211] on div "Gender Select... Icon/Dropdown Arrow" at bounding box center [819, 225] width 269 height 38
click at [190, 142] on div "Personal Demographics" at bounding box center [216, 140] width 133 height 8
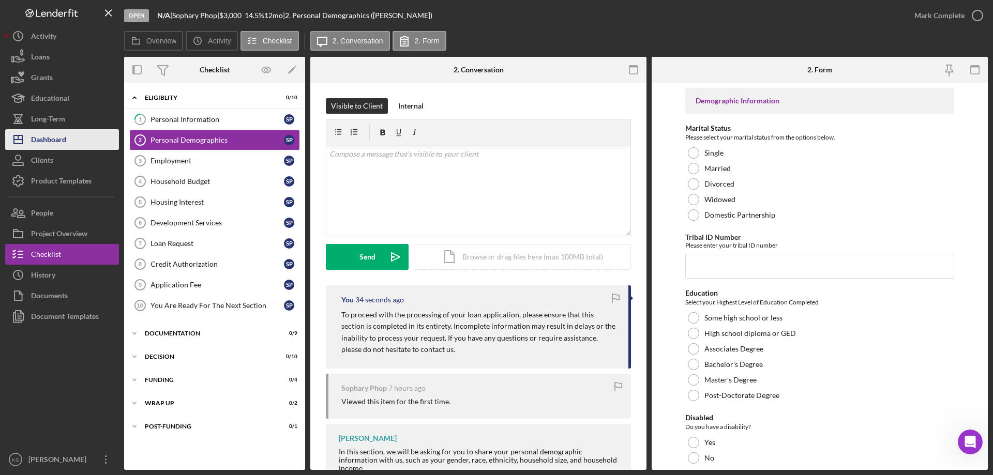
click at [47, 133] on div "Dashboard" at bounding box center [48, 140] width 35 height 23
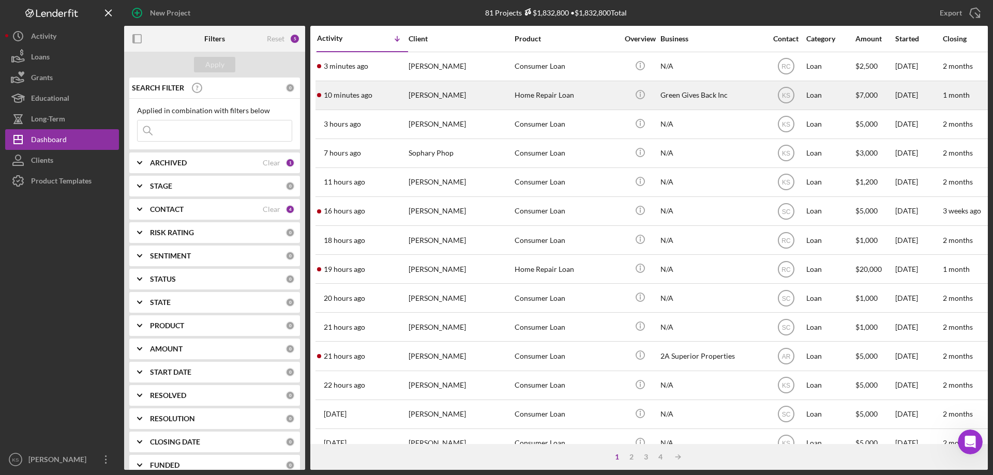
click at [541, 100] on div "Home Repair Loan" at bounding box center [565, 95] width 103 height 27
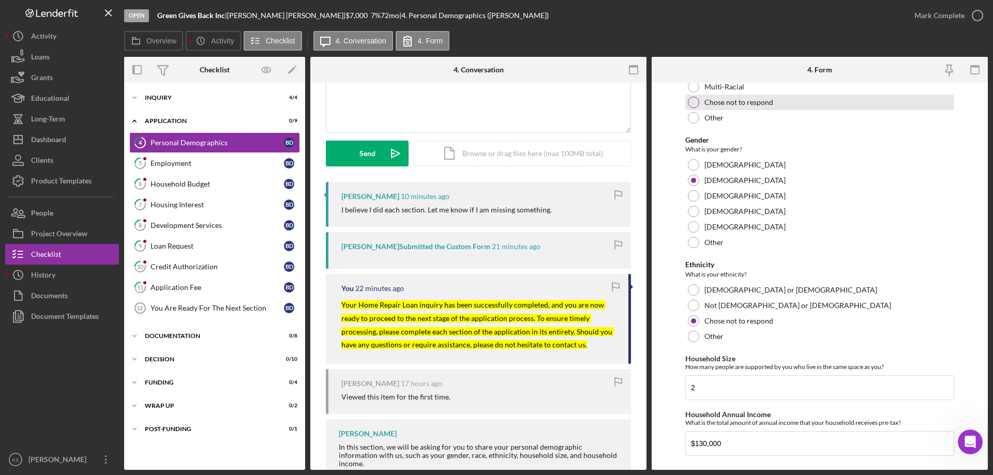
scroll to position [464, 0]
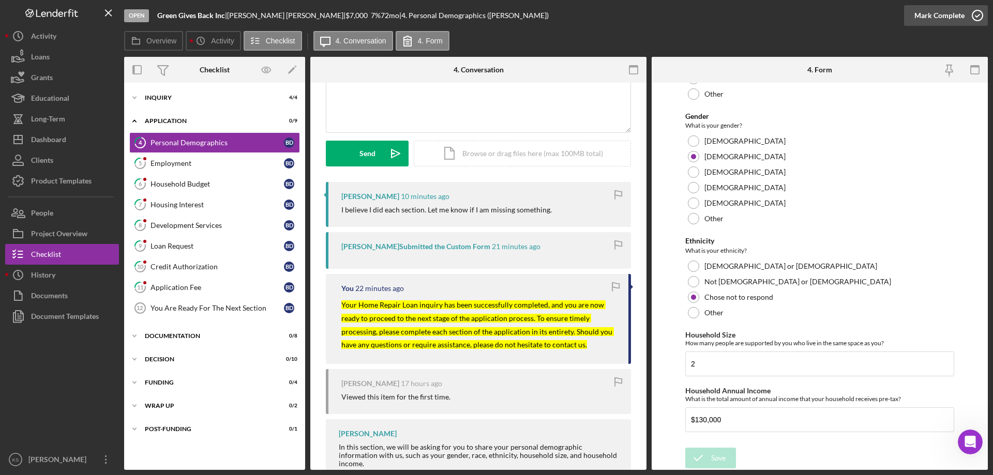
click at [965, 11] on icon "button" at bounding box center [977, 16] width 26 height 26
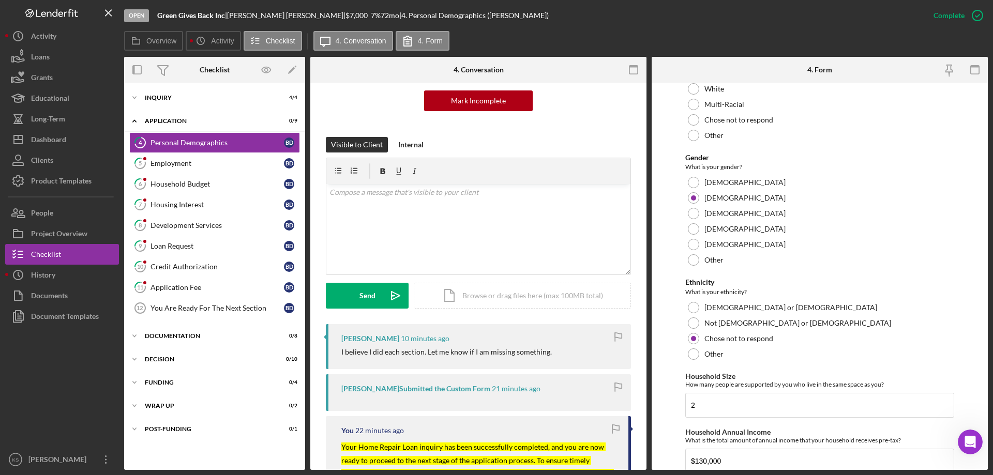
scroll to position [505, 0]
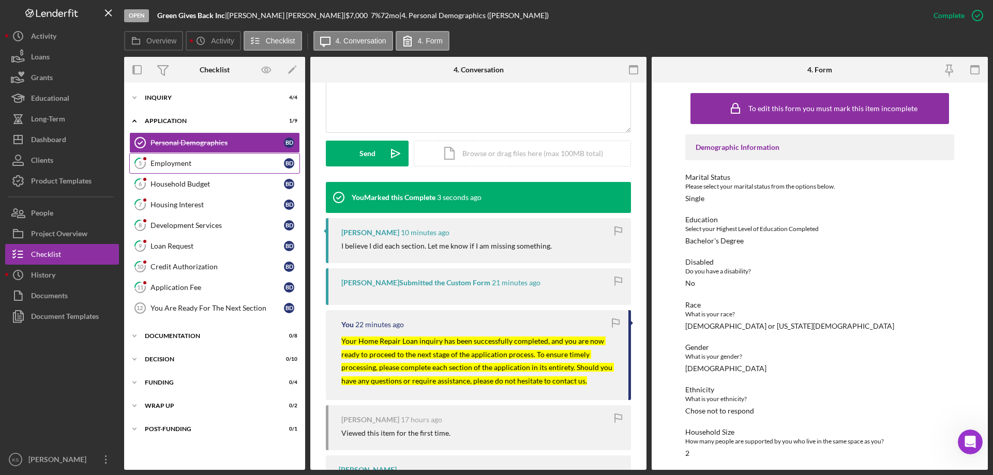
click at [204, 164] on div "Employment" at bounding box center [216, 163] width 133 height 8
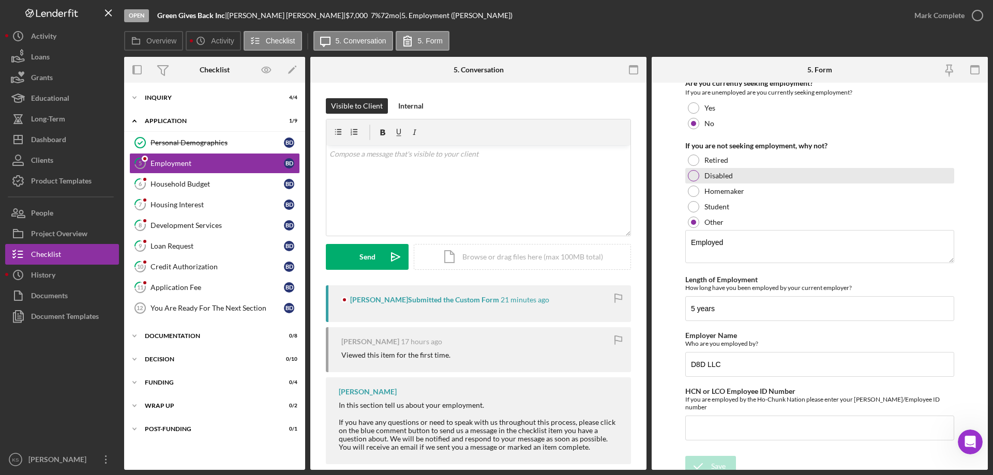
scroll to position [108, 0]
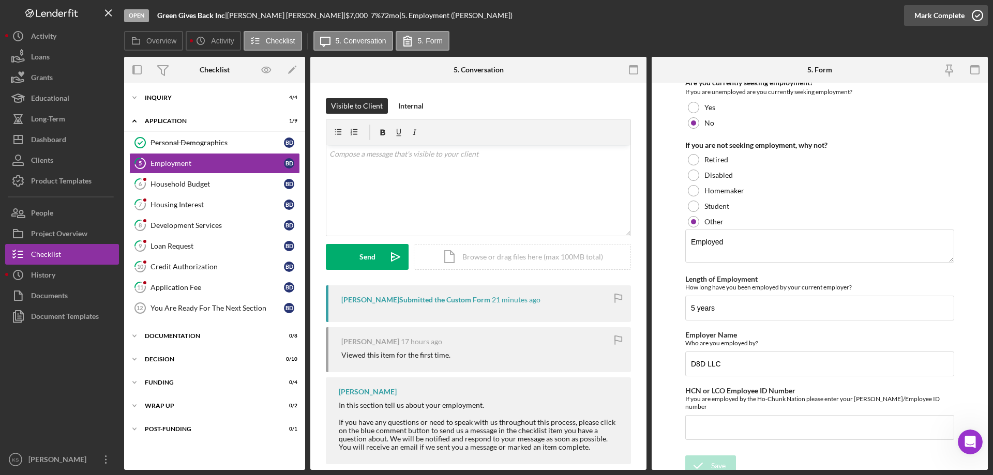
click at [931, 15] on div "Mark Complete" at bounding box center [939, 15] width 50 height 21
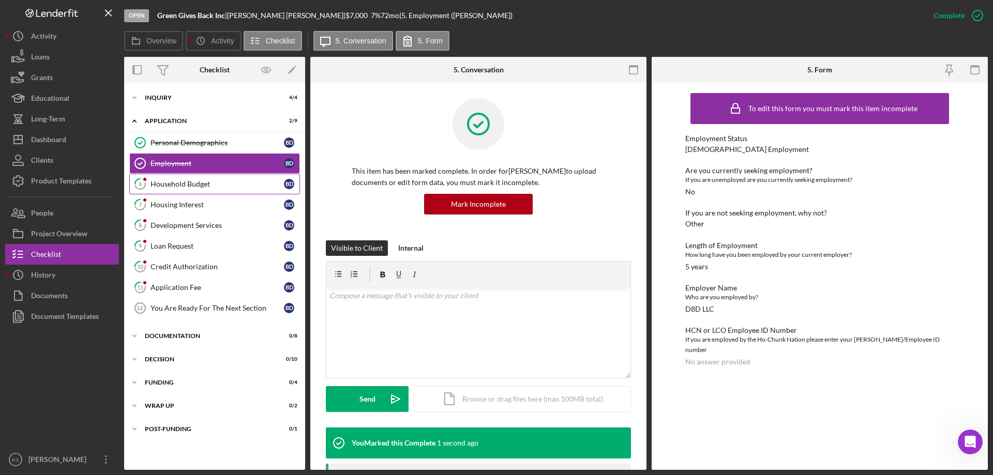
click at [191, 183] on div "Household Budget" at bounding box center [216, 184] width 133 height 8
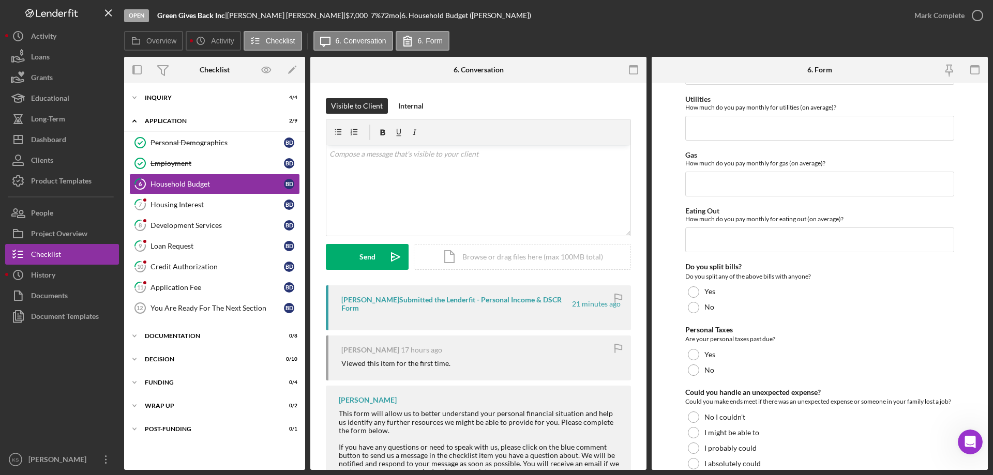
scroll to position [670, 0]
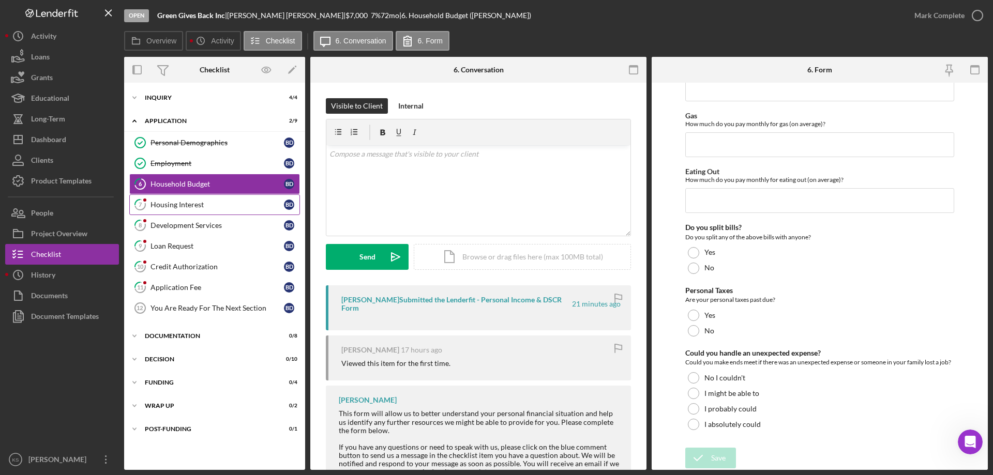
click at [215, 212] on link "7 Housing Interest B D" at bounding box center [214, 204] width 171 height 21
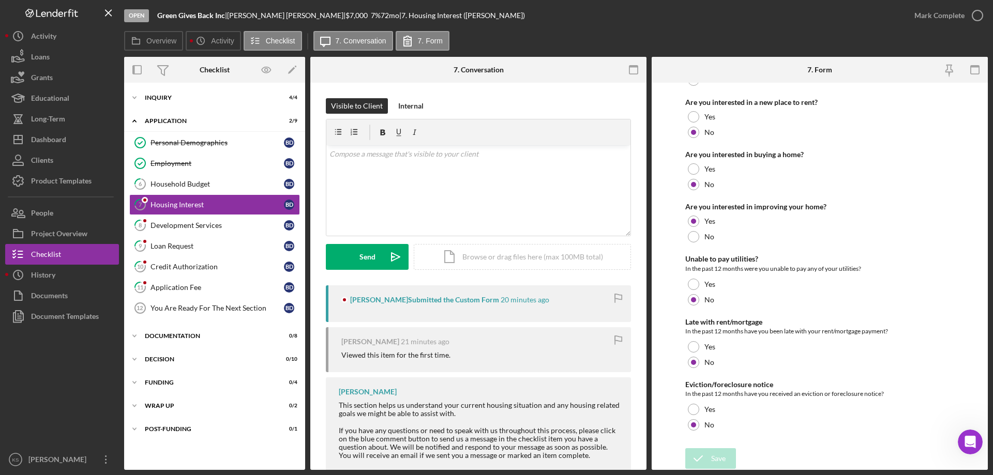
scroll to position [141, 0]
click at [973, 11] on circle "button" at bounding box center [977, 15] width 10 height 10
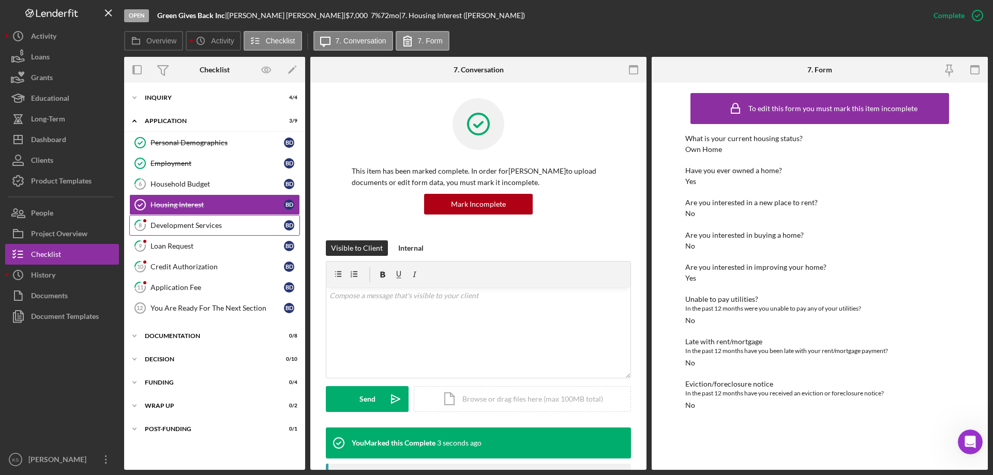
click at [222, 224] on div "Development Services" at bounding box center [216, 225] width 133 height 8
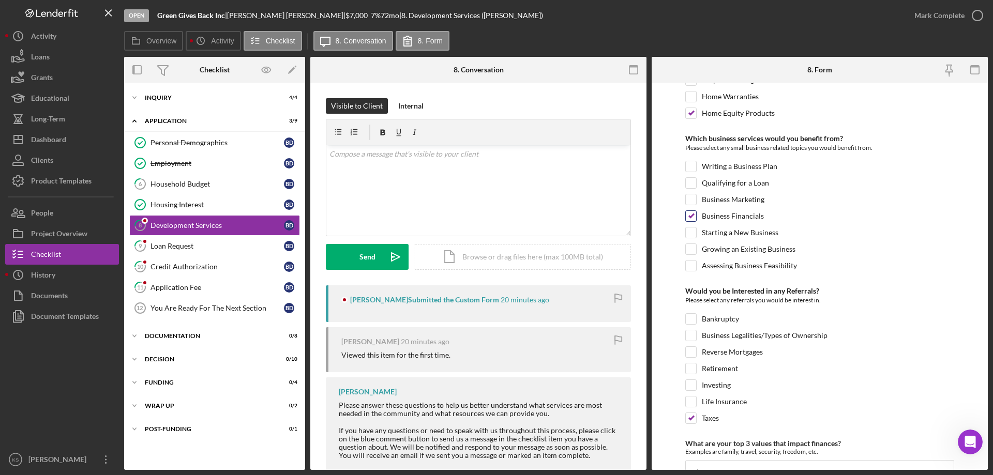
scroll to position [434, 0]
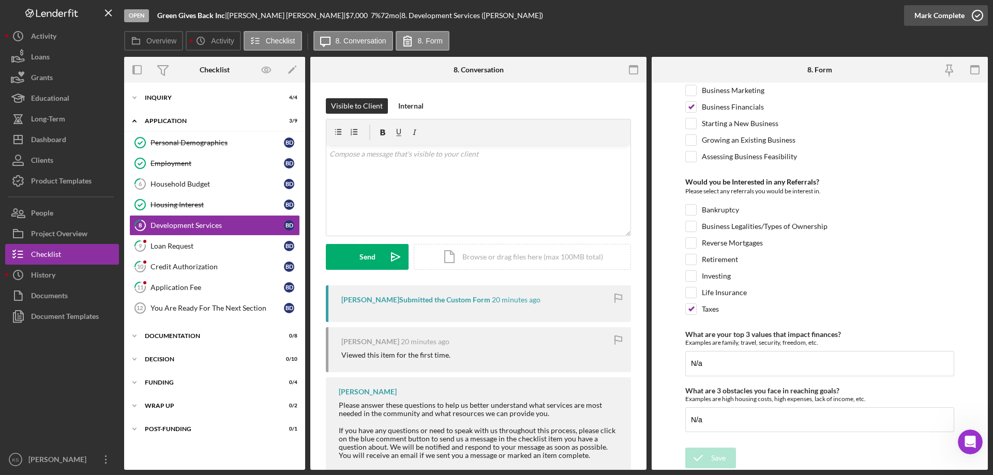
click at [929, 12] on div "Mark Complete" at bounding box center [939, 15] width 50 height 21
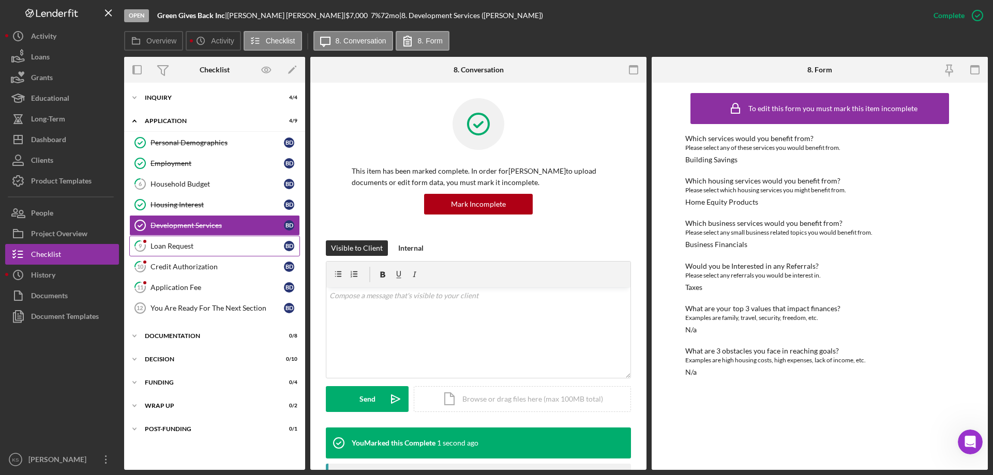
click at [197, 245] on div "Loan Request" at bounding box center [216, 246] width 133 height 8
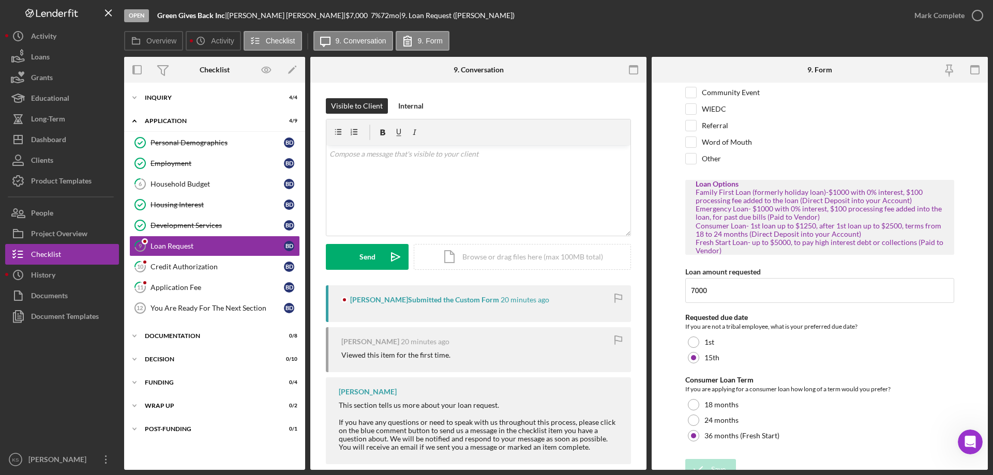
scroll to position [92, 0]
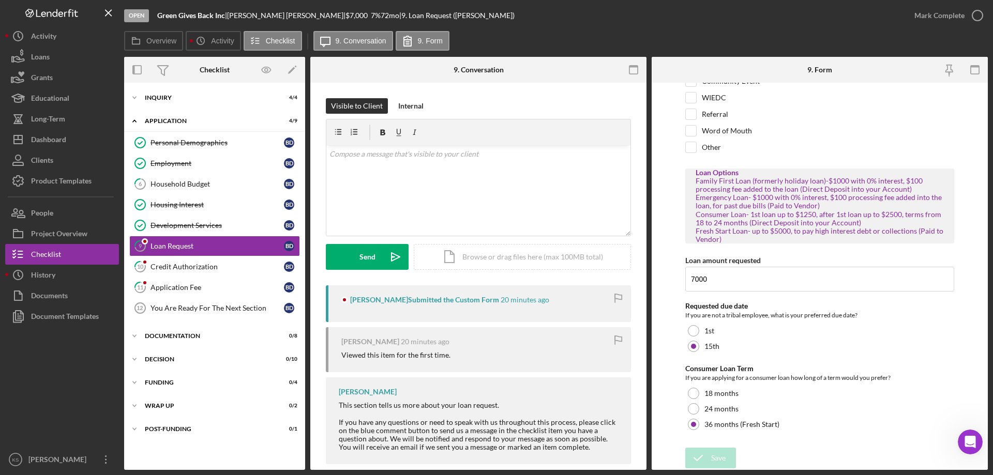
click at [940, 3] on div "Mark Complete" at bounding box center [946, 15] width 84 height 31
click at [940, 12] on div "Mark Complete" at bounding box center [939, 15] width 50 height 21
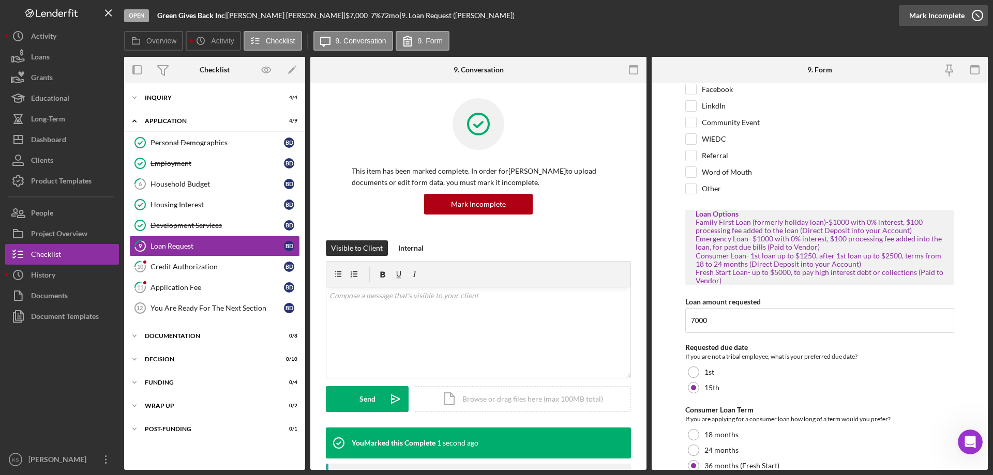
scroll to position [133, 0]
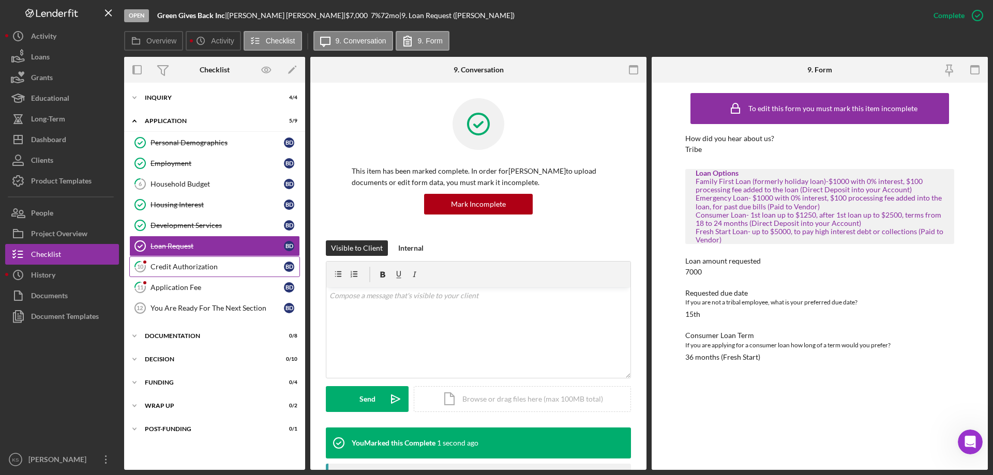
click at [210, 266] on div "Credit Authorization" at bounding box center [216, 267] width 133 height 8
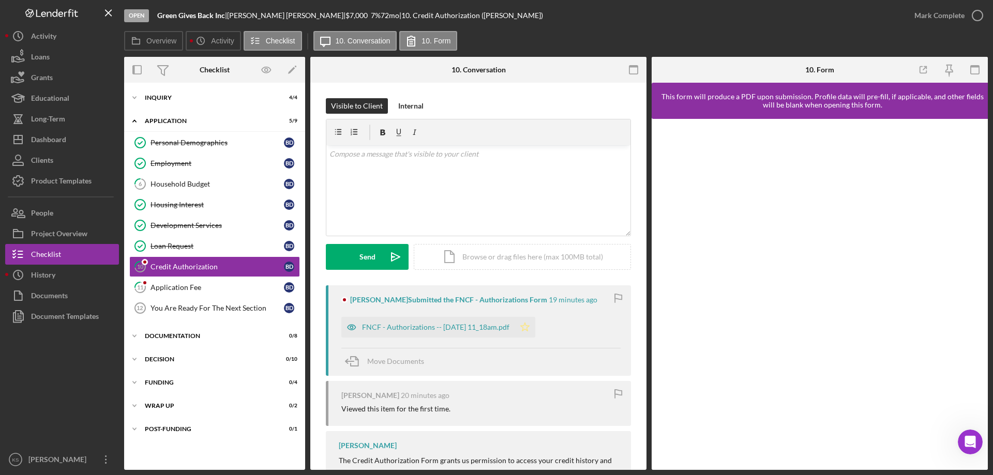
click at [535, 329] on icon "Icon/Star" at bounding box center [524, 327] width 21 height 21
click at [943, 4] on div "Mark Complete" at bounding box center [946, 15] width 84 height 31
click at [935, 16] on div "Mark Complete" at bounding box center [939, 15] width 50 height 21
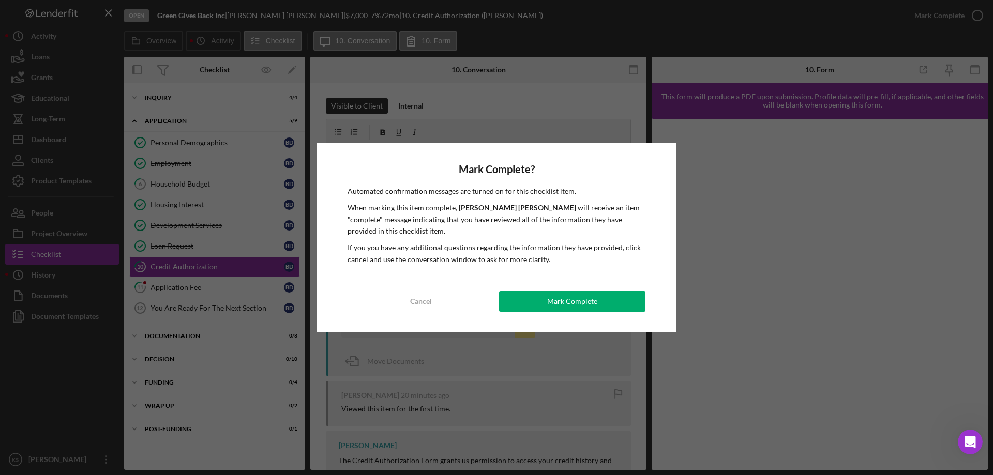
click at [571, 289] on div "Mark Complete? Automated confirmation messages are turned on for this checklist…" at bounding box center [496, 238] width 360 height 190
click at [570, 297] on div "Mark Complete" at bounding box center [572, 301] width 50 height 21
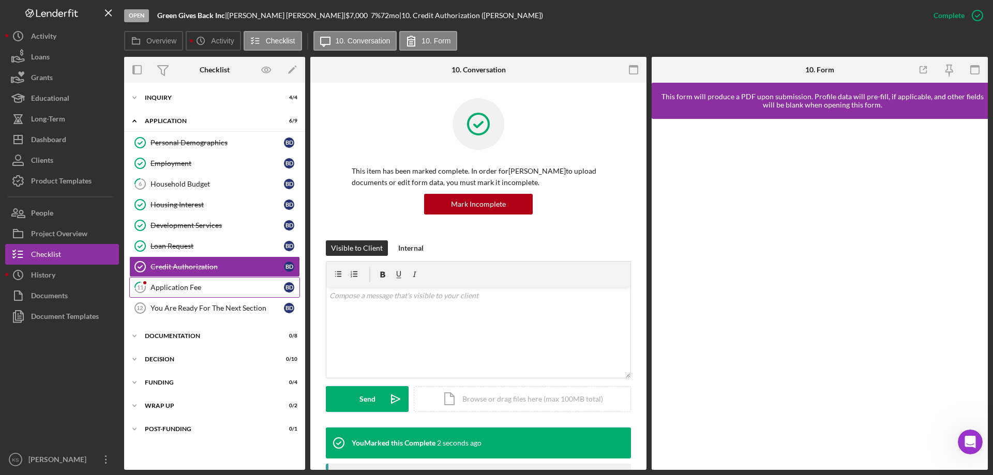
click at [219, 294] on link "11 Application Fee B D" at bounding box center [214, 287] width 171 height 21
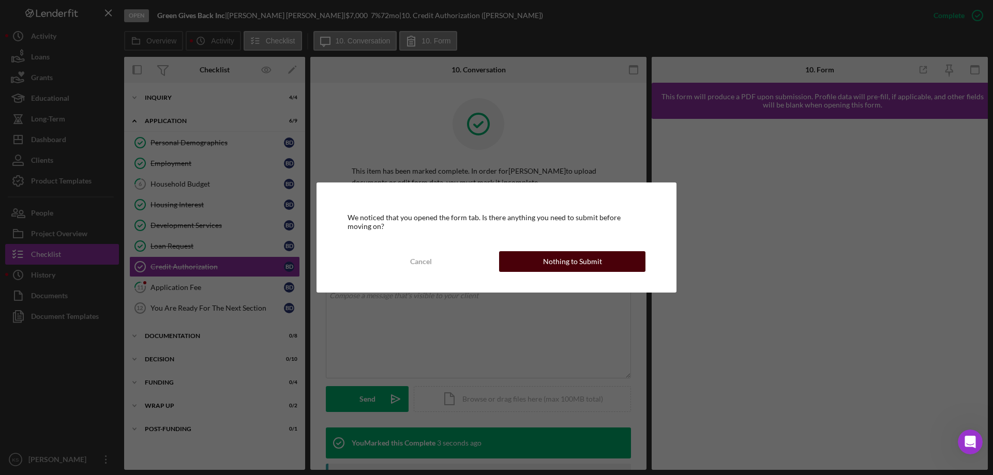
drag, startPoint x: 566, startPoint y: 281, endPoint x: 567, endPoint y: 269, distance: 11.9
click at [566, 279] on div "We noticed that you opened the form tab. Is there anything you need to submit b…" at bounding box center [496, 237] width 360 height 110
click at [567, 268] on div "Nothing to Submit" at bounding box center [572, 261] width 59 height 21
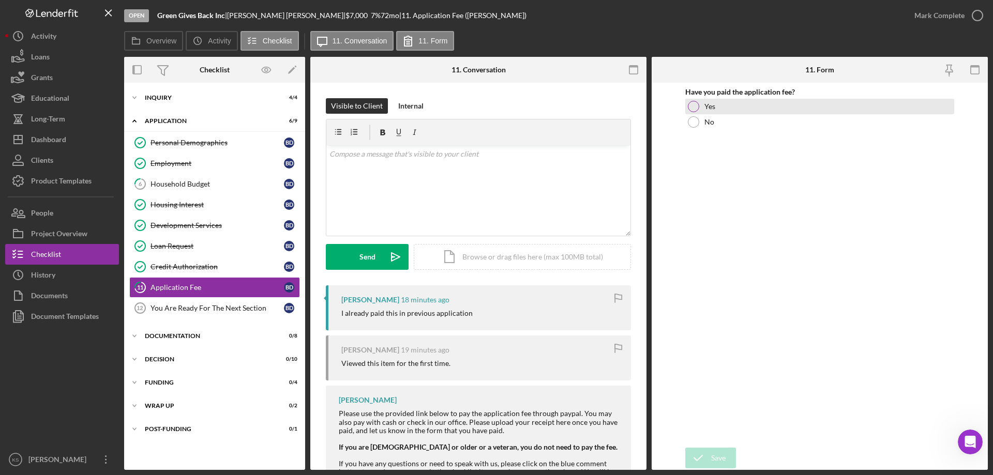
click at [687, 110] on div "Yes" at bounding box center [819, 107] width 269 height 16
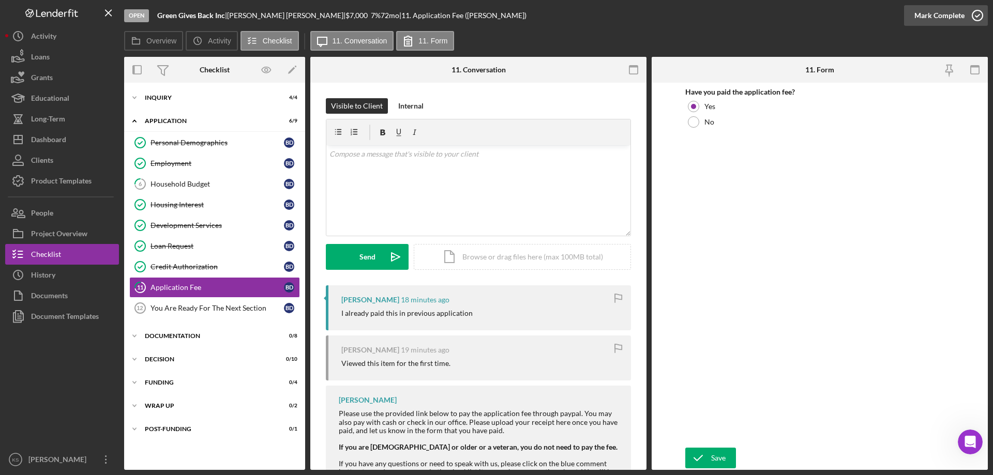
click at [939, 18] on div "Mark Complete" at bounding box center [939, 15] width 50 height 21
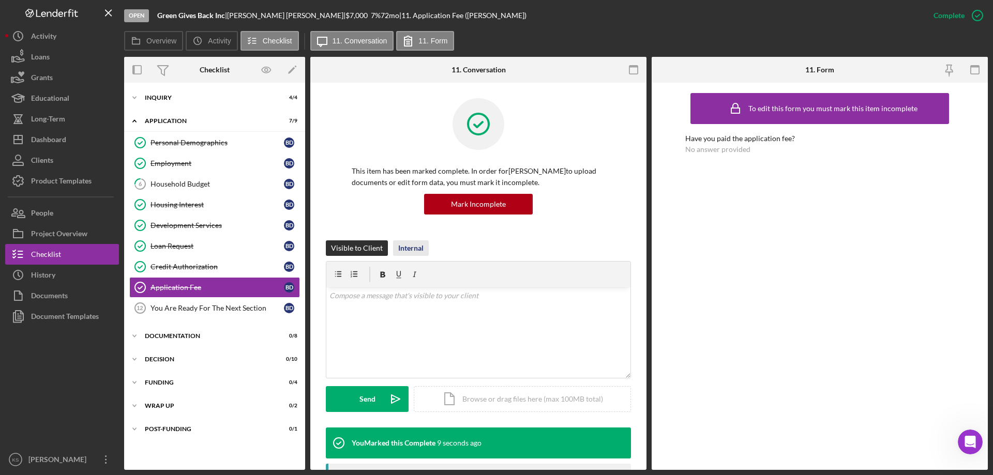
click at [409, 246] on div "Internal" at bounding box center [410, 248] width 25 height 16
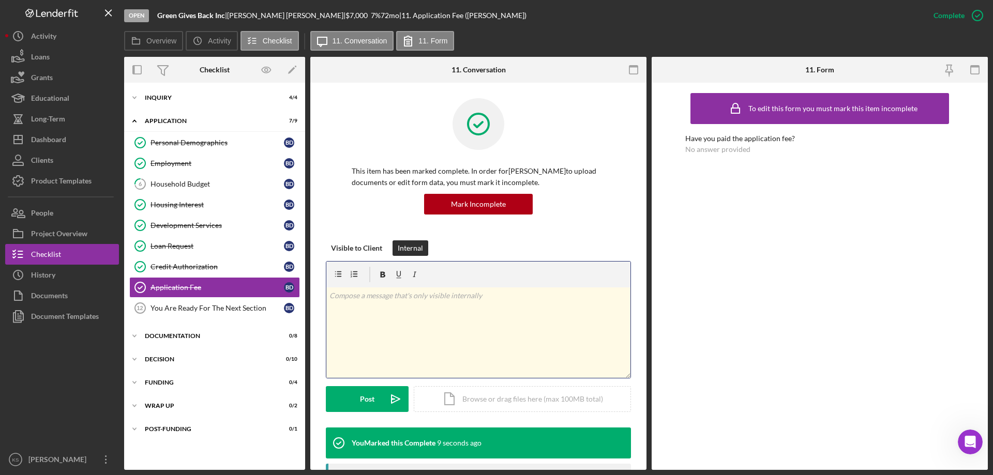
click at [408, 314] on div "v Color teal Color pink Remove color Add row above Add row below Add column bef…" at bounding box center [478, 332] width 304 height 90
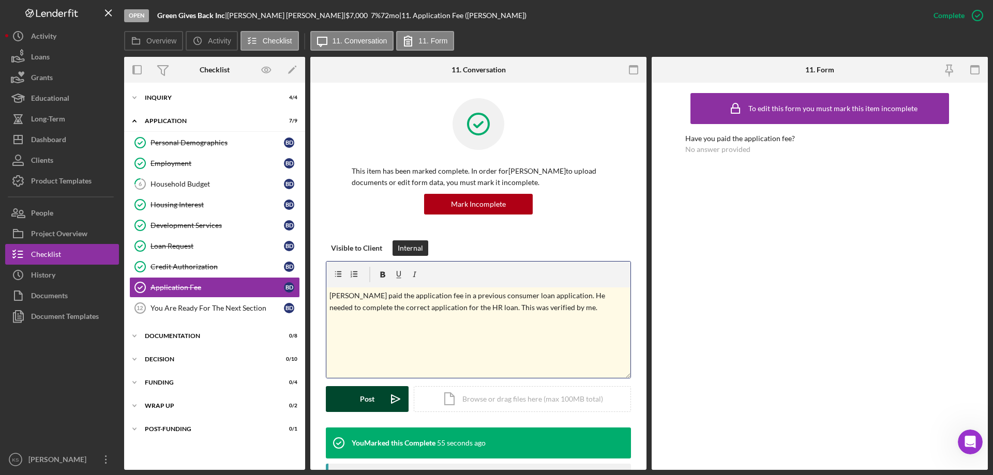
click at [356, 397] on button "Post Icon/icon-invite-send" at bounding box center [367, 399] width 83 height 26
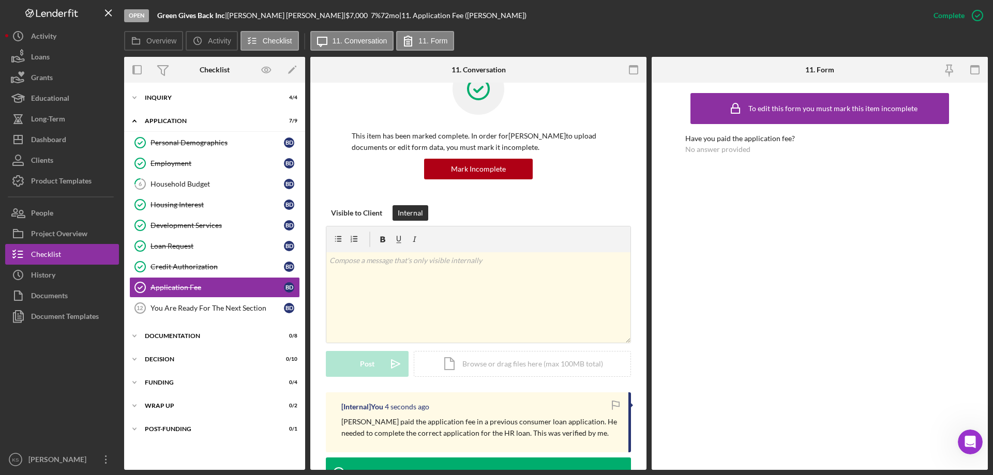
scroll to position [103, 0]
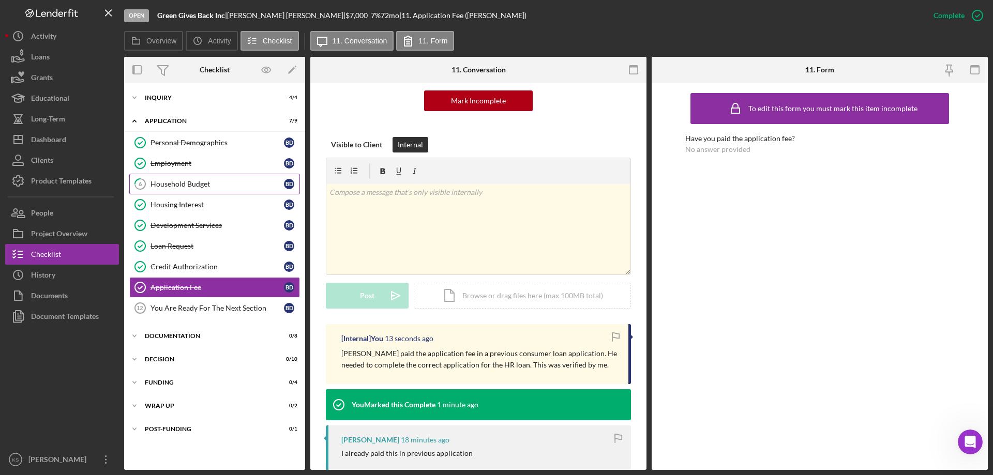
click at [173, 188] on div "Household Budget" at bounding box center [216, 184] width 133 height 8
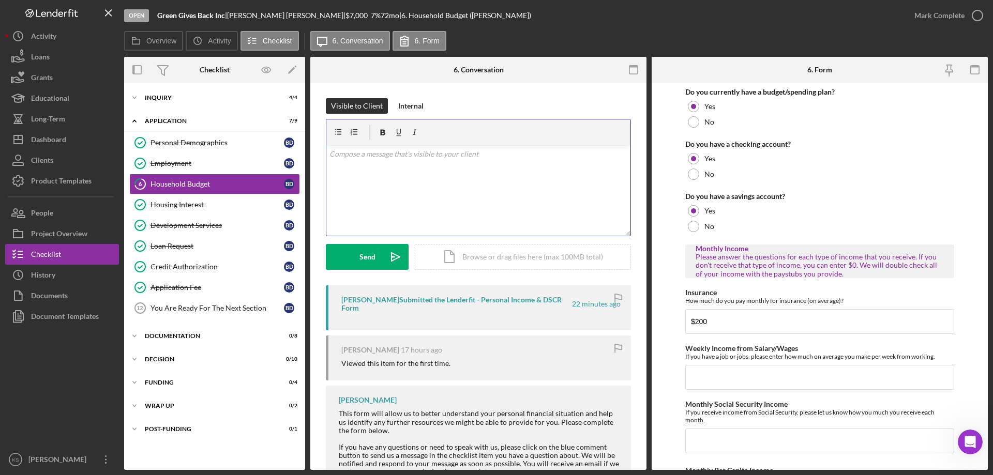
click at [419, 158] on p at bounding box center [478, 153] width 298 height 11
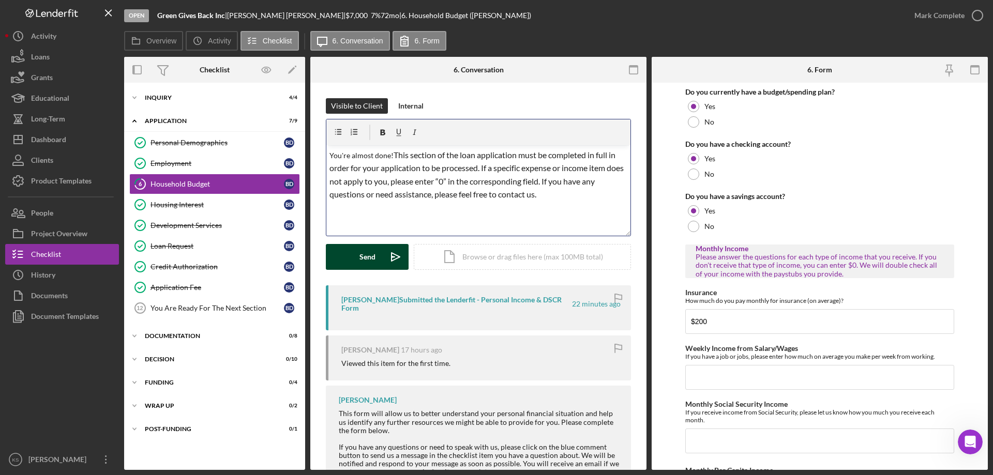
click at [373, 258] on div "Send" at bounding box center [367, 257] width 16 height 26
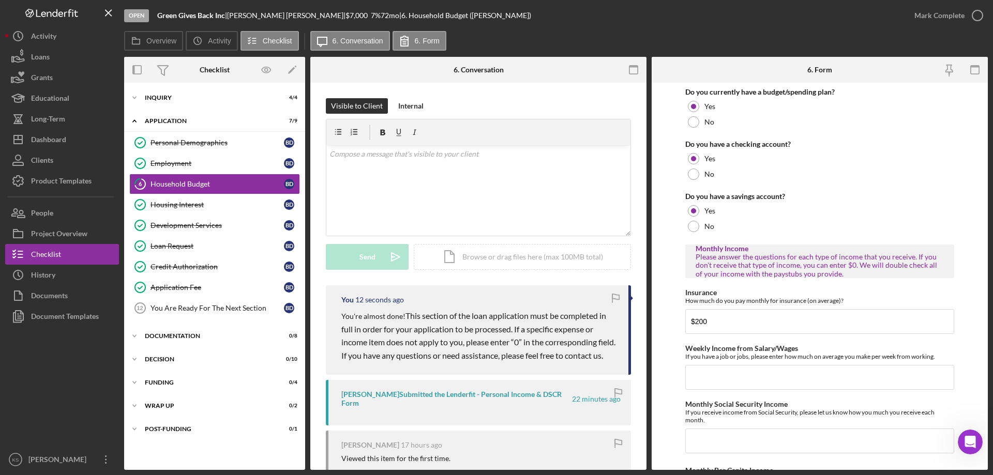
click at [434, 328] on span "This section of the loan application must be completed in full in order for you…" at bounding box center [479, 336] width 276 height 50
drag, startPoint x: 448, startPoint y: 329, endPoint x: 396, endPoint y: 318, distance: 52.7
click at [420, 324] on span "This section of the loan application must be completed in full in order for you…" at bounding box center [479, 336] width 276 height 50
click at [372, 315] on p "You're almost done! This section of the loan application must be completed in f…" at bounding box center [479, 335] width 277 height 53
click at [389, 317] on p "You're almost done! This section of the loan application must be completed in f…" at bounding box center [479, 335] width 277 height 53
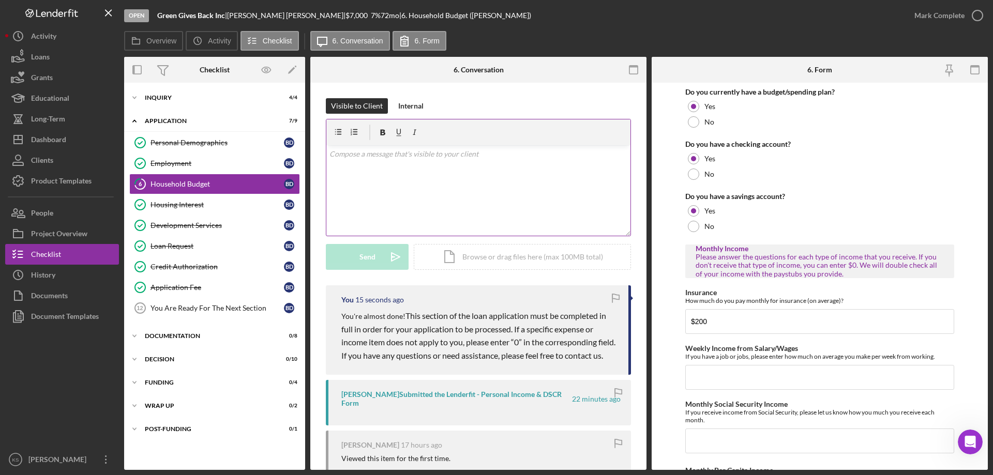
click at [399, 204] on div "v Color teal Color pink Remove color Add row above Add row below Add column bef…" at bounding box center [478, 190] width 304 height 90
click at [367, 319] on p "You're almost done! This section of the loan application must be completed in f…" at bounding box center [479, 335] width 277 height 53
drag, startPoint x: 404, startPoint y: 314, endPoint x: 341, endPoint y: 316, distance: 63.6
click at [339, 315] on div "You 18 seconds ago You're almost done! This section of the loan application mus…" at bounding box center [478, 328] width 305 height 89
copy p "You're almost done!"
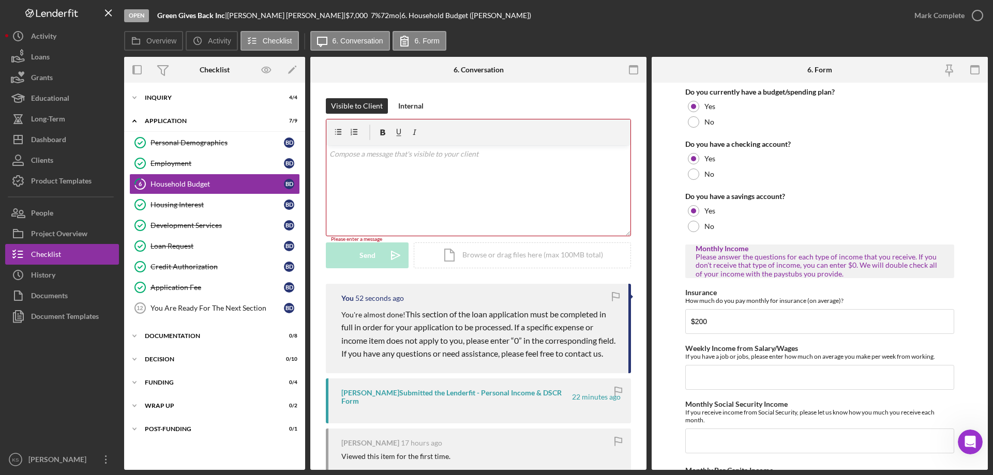
click at [498, 314] on span "This section of the loan application must be completed in full in order for you…" at bounding box center [479, 334] width 276 height 50
click at [48, 134] on div "Dashboard" at bounding box center [48, 140] width 35 height 23
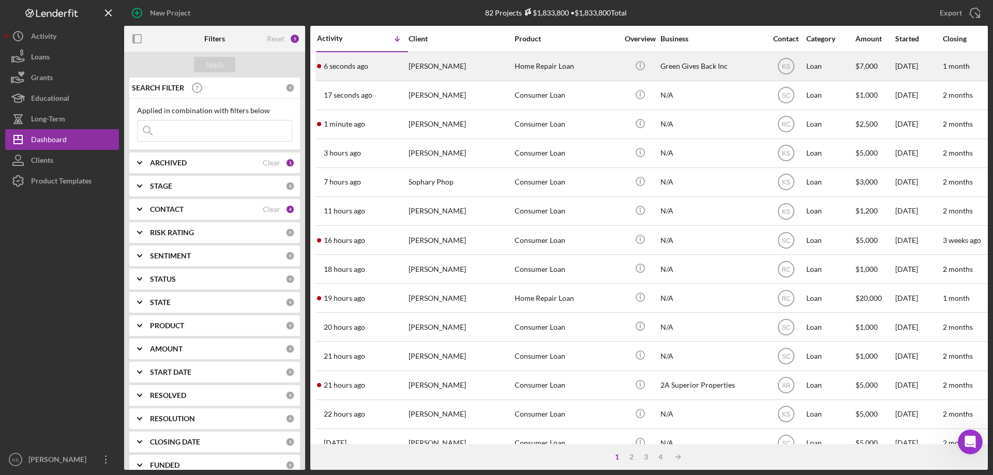
click at [441, 72] on div "[PERSON_NAME]" at bounding box center [459, 66] width 103 height 27
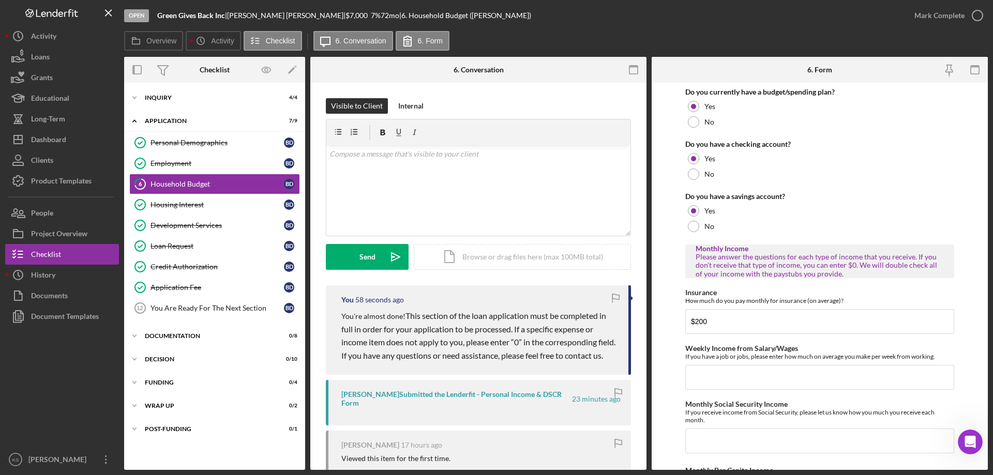
type input "$1,500"
type input "$0"
type input "$200"
type input "$0"
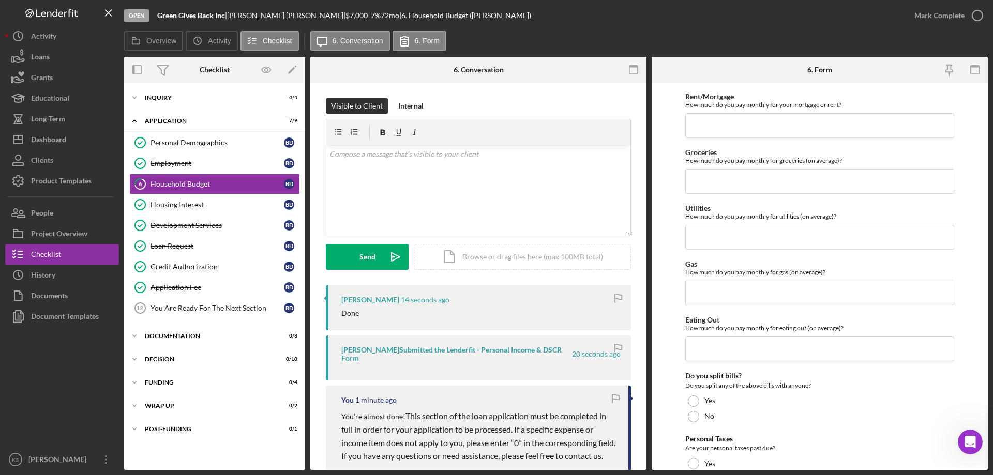
scroll to position [362, 0]
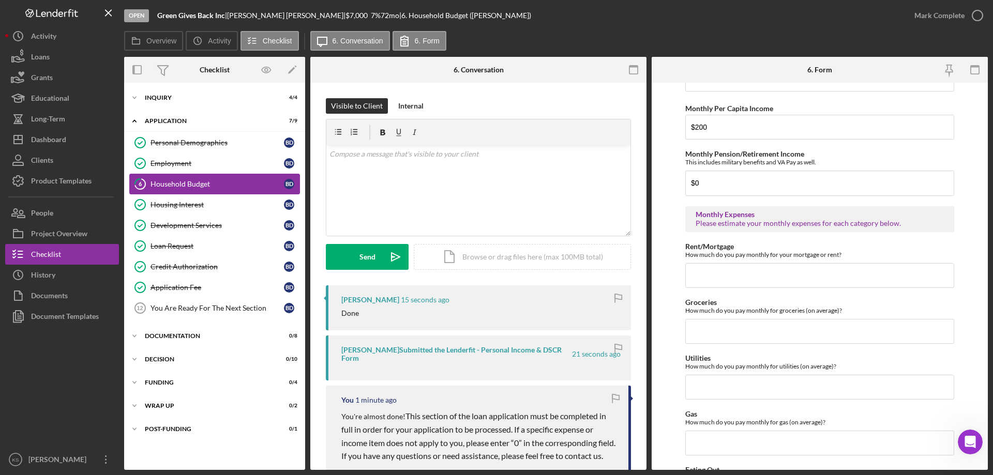
click at [208, 181] on div "Household Budget" at bounding box center [216, 184] width 133 height 8
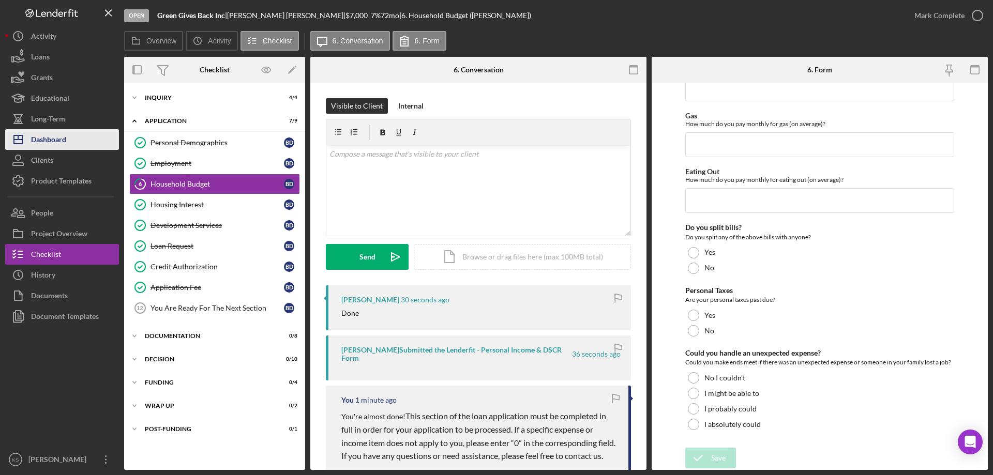
click at [48, 143] on div "Dashboard" at bounding box center [48, 140] width 35 height 23
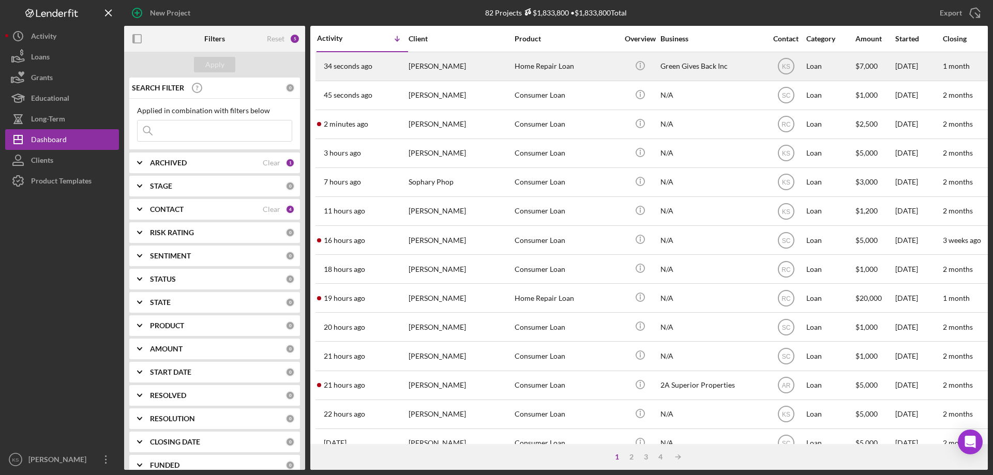
click at [451, 66] on div "[PERSON_NAME]" at bounding box center [459, 66] width 103 height 27
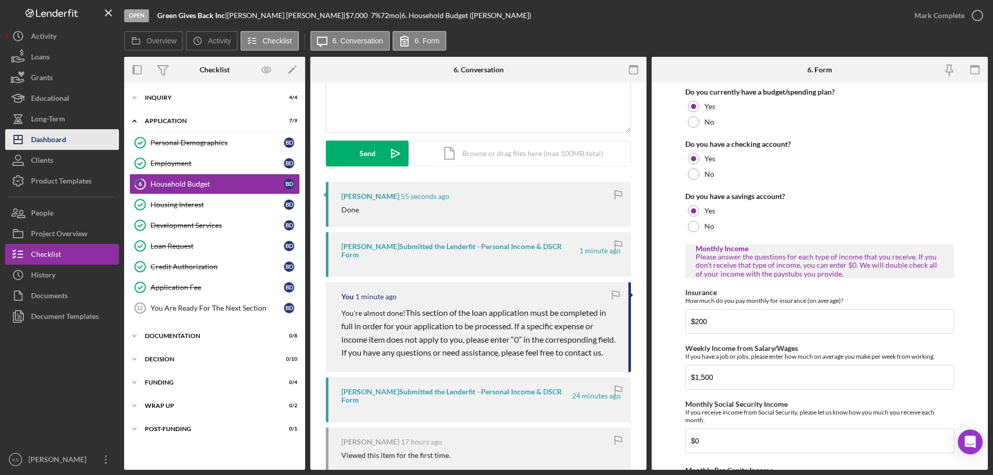
click at [51, 136] on div "Dashboard" at bounding box center [48, 140] width 35 height 23
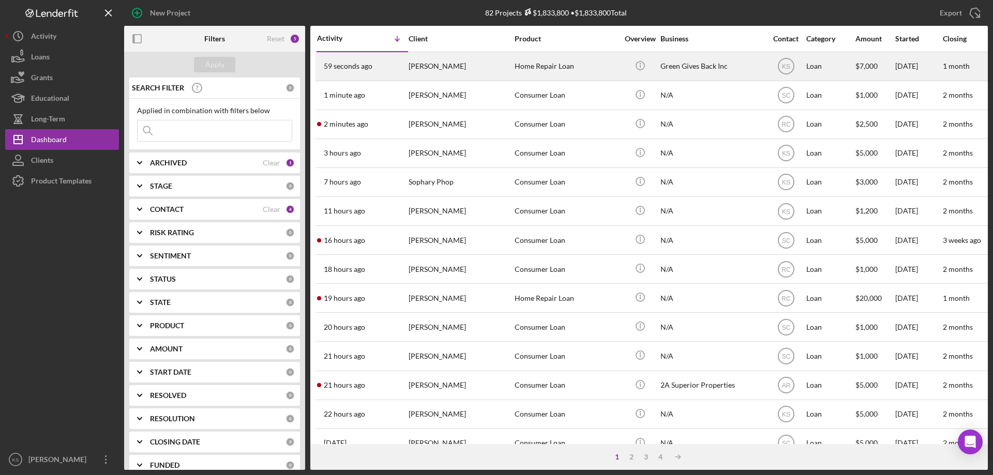
click at [460, 70] on div "[PERSON_NAME]" at bounding box center [459, 66] width 103 height 27
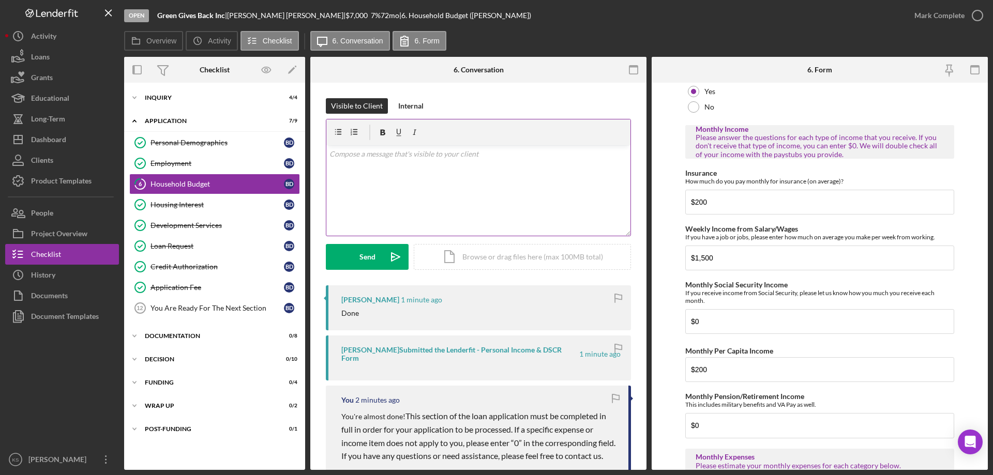
scroll to position [103, 0]
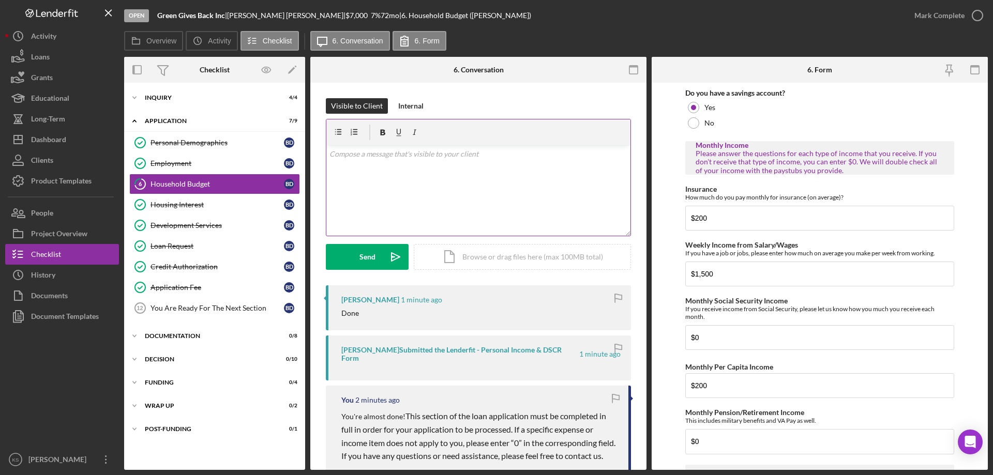
click at [518, 197] on div "v Color teal Color pink Remove color Add row above Add row below Add column bef…" at bounding box center [478, 190] width 304 height 90
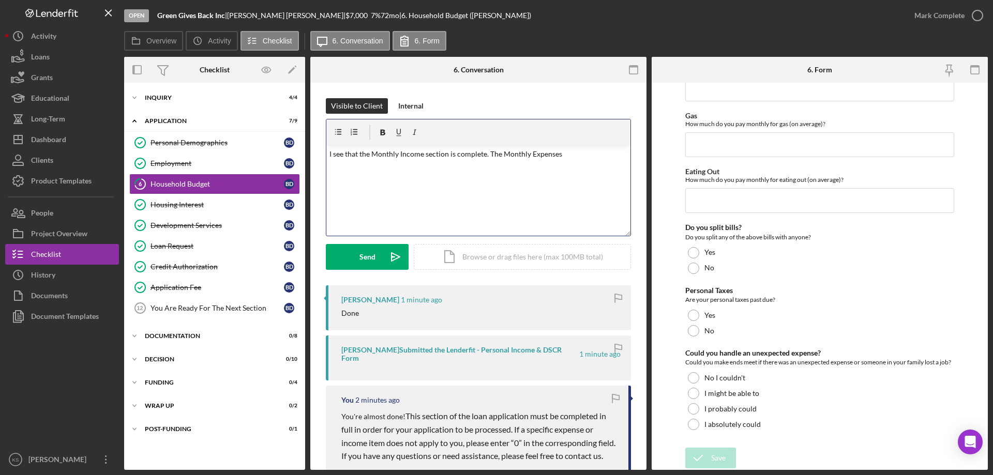
scroll to position [670, 0]
click at [534, 151] on p "I see that the Monthly Income section is complete. The Monthly Expenses and mut…" at bounding box center [478, 159] width 298 height 23
click at [0, 0] on span "monthly expenses" at bounding box center [0, 0] width 0 height 0
click at [342, 167] on p "I see that the Monthly Income section is complete. The monthly expenses and mut…" at bounding box center [478, 159] width 298 height 23
click at [0, 0] on span "multiple-choice" at bounding box center [0, 0] width 0 height 0
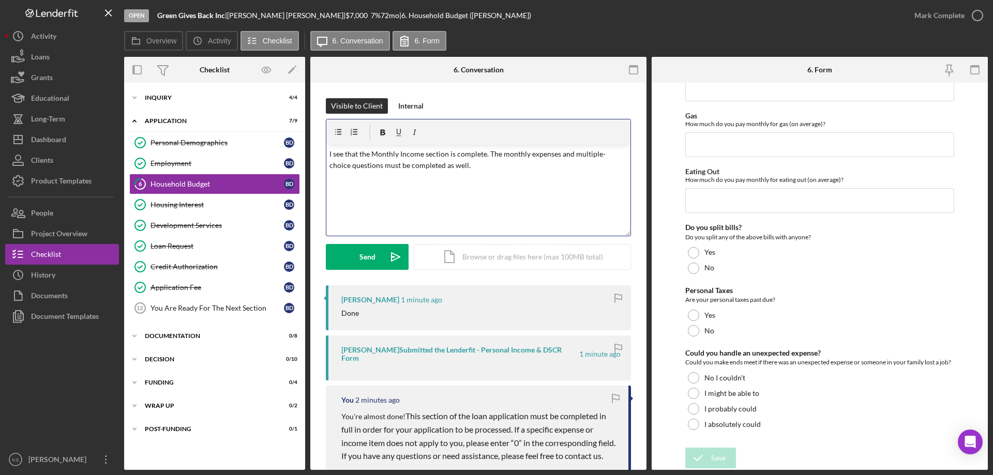
click at [486, 175] on div "v Color teal Color pink Remove color Add row above Add row below Add column bef…" at bounding box center [478, 190] width 304 height 90
click at [376, 153] on p "I see that the Monthly Income section is complete. The monthly expenses and mul…" at bounding box center [478, 159] width 298 height 23
click at [506, 171] on p "I see that the monthly income section is complete. The monthly expenses and mul…" at bounding box center [478, 159] width 298 height 23
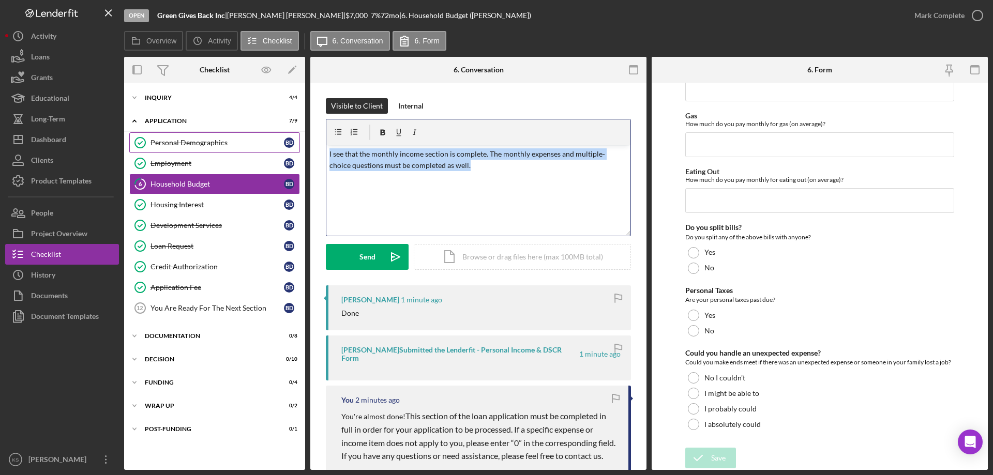
drag, startPoint x: 495, startPoint y: 171, endPoint x: 280, endPoint y: 151, distance: 216.5
click at [280, 150] on div "Overview Internal Workflow Stage Open Icon/Dropdown Arrow Archive (can unarchiv…" at bounding box center [555, 263] width 863 height 413
copy p "I see that the monthly income section is complete. The monthly expenses and mul…"
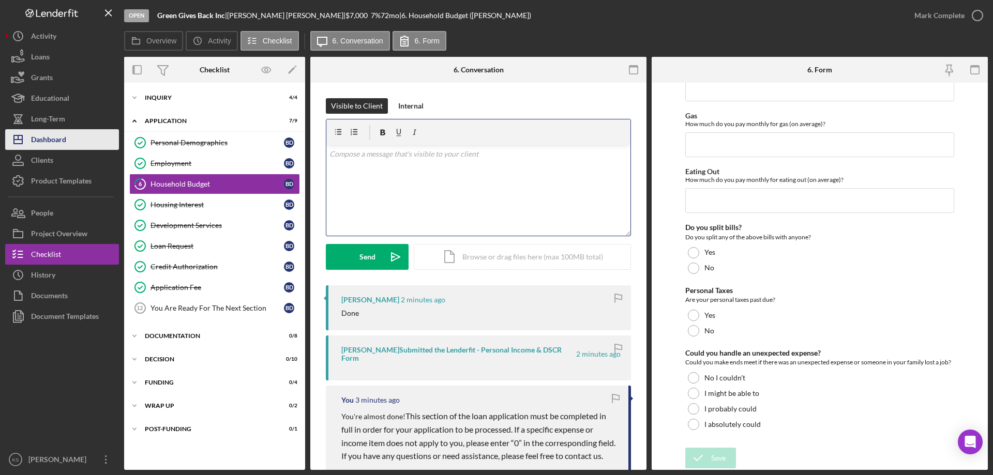
click at [87, 141] on button "Icon/Dashboard Dashboard" at bounding box center [62, 139] width 114 height 21
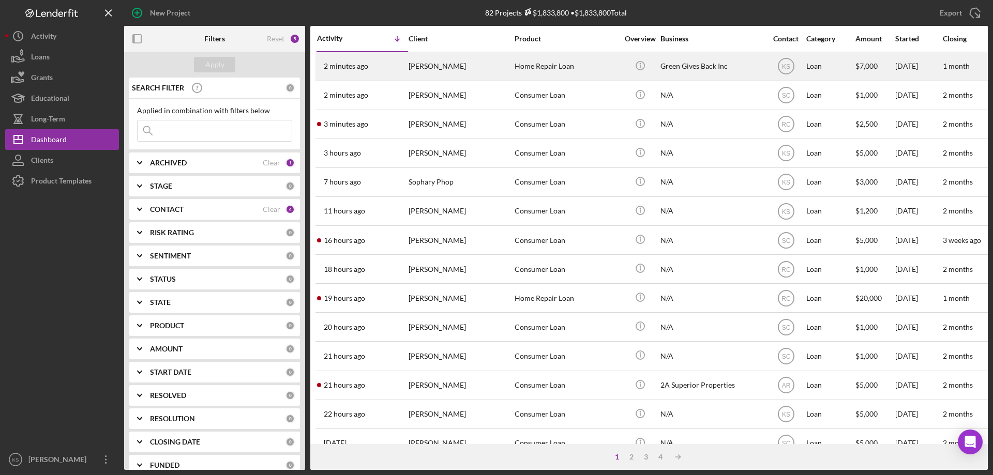
click at [517, 71] on div "Home Repair Loan" at bounding box center [565, 66] width 103 height 27
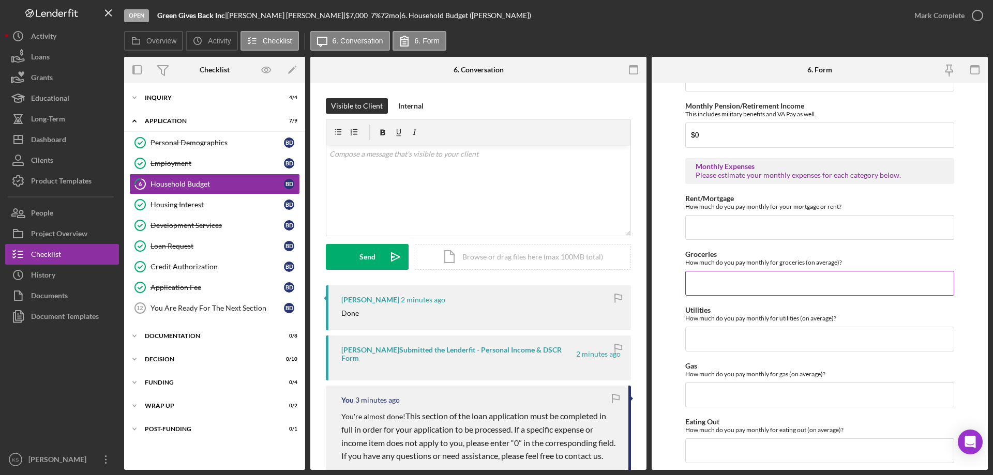
scroll to position [414, 0]
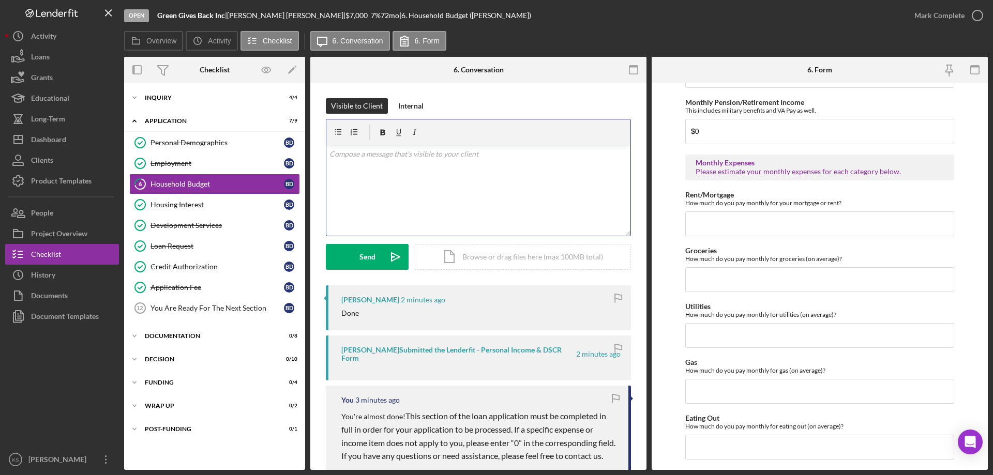
click at [414, 166] on div "v Color teal Color pink Remove color Add row above Add row below Add column bef…" at bounding box center [478, 190] width 304 height 90
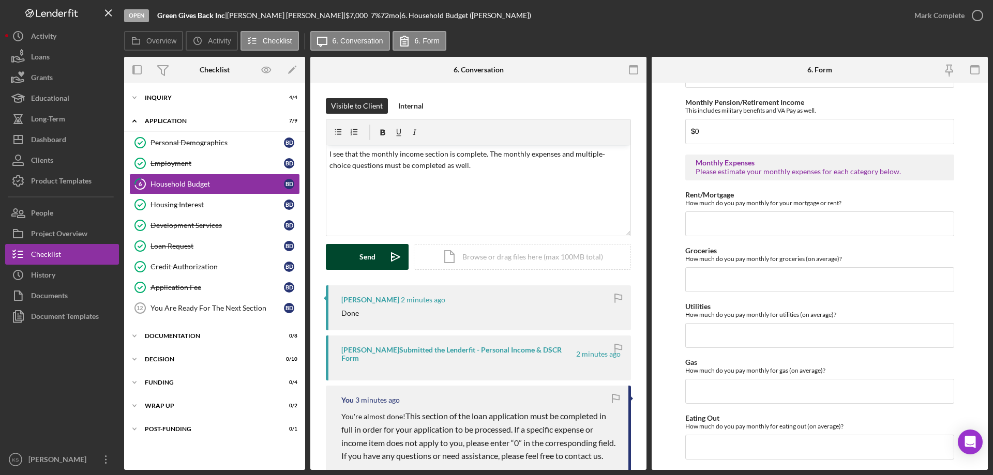
click at [367, 253] on div "Send" at bounding box center [367, 257] width 16 height 26
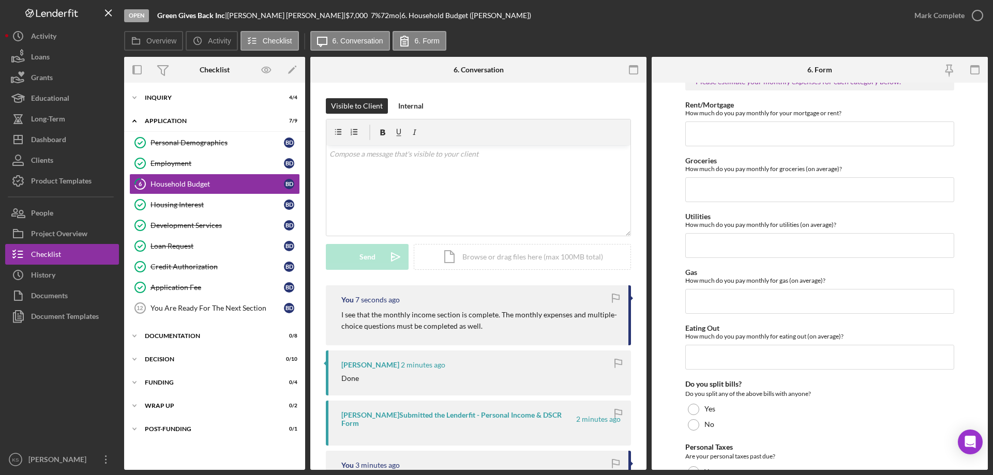
scroll to position [517, 0]
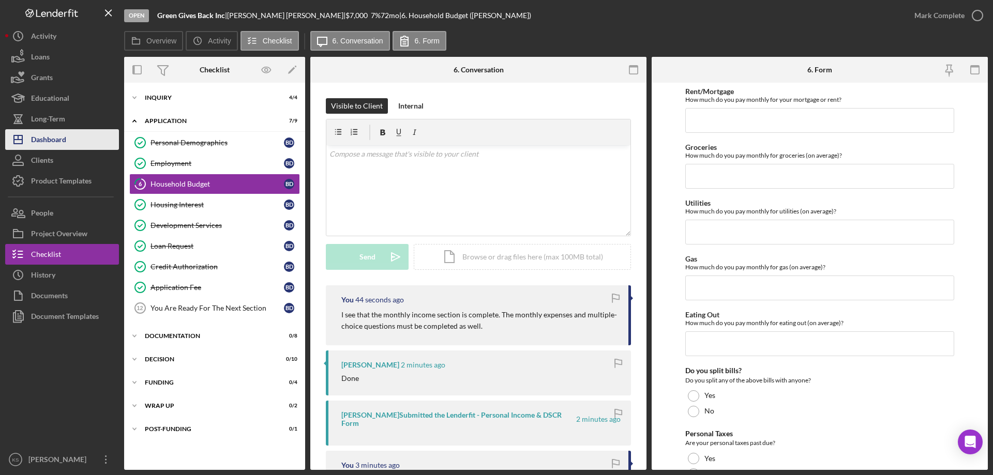
click at [54, 134] on div "Dashboard" at bounding box center [48, 140] width 35 height 23
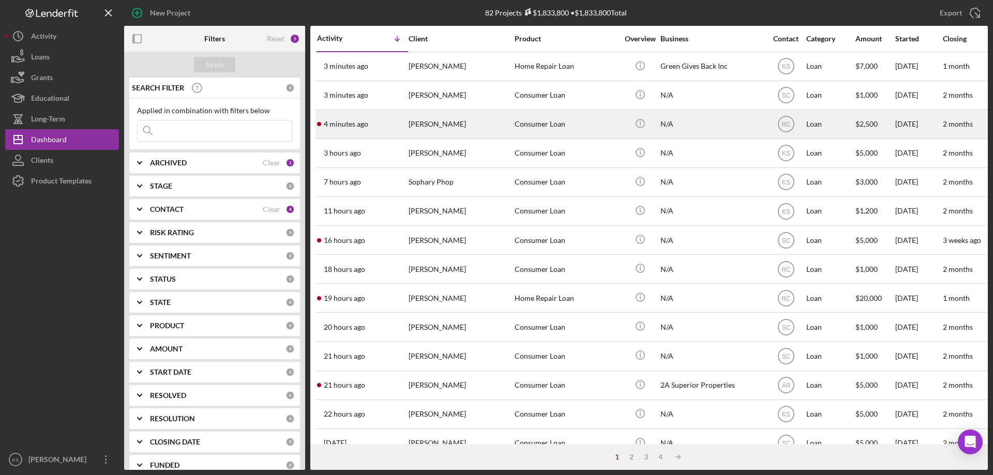
click at [551, 126] on div "Consumer Loan" at bounding box center [565, 124] width 103 height 27
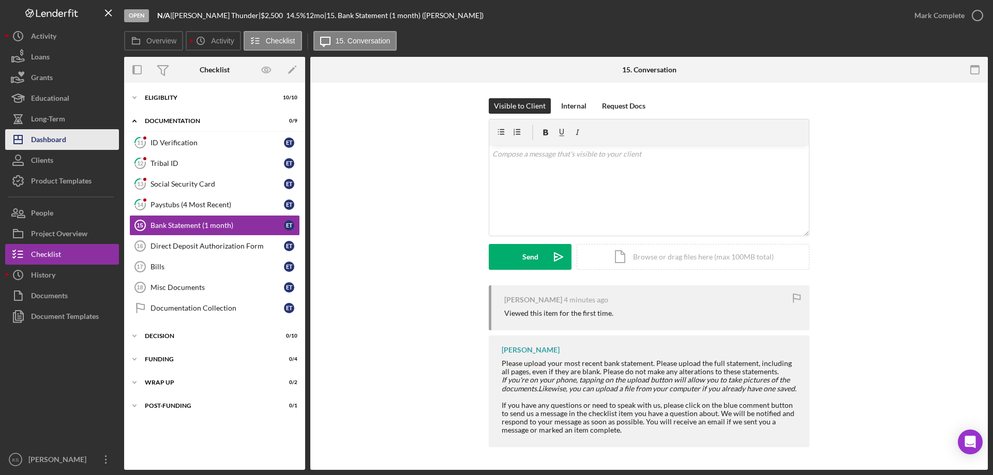
click at [40, 138] on div "Dashboard" at bounding box center [48, 140] width 35 height 23
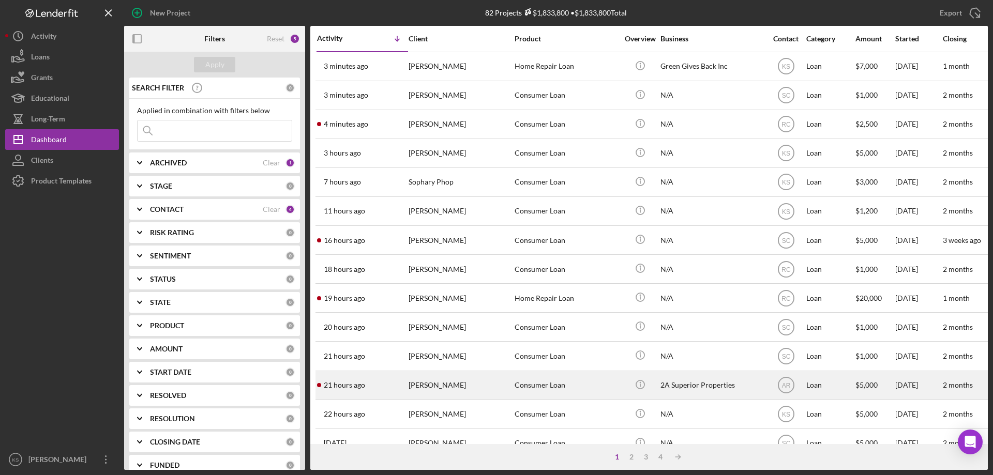
scroll to position [52, 0]
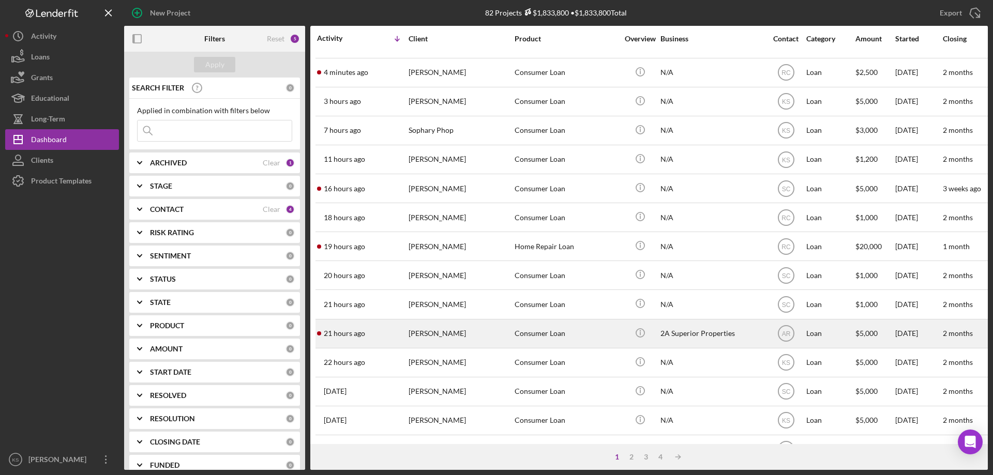
click at [476, 342] on div "[PERSON_NAME]" at bounding box center [459, 333] width 103 height 27
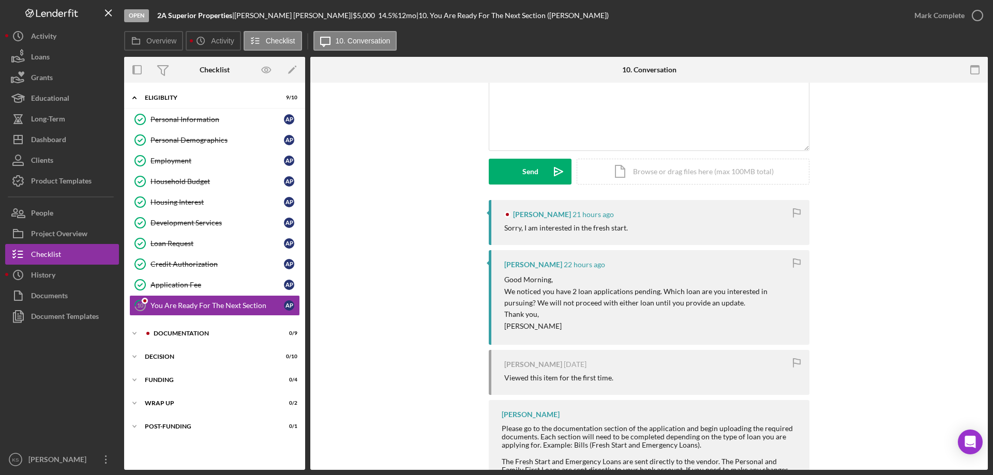
scroll to position [103, 0]
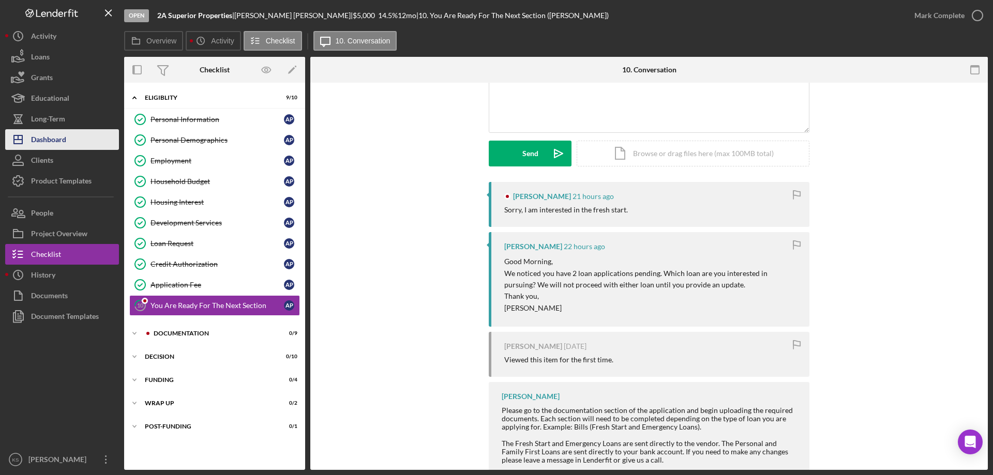
click at [92, 141] on button "Icon/Dashboard Dashboard" at bounding box center [62, 139] width 114 height 21
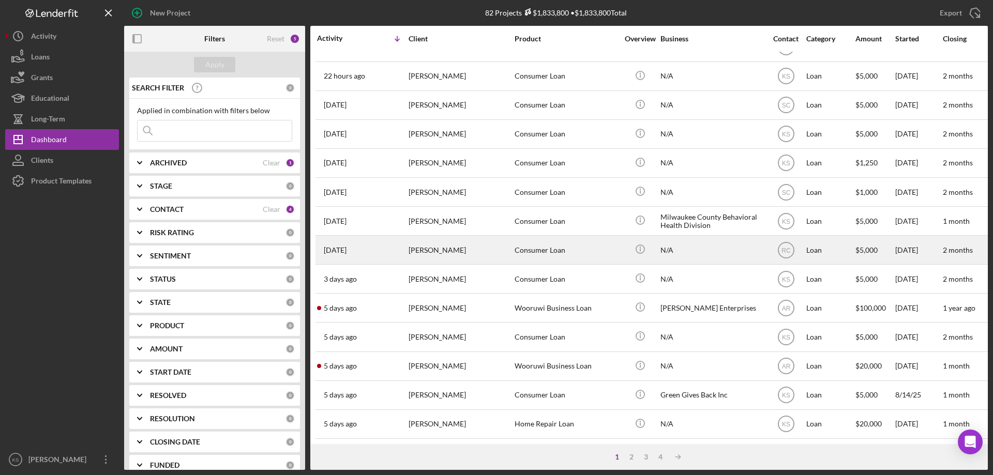
scroll to position [346, 0]
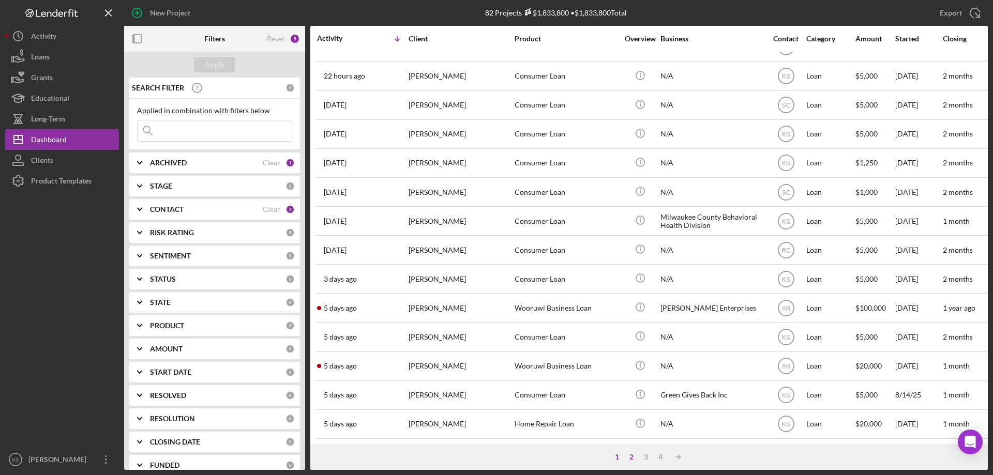
click at [631, 456] on div "2" at bounding box center [631, 457] width 14 height 8
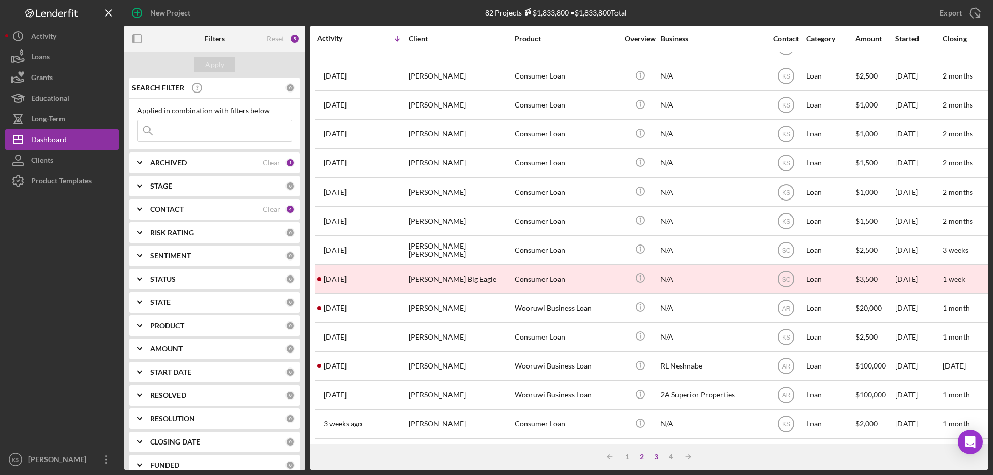
click at [652, 459] on div "3" at bounding box center [656, 457] width 14 height 8
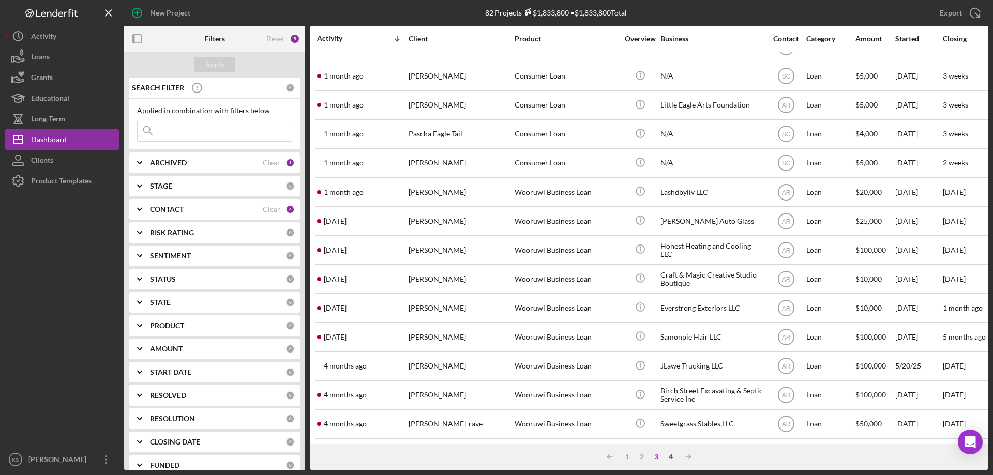
click at [666, 458] on div "4" at bounding box center [670, 457] width 14 height 8
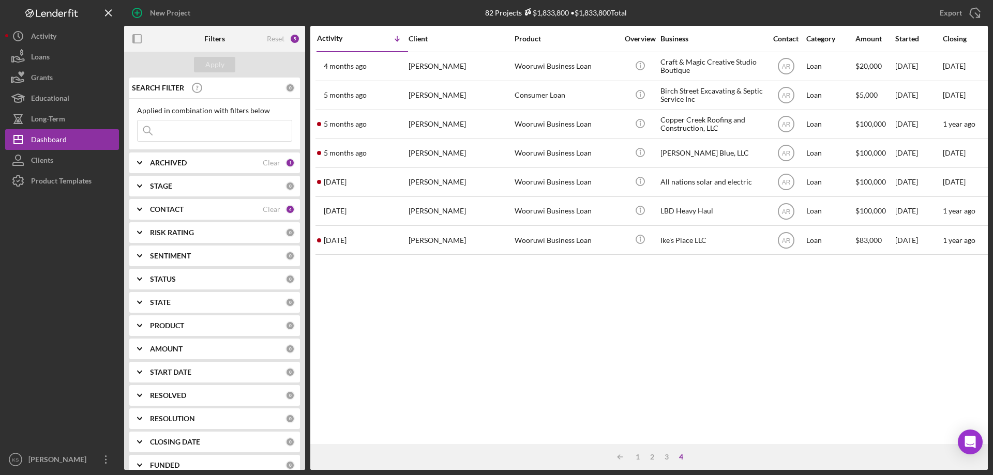
scroll to position [0, 0]
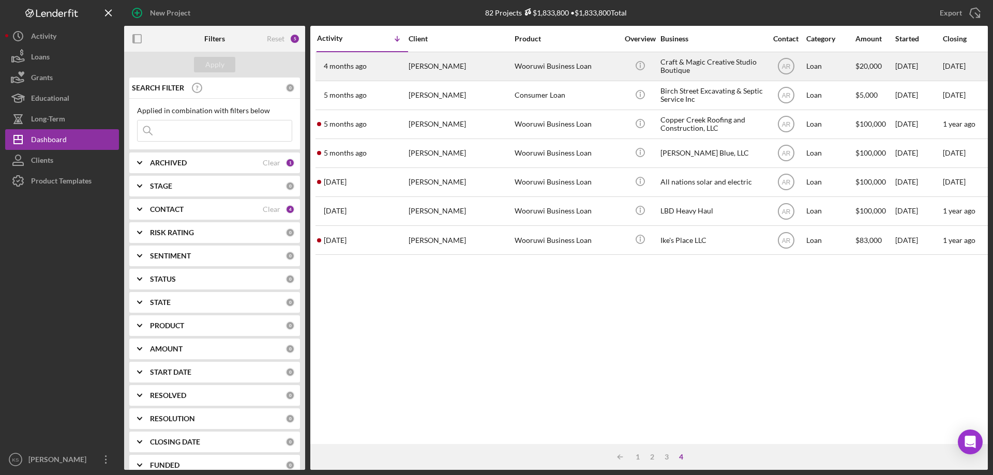
click at [583, 67] on div "Wooruwi Business Loan" at bounding box center [565, 66] width 103 height 27
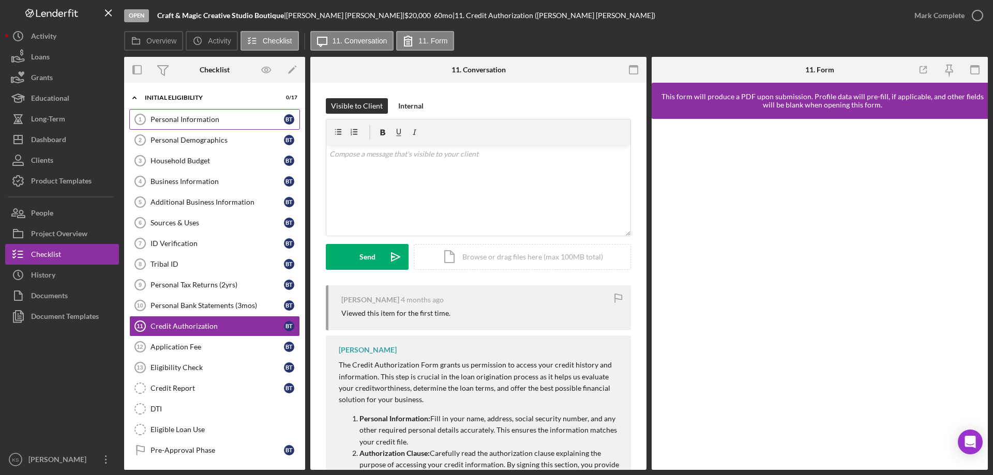
click at [201, 119] on div "Personal Information" at bounding box center [216, 119] width 133 height 8
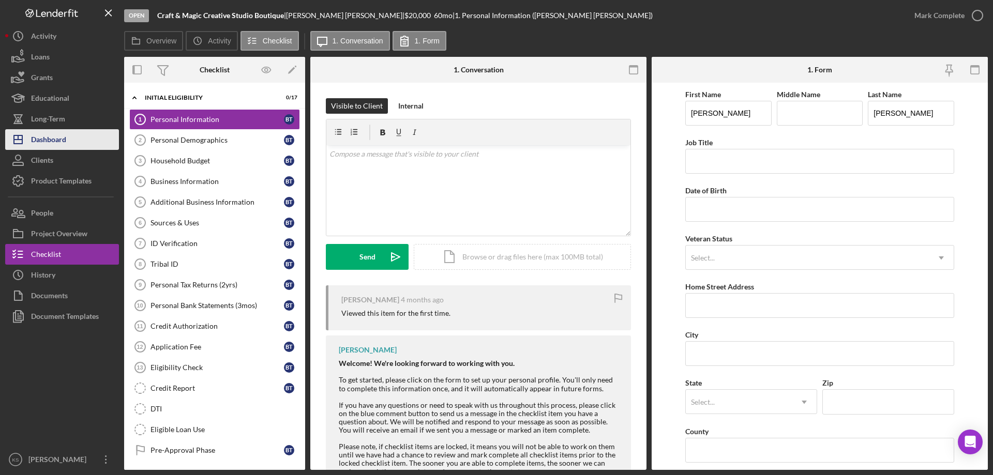
click at [43, 134] on div "Dashboard" at bounding box center [48, 140] width 35 height 23
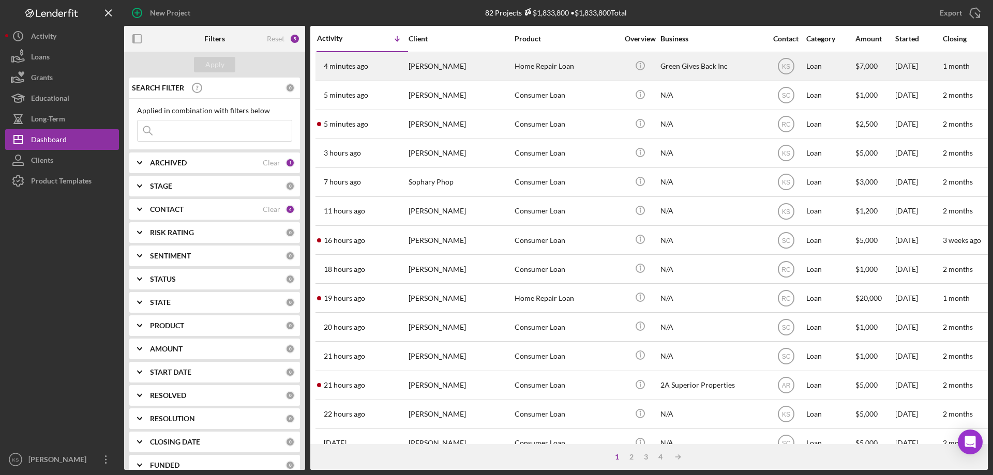
click at [490, 68] on div "[PERSON_NAME]" at bounding box center [459, 66] width 103 height 27
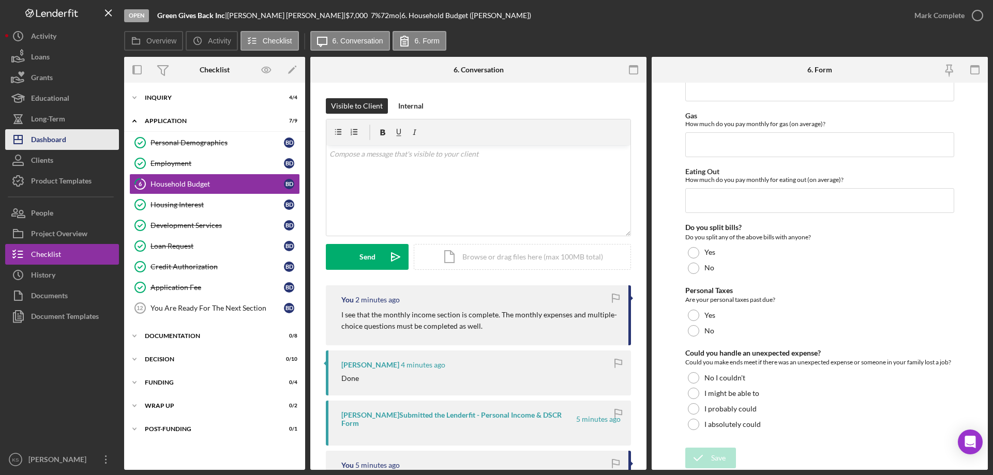
click at [88, 138] on button "Icon/Dashboard Dashboard" at bounding box center [62, 139] width 114 height 21
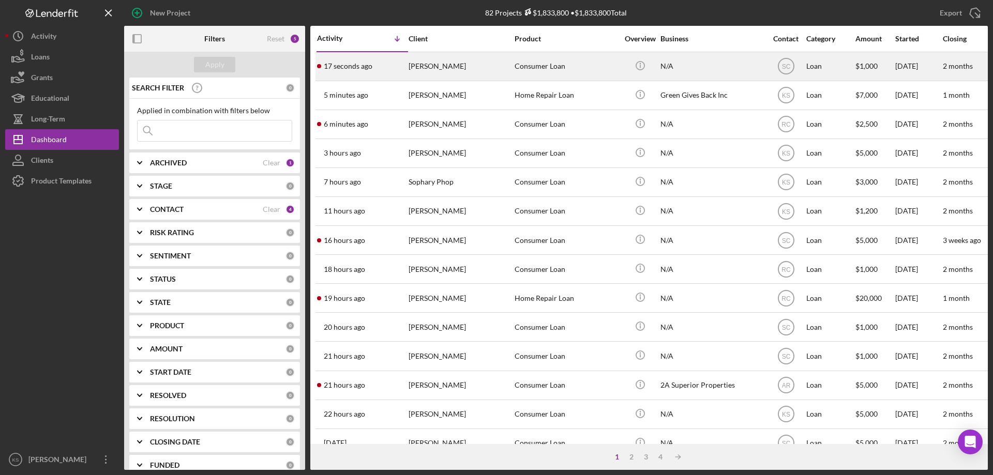
click at [433, 75] on div "[PERSON_NAME]" at bounding box center [459, 66] width 103 height 27
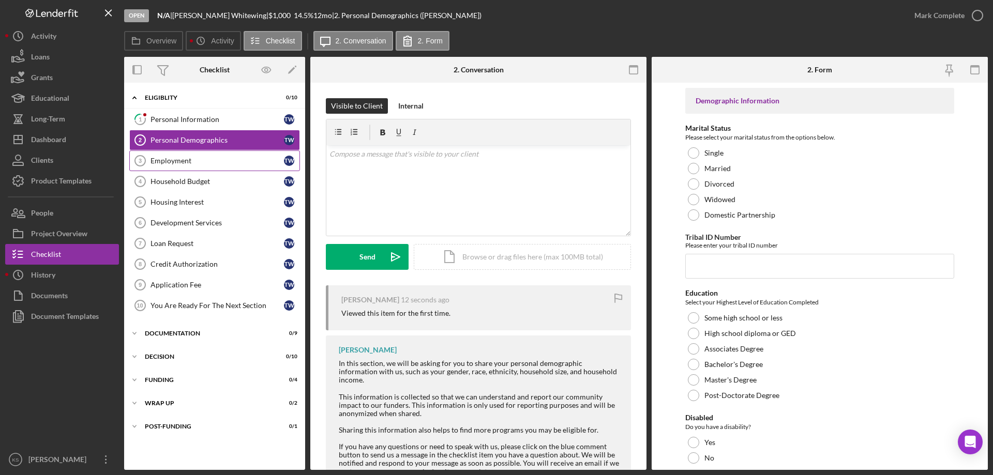
click at [179, 162] on div "Employment" at bounding box center [216, 161] width 133 height 8
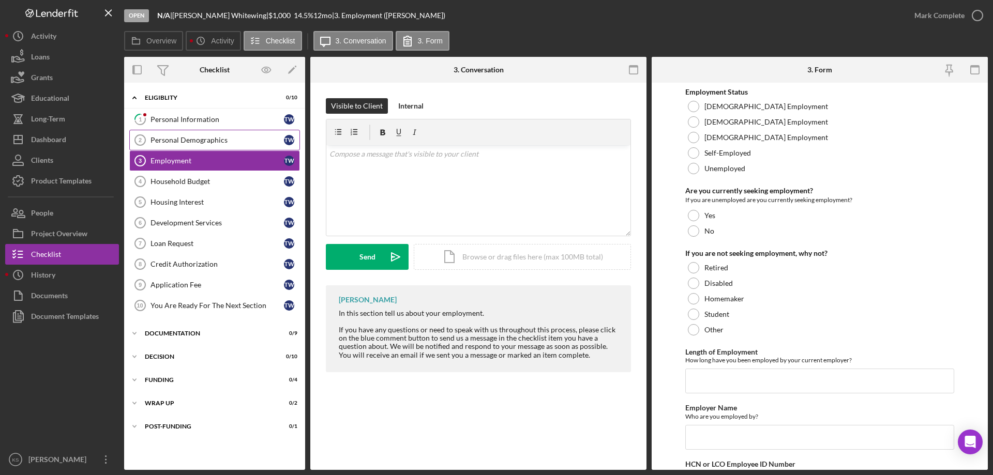
click at [185, 143] on div "Personal Demographics" at bounding box center [216, 140] width 133 height 8
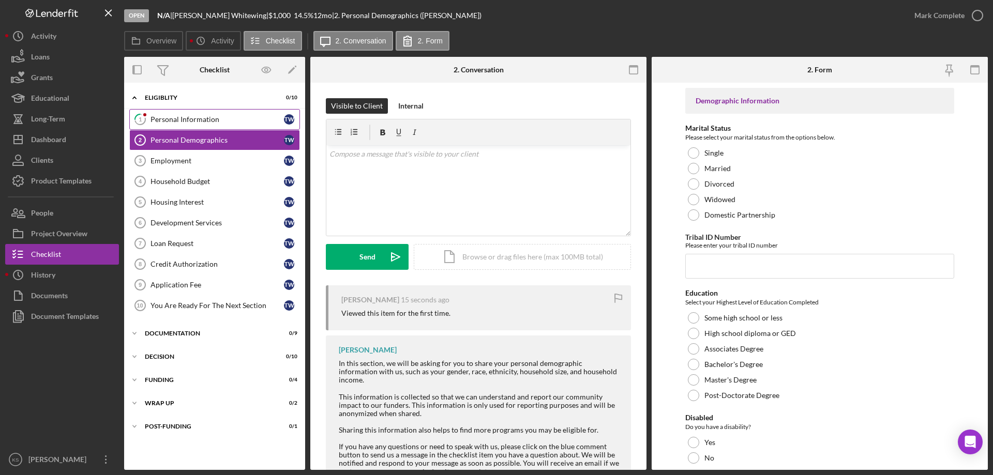
click at [178, 117] on div "Personal Information" at bounding box center [216, 119] width 133 height 8
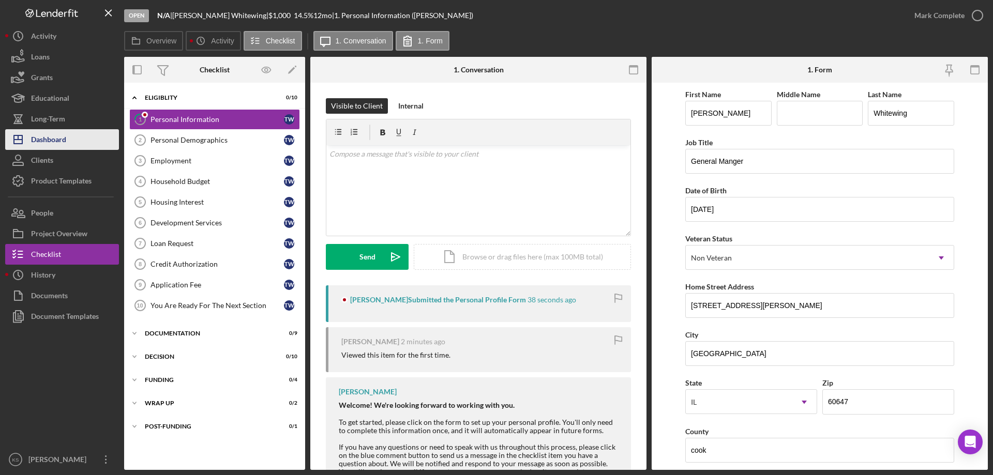
click at [59, 144] on div "Dashboard" at bounding box center [48, 140] width 35 height 23
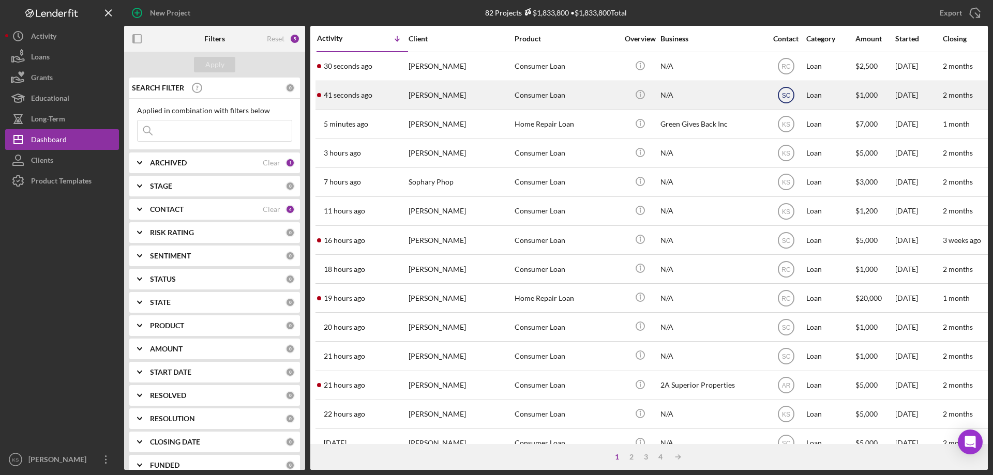
click at [787, 70] on text "SC" at bounding box center [785, 66] width 9 height 7
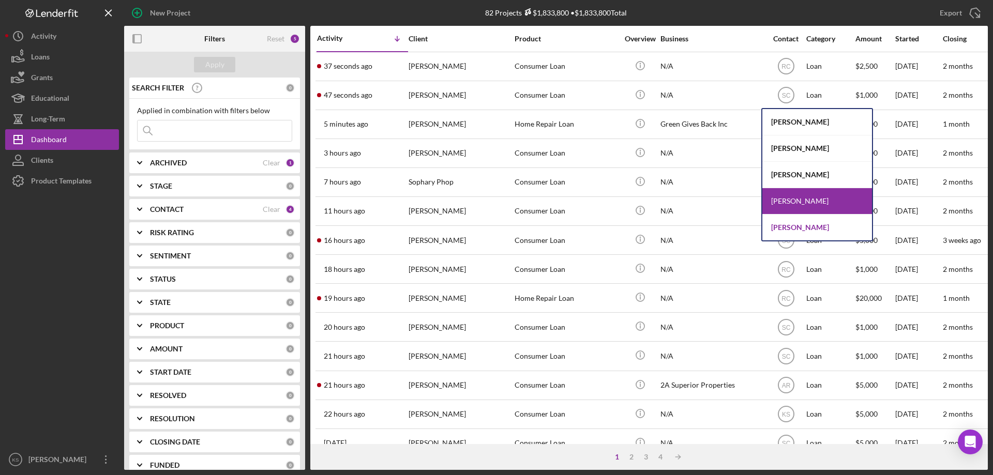
click at [799, 229] on div "[PERSON_NAME]" at bounding box center [817, 228] width 110 height 26
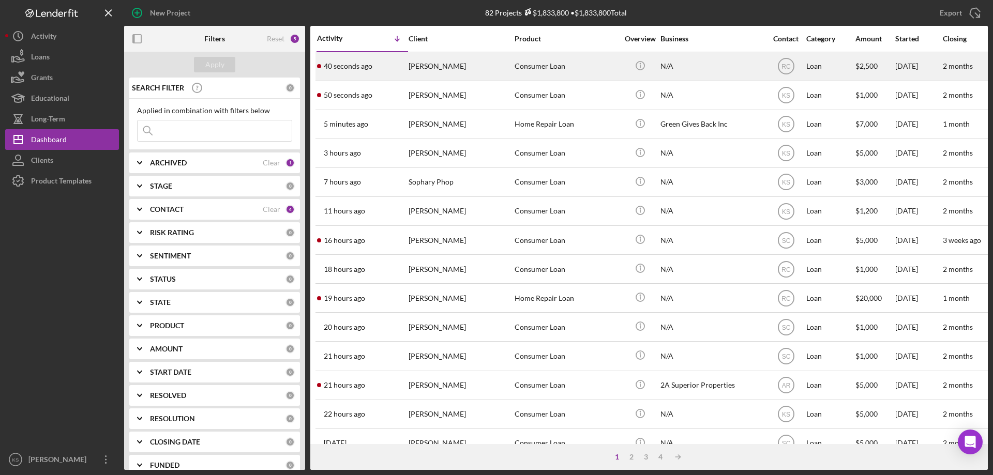
click at [723, 65] on div "N/A" at bounding box center [711, 66] width 103 height 27
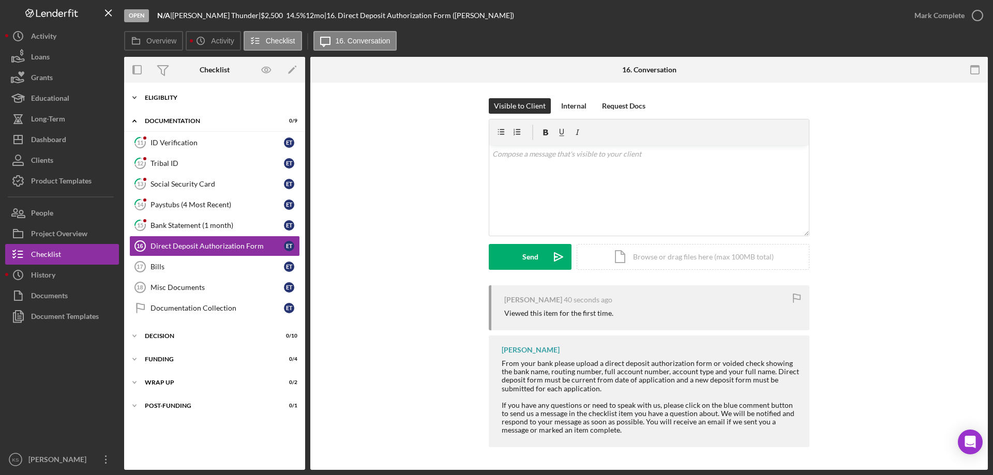
click at [165, 94] on div "Icon/Expander Eligiblity 10 / 10" at bounding box center [214, 97] width 181 height 21
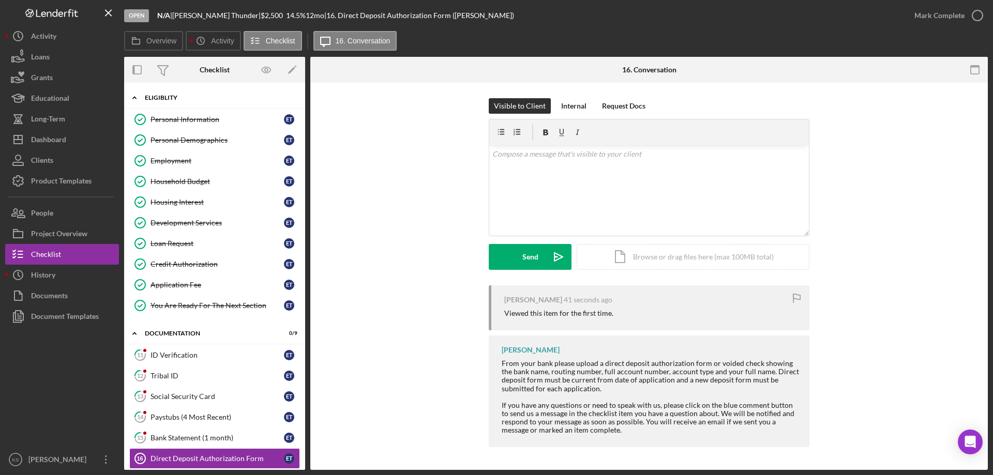
click at [165, 94] on div "Icon/Expander Eligiblity 10 / 10" at bounding box center [214, 97] width 181 height 21
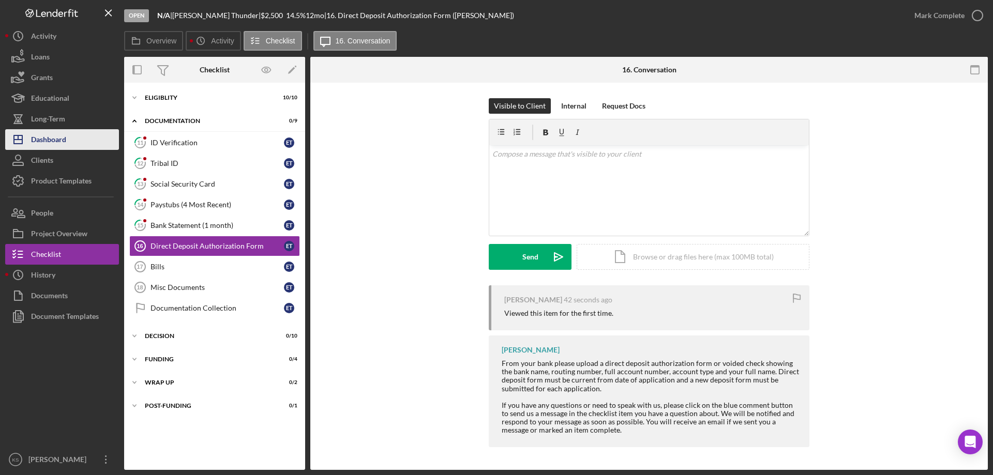
click at [65, 138] on div "Dashboard" at bounding box center [48, 140] width 35 height 23
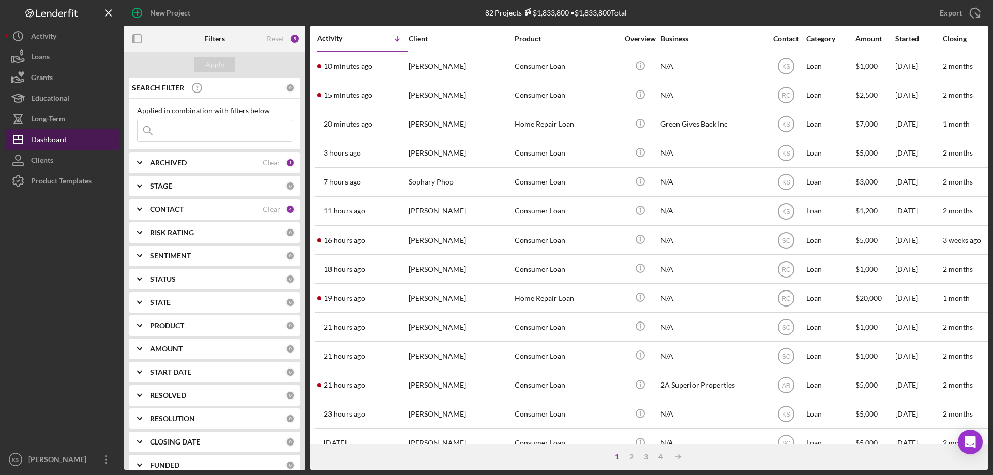
click at [78, 136] on button "Icon/Dashboard Dashboard" at bounding box center [62, 139] width 114 height 21
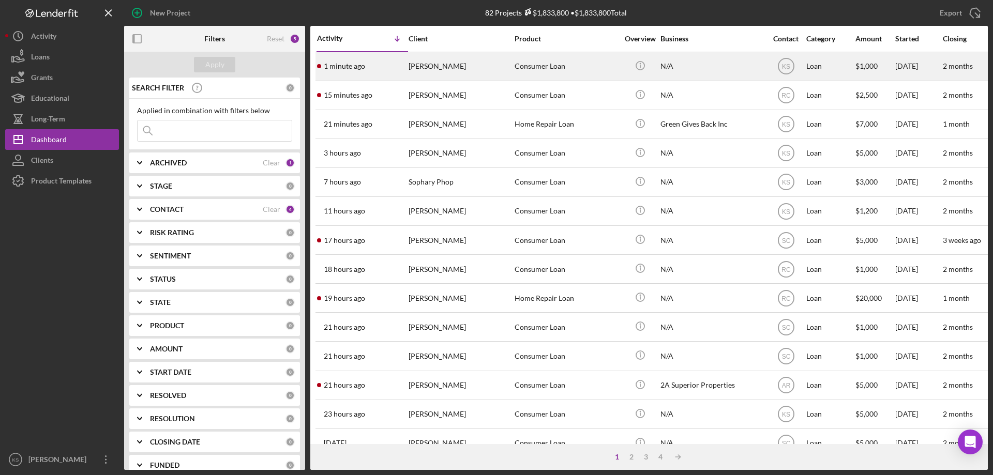
click at [477, 72] on div "[PERSON_NAME]" at bounding box center [459, 66] width 103 height 27
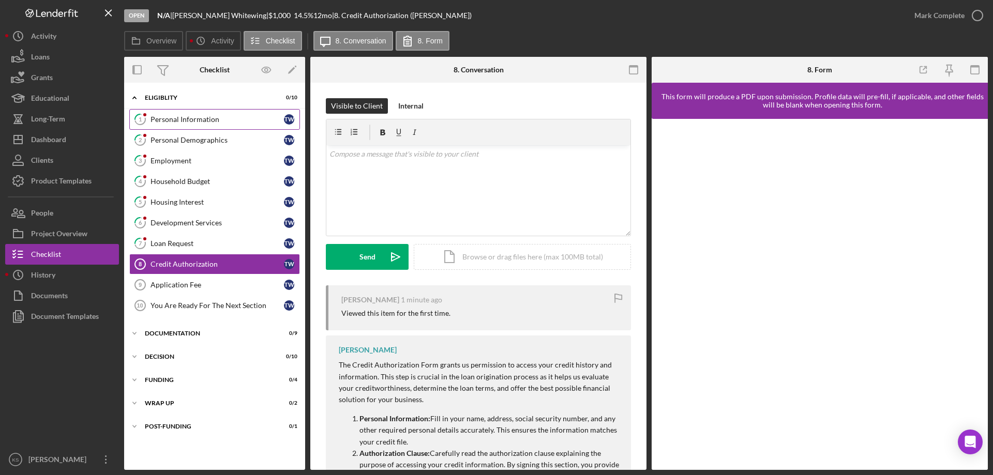
click at [240, 125] on link "1 Personal Information T W" at bounding box center [214, 119] width 171 height 21
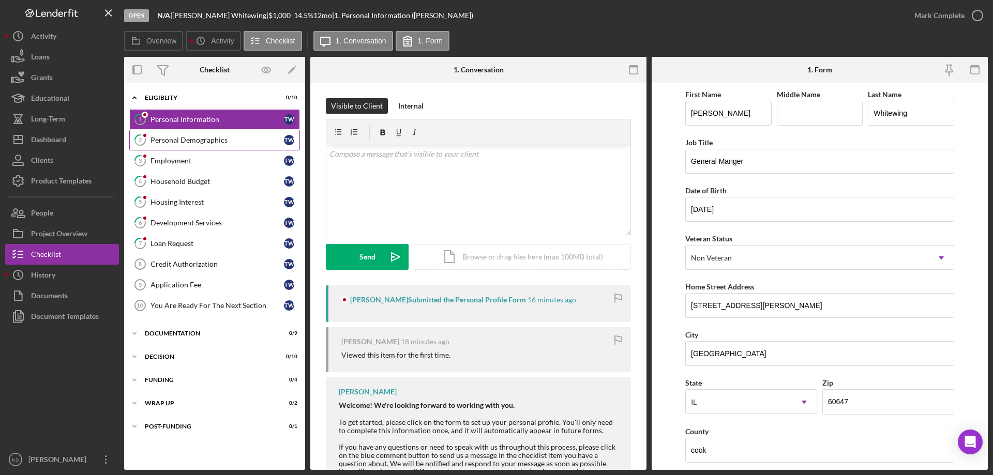
drag, startPoint x: 233, startPoint y: 132, endPoint x: 232, endPoint y: 138, distance: 5.7
click at [233, 135] on link "2 Personal Demographics T W" at bounding box center [214, 140] width 171 height 21
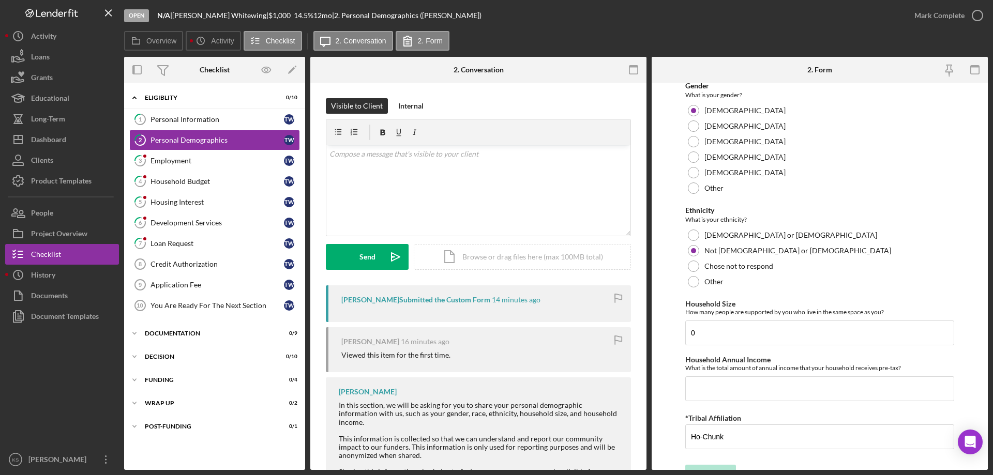
scroll to position [568, 0]
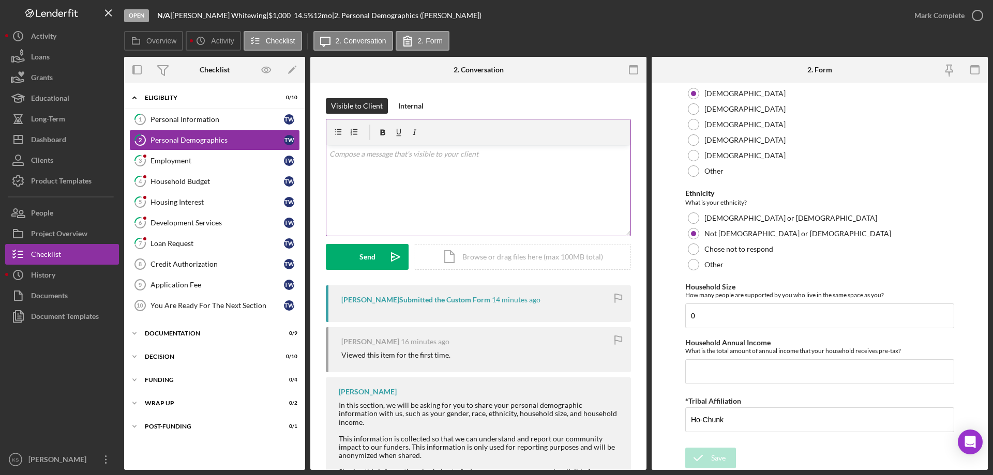
click at [516, 187] on div "v Color teal Color pink Remove color Add row above Add row below Add column bef…" at bounding box center [478, 190] width 304 height 90
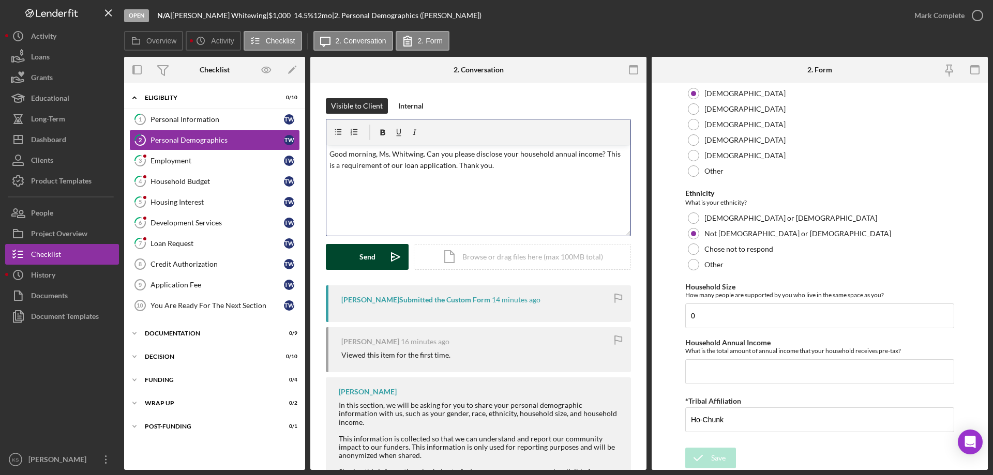
click at [344, 259] on button "Send Icon/icon-invite-send" at bounding box center [367, 257] width 83 height 26
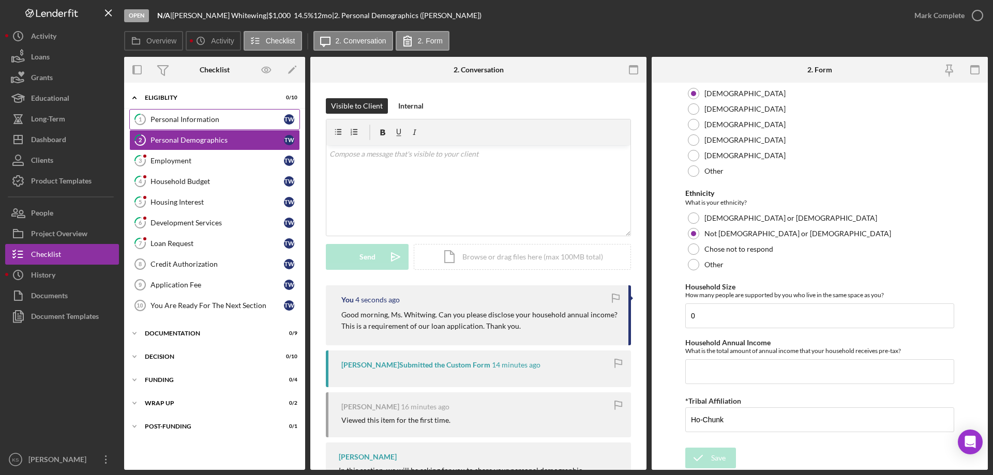
click at [204, 120] on div "Personal Information" at bounding box center [216, 119] width 133 height 8
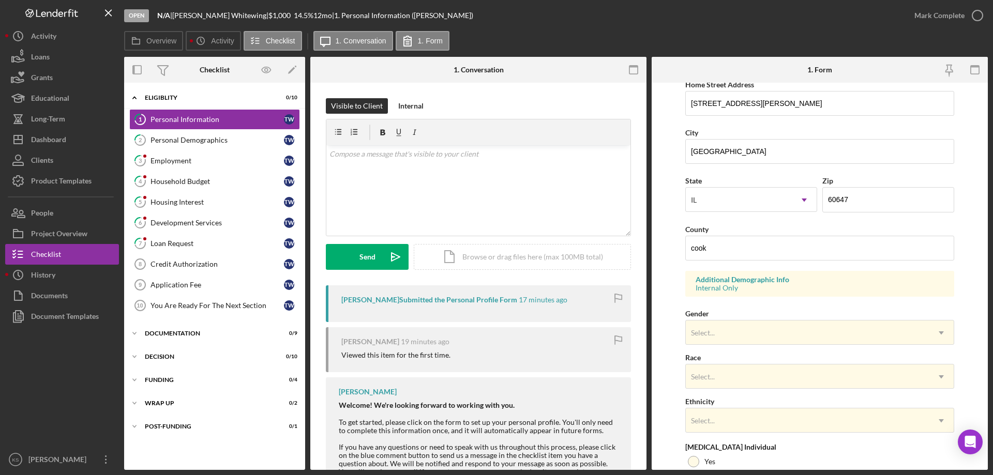
scroll to position [207, 0]
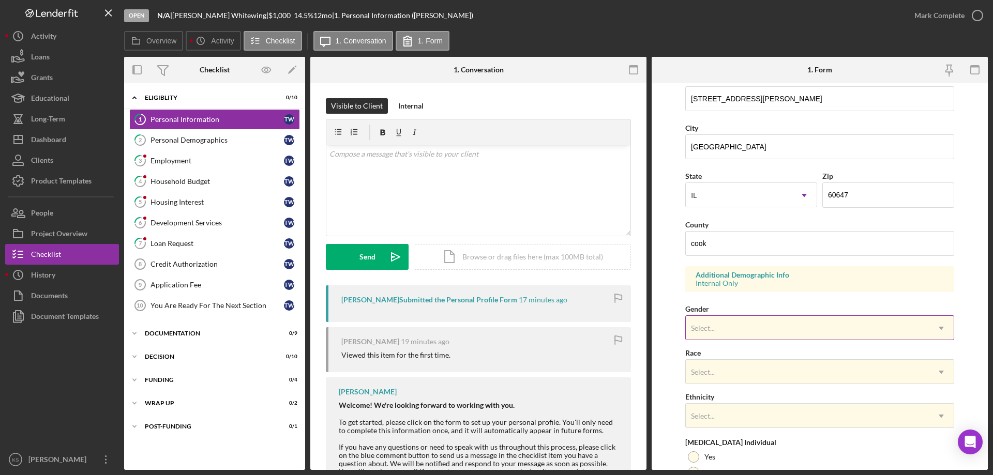
click at [722, 324] on div "Select..." at bounding box center [806, 328] width 243 height 24
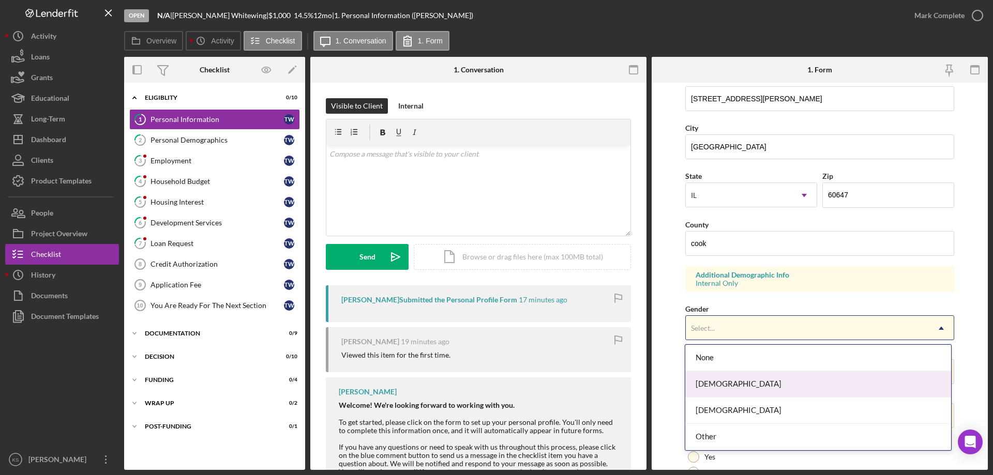
click at [737, 385] on div "[DEMOGRAPHIC_DATA]" at bounding box center [817, 384] width 265 height 26
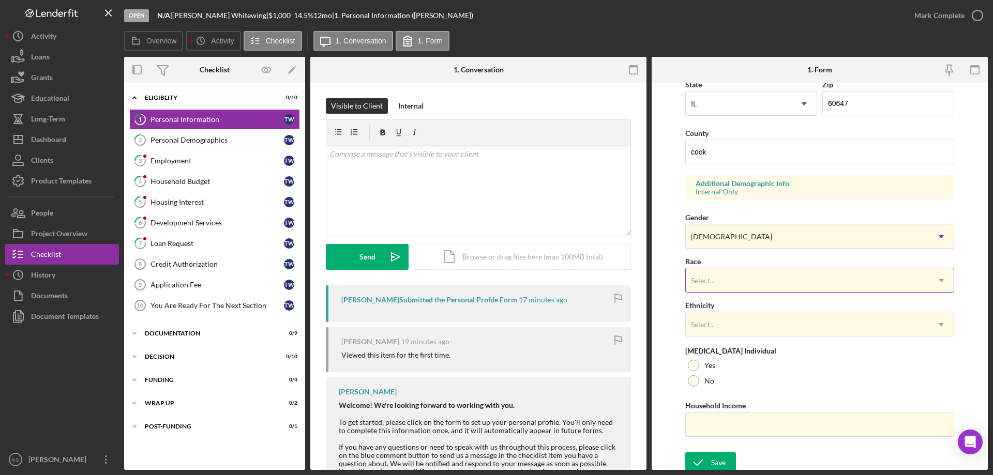
scroll to position [303, 0]
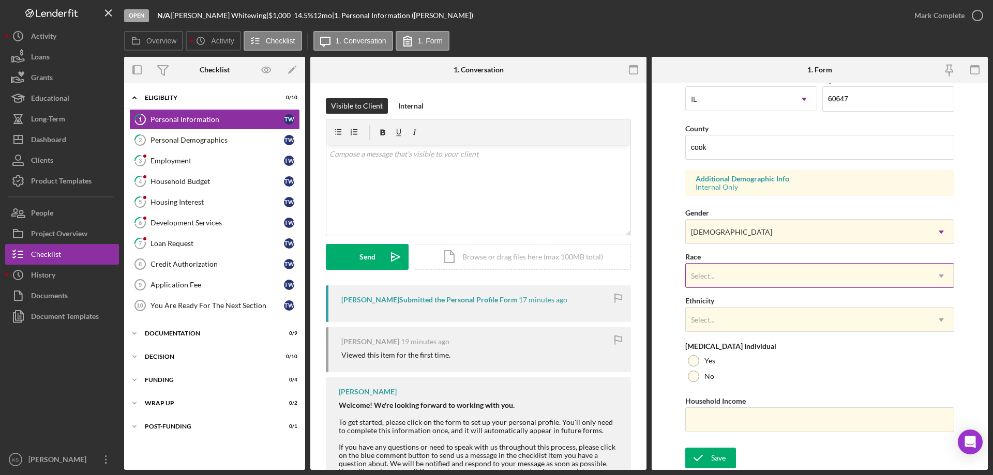
click at [726, 270] on div "Select..." at bounding box center [806, 276] width 243 height 24
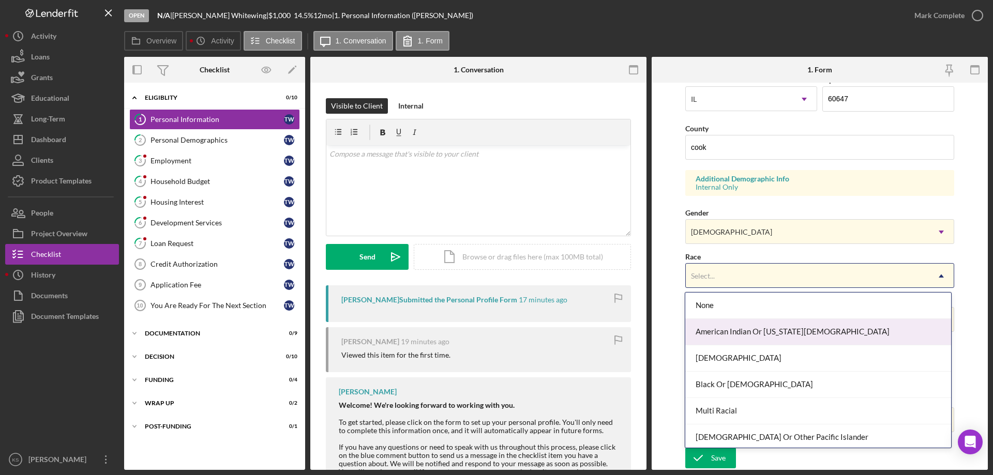
click at [755, 337] on div "American Indian Or [US_STATE][DEMOGRAPHIC_DATA]" at bounding box center [817, 332] width 265 height 26
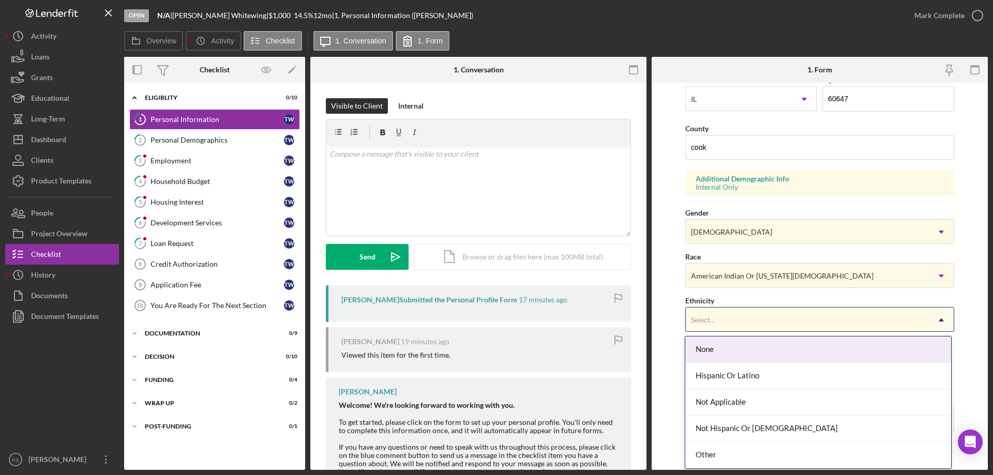
click at [743, 317] on div "Select..." at bounding box center [806, 320] width 243 height 24
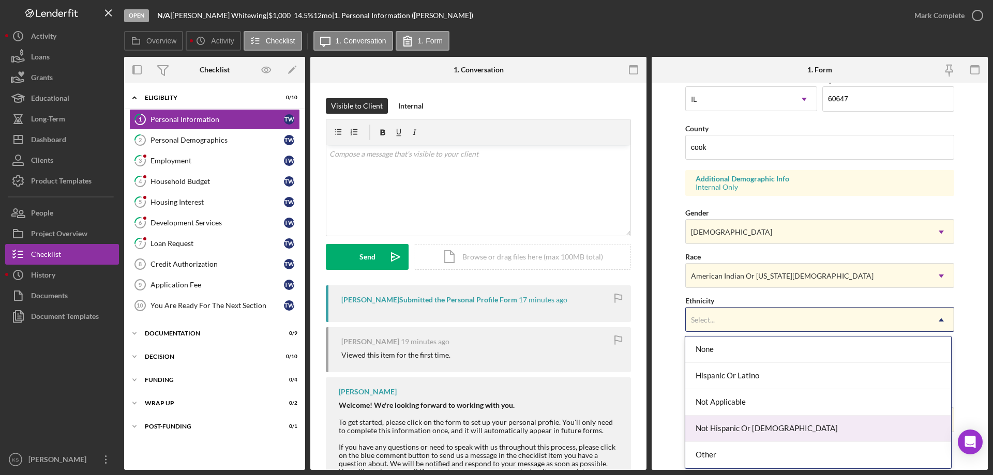
click at [742, 420] on div "Not Hispanic Or [DEMOGRAPHIC_DATA]" at bounding box center [817, 429] width 265 height 26
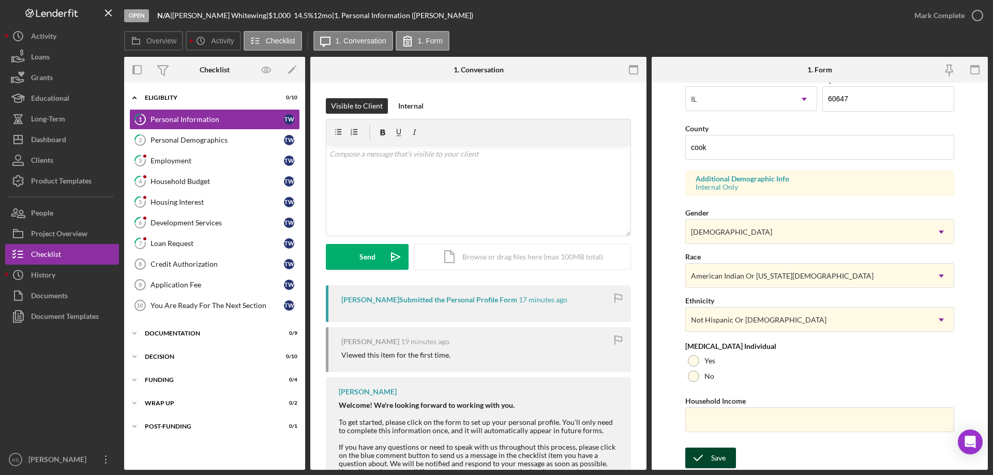
click at [710, 448] on button "Save" at bounding box center [710, 458] width 51 height 21
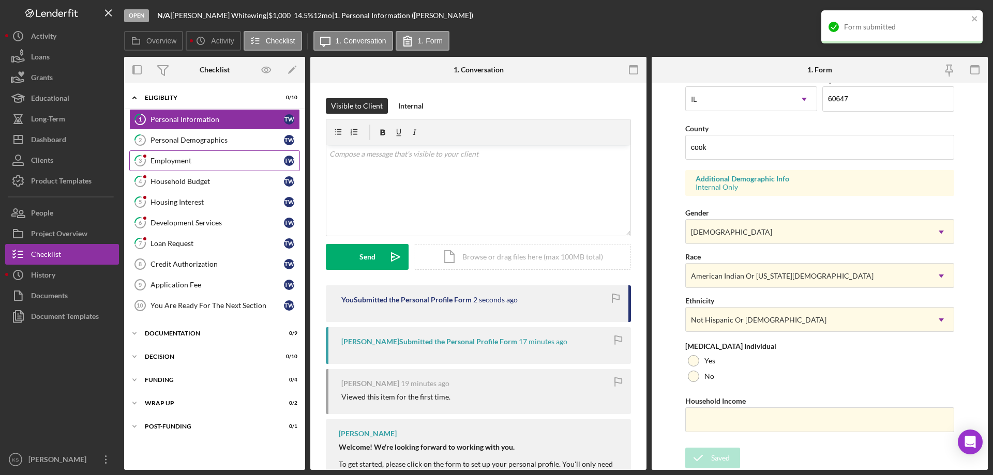
click at [212, 170] on link "3 Employment T W" at bounding box center [214, 160] width 171 height 21
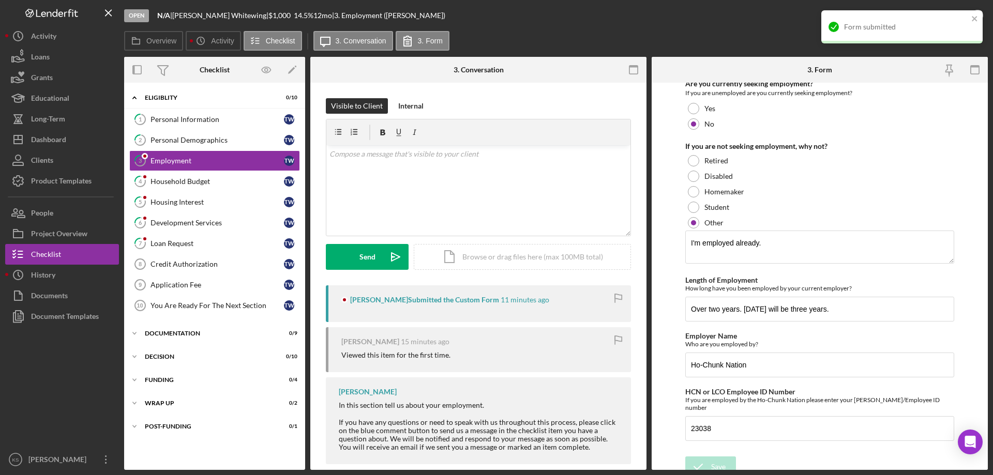
scroll to position [108, 0]
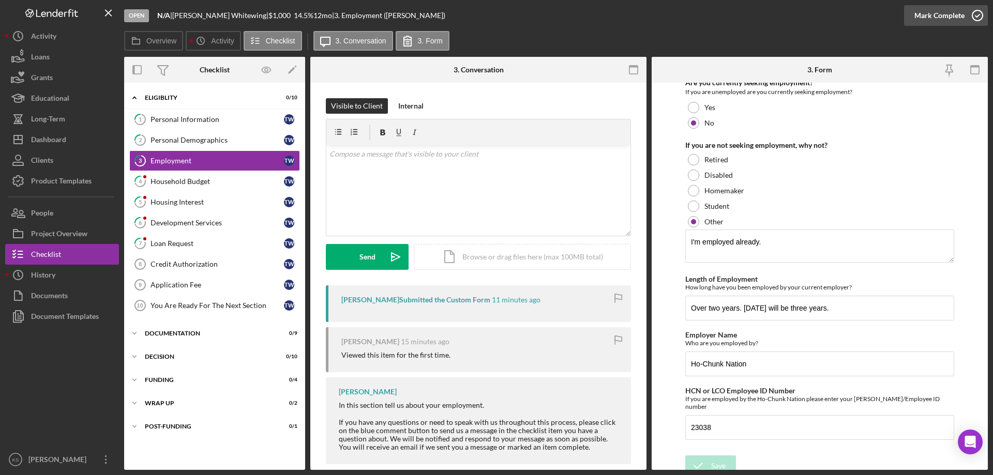
click at [943, 12] on div "Mark Complete" at bounding box center [939, 15] width 50 height 21
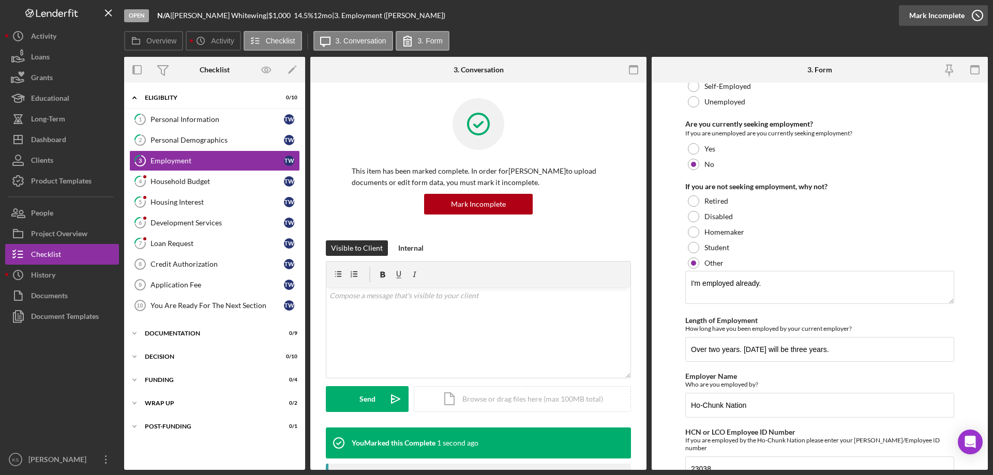
scroll to position [149, 0]
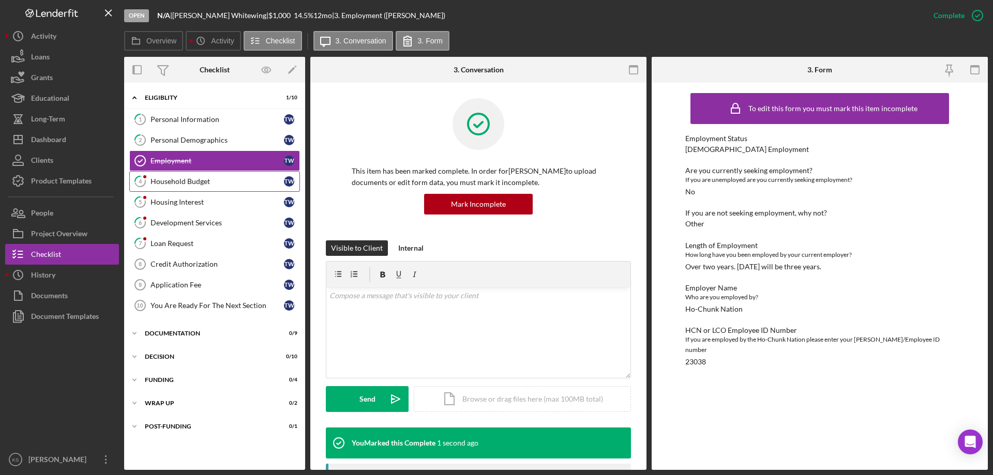
click at [186, 180] on div "Household Budget" at bounding box center [216, 181] width 133 height 8
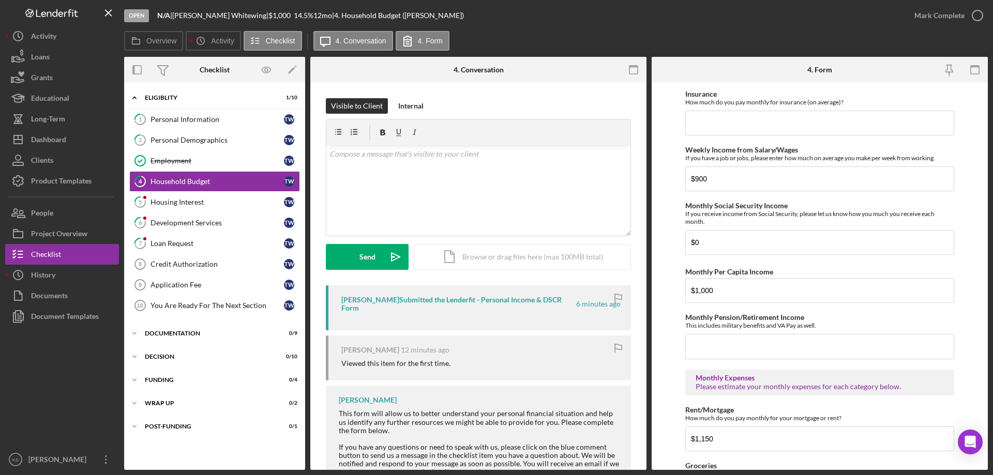
scroll to position [154, 0]
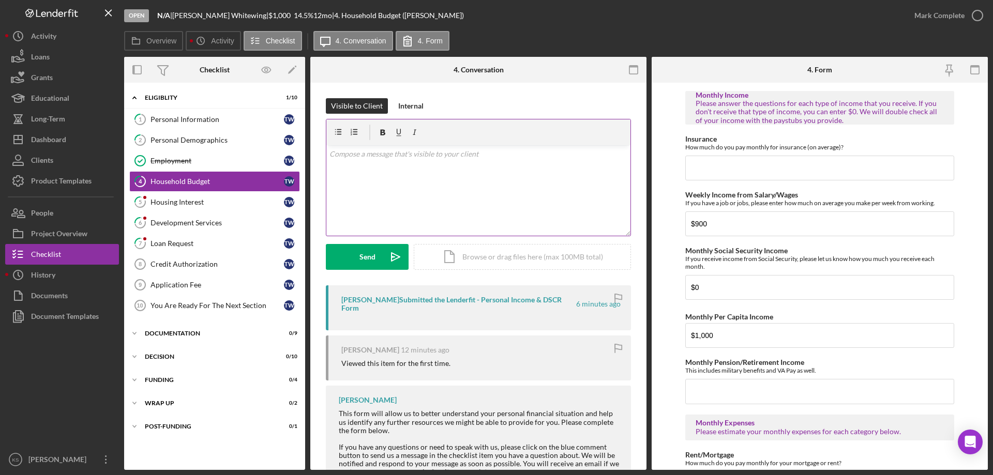
click at [483, 191] on div "v Color teal Color pink Remove color Add row above Add row below Add column bef…" at bounding box center [478, 190] width 304 height 90
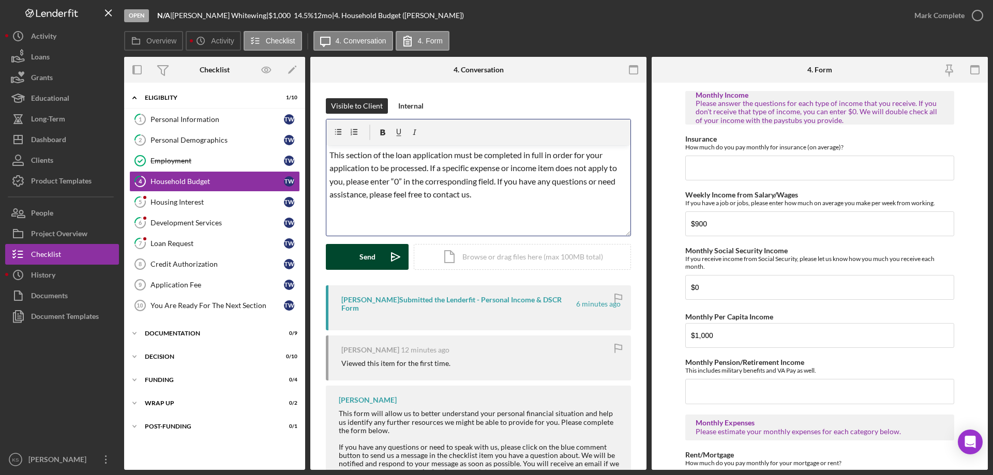
click at [367, 256] on div "Send" at bounding box center [367, 257] width 16 height 26
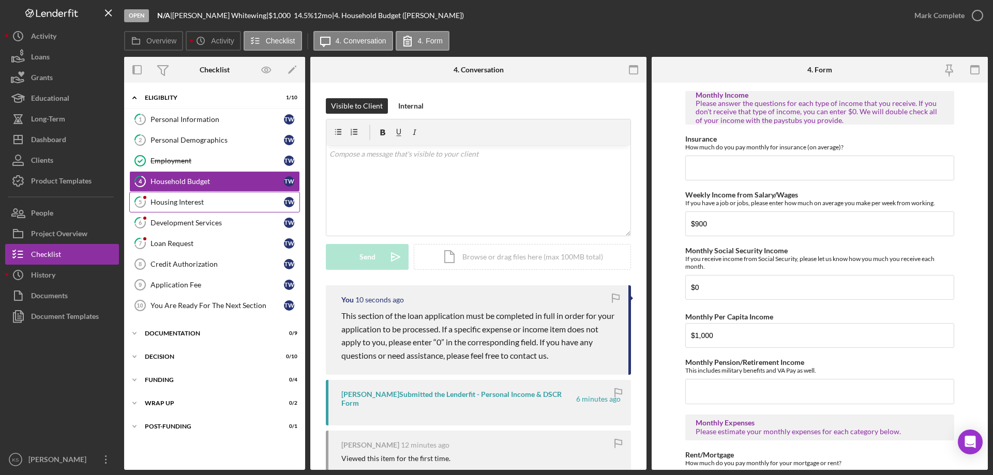
click at [227, 201] on div "Housing Interest" at bounding box center [216, 202] width 133 height 8
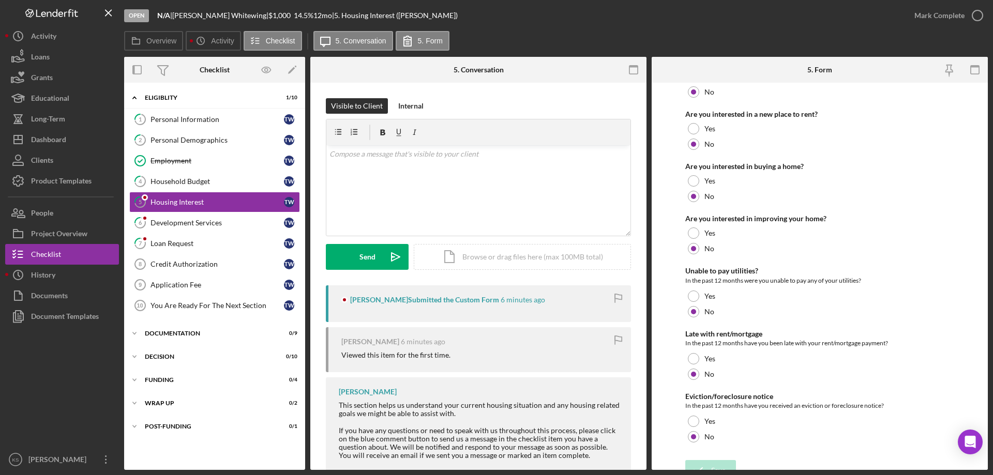
scroll to position [141, 0]
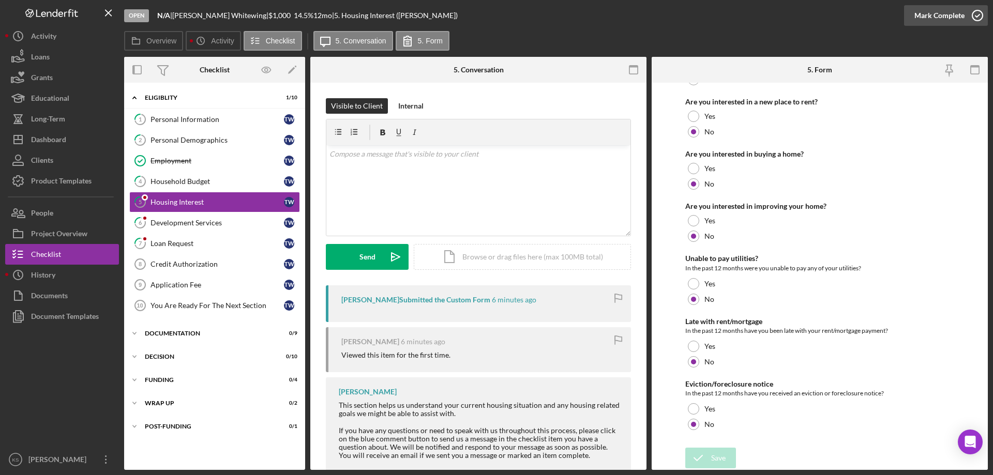
click at [931, 22] on div "Mark Complete" at bounding box center [939, 15] width 50 height 21
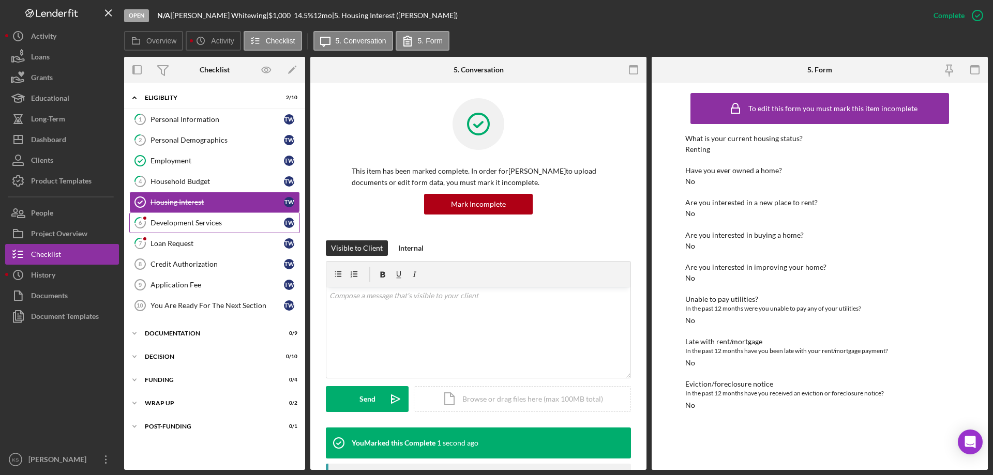
click at [199, 219] on div "Development Services" at bounding box center [216, 223] width 133 height 8
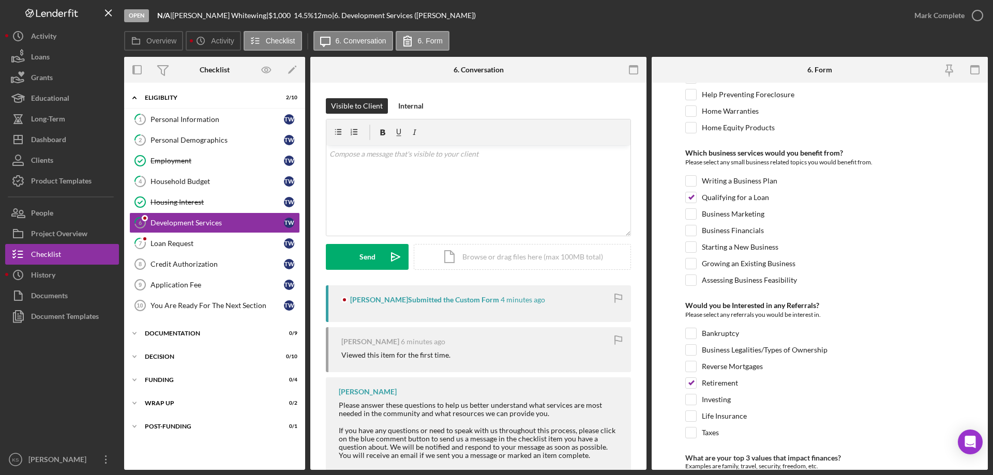
scroll to position [434, 0]
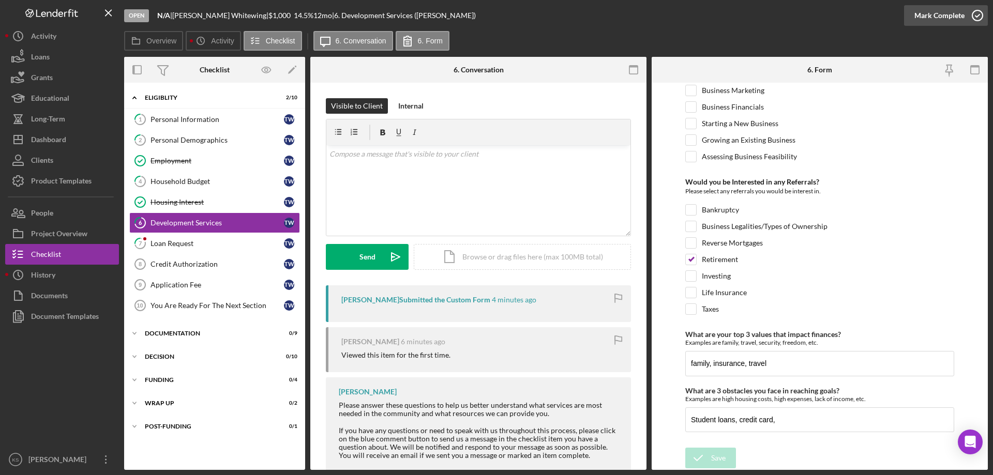
click at [942, 10] on div "Mark Complete" at bounding box center [939, 15] width 50 height 21
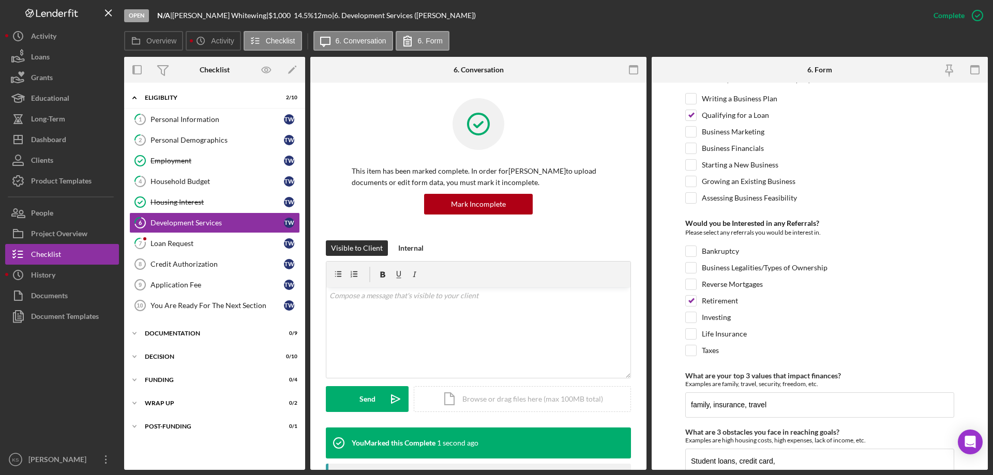
scroll to position [475, 0]
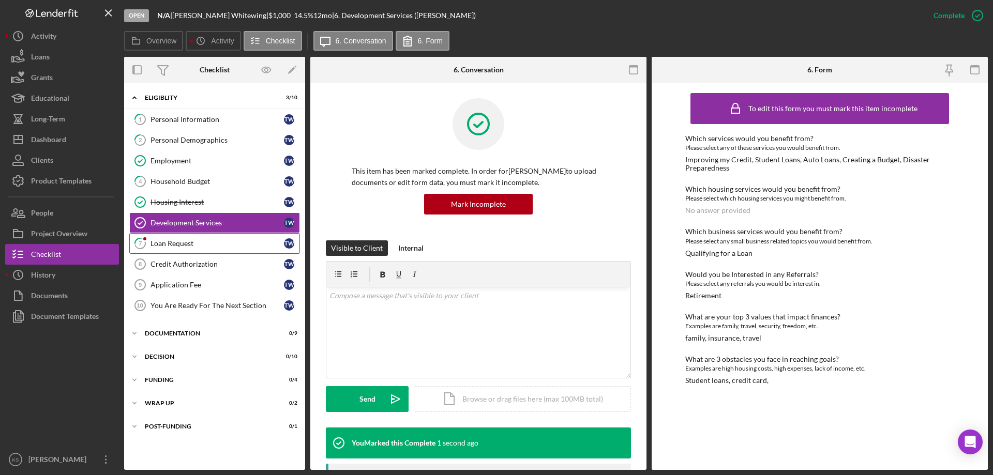
click at [224, 236] on link "7 Loan Request T W" at bounding box center [214, 243] width 171 height 21
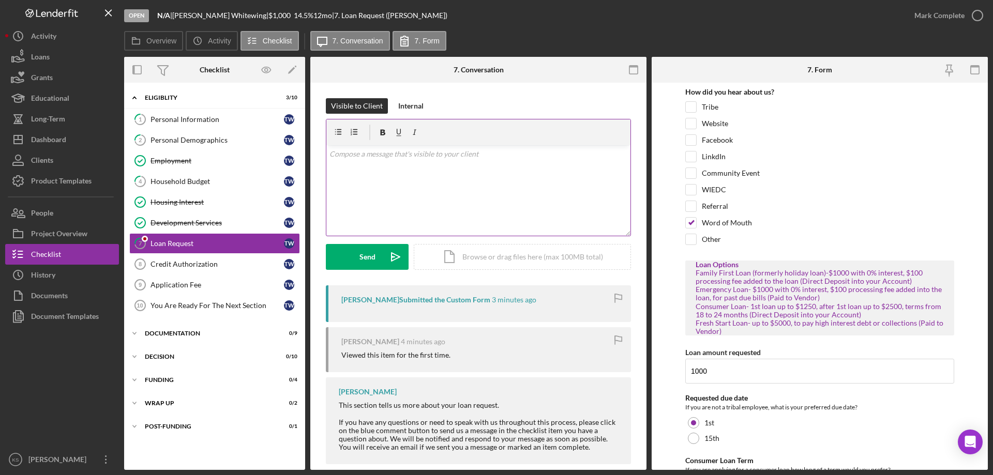
click at [535, 205] on div "v Color teal Color pink Remove color Add row above Add row below Add column bef…" at bounding box center [478, 190] width 304 height 90
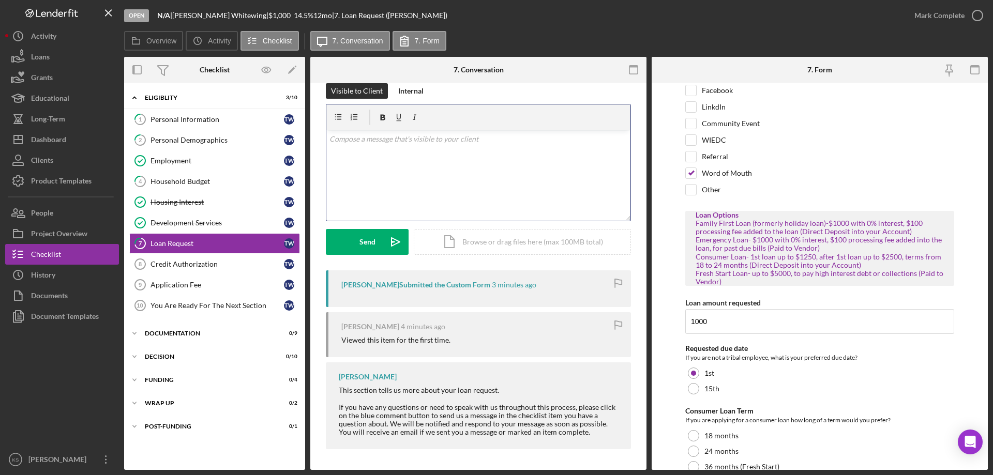
scroll to position [92, 0]
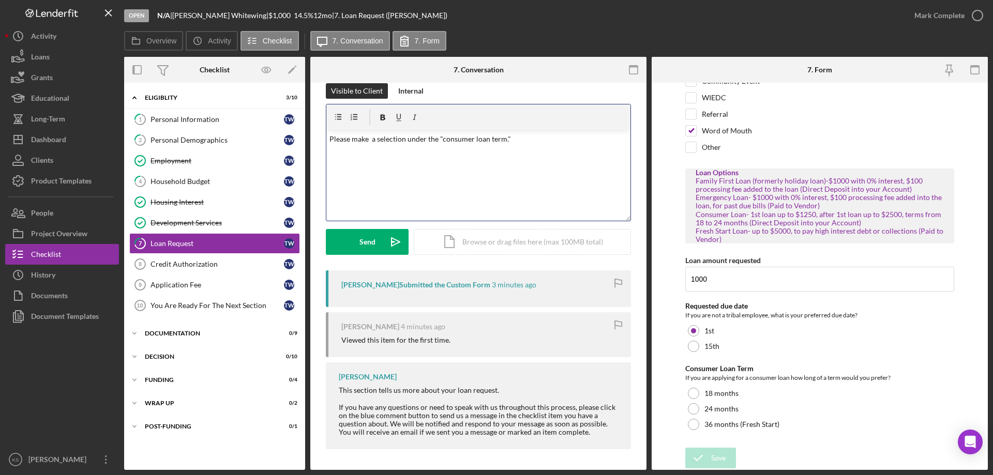
click at [366, 140] on p "Please make a selection under the "consumer loan term."" at bounding box center [478, 138] width 298 height 11
click at [0, 0] on div "make a" at bounding box center [0, 0] width 0 height 0
click at [360, 235] on div "Send" at bounding box center [367, 242] width 16 height 26
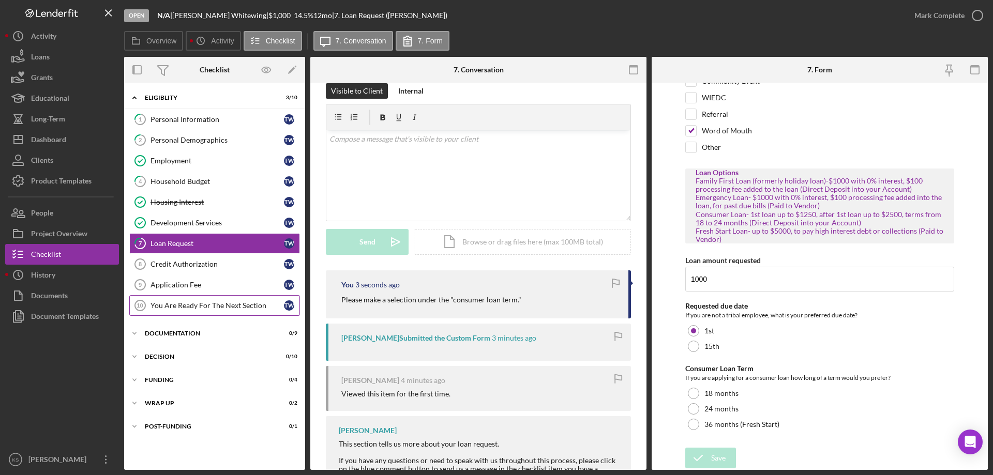
click at [176, 299] on link "You Are Ready For The Next Section 10 You Are Ready For The Next Section T W" at bounding box center [214, 305] width 171 height 21
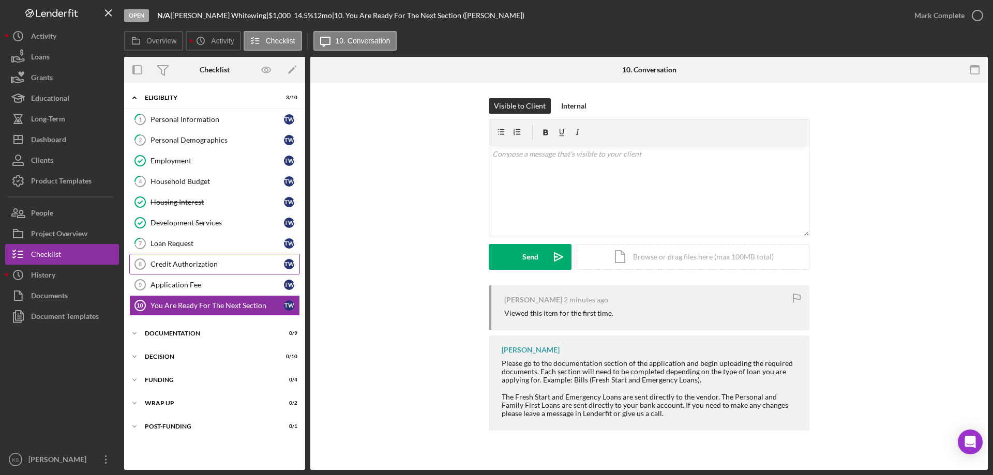
click at [196, 269] on link "Credit Authorization 8 Credit Authorization T W" at bounding box center [214, 264] width 171 height 21
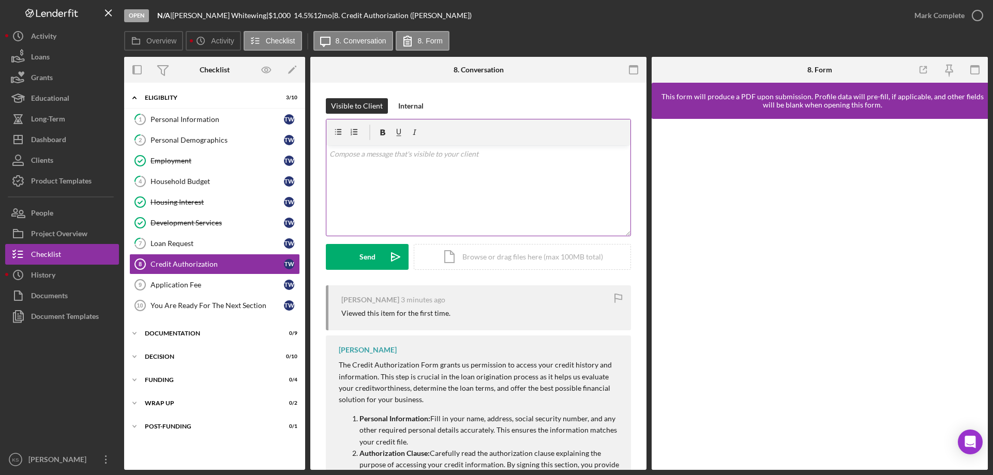
drag, startPoint x: 586, startPoint y: 188, endPoint x: 577, endPoint y: 188, distance: 9.3
click at [585, 188] on div "v Color teal Color pink Remove color Add row above Add row below Add column bef…" at bounding box center [478, 190] width 304 height 90
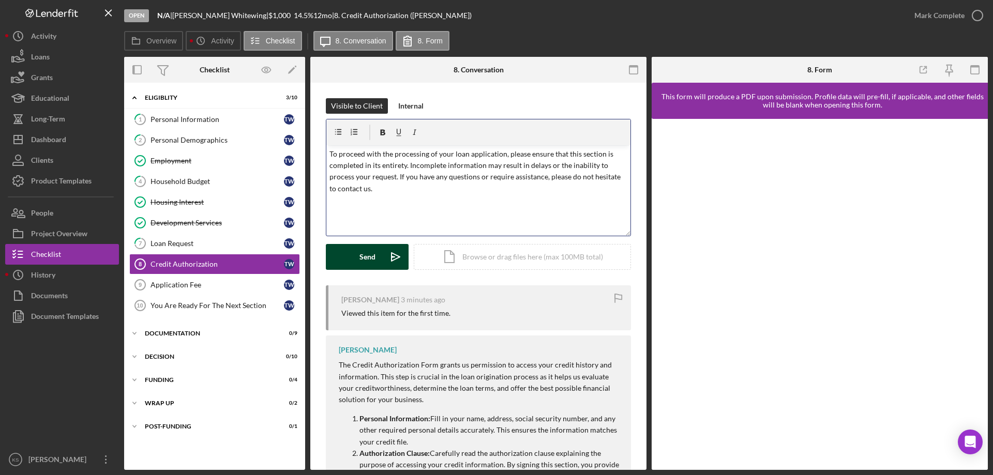
click at [352, 261] on button "Send Icon/icon-invite-send" at bounding box center [367, 257] width 83 height 26
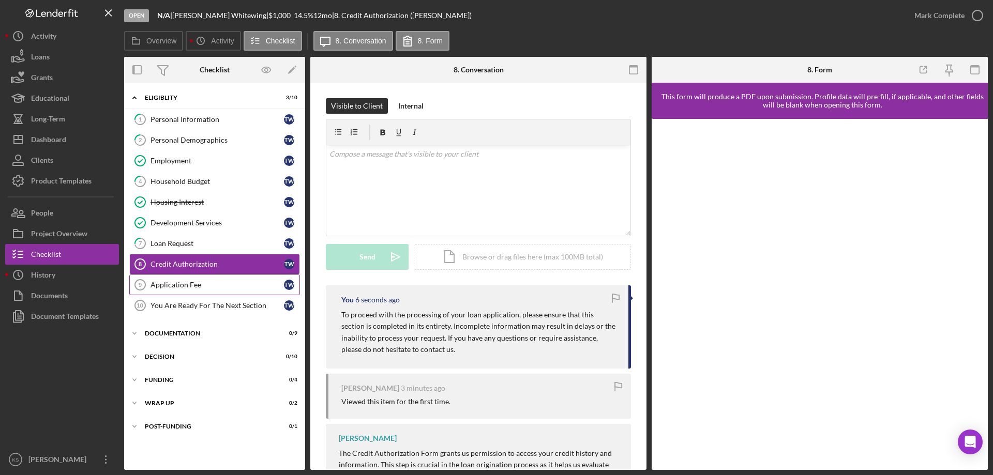
drag, startPoint x: 172, startPoint y: 285, endPoint x: 248, endPoint y: 274, distance: 76.8
click at [173, 285] on div "Application Fee" at bounding box center [216, 285] width 133 height 8
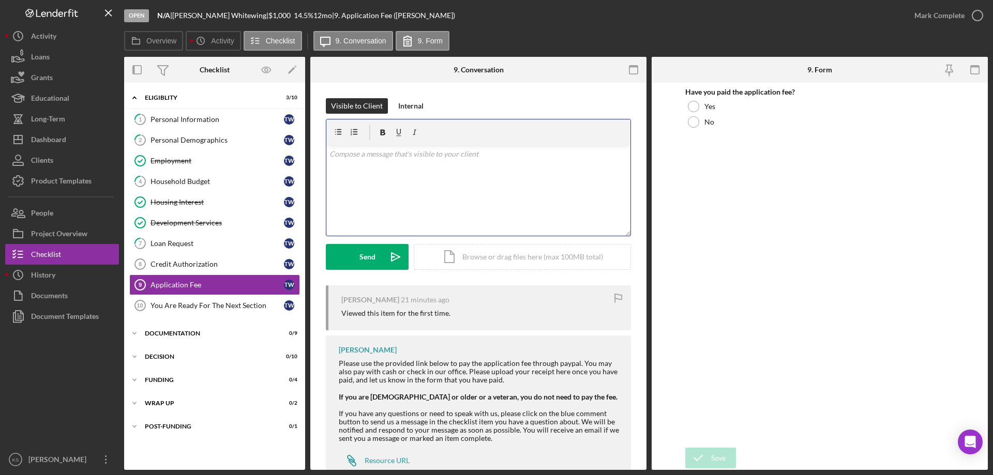
click at [474, 187] on div "v Color teal Color pink Remove color Add row above Add row below Add column bef…" at bounding box center [478, 190] width 304 height 90
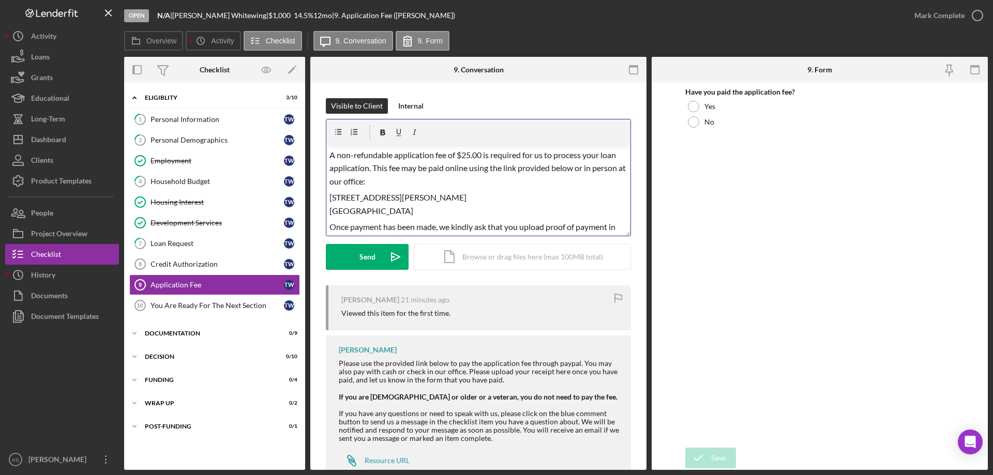
scroll to position [70, 0]
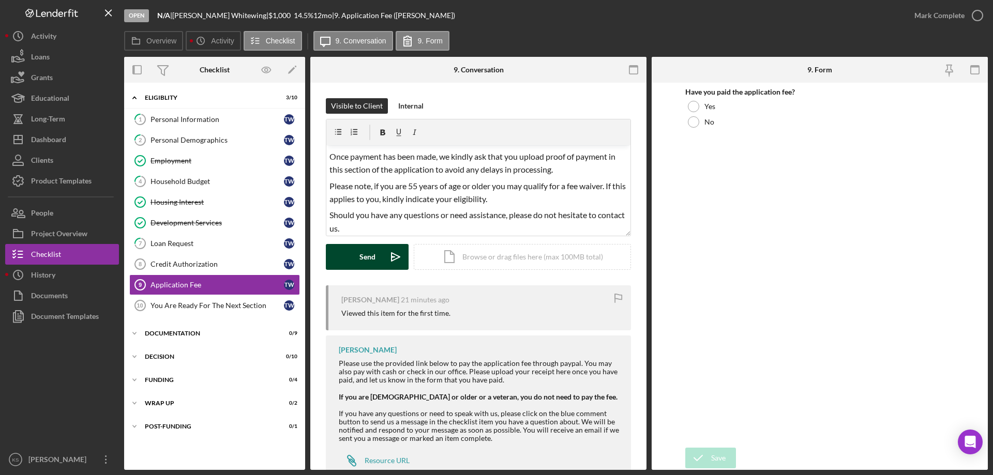
click at [358, 253] on button "Send Icon/icon-invite-send" at bounding box center [367, 257] width 83 height 26
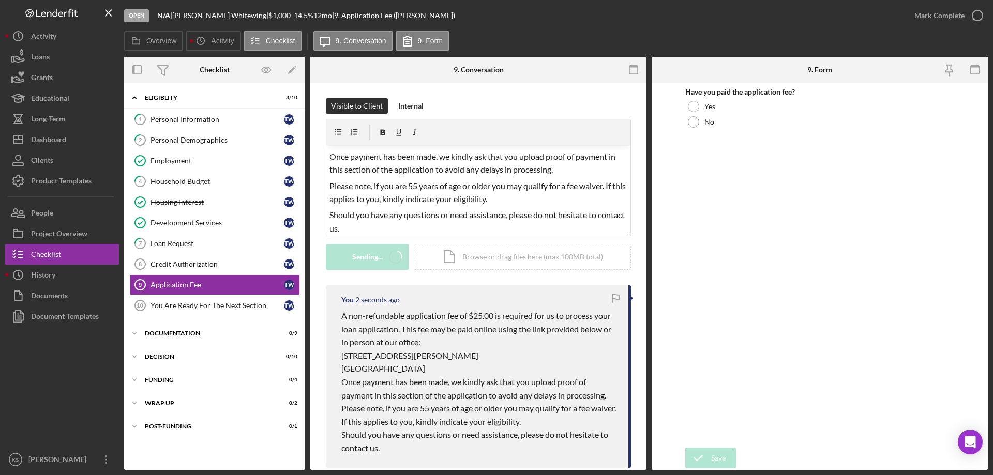
scroll to position [0, 0]
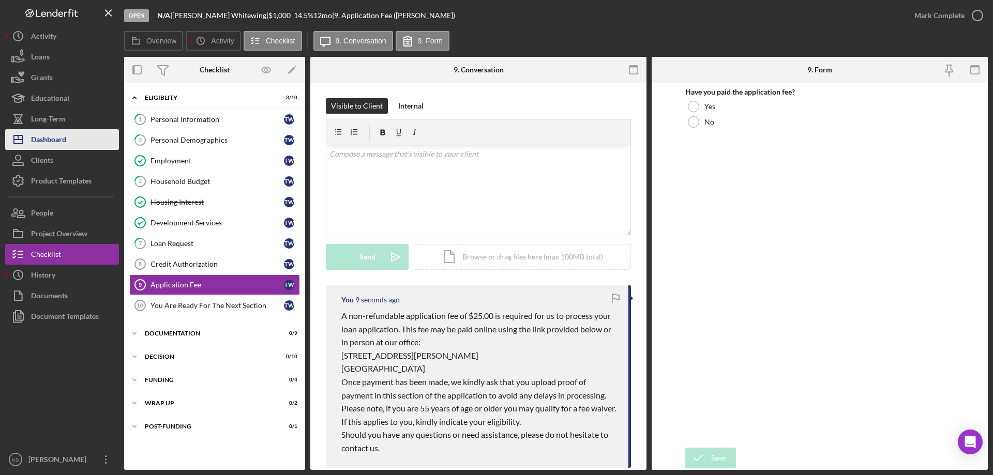
click at [54, 136] on div "Dashboard" at bounding box center [48, 140] width 35 height 23
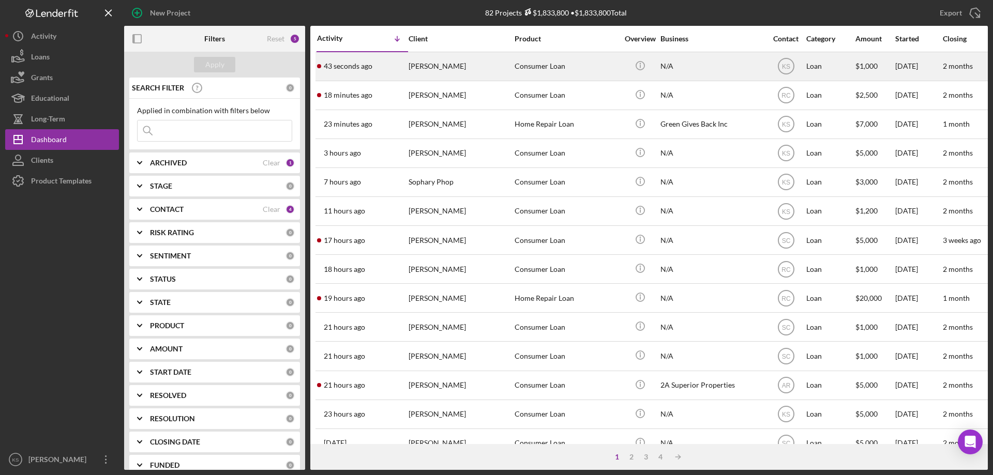
click at [461, 69] on div "[PERSON_NAME]" at bounding box center [459, 66] width 103 height 27
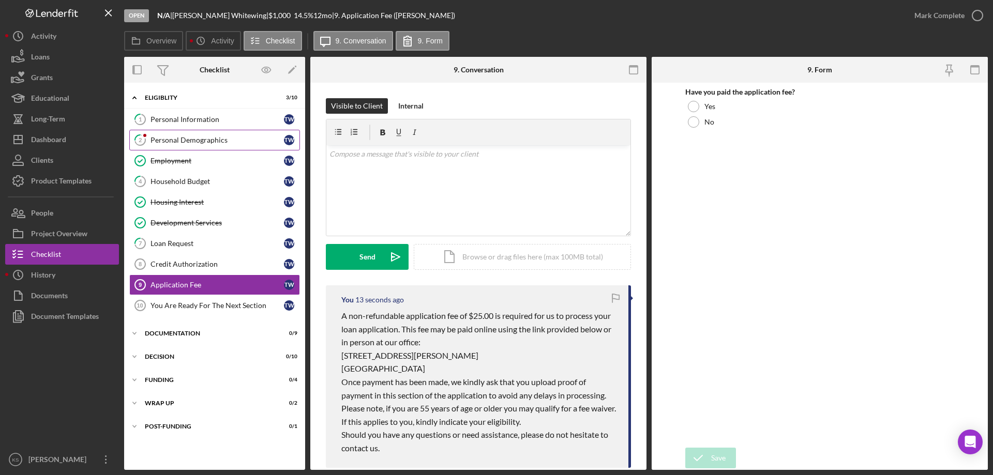
click at [194, 134] on link "2 Personal Demographics T W" at bounding box center [214, 140] width 171 height 21
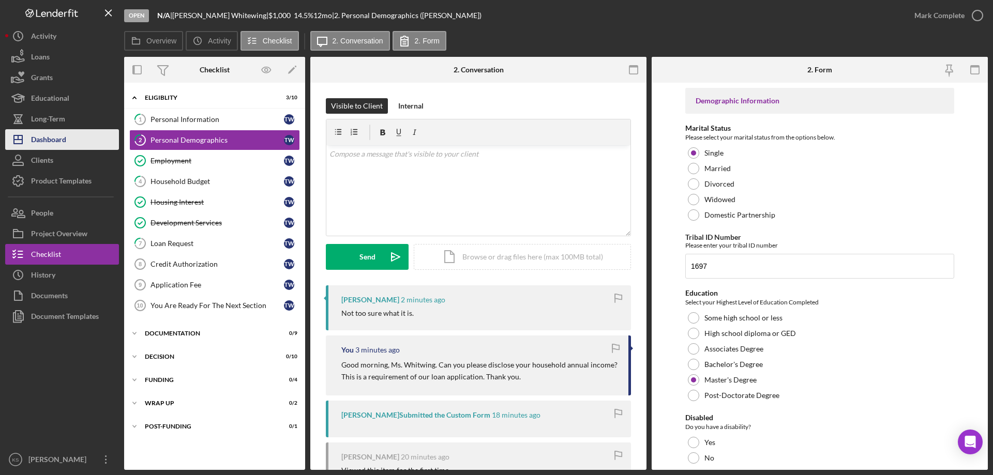
click at [58, 133] on div "Dashboard" at bounding box center [48, 140] width 35 height 23
